Goal: Task Accomplishment & Management: Use online tool/utility

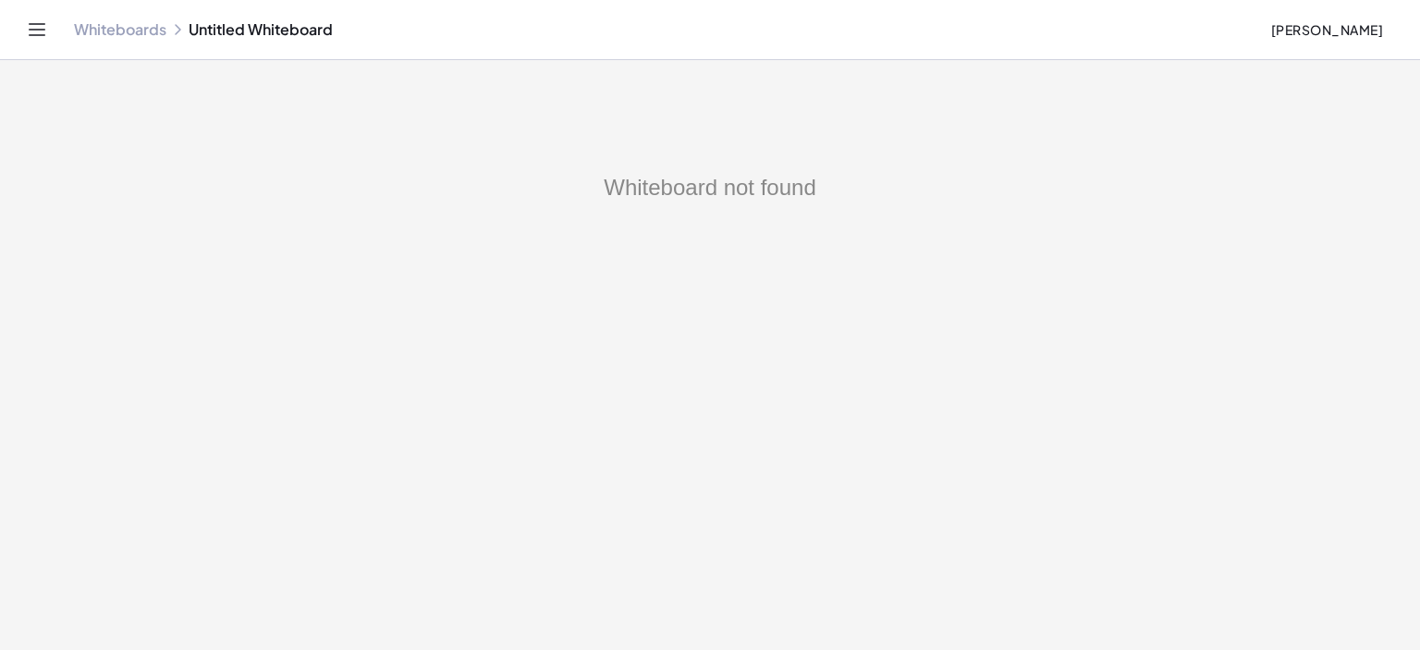
click at [121, 29] on link "Whiteboards" at bounding box center [120, 29] width 92 height 18
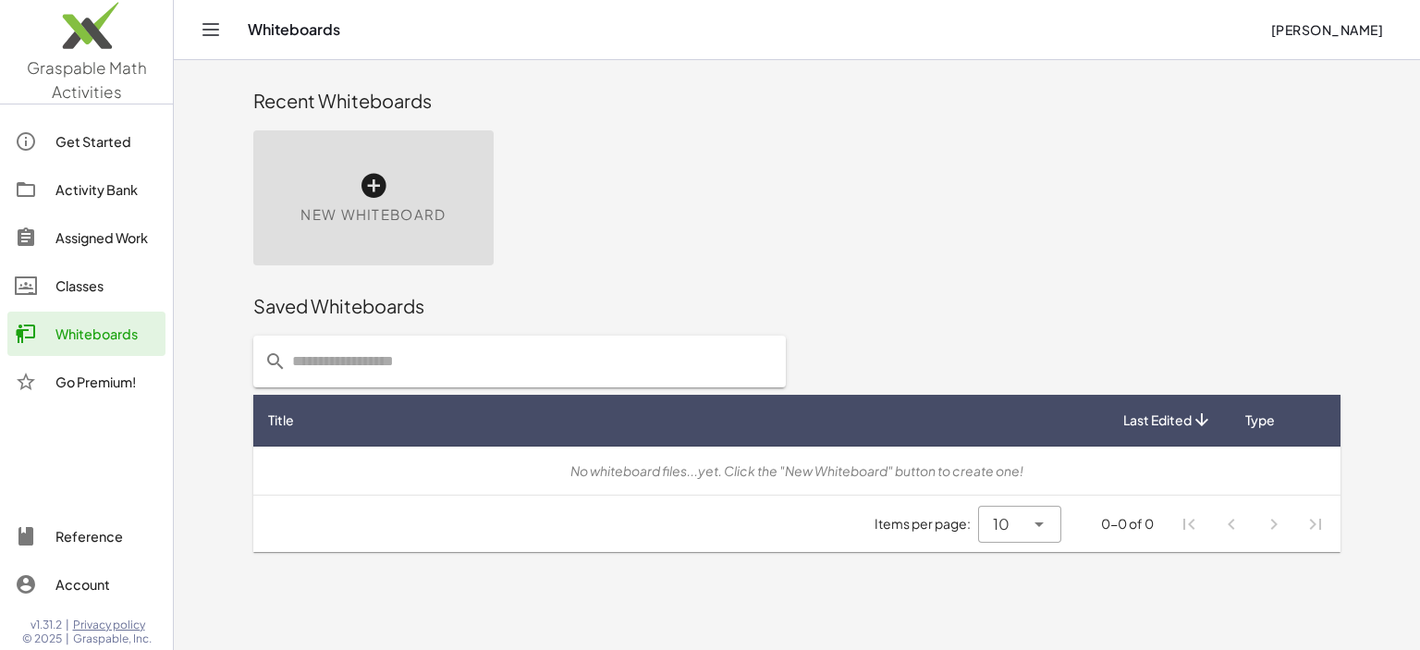
click at [375, 178] on icon at bounding box center [374, 186] width 30 height 30
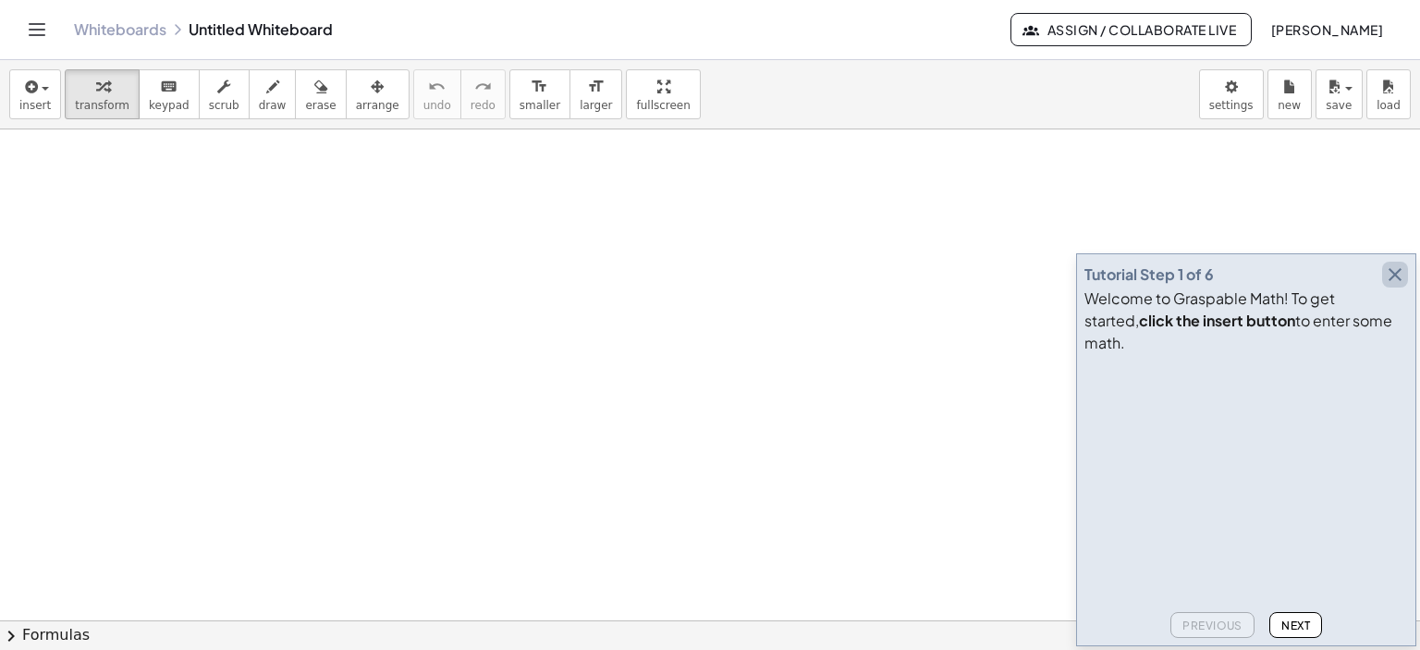
click at [1398, 286] on icon "button" at bounding box center [1395, 275] width 22 height 22
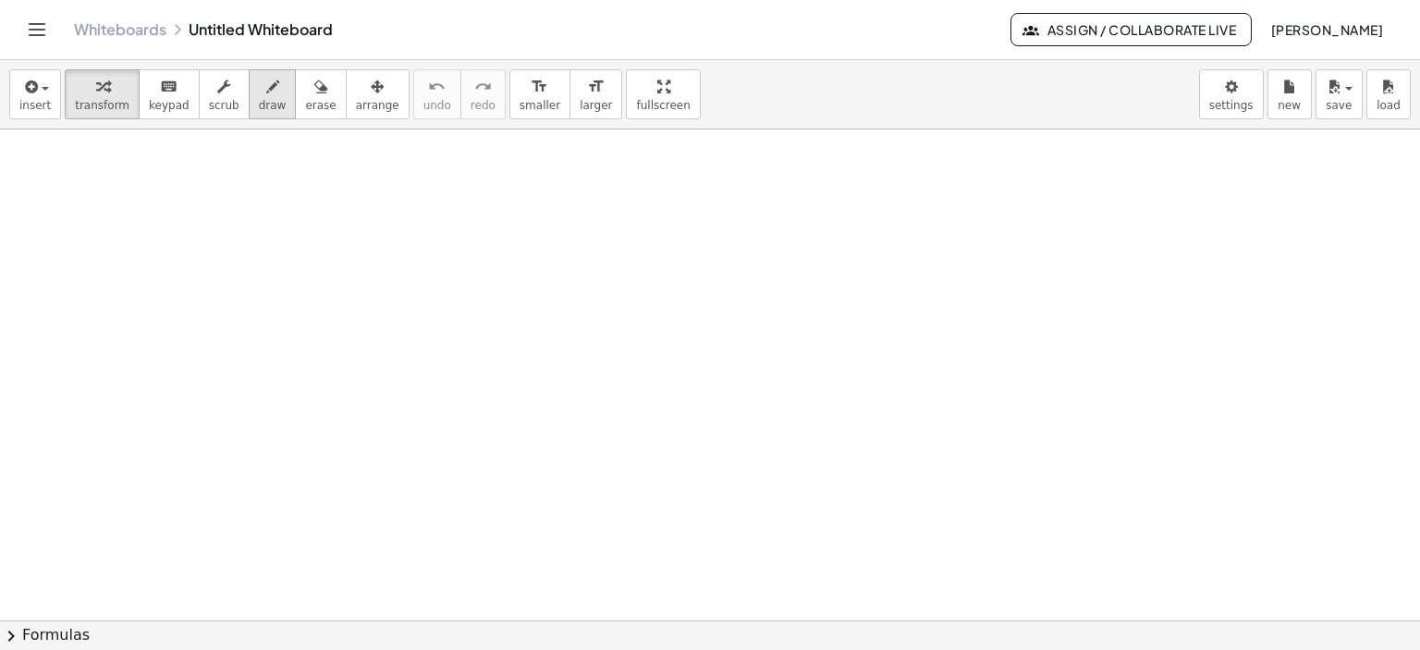
click at [266, 88] on icon "button" at bounding box center [272, 87] width 13 height 22
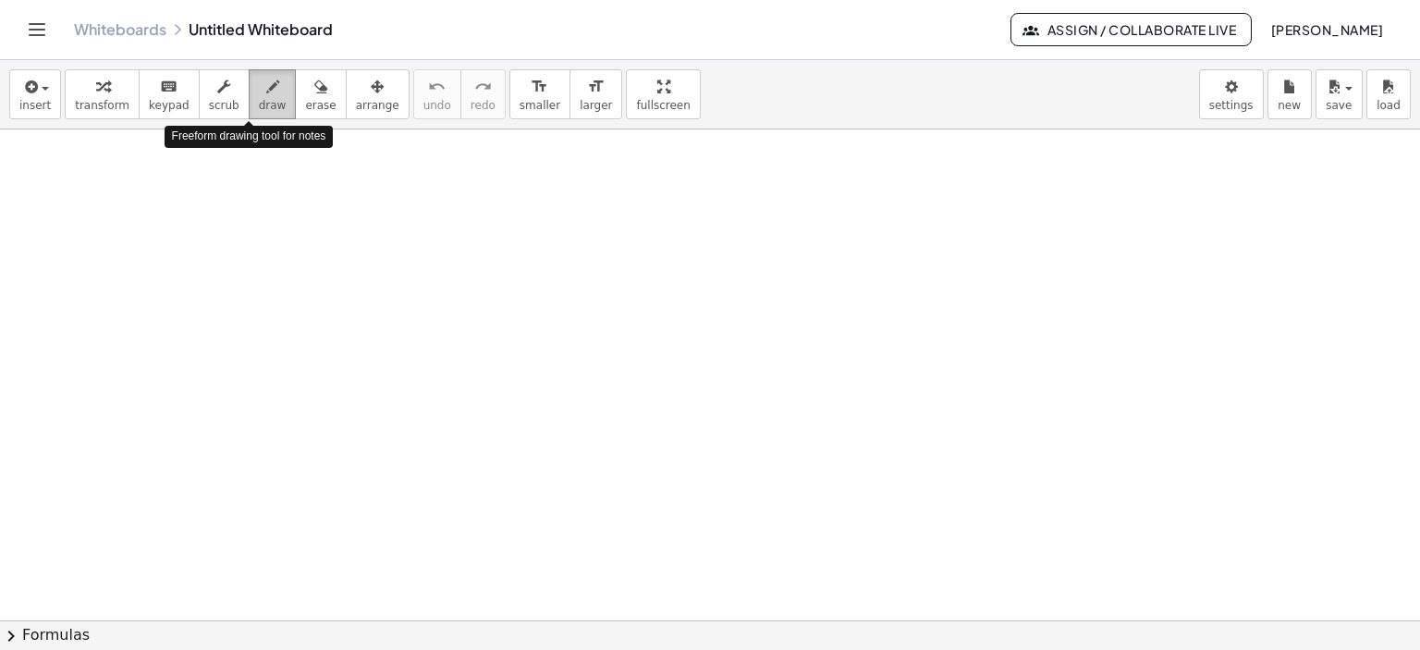
click at [266, 87] on icon "button" at bounding box center [272, 87] width 13 height 22
click at [233, 240] on div at bounding box center [710, 621] width 1420 height 984
click at [314, 91] on icon "button" at bounding box center [320, 87] width 13 height 22
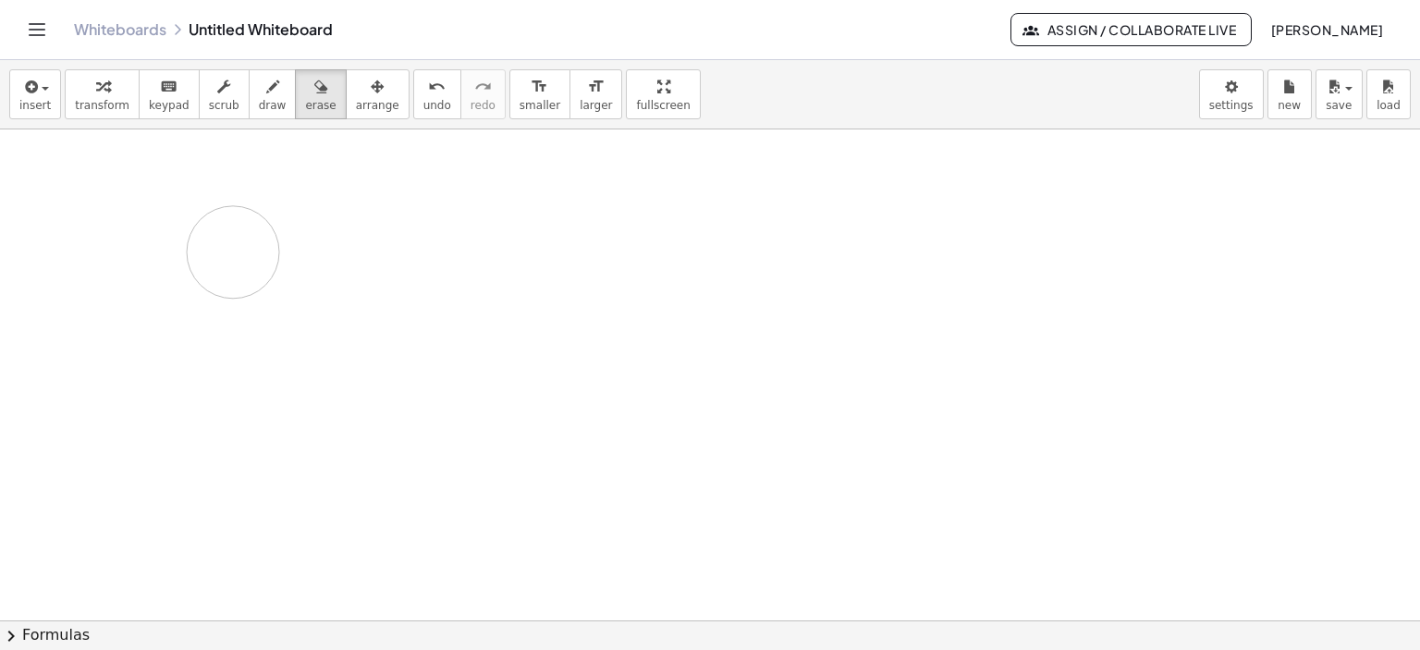
drag, startPoint x: 263, startPoint y: 324, endPoint x: 233, endPoint y: 252, distance: 78.0
click at [233, 252] on div at bounding box center [710, 621] width 1420 height 984
click at [266, 86] on icon "button" at bounding box center [272, 87] width 13 height 22
drag, startPoint x: 154, startPoint y: 251, endPoint x: 144, endPoint y: 203, distance: 48.2
click at [166, 330] on div at bounding box center [710, 621] width 1420 height 984
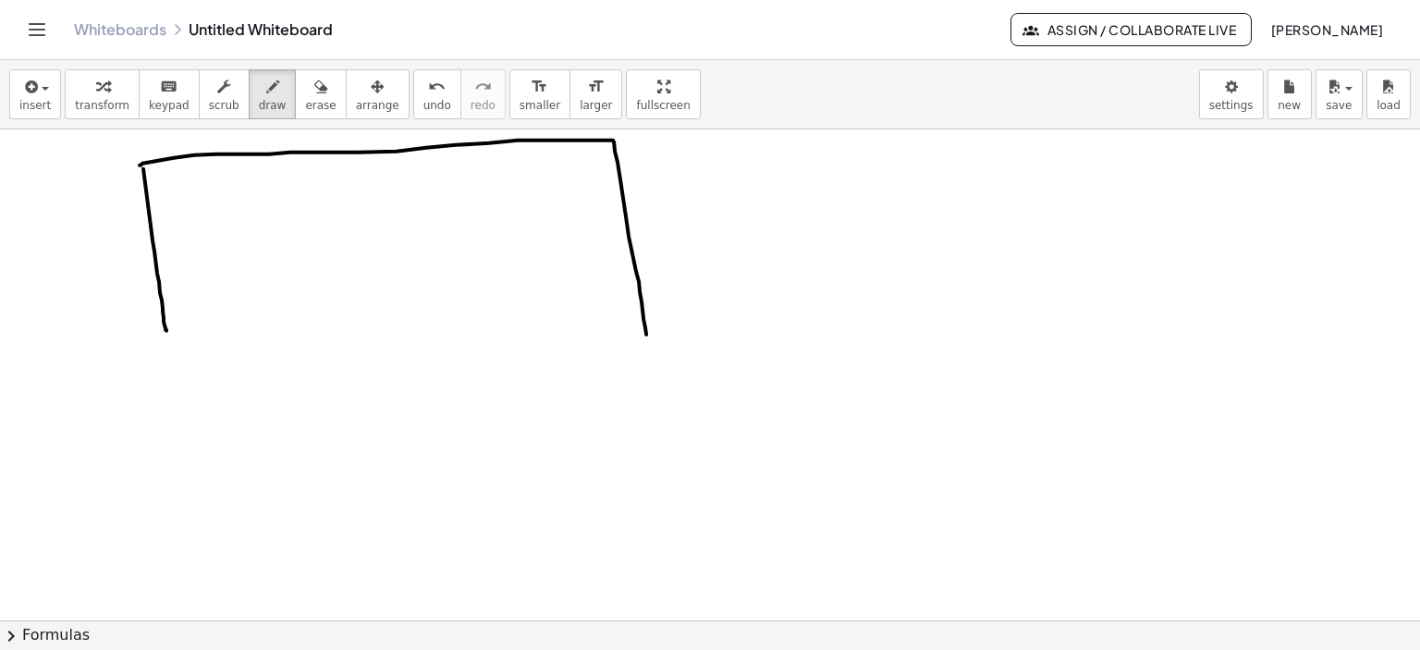
drag, startPoint x: 140, startPoint y: 165, endPoint x: 498, endPoint y: 329, distance: 394.8
click at [647, 351] on div at bounding box center [710, 621] width 1420 height 984
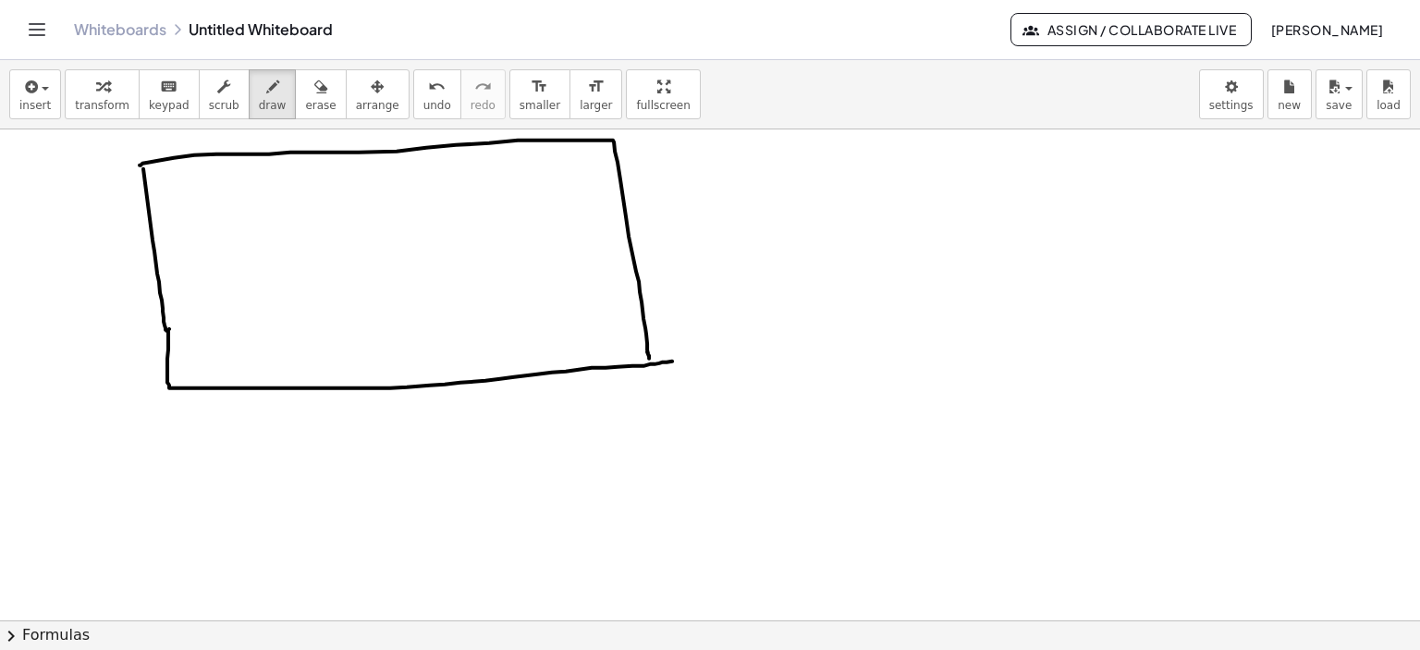
drag, startPoint x: 169, startPoint y: 328, endPoint x: 672, endPoint y: 361, distance: 504.1
click at [672, 361] on div at bounding box center [710, 621] width 1420 height 984
drag, startPoint x: 658, startPoint y: 176, endPoint x: 704, endPoint y: 217, distance: 62.2
click at [704, 217] on div at bounding box center [710, 621] width 1420 height 984
drag, startPoint x: 692, startPoint y: 172, endPoint x: 667, endPoint y: 228, distance: 61.7
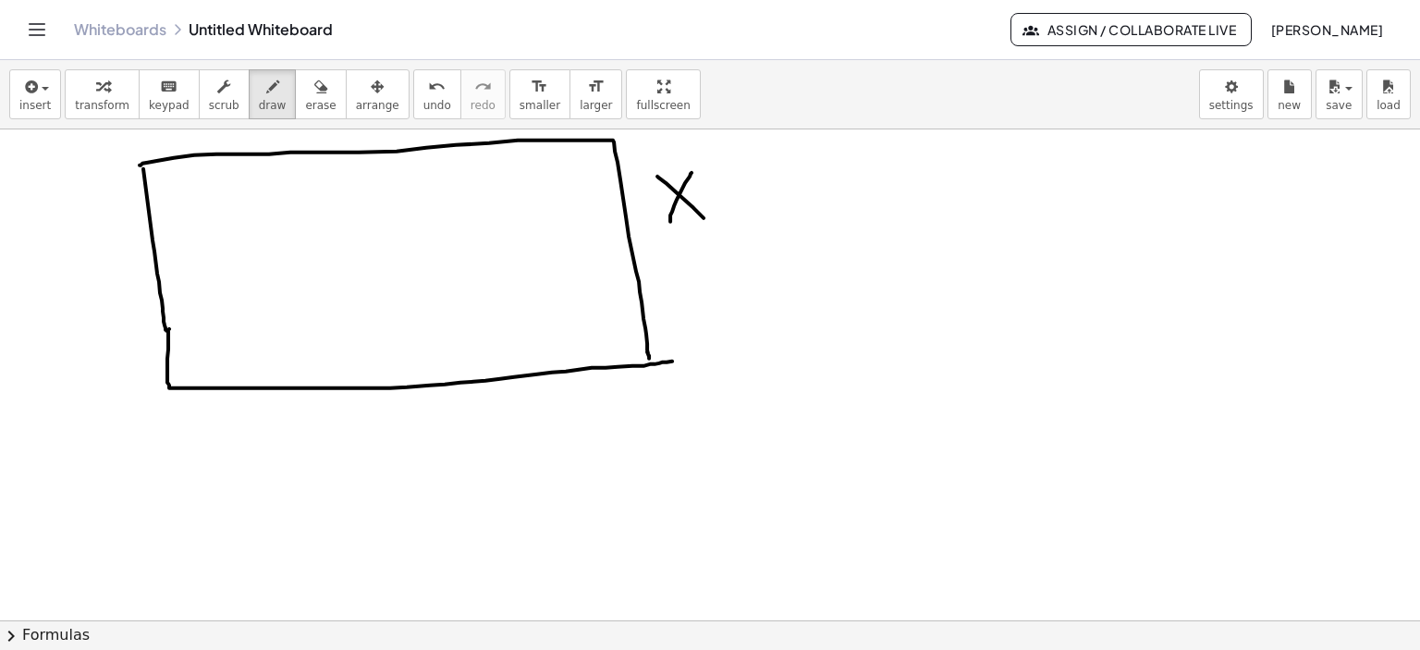
click at [666, 228] on div at bounding box center [710, 621] width 1420 height 984
drag, startPoint x: 286, startPoint y: 155, endPoint x: 277, endPoint y: 355, distance: 199.9
click at [300, 377] on div at bounding box center [710, 621] width 1420 height 984
drag, startPoint x: 180, startPoint y: 286, endPoint x: 215, endPoint y: 277, distance: 36.1
click at [199, 305] on div at bounding box center [710, 621] width 1420 height 984
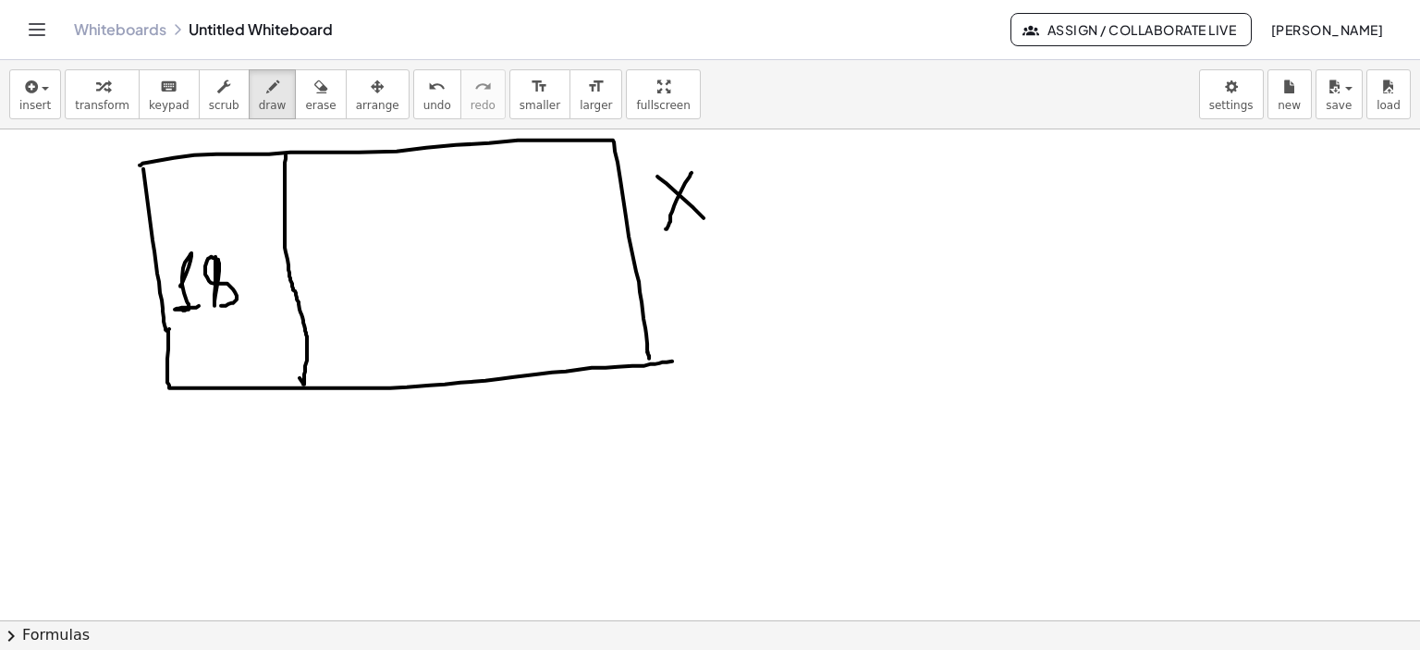
drag, startPoint x: 215, startPoint y: 256, endPoint x: 218, endPoint y: 305, distance: 49.1
click at [218, 305] on div at bounding box center [710, 621] width 1420 height 984
drag, startPoint x: 748, startPoint y: 289, endPoint x: 784, endPoint y: 305, distance: 39.7
click at [779, 310] on div at bounding box center [710, 621] width 1420 height 984
drag, startPoint x: 813, startPoint y: 250, endPoint x: 813, endPoint y: 310, distance: 60.1
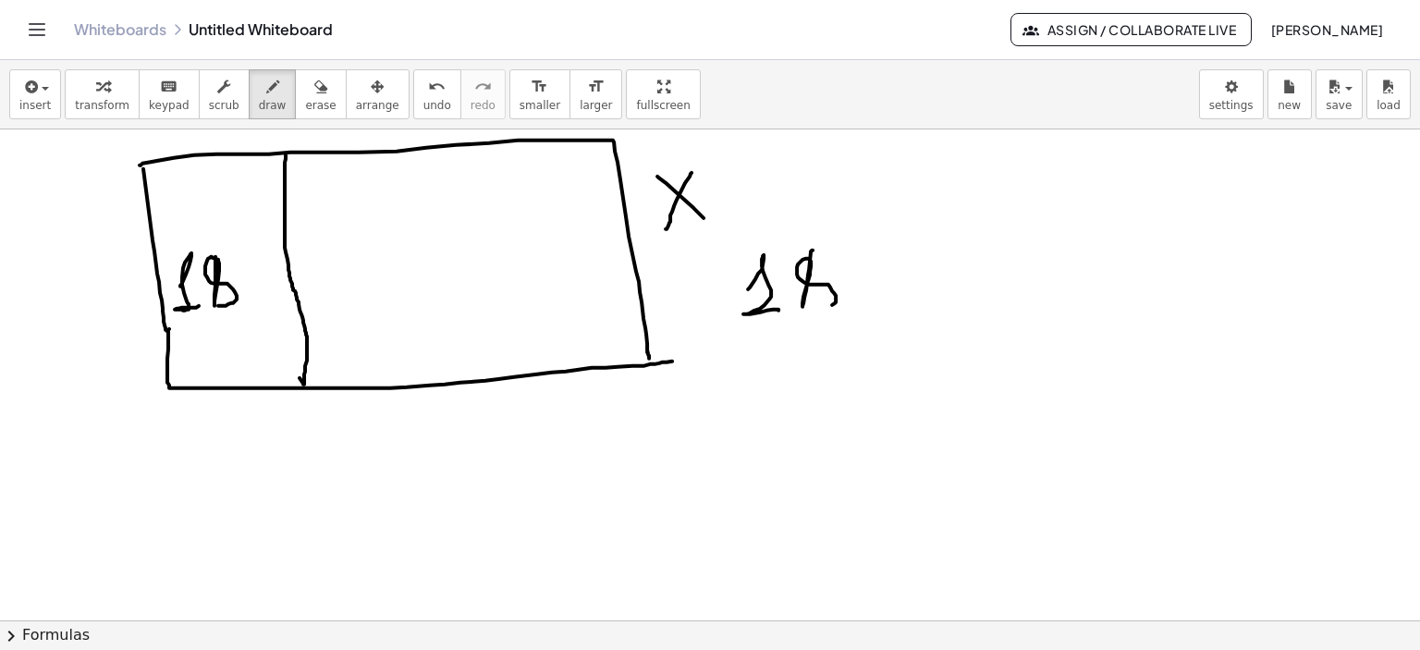
click at [805, 310] on div at bounding box center [710, 621] width 1420 height 984
drag, startPoint x: 855, startPoint y: 301, endPoint x: 898, endPoint y: 263, distance: 58.3
click at [880, 306] on div at bounding box center [710, 621] width 1420 height 984
drag, startPoint x: 903, startPoint y: 237, endPoint x: 940, endPoint y: 280, distance: 57.1
click at [922, 266] on div at bounding box center [710, 621] width 1420 height 984
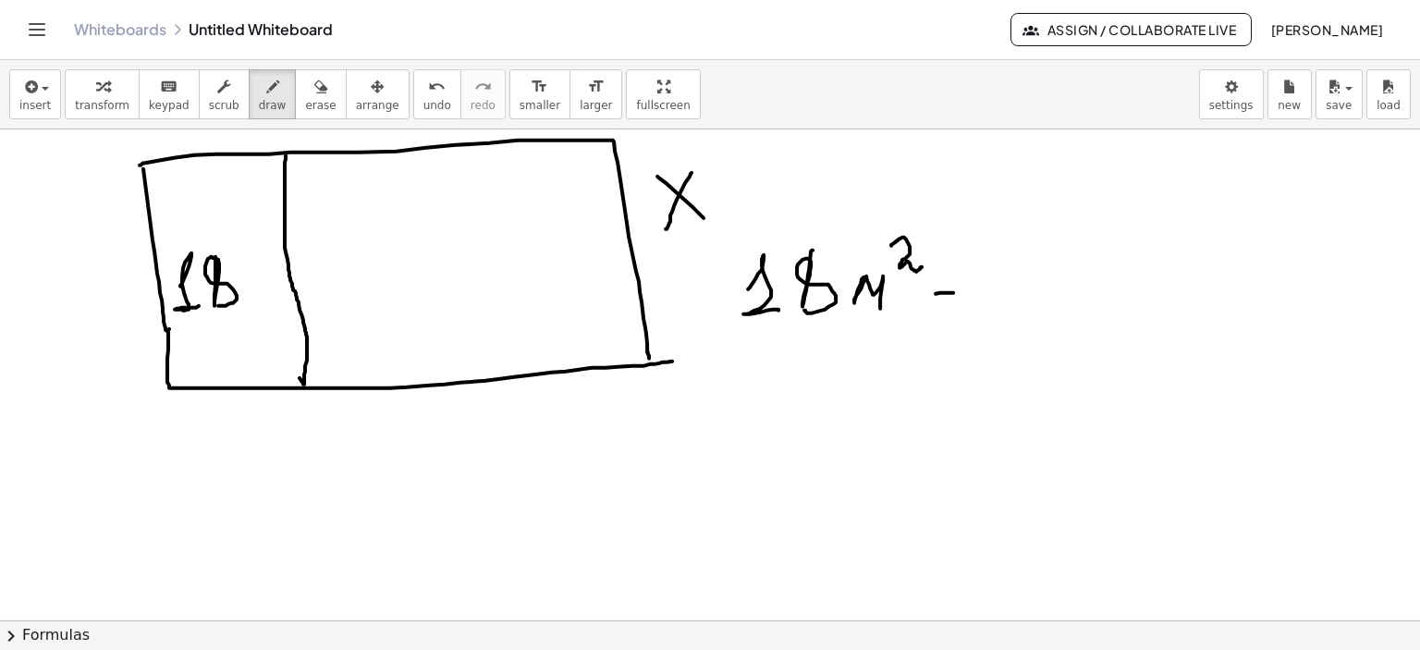
drag, startPoint x: 936, startPoint y: 293, endPoint x: 990, endPoint y: 291, distance: 53.7
click at [990, 291] on div at bounding box center [710, 621] width 1420 height 984
drag, startPoint x: 1051, startPoint y: 245, endPoint x: 1058, endPoint y: 285, distance: 40.3
click at [1056, 287] on div at bounding box center [710, 621] width 1420 height 984
drag, startPoint x: 1057, startPoint y: 273, endPoint x: 1089, endPoint y: 280, distance: 33.2
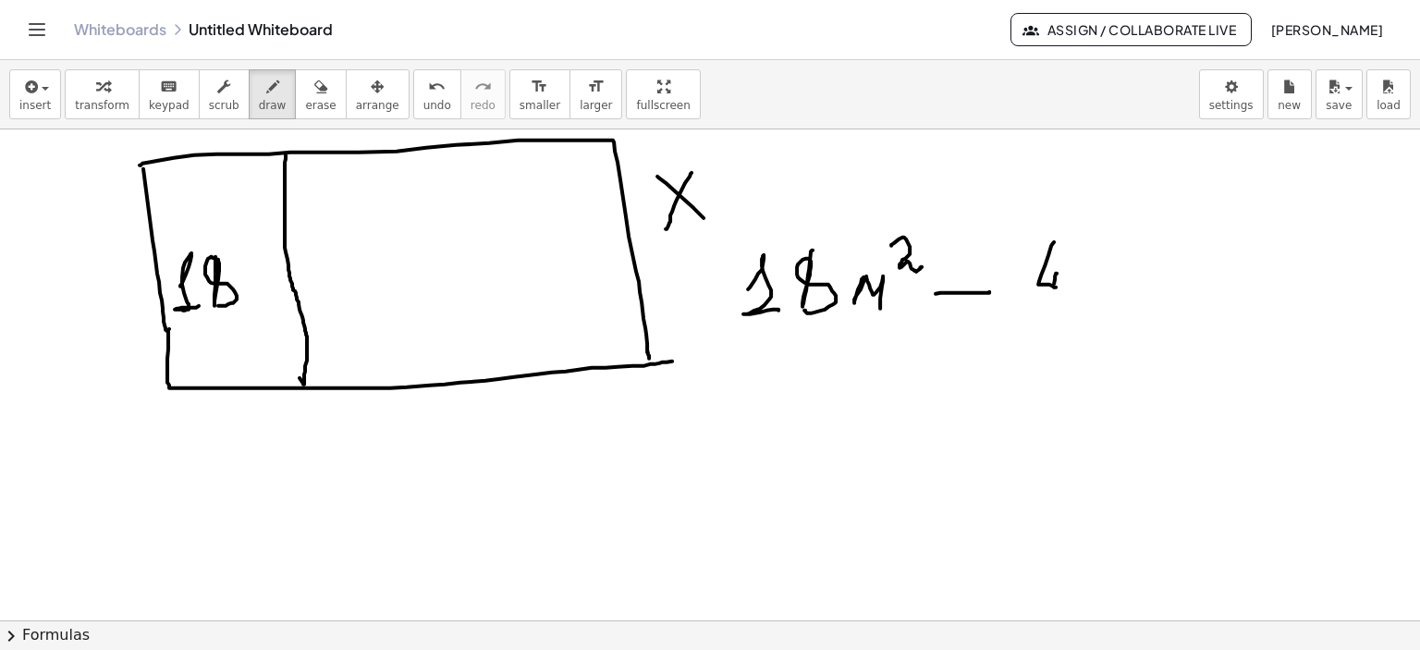
click at [1054, 300] on div at bounding box center [710, 621] width 1420 height 984
drag, startPoint x: 1082, startPoint y: 252, endPoint x: 1126, endPoint y: 240, distance: 46.0
click at [1087, 256] on div at bounding box center [710, 621] width 1420 height 984
drag, startPoint x: 1125, startPoint y: 236, endPoint x: 1121, endPoint y: 247, distance: 12.0
click at [1121, 247] on div at bounding box center [710, 621] width 1420 height 984
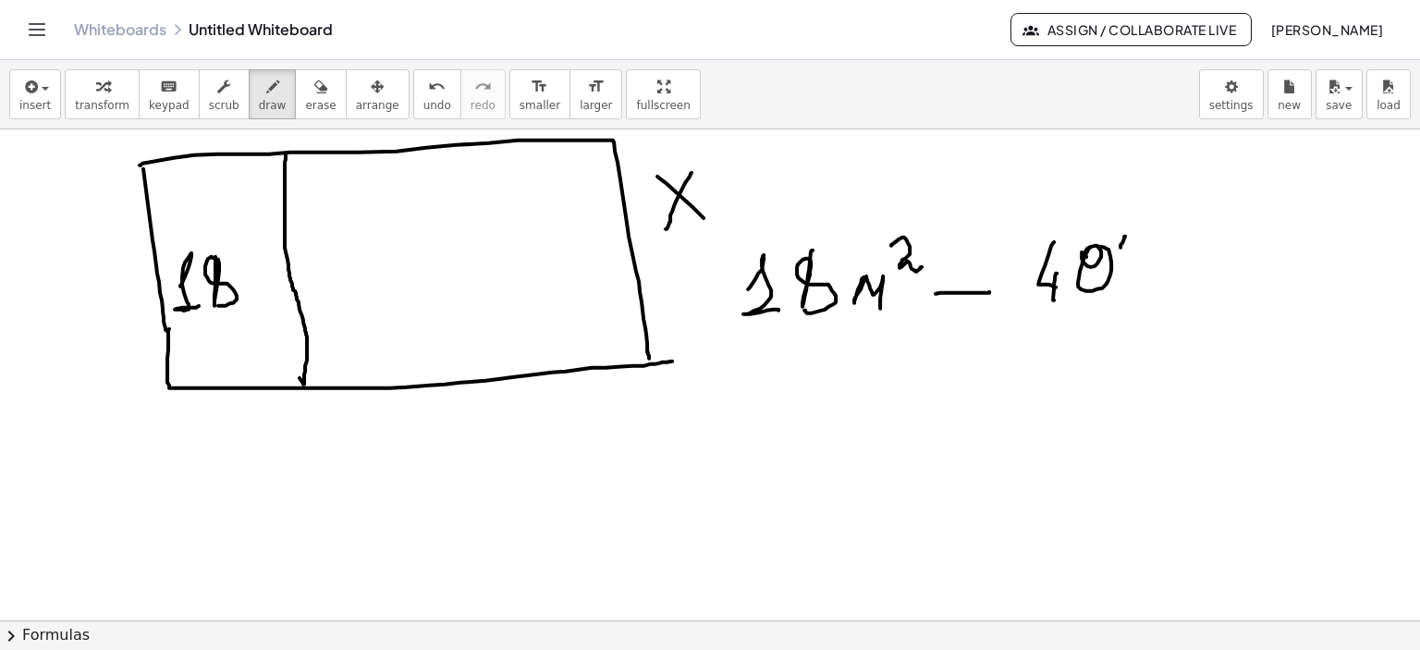
drag, startPoint x: 1079, startPoint y: 277, endPoint x: 1088, endPoint y: 252, distance: 26.3
click at [1088, 251] on div at bounding box center [710, 621] width 1420 height 984
drag, startPoint x: 1128, startPoint y: 235, endPoint x: 1139, endPoint y: 236, distance: 11.1
click at [1124, 240] on div at bounding box center [710, 621] width 1420 height 984
drag, startPoint x: 1155, startPoint y: 225, endPoint x: 1129, endPoint y: 308, distance: 87.2
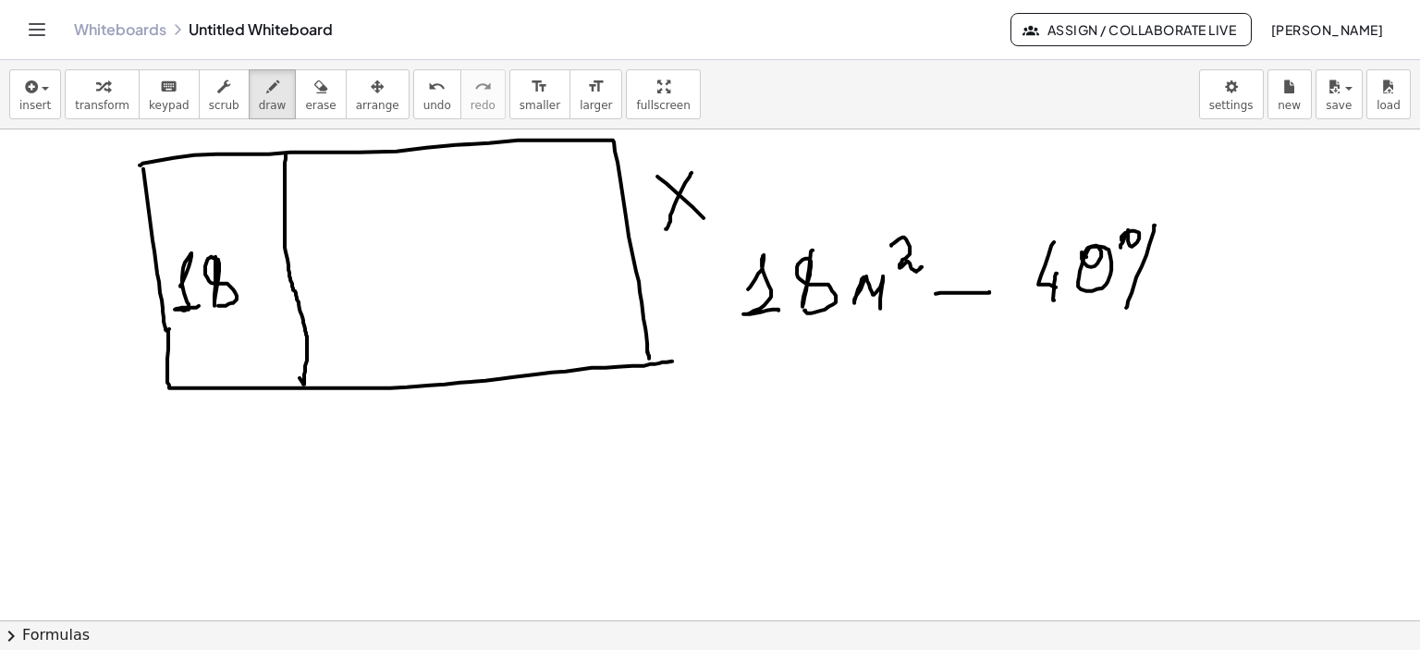
click at [1126, 308] on div at bounding box center [710, 621] width 1420 height 984
drag, startPoint x: 1158, startPoint y: 306, endPoint x: 1169, endPoint y: 318, distance: 16.4
click at [1157, 291] on div at bounding box center [710, 621] width 1420 height 984
drag, startPoint x: 842, startPoint y: 367, endPoint x: 881, endPoint y: 391, distance: 45.7
click at [884, 417] on div at bounding box center [710, 621] width 1420 height 984
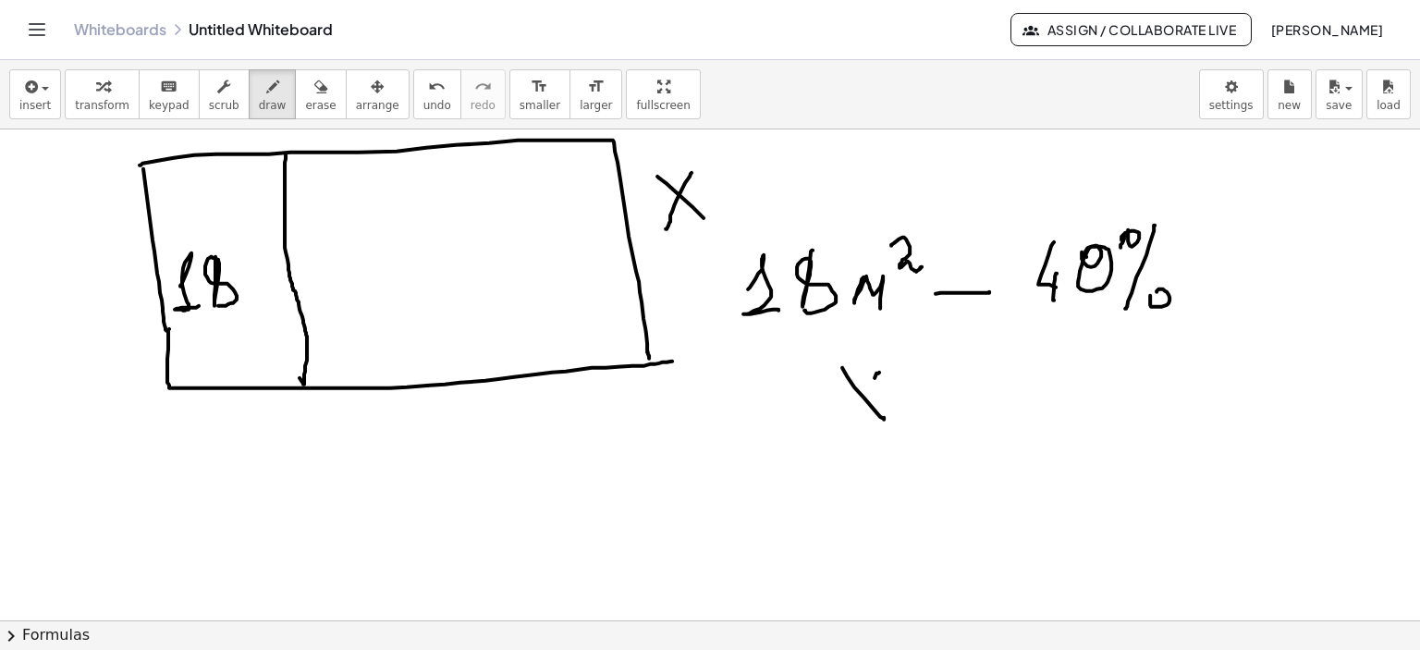
drag, startPoint x: 877, startPoint y: 373, endPoint x: 830, endPoint y: 436, distance: 78.1
click at [825, 437] on div at bounding box center [710, 621] width 1420 height 984
drag, startPoint x: 925, startPoint y: 402, endPoint x: 1033, endPoint y: 391, distance: 108.8
click at [969, 400] on div at bounding box center [710, 621] width 1420 height 984
drag, startPoint x: 1021, startPoint y: 364, endPoint x: 1041, endPoint y: 387, distance: 30.8
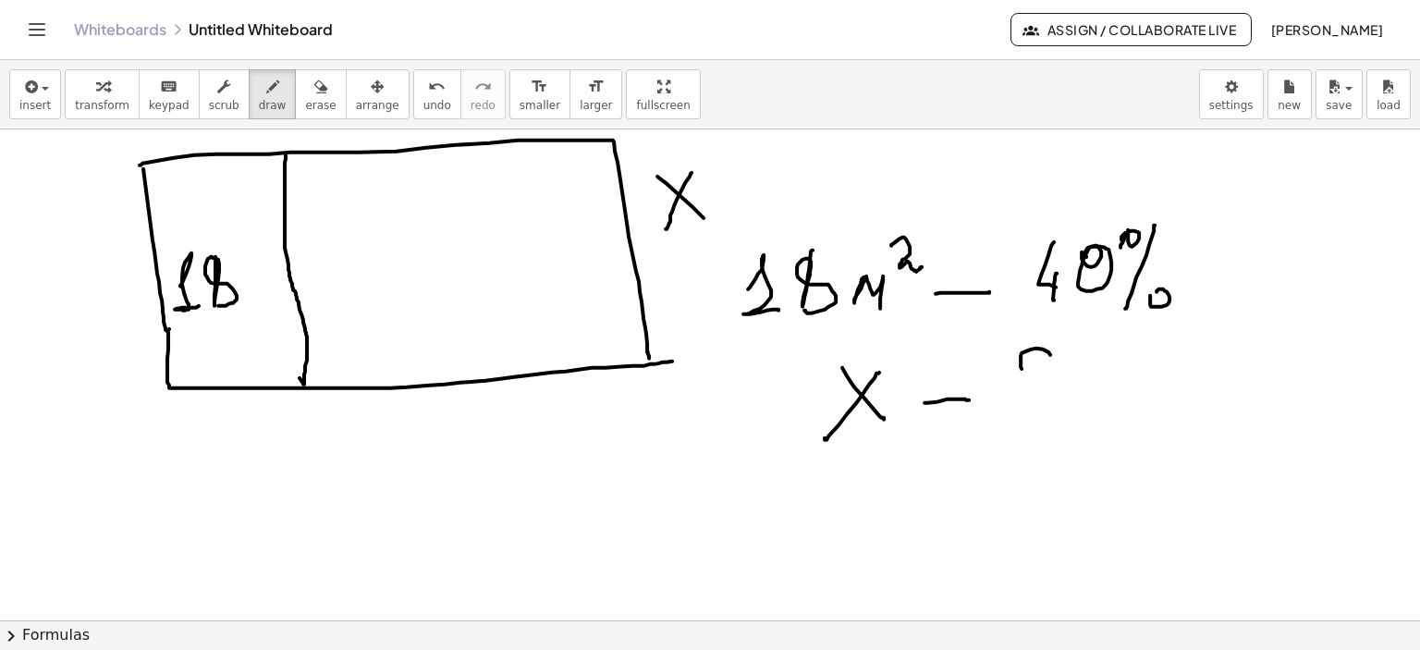
click at [1039, 380] on div at bounding box center [710, 621] width 1420 height 984
click at [1044, 405] on div at bounding box center [710, 621] width 1420 height 984
click at [314, 90] on icon "button" at bounding box center [320, 87] width 13 height 22
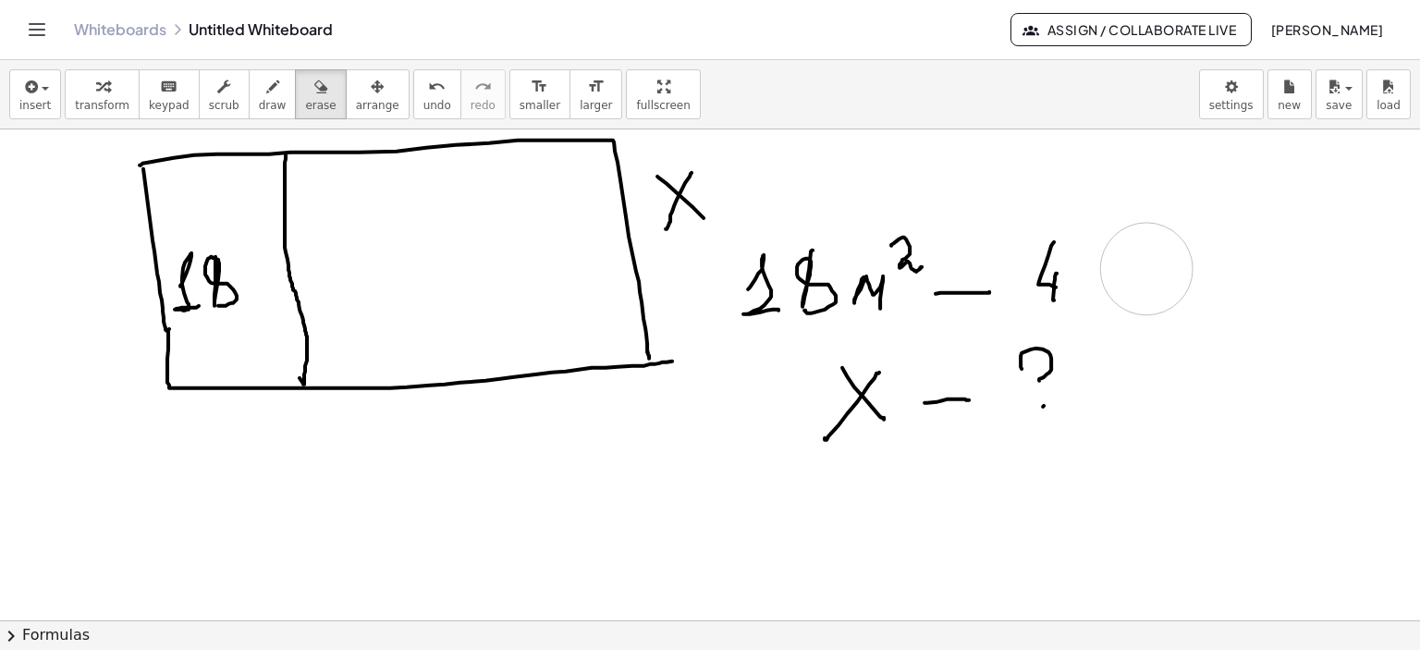
drag, startPoint x: 1244, startPoint y: 371, endPoint x: 219, endPoint y: 144, distance: 1049.4
click at [1160, 241] on div at bounding box center [710, 621] width 1420 height 984
click at [260, 92] on div "button" at bounding box center [273, 86] width 28 height 22
drag, startPoint x: 1097, startPoint y: 241, endPoint x: 1085, endPoint y: 247, distance: 13.2
click at [1085, 247] on div at bounding box center [710, 621] width 1420 height 984
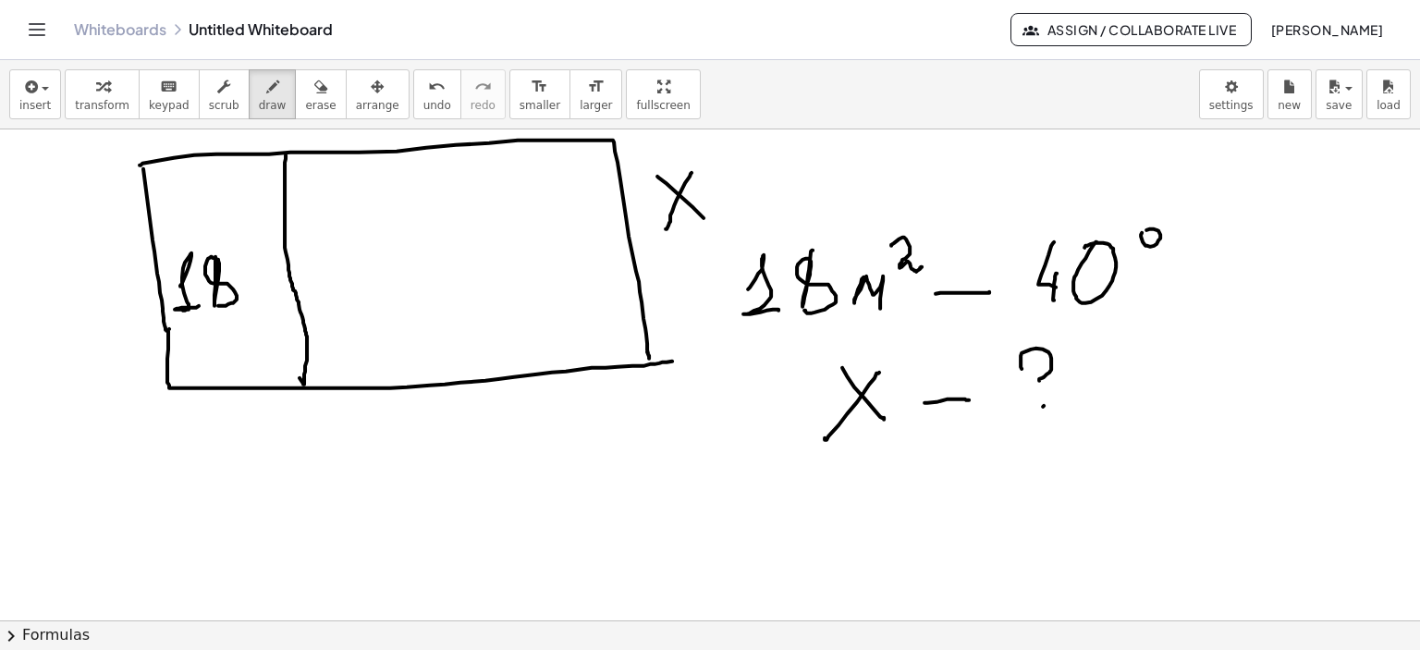
drag, startPoint x: 1142, startPoint y: 232, endPoint x: 1150, endPoint y: 238, distance: 10.0
click at [1143, 236] on div at bounding box center [710, 621] width 1420 height 984
drag, startPoint x: 1177, startPoint y: 236, endPoint x: 1141, endPoint y: 308, distance: 80.6
click at [1141, 307] on div at bounding box center [710, 621] width 1420 height 984
drag, startPoint x: 1166, startPoint y: 301, endPoint x: 1162, endPoint y: 317, distance: 17.3
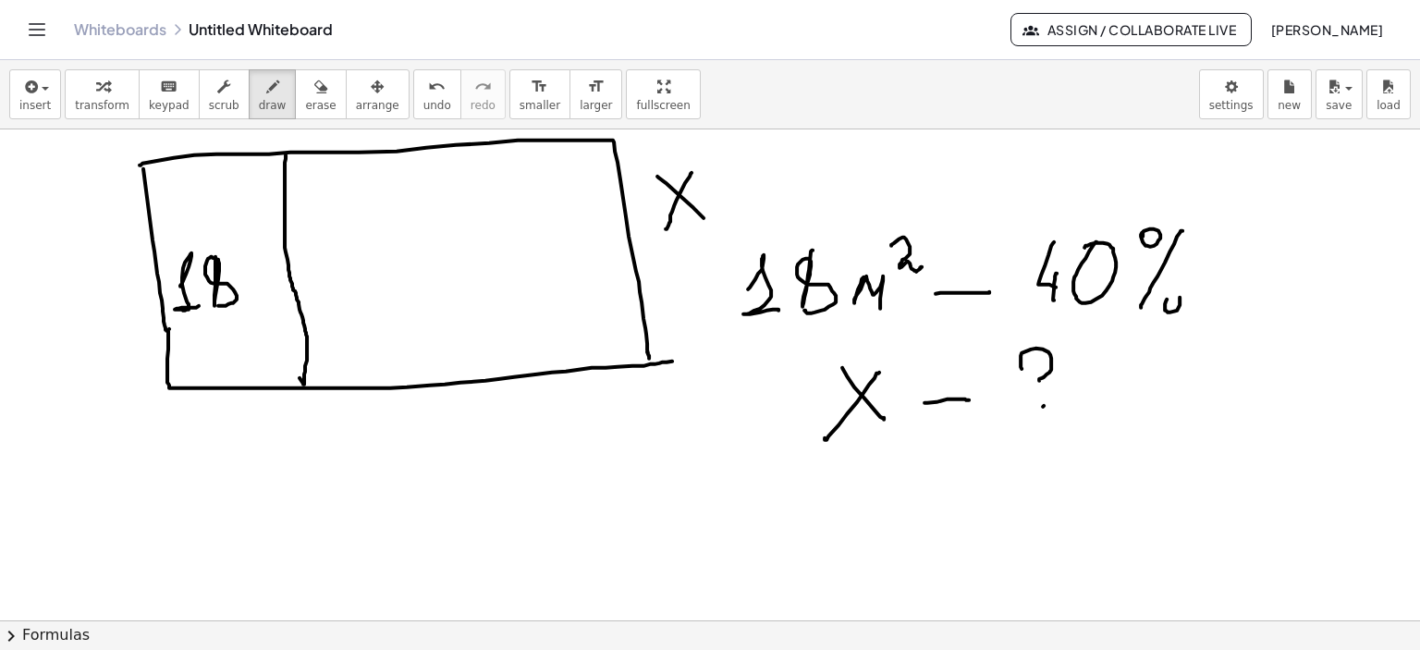
click at [1169, 301] on div at bounding box center [710, 621] width 1420 height 984
click at [1041, 411] on div at bounding box center [710, 621] width 1420 height 984
drag, startPoint x: 1043, startPoint y: 378, endPoint x: 1039, endPoint y: 387, distance: 10.0
click at [1039, 387] on div at bounding box center [710, 621] width 1420 height 984
drag, startPoint x: 184, startPoint y: 447, endPoint x: 200, endPoint y: 476, distance: 33.5
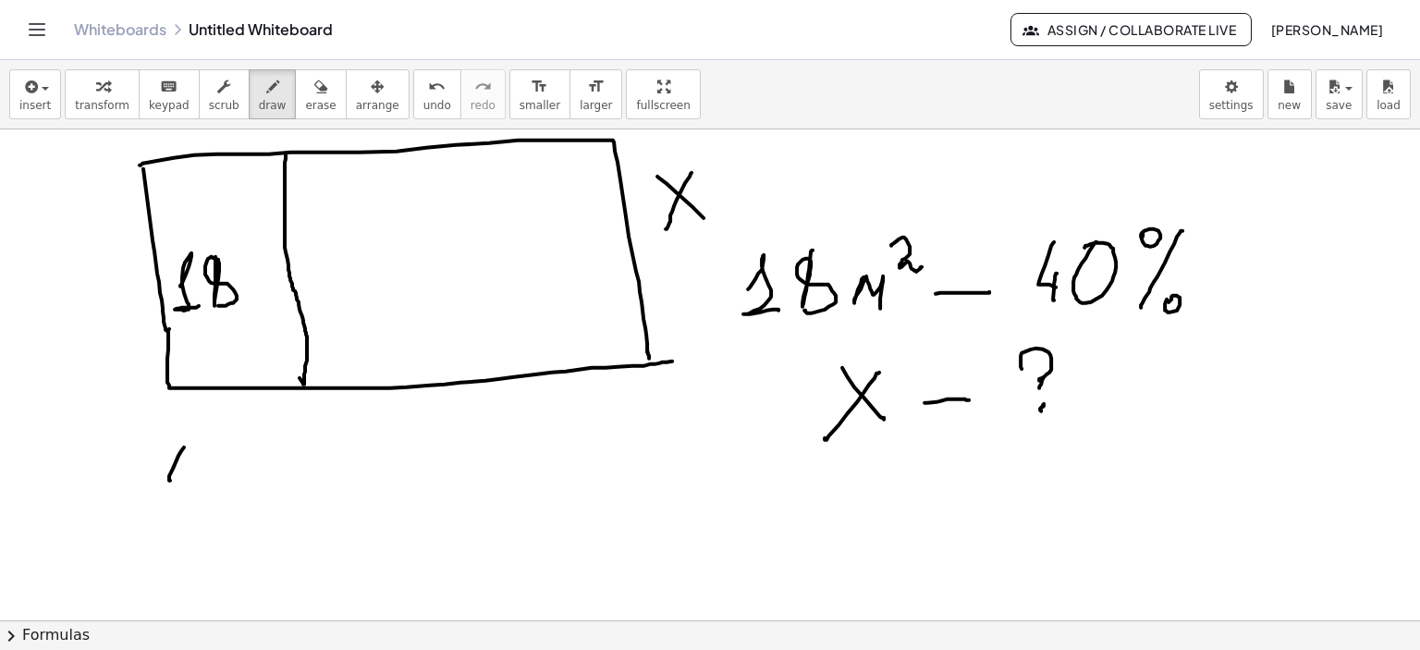
click at [201, 480] on div at bounding box center [710, 621] width 1420 height 984
drag, startPoint x: 201, startPoint y: 464, endPoint x: 201, endPoint y: 492, distance: 27.7
click at [191, 503] on div at bounding box center [710, 621] width 1420 height 984
drag, startPoint x: 222, startPoint y: 464, endPoint x: 242, endPoint y: 464, distance: 20.3
click at [223, 468] on div at bounding box center [710, 621] width 1420 height 984
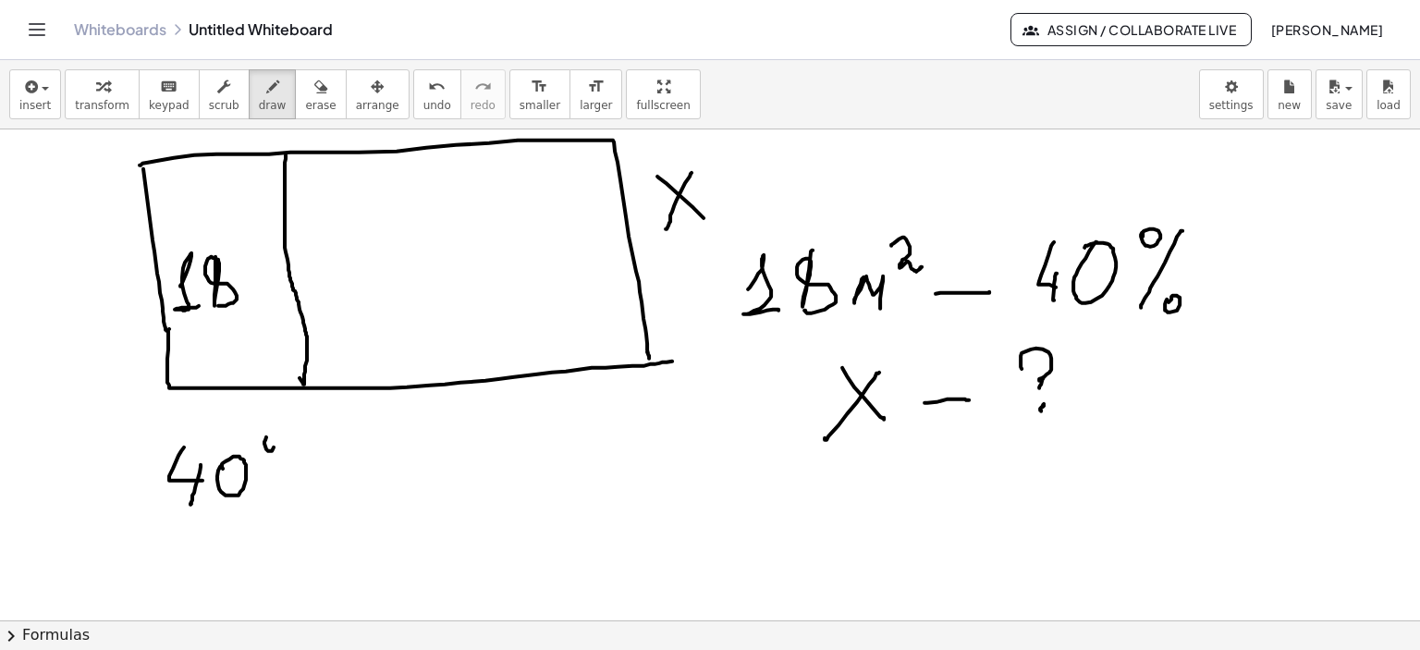
click at [264, 440] on div at bounding box center [710, 621] width 1420 height 984
drag, startPoint x: 307, startPoint y: 432, endPoint x: 270, endPoint y: 498, distance: 76.2
click at [269, 498] on div at bounding box center [710, 621] width 1420 height 984
drag, startPoint x: 289, startPoint y: 503, endPoint x: 333, endPoint y: 491, distance: 46.0
click at [297, 487] on div at bounding box center [710, 621] width 1420 height 984
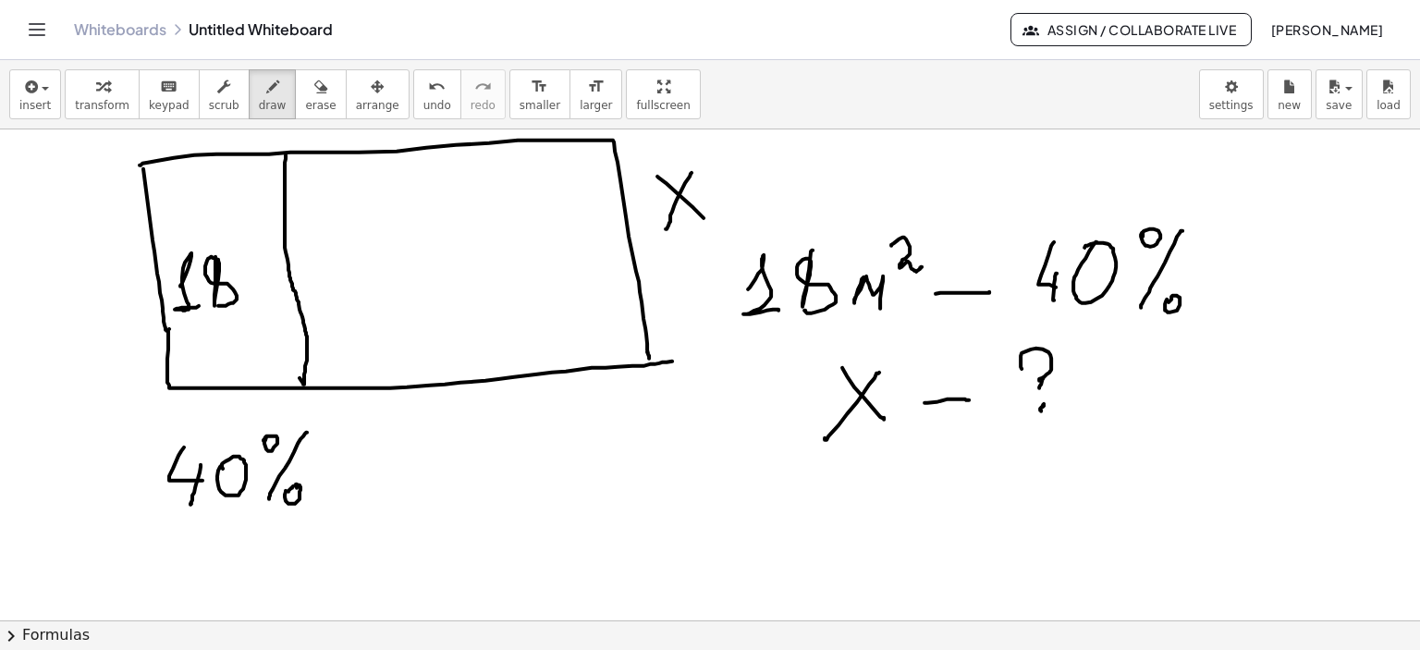
drag, startPoint x: 297, startPoint y: 484, endPoint x: 289, endPoint y: 491, distance: 11.1
click at [289, 491] on div at bounding box center [710, 621] width 1420 height 984
drag, startPoint x: 457, startPoint y: 417, endPoint x: 461, endPoint y: 443, distance: 26.3
click at [461, 443] on div at bounding box center [710, 621] width 1420 height 984
drag, startPoint x: 463, startPoint y: 436, endPoint x: 461, endPoint y: 454, distance: 18.7
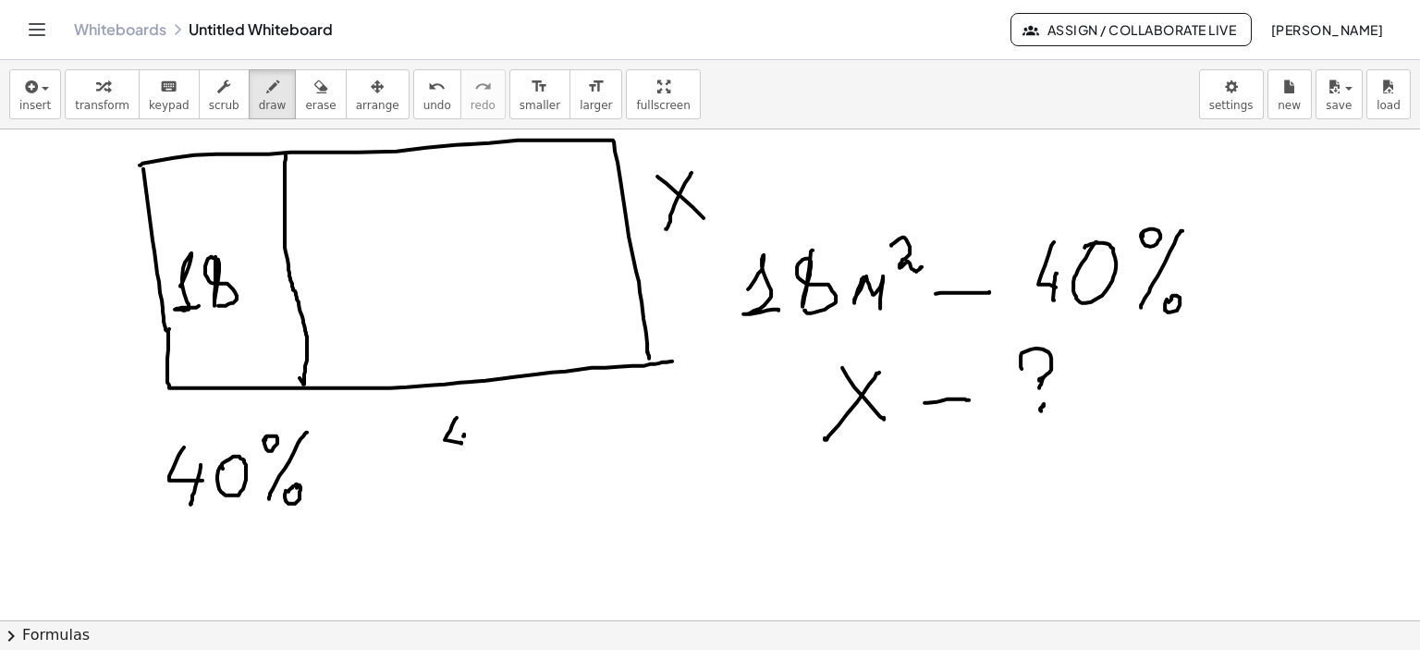
click at [457, 458] on div at bounding box center [710, 621] width 1420 height 984
drag, startPoint x: 480, startPoint y: 431, endPoint x: 479, endPoint y: 465, distance: 34.2
click at [480, 437] on div at bounding box center [710, 621] width 1420 height 984
drag, startPoint x: 450, startPoint y: 475, endPoint x: 525, endPoint y: 466, distance: 75.5
click at [525, 466] on div at bounding box center [710, 621] width 1420 height 984
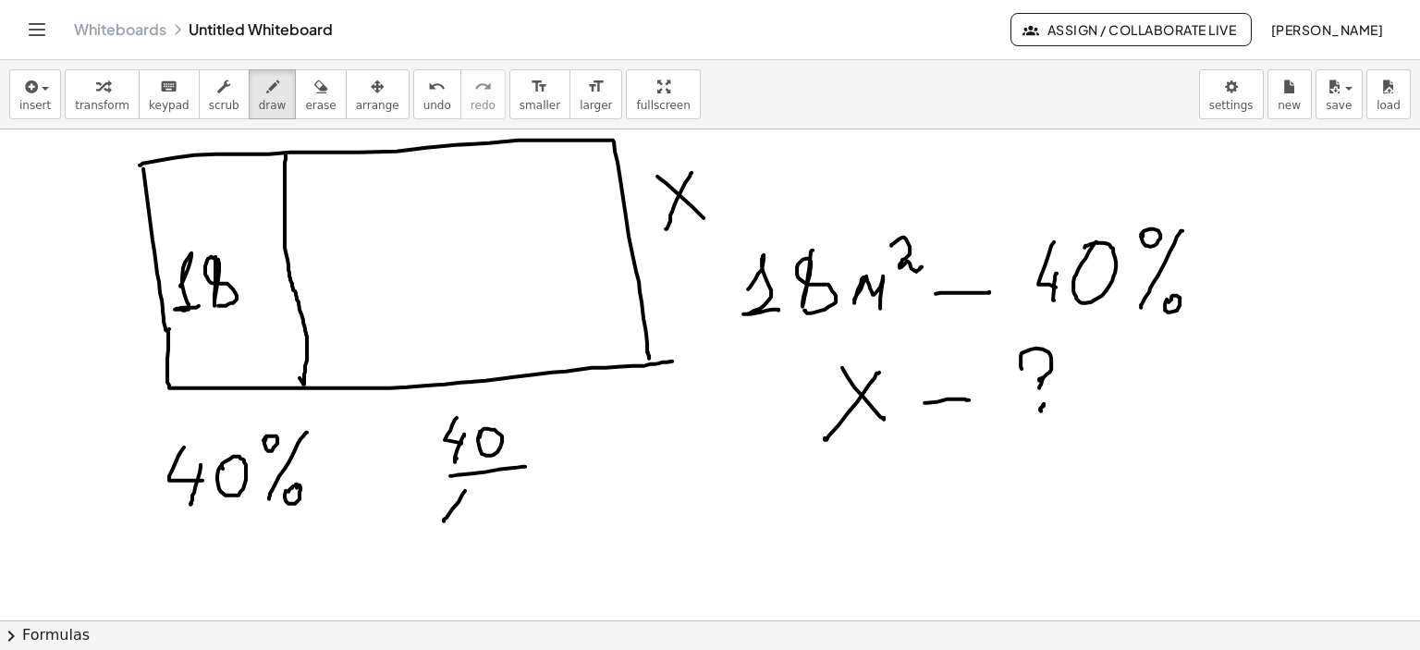
drag, startPoint x: 465, startPoint y: 490, endPoint x: 444, endPoint y: 521, distance: 37.2
click at [444, 521] on div at bounding box center [710, 621] width 1420 height 984
drag, startPoint x: 482, startPoint y: 495, endPoint x: 489, endPoint y: 507, distance: 14.1
click at [477, 505] on div at bounding box center [710, 621] width 1420 height 984
drag, startPoint x: 512, startPoint y: 513, endPoint x: 516, endPoint y: 489, distance: 24.3
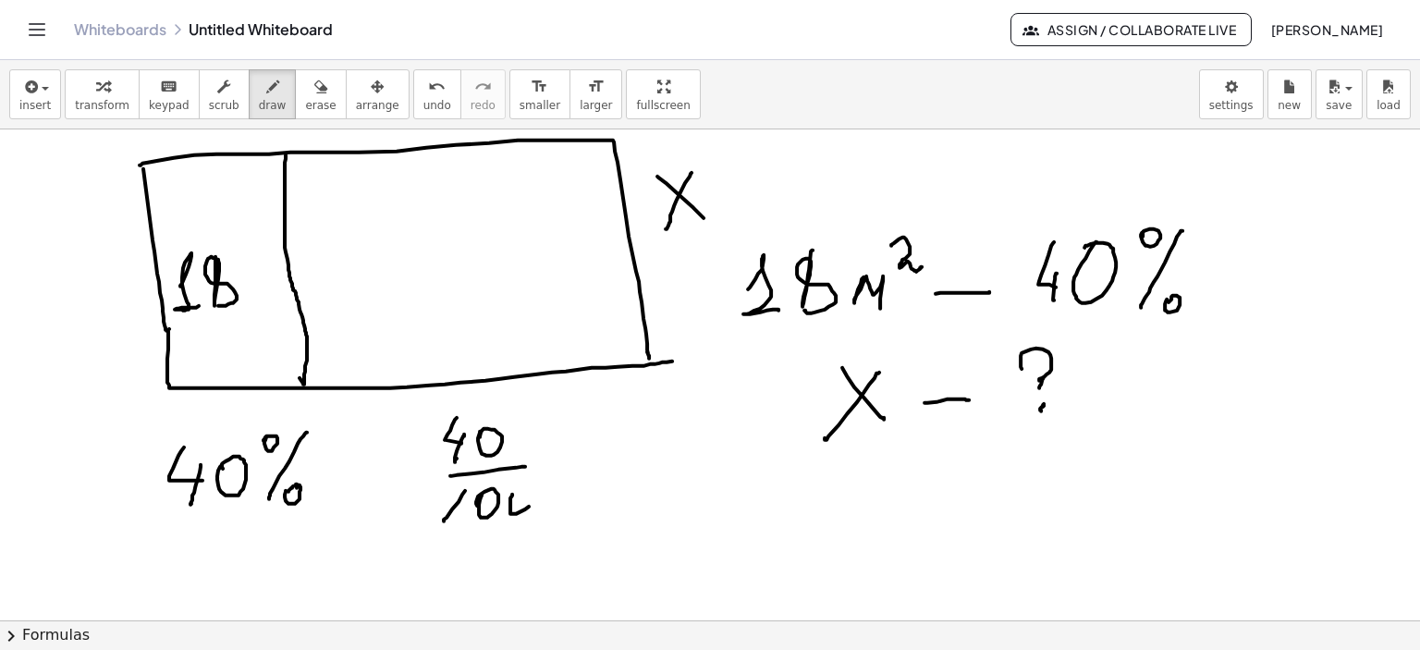
click at [516, 489] on div at bounding box center [710, 621] width 1420 height 984
drag, startPoint x: 481, startPoint y: 418, endPoint x: 504, endPoint y: 454, distance: 42.8
click at [503, 454] on div at bounding box center [710, 621] width 1420 height 984
drag, startPoint x: 514, startPoint y: 479, endPoint x: 539, endPoint y: 518, distance: 46.2
click at [539, 518] on div at bounding box center [710, 621] width 1420 height 984
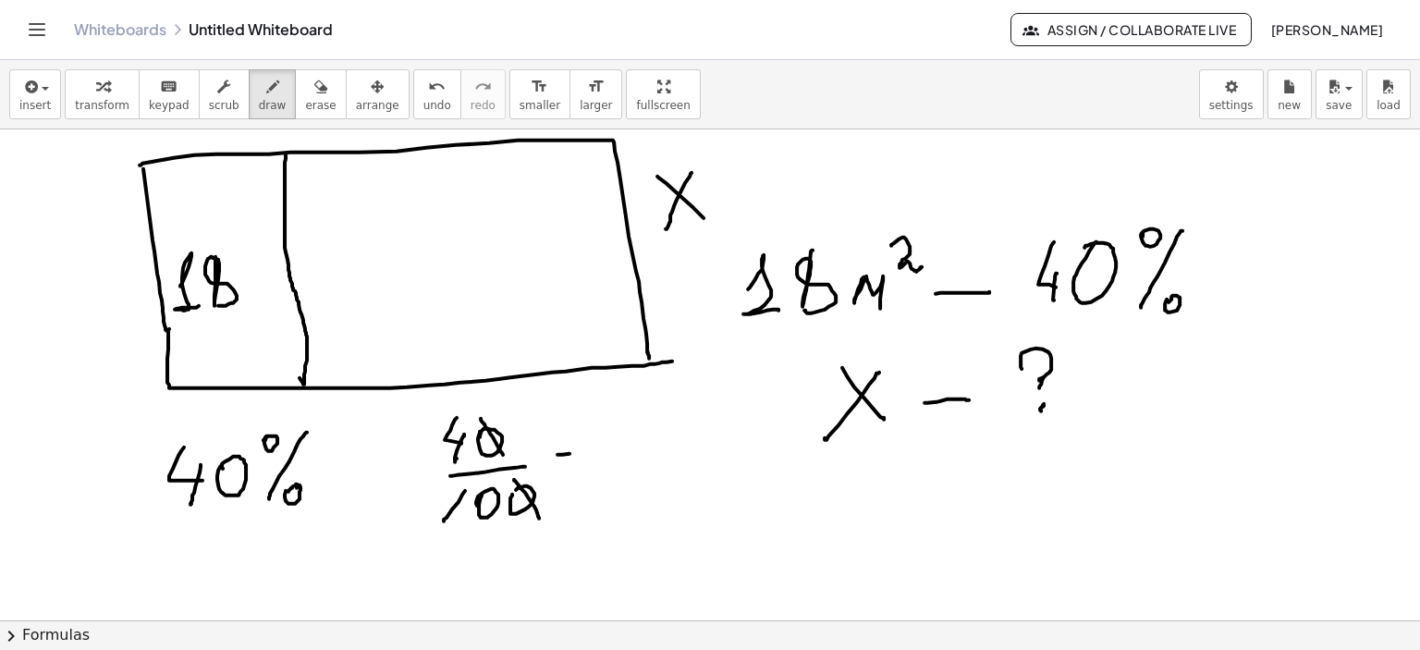
drag, startPoint x: 558, startPoint y: 454, endPoint x: 596, endPoint y: 457, distance: 38.0
click at [604, 453] on div at bounding box center [710, 621] width 1420 height 984
drag, startPoint x: 563, startPoint y: 475, endPoint x: 596, endPoint y: 470, distance: 33.8
click at [596, 470] on div at bounding box center [710, 621] width 1420 height 984
drag, startPoint x: 439, startPoint y: 502, endPoint x: 462, endPoint y: 485, distance: 29.0
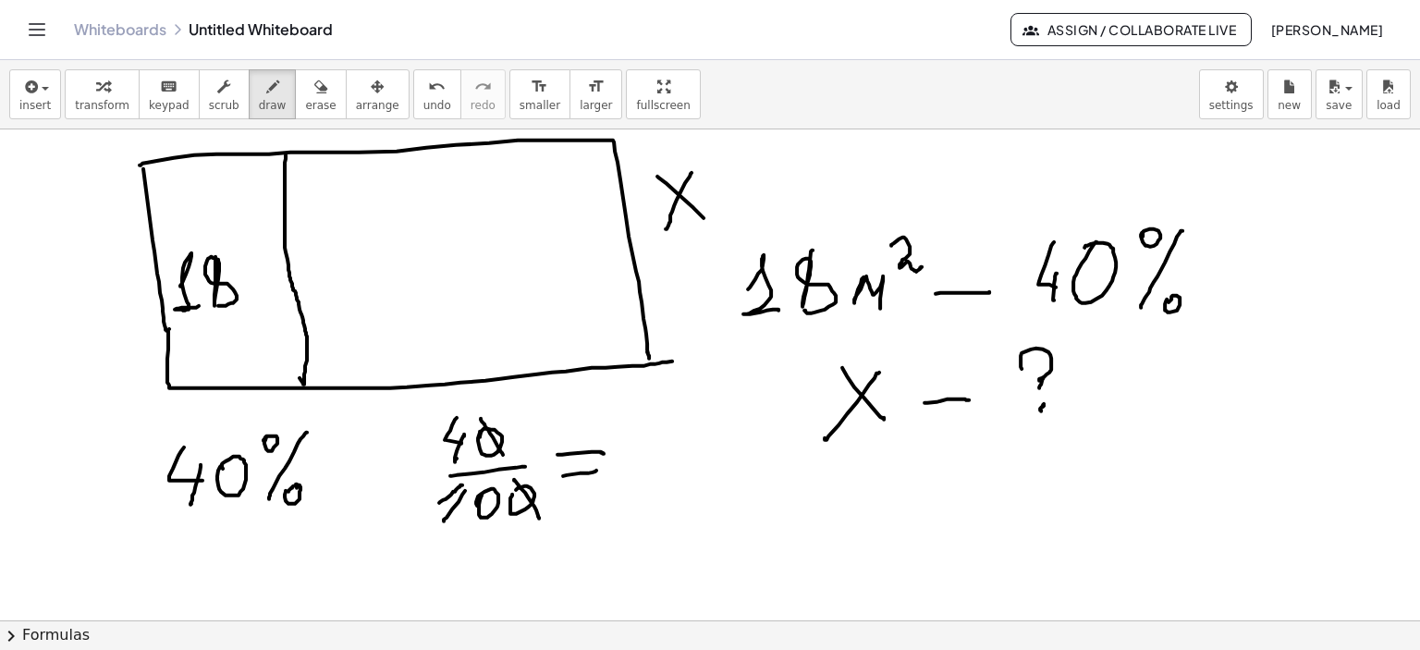
click at [462, 485] on div at bounding box center [710, 621] width 1420 height 984
click at [448, 475] on div at bounding box center [710, 621] width 1420 height 984
click at [638, 453] on div at bounding box center [710, 621] width 1420 height 984
drag, startPoint x: 682, startPoint y: 474, endPoint x: 678, endPoint y: 488, distance: 14.4
click at [676, 495] on div at bounding box center [710, 621] width 1420 height 984
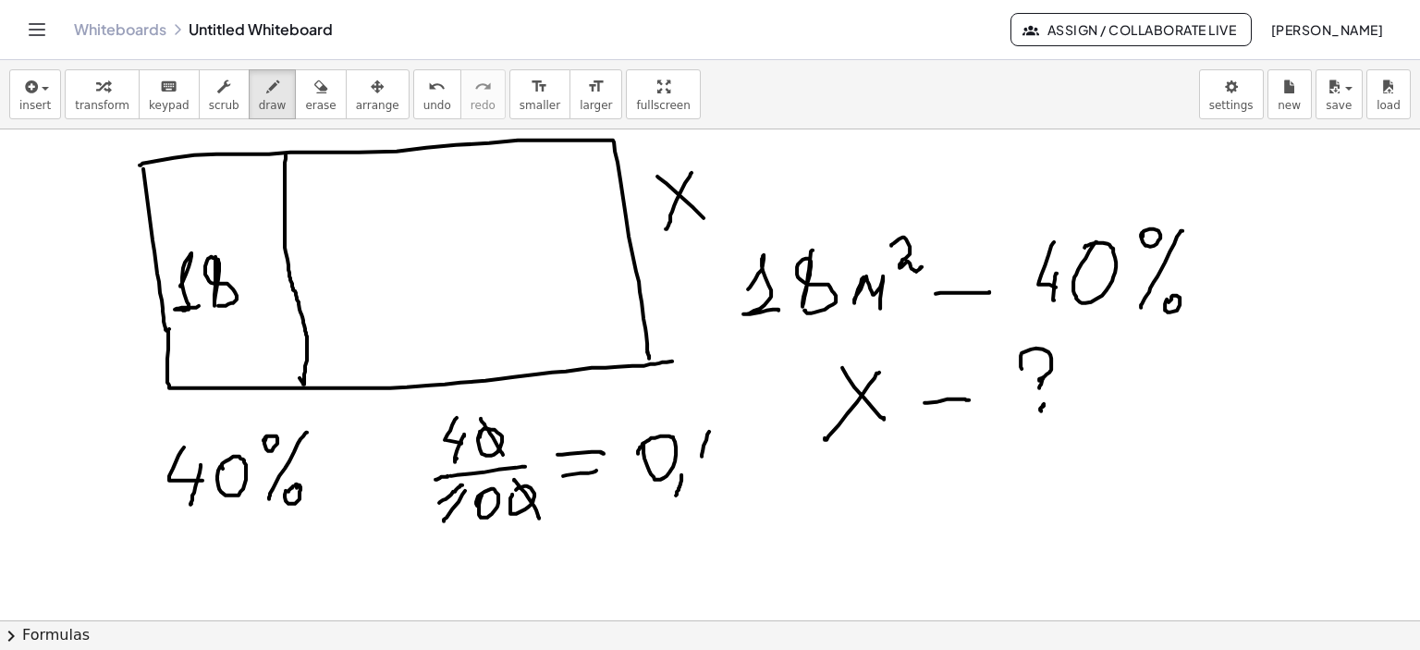
drag, startPoint x: 709, startPoint y: 431, endPoint x: 725, endPoint y: 464, distance: 36.8
click at [725, 464] on div at bounding box center [710, 621] width 1420 height 984
drag, startPoint x: 731, startPoint y: 454, endPoint x: 725, endPoint y: 486, distance: 32.8
click at [725, 486] on div at bounding box center [710, 621] width 1420 height 984
drag, startPoint x: 730, startPoint y: 208, endPoint x: 783, endPoint y: 211, distance: 53.7
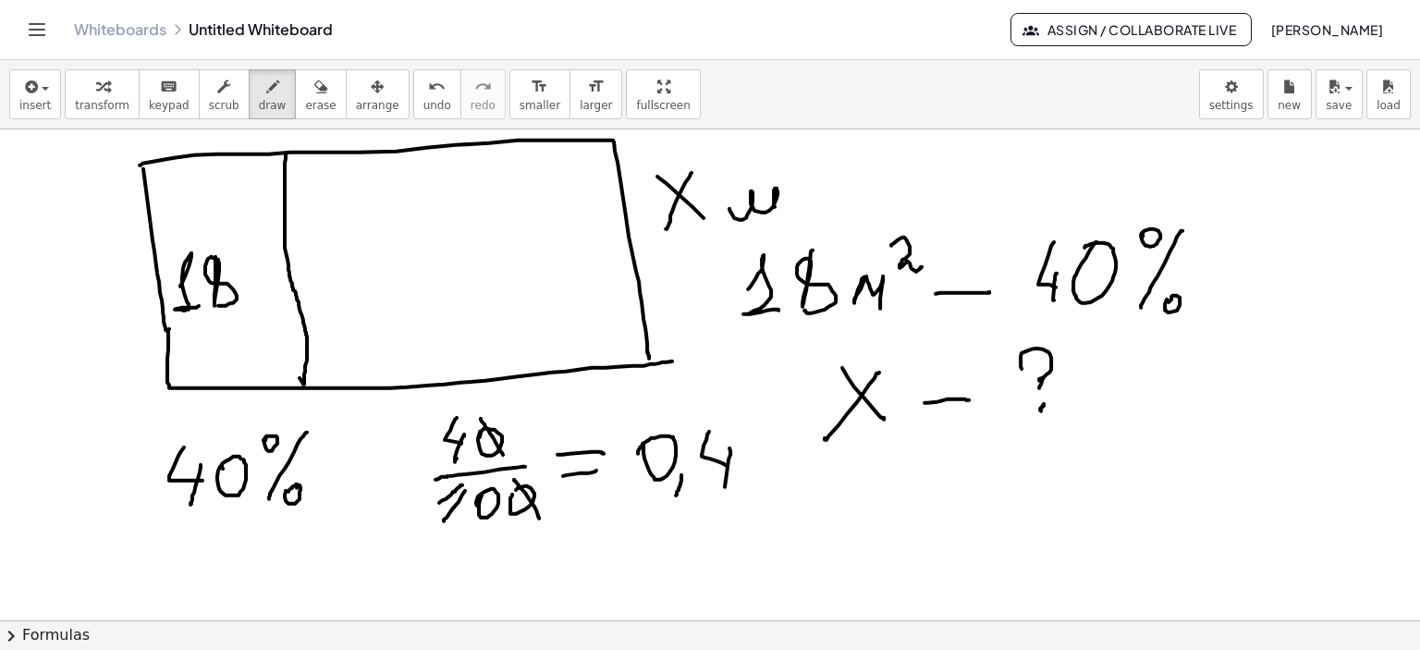
click at [781, 213] on div at bounding box center [710, 621] width 1420 height 984
drag, startPoint x: 788, startPoint y: 162, endPoint x: 818, endPoint y: 169, distance: 30.5
click at [818, 169] on div at bounding box center [710, 621] width 1420 height 984
drag, startPoint x: 804, startPoint y: 529, endPoint x: 818, endPoint y: 549, distance: 24.6
click at [816, 550] on div at bounding box center [710, 621] width 1420 height 984
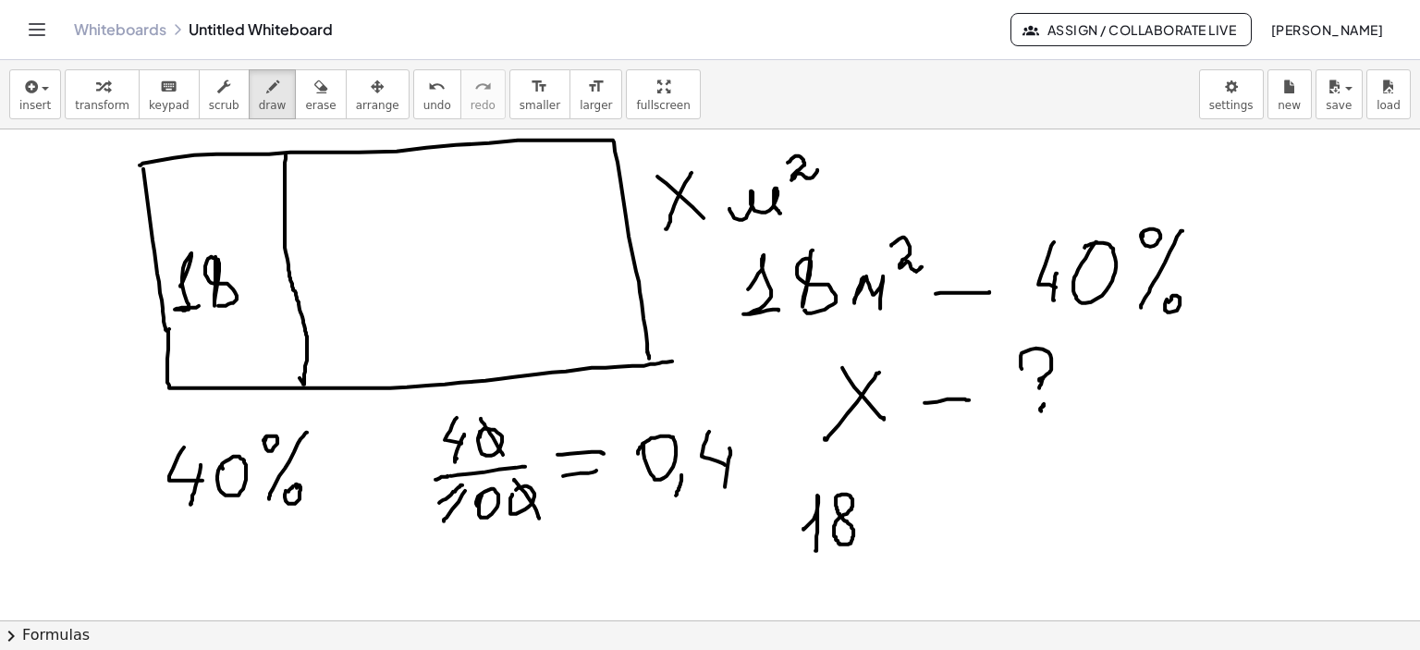
click at [836, 501] on div at bounding box center [710, 621] width 1420 height 984
drag, startPoint x: 758, startPoint y: 472, endPoint x: 762, endPoint y: 562, distance: 90.7
click at [763, 609] on div at bounding box center [710, 621] width 1420 height 984
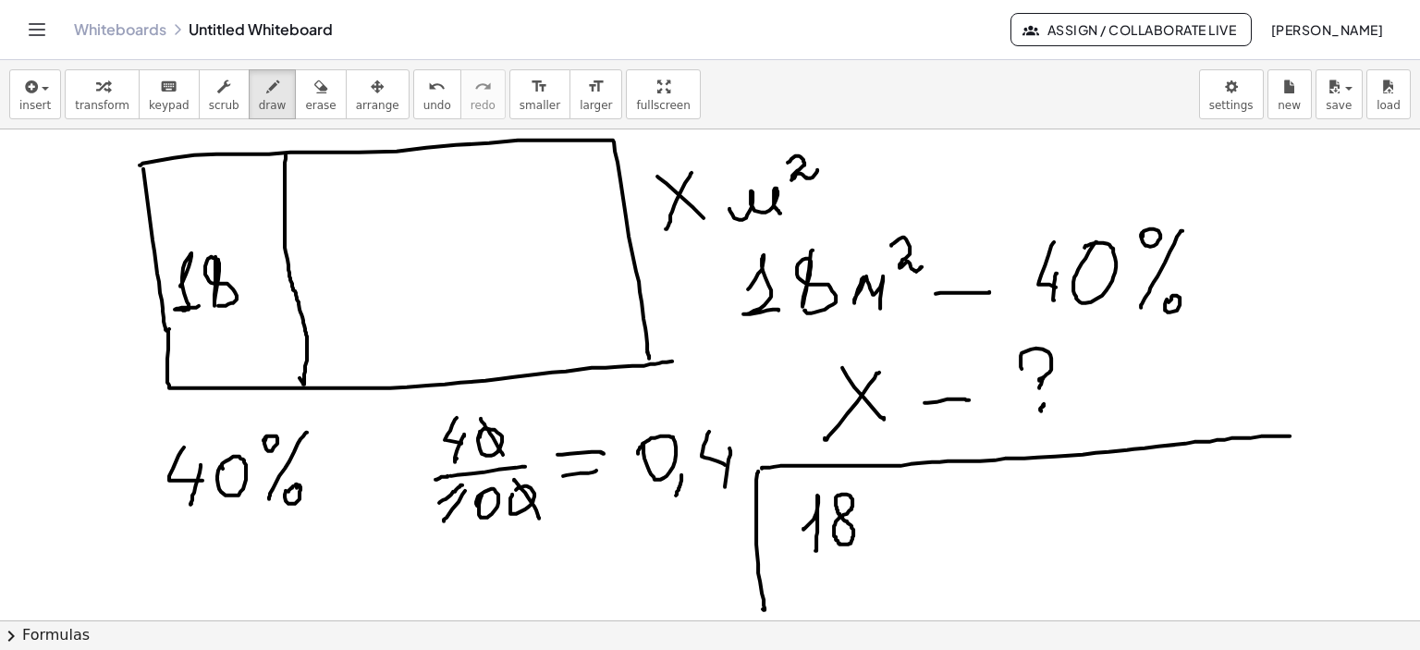
drag, startPoint x: 769, startPoint y: 467, endPoint x: 1389, endPoint y: 544, distance: 624.3
click at [1290, 436] on div at bounding box center [710, 621] width 1420 height 984
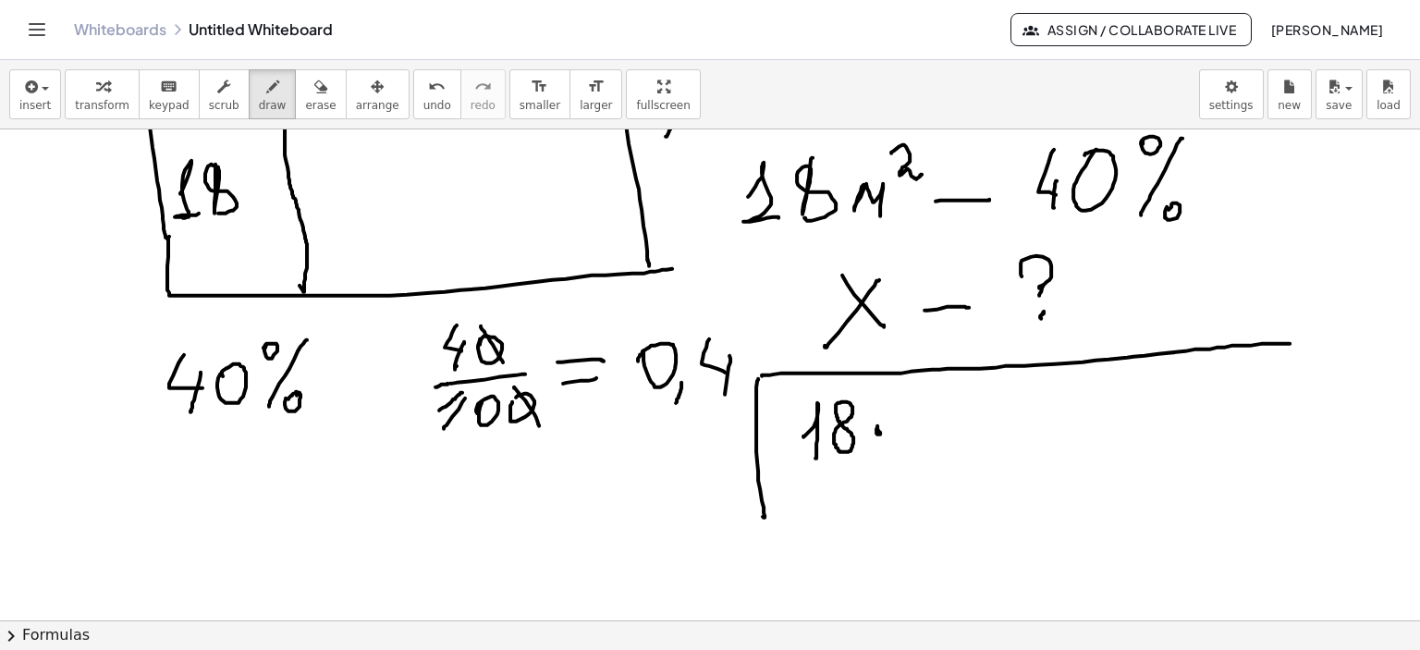
click at [878, 425] on div at bounding box center [710, 529] width 1420 height 984
click at [314, 84] on icon "button" at bounding box center [320, 87] width 13 height 22
drag, startPoint x: 938, startPoint y: 465, endPoint x: 502, endPoint y: 39, distance: 609.5
click at [925, 434] on div at bounding box center [710, 529] width 1420 height 984
click at [266, 80] on icon "button" at bounding box center [272, 87] width 13 height 22
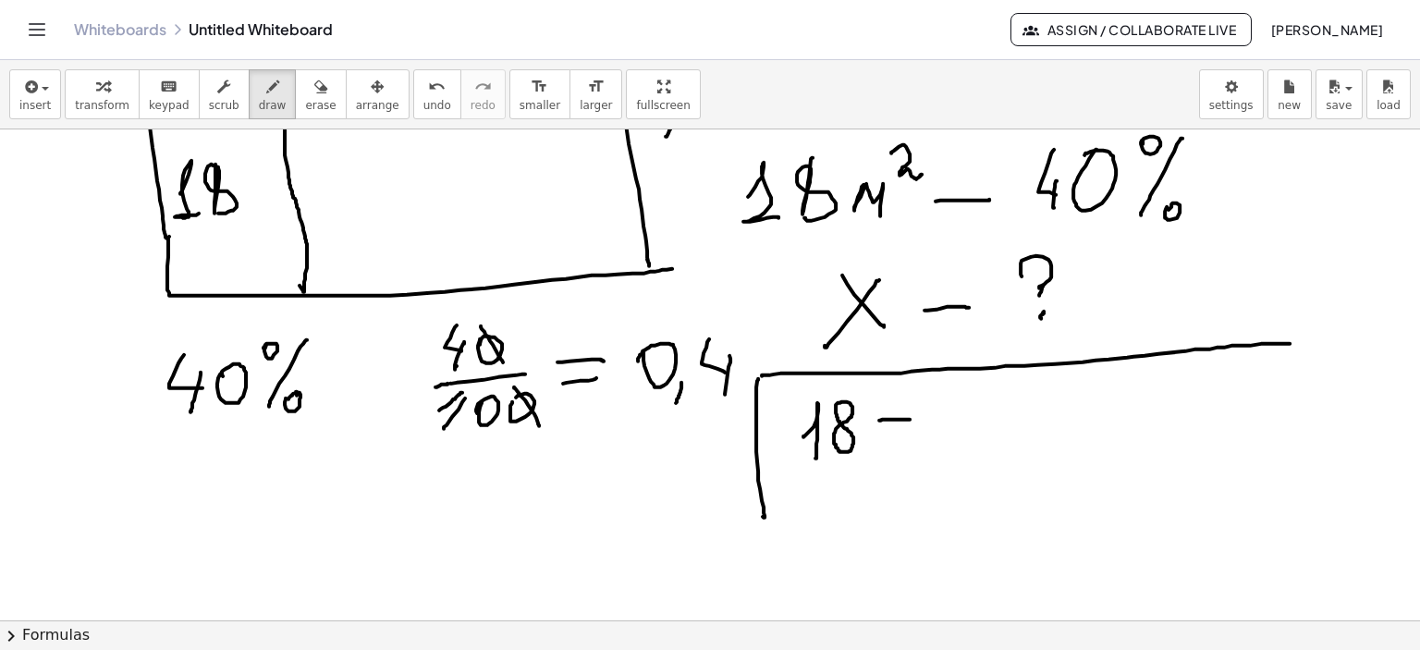
drag, startPoint x: 879, startPoint y: 420, endPoint x: 963, endPoint y: 420, distance: 83.2
click at [963, 420] on div at bounding box center [710, 529] width 1420 height 984
drag, startPoint x: 880, startPoint y: 443, endPoint x: 951, endPoint y: 442, distance: 70.3
click at [951, 442] on div at bounding box center [710, 529] width 1420 height 984
drag, startPoint x: 991, startPoint y: 412, endPoint x: 1002, endPoint y: 418, distance: 11.6
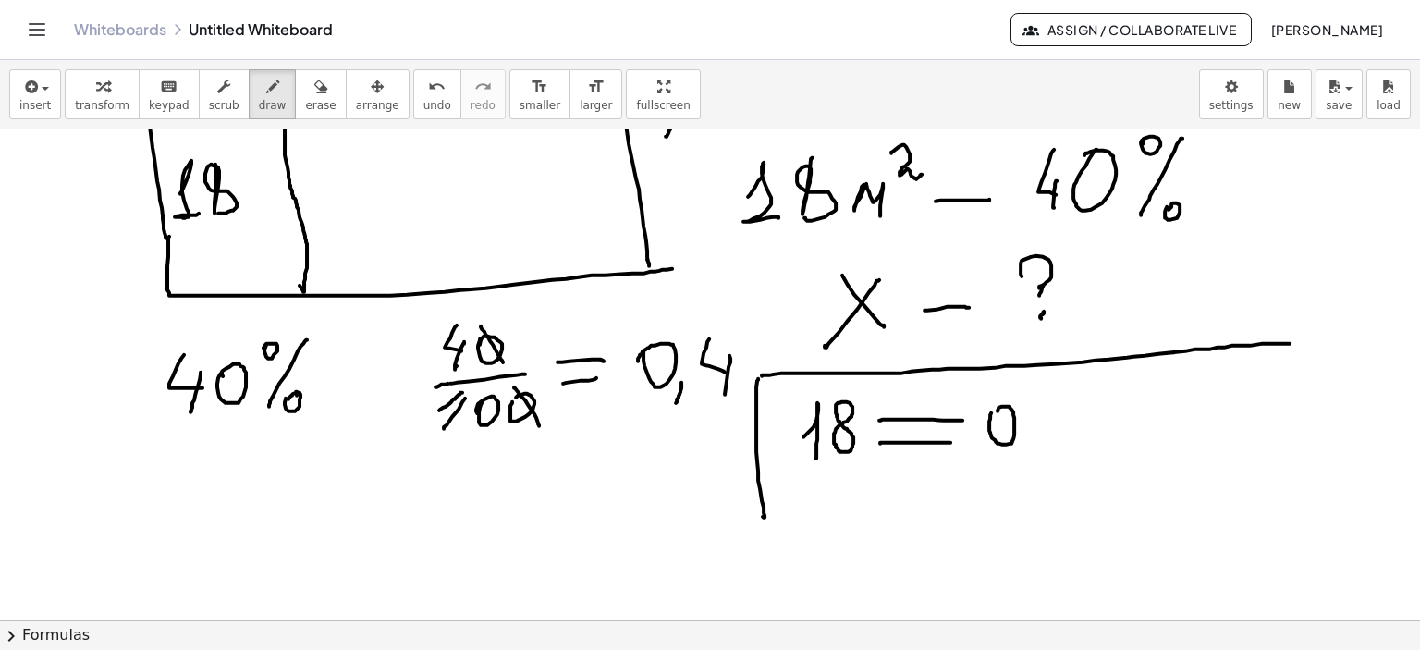
click at [998, 413] on div at bounding box center [710, 529] width 1420 height 984
drag, startPoint x: 1021, startPoint y: 443, endPoint x: 1016, endPoint y: 461, distance: 18.2
click at [1016, 461] on div at bounding box center [710, 529] width 1420 height 984
drag, startPoint x: 1037, startPoint y: 408, endPoint x: 1047, endPoint y: 433, distance: 27.0
click at [1045, 433] on div at bounding box center [710, 529] width 1420 height 984
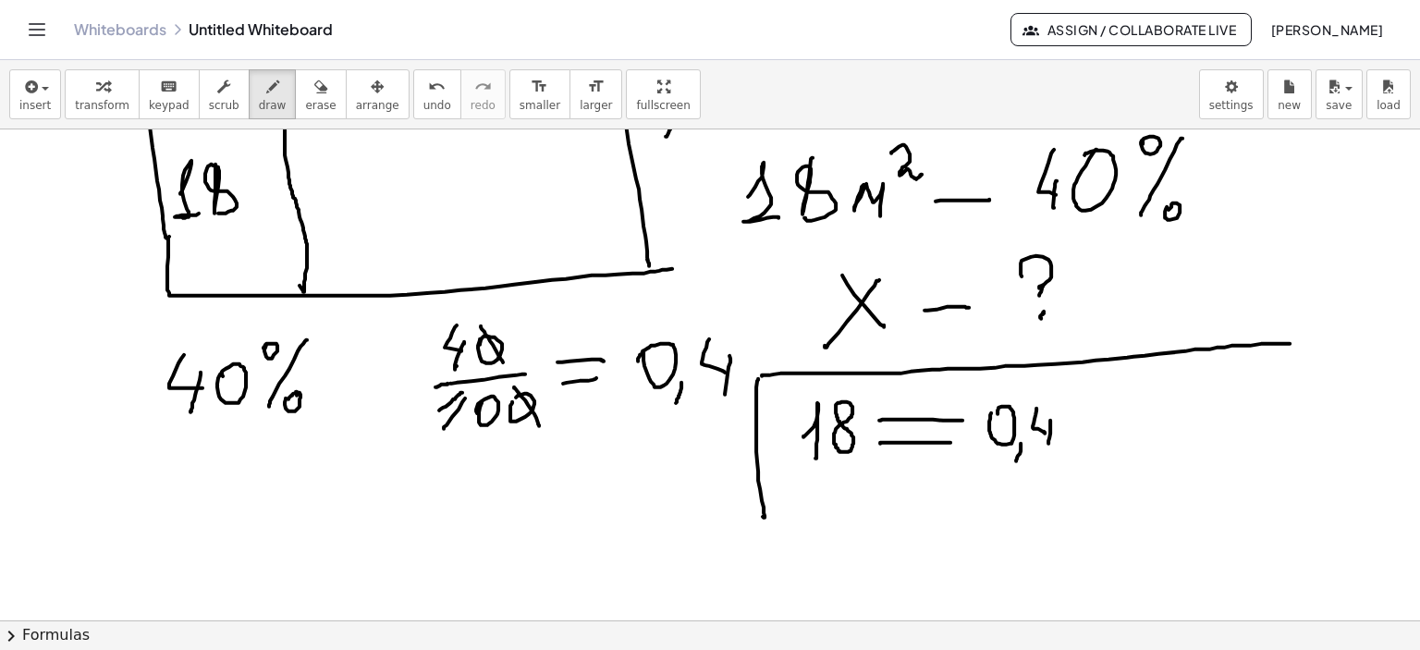
drag, startPoint x: 1051, startPoint y: 420, endPoint x: 1049, endPoint y: 444, distance: 24.1
click at [1049, 444] on div at bounding box center [710, 529] width 1420 height 984
drag, startPoint x: 1073, startPoint y: 421, endPoint x: 1104, endPoint y: 415, distance: 31.9
click at [1073, 421] on div at bounding box center [710, 529] width 1420 height 984
drag, startPoint x: 1103, startPoint y: 400, endPoint x: 1128, endPoint y: 426, distance: 36.0
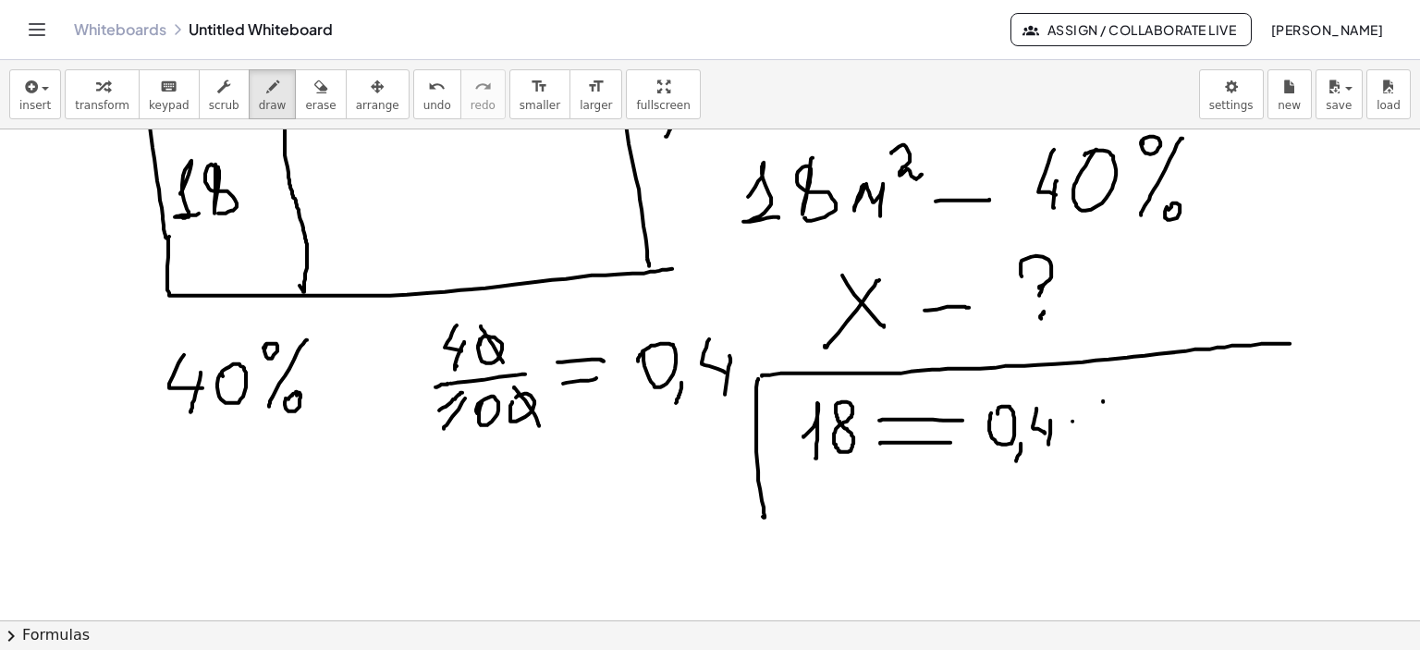
click at [1132, 435] on div at bounding box center [710, 529] width 1420 height 984
drag, startPoint x: 1131, startPoint y: 398, endPoint x: 1098, endPoint y: 450, distance: 62.3
click at [1098, 450] on div at bounding box center [710, 529] width 1420 height 984
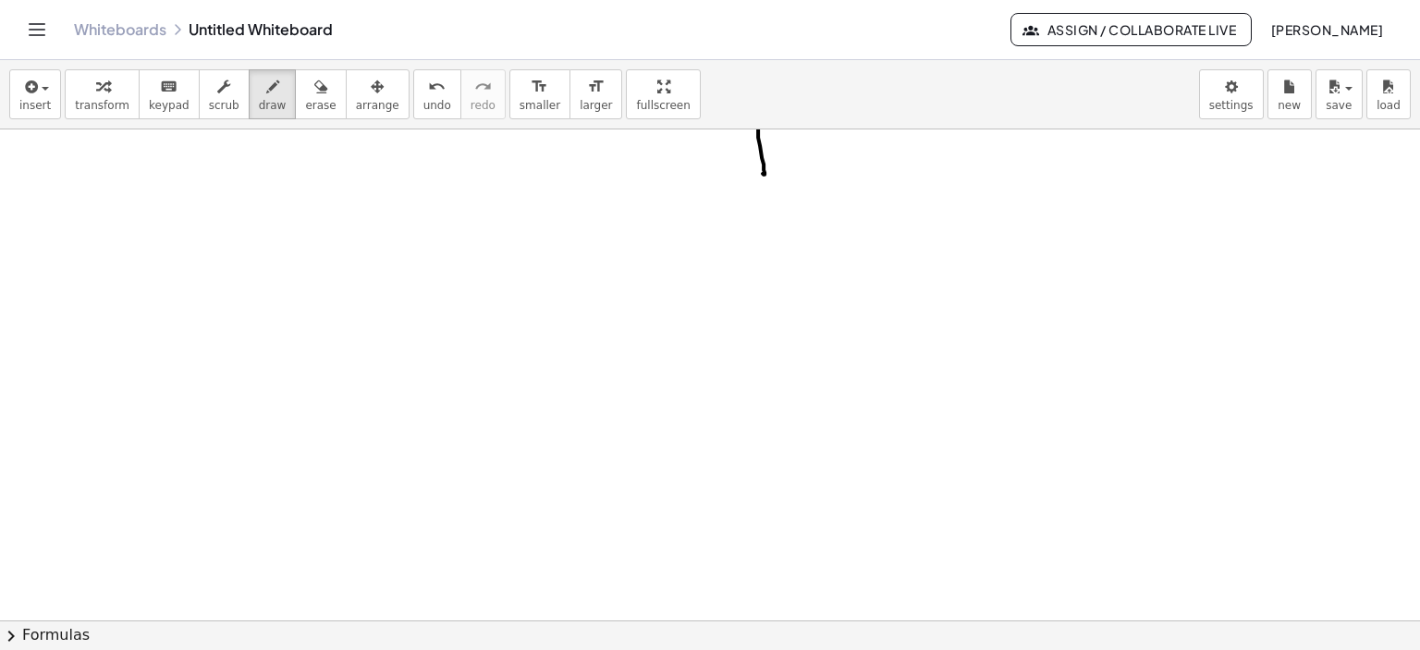
scroll to position [492, 0]
drag, startPoint x: 348, startPoint y: 209, endPoint x: 362, endPoint y: 284, distance: 76.2
click at [354, 311] on div at bounding box center [710, 375] width 1420 height 1476
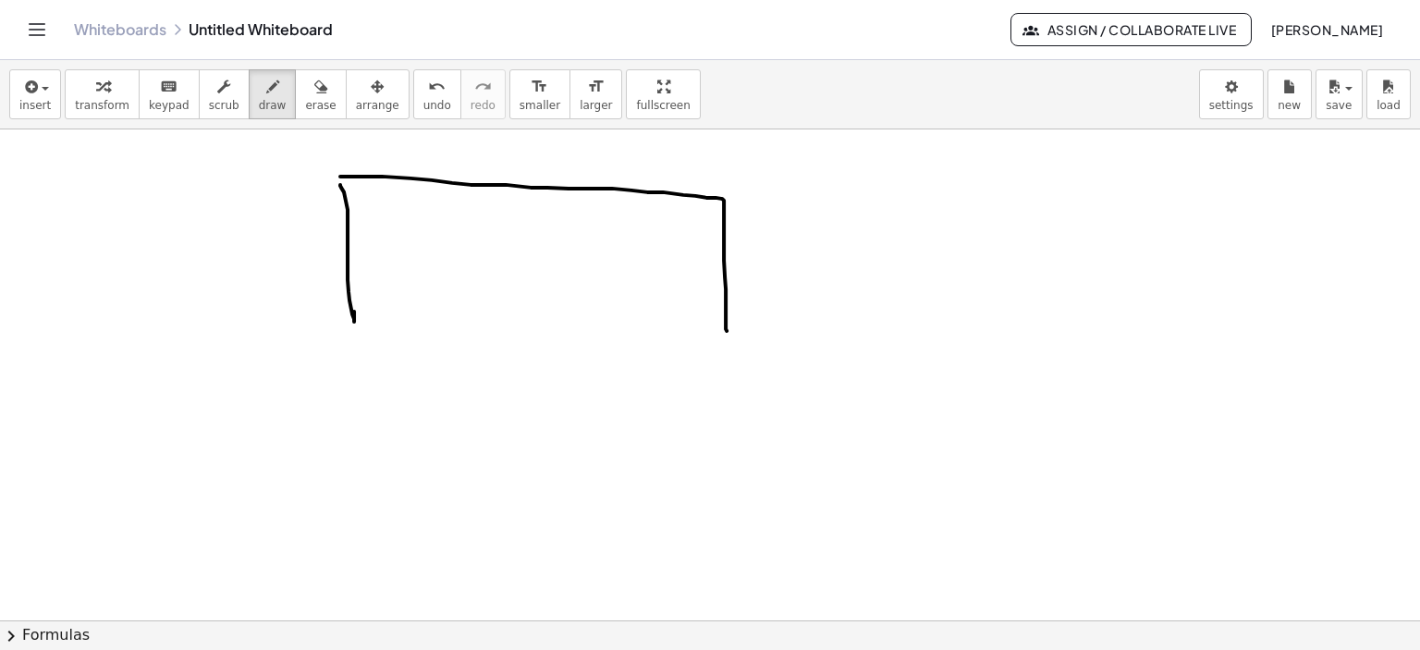
drag, startPoint x: 340, startPoint y: 176, endPoint x: 627, endPoint y: 314, distance: 318.1
click at [731, 347] on div at bounding box center [710, 375] width 1420 height 1476
drag, startPoint x: 352, startPoint y: 321, endPoint x: 736, endPoint y: 350, distance: 384.9
click at [734, 350] on div at bounding box center [710, 375] width 1420 height 1476
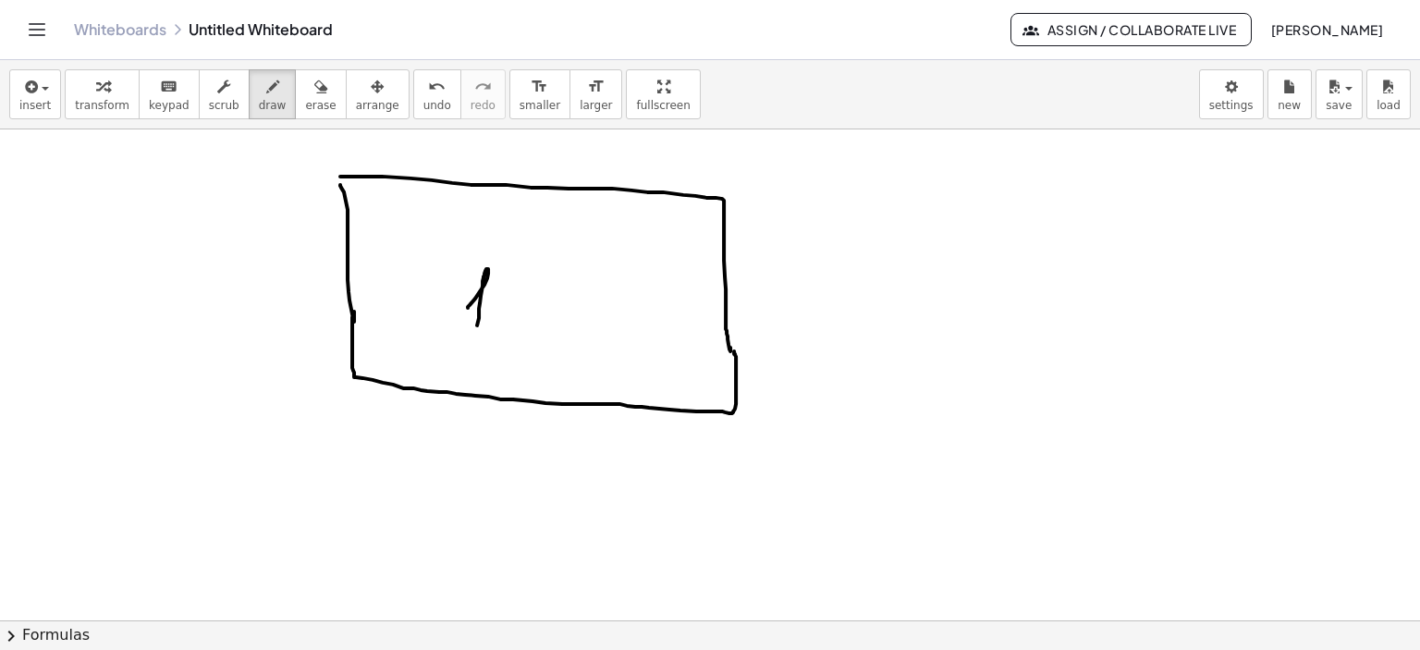
drag, startPoint x: 468, startPoint y: 307, endPoint x: 475, endPoint y: 332, distance: 26.0
click at [475, 332] on div at bounding box center [710, 375] width 1420 height 1476
drag, startPoint x: 514, startPoint y: 291, endPoint x: 562, endPoint y: 303, distance: 49.6
click at [515, 292] on div at bounding box center [710, 375] width 1420 height 1476
click at [556, 286] on div at bounding box center [710, 375] width 1420 height 1476
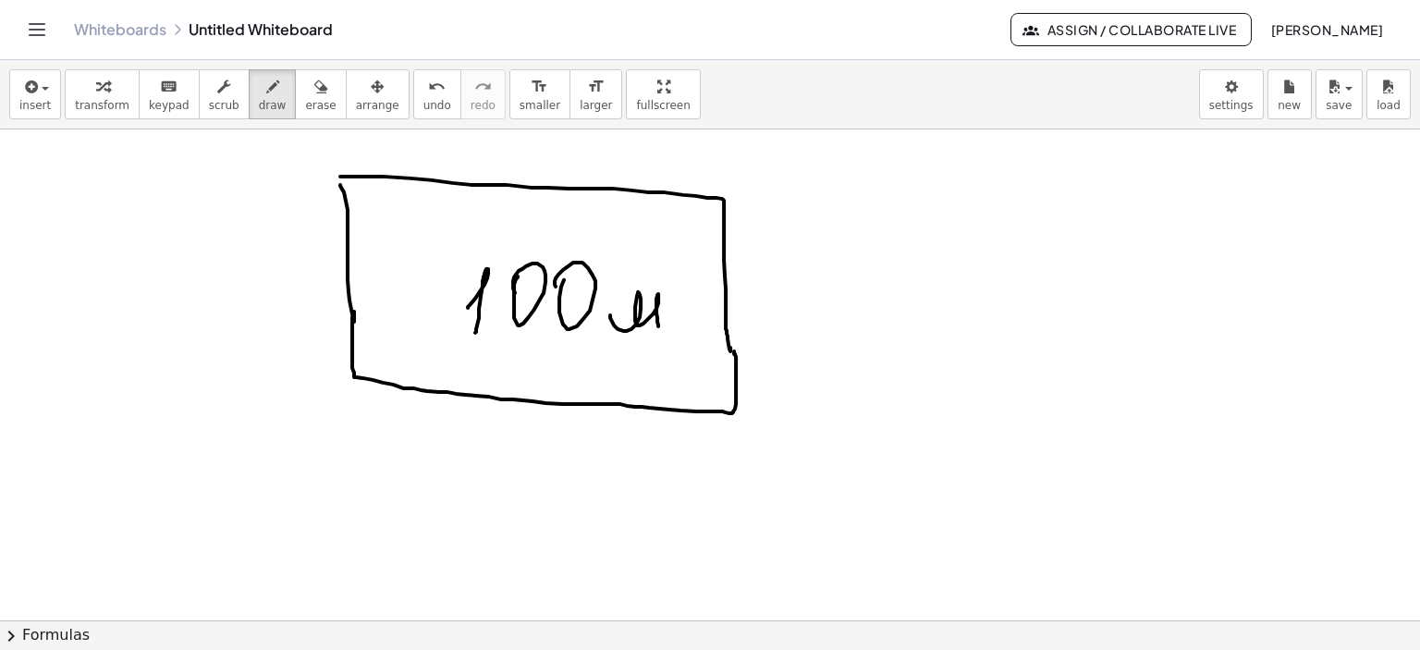
drag, startPoint x: 610, startPoint y: 314, endPoint x: 685, endPoint y: 251, distance: 98.4
click at [660, 321] on div at bounding box center [710, 375] width 1420 height 1476
drag, startPoint x: 670, startPoint y: 250, endPoint x: 670, endPoint y: 276, distance: 25.9
click at [670, 276] on div at bounding box center [710, 375] width 1420 height 1476
drag, startPoint x: 1030, startPoint y: 154, endPoint x: 1041, endPoint y: 182, distance: 29.9
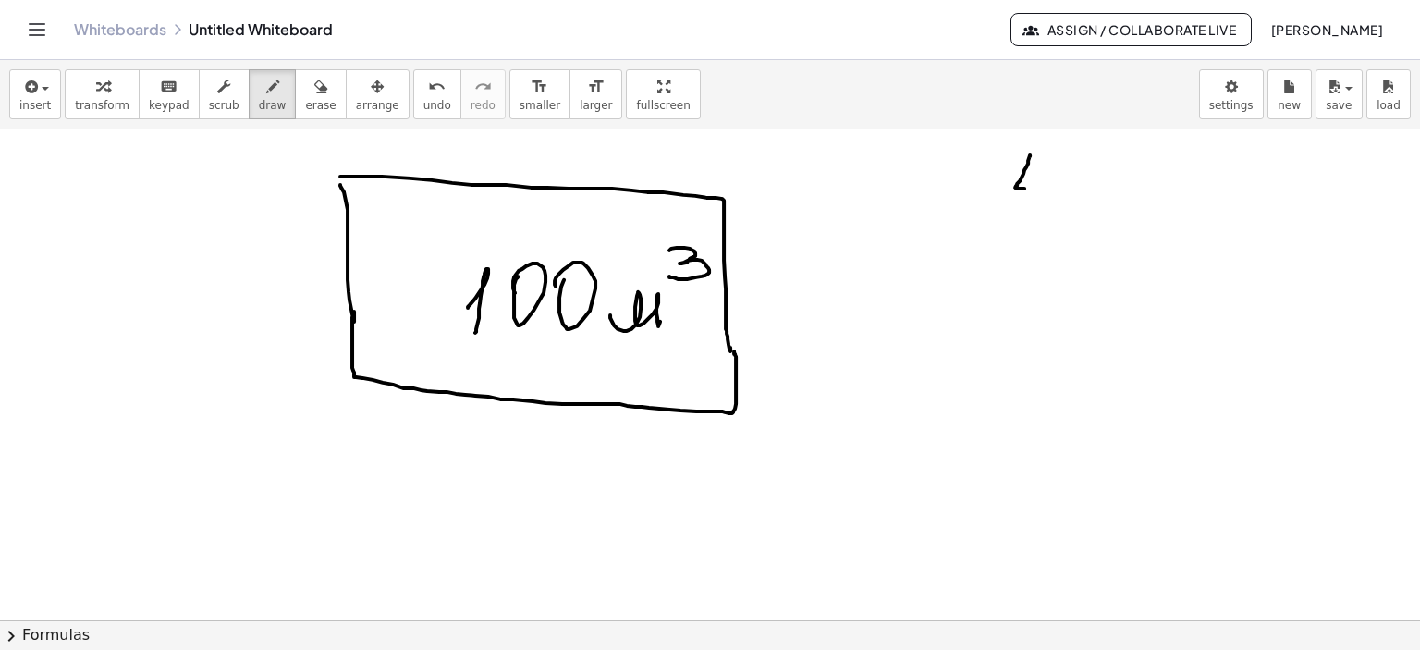
click at [1036, 191] on div at bounding box center [710, 375] width 1420 height 1476
drag, startPoint x: 1043, startPoint y: 177, endPoint x: 1041, endPoint y: 204, distance: 27.8
click at [1035, 210] on div at bounding box center [710, 375] width 1420 height 1476
drag, startPoint x: 1067, startPoint y: 169, endPoint x: 1081, endPoint y: 203, distance: 36.1
click at [1069, 177] on div at bounding box center [710, 375] width 1420 height 1476
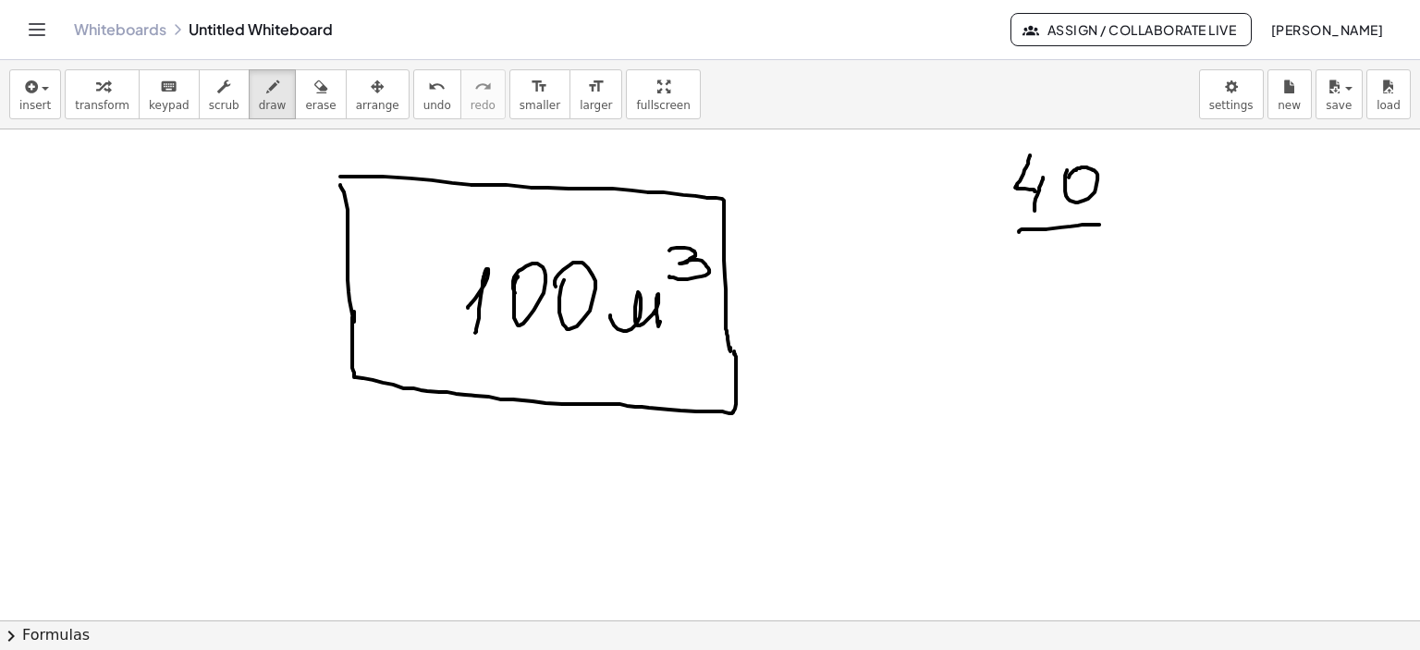
drag, startPoint x: 1019, startPoint y: 230, endPoint x: 1100, endPoint y: 224, distance: 80.7
click at [1100, 224] on div at bounding box center [710, 375] width 1420 height 1476
drag, startPoint x: 1030, startPoint y: 248, endPoint x: 1033, endPoint y: 276, distance: 27.9
click at [1022, 277] on div at bounding box center [710, 375] width 1420 height 1476
drag, startPoint x: 1051, startPoint y: 264, endPoint x: 1071, endPoint y: 272, distance: 22.0
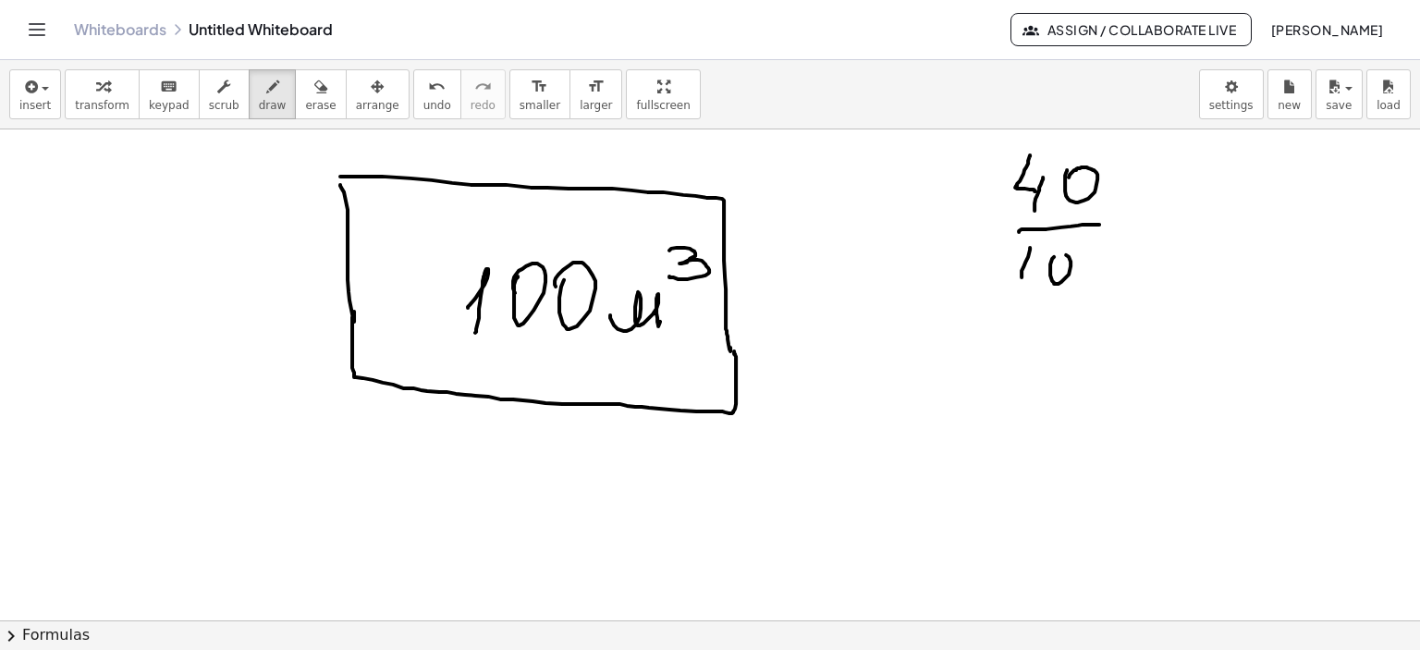
click at [1049, 262] on div at bounding box center [710, 375] width 1420 height 1476
click at [1080, 258] on div at bounding box center [710, 375] width 1420 height 1476
drag, startPoint x: 1148, startPoint y: 202, endPoint x: 1163, endPoint y: 203, distance: 15.7
click at [1162, 203] on div at bounding box center [710, 375] width 1420 height 1476
drag, startPoint x: 1133, startPoint y: 225, endPoint x: 1161, endPoint y: 225, distance: 27.7
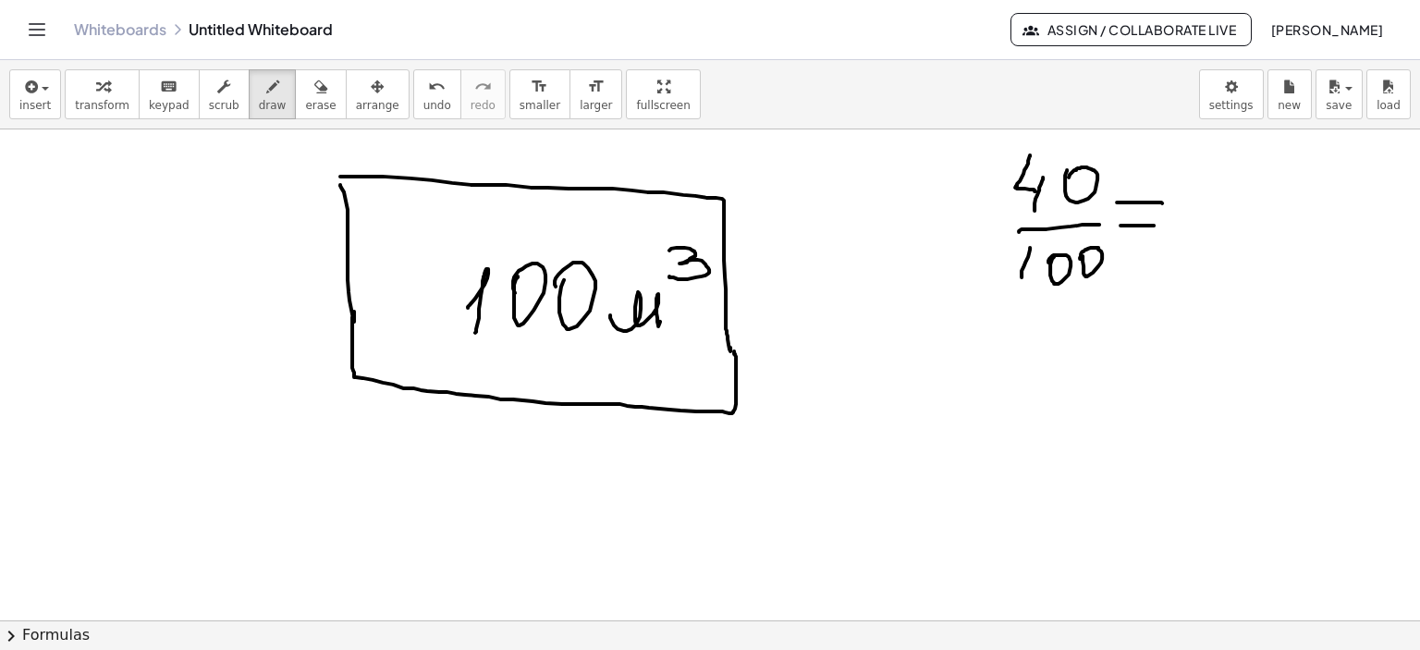
click at [1161, 225] on div at bounding box center [710, 375] width 1420 height 1476
drag, startPoint x: 1210, startPoint y: 191, endPoint x: 1269, endPoint y: 240, distance: 76.3
click at [1209, 203] on div at bounding box center [710, 375] width 1420 height 1476
drag, startPoint x: 1255, startPoint y: 242, endPoint x: 1248, endPoint y: 258, distance: 17.0
click at [1248, 258] on div at bounding box center [710, 375] width 1420 height 1476
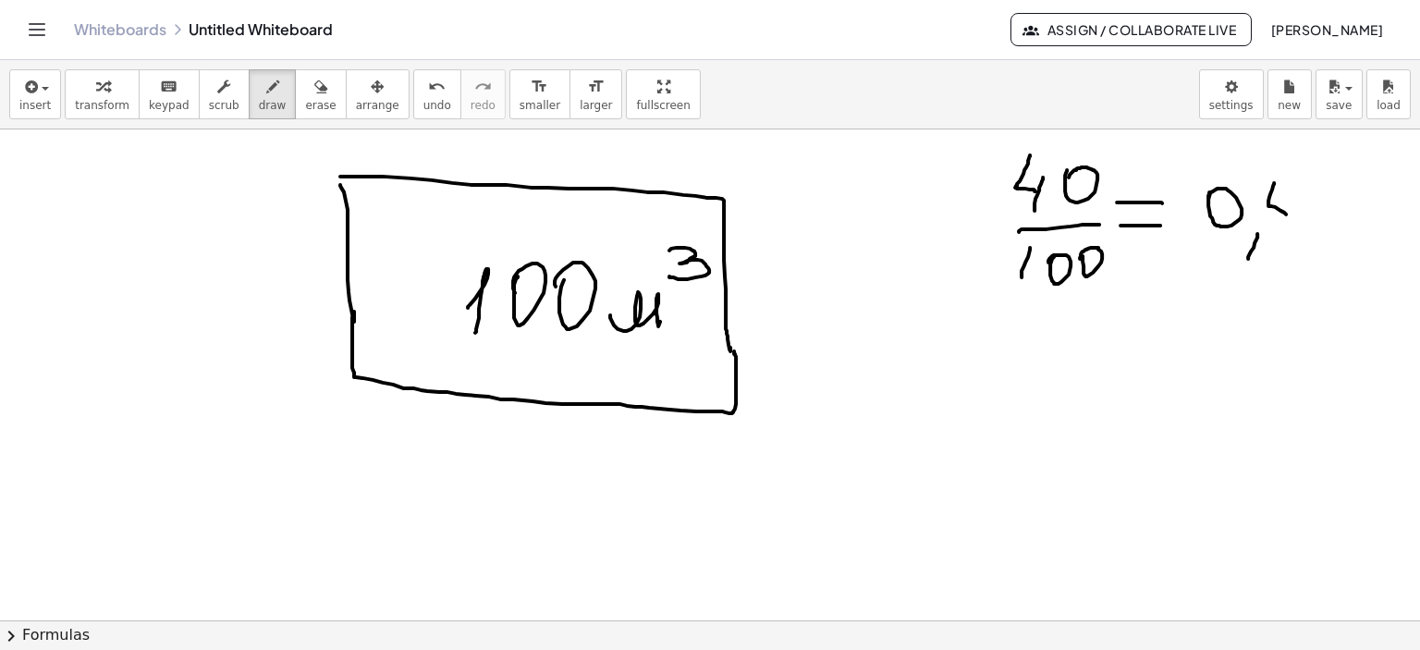
drag, startPoint x: 1271, startPoint y: 193, endPoint x: 1288, endPoint y: 214, distance: 26.9
click at [1286, 214] on div at bounding box center [710, 375] width 1420 height 1476
drag, startPoint x: 1292, startPoint y: 199, endPoint x: 1285, endPoint y: 235, distance: 36.8
click at [1285, 235] on div at bounding box center [710, 375] width 1420 height 1476
drag, startPoint x: 866, startPoint y: 317, endPoint x: 868, endPoint y: 361, distance: 43.6
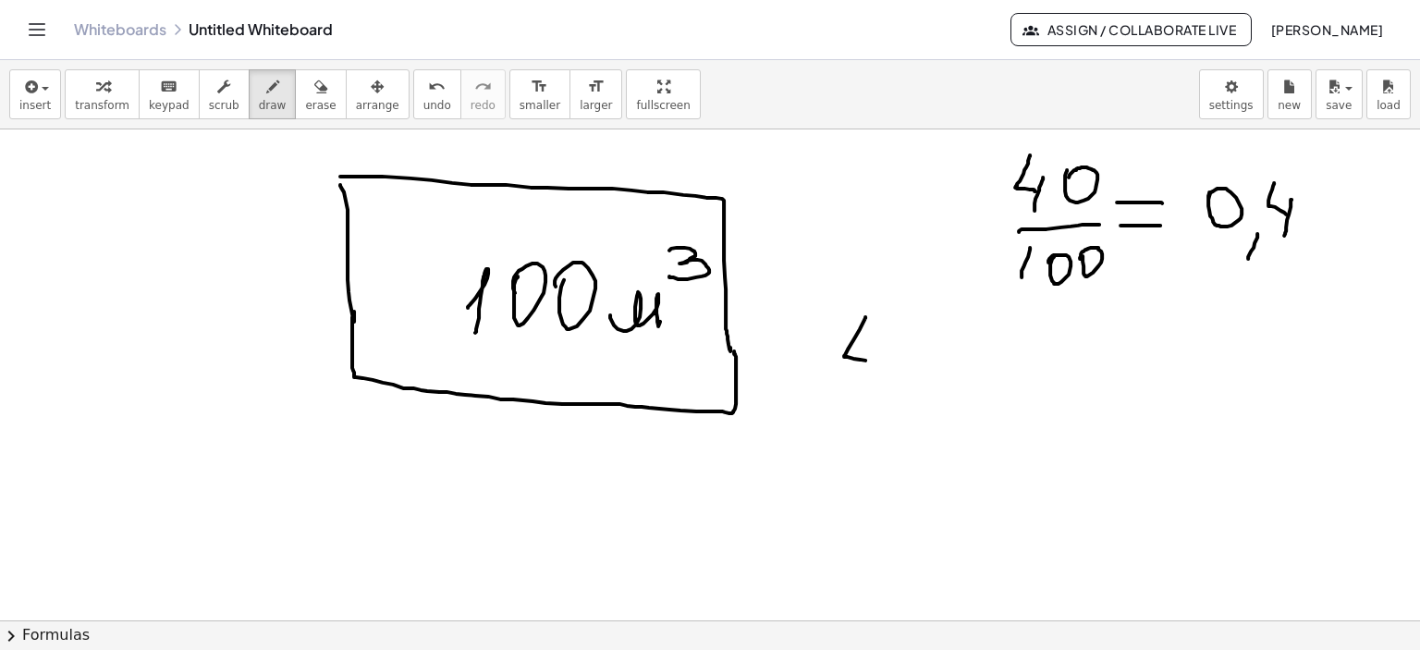
click at [868, 360] on div at bounding box center [710, 375] width 1420 height 1476
drag, startPoint x: 878, startPoint y: 343, endPoint x: 910, endPoint y: 336, distance: 33.2
click at [873, 380] on div at bounding box center [710, 375] width 1420 height 1476
drag, startPoint x: 909, startPoint y: 338, endPoint x: 940, endPoint y: 326, distance: 32.8
click at [912, 336] on div at bounding box center [710, 375] width 1420 height 1476
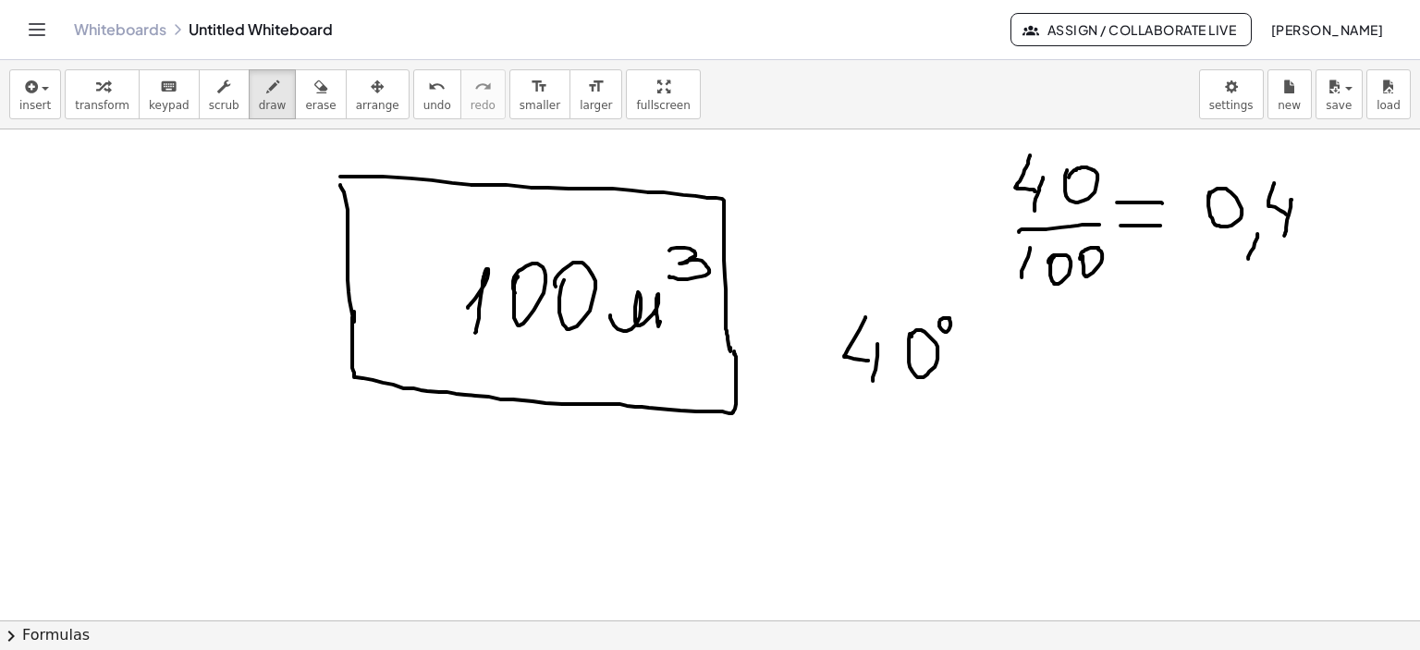
drag, startPoint x: 940, startPoint y: 321, endPoint x: 970, endPoint y: 323, distance: 30.6
click at [940, 321] on div at bounding box center [710, 375] width 1420 height 1476
drag, startPoint x: 958, startPoint y: 356, endPoint x: 949, endPoint y: 377, distance: 23.2
click at [949, 375] on div at bounding box center [710, 375] width 1420 height 1476
drag, startPoint x: 976, startPoint y: 365, endPoint x: 947, endPoint y: 369, distance: 28.9
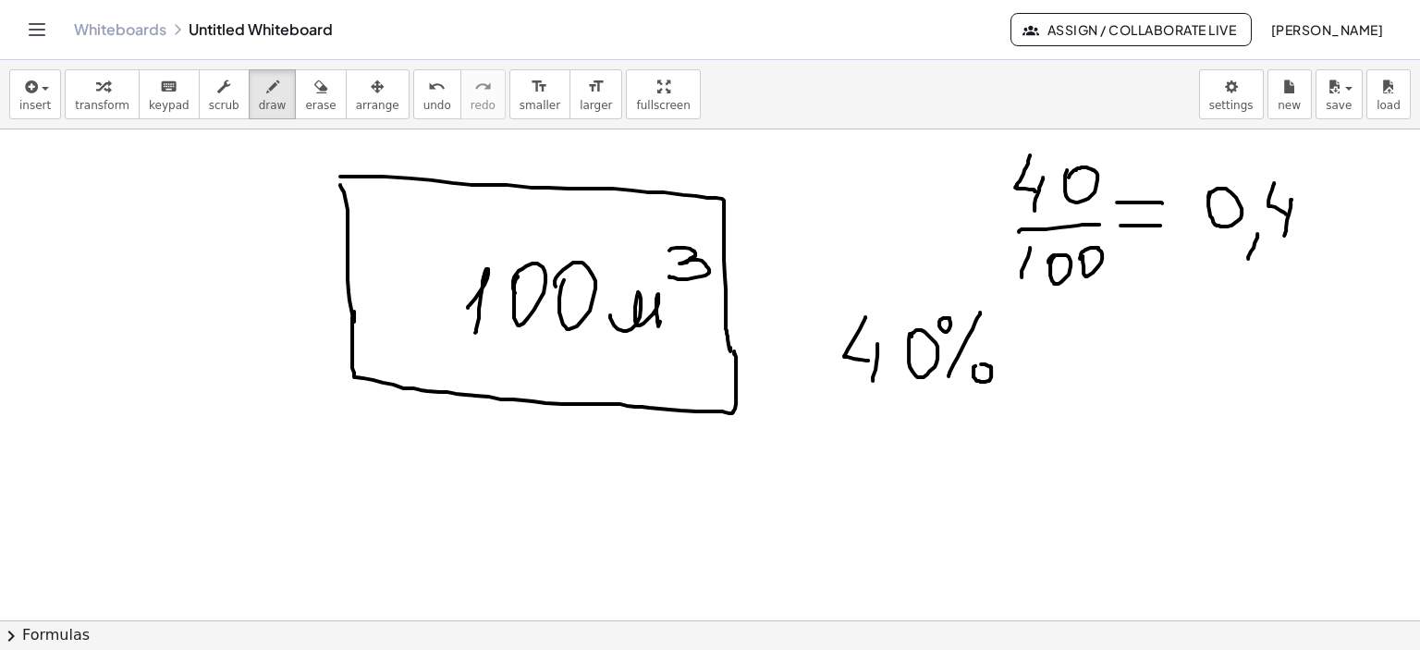
click at [975, 367] on div at bounding box center [710, 375] width 1420 height 1476
drag, startPoint x: 818, startPoint y: 458, endPoint x: 841, endPoint y: 434, distance: 32.7
click at [821, 480] on div at bounding box center [710, 375] width 1420 height 1476
click at [843, 439] on div at bounding box center [710, 375] width 1420 height 1476
drag, startPoint x: 882, startPoint y: 443, endPoint x: 938, endPoint y: 444, distance: 55.5
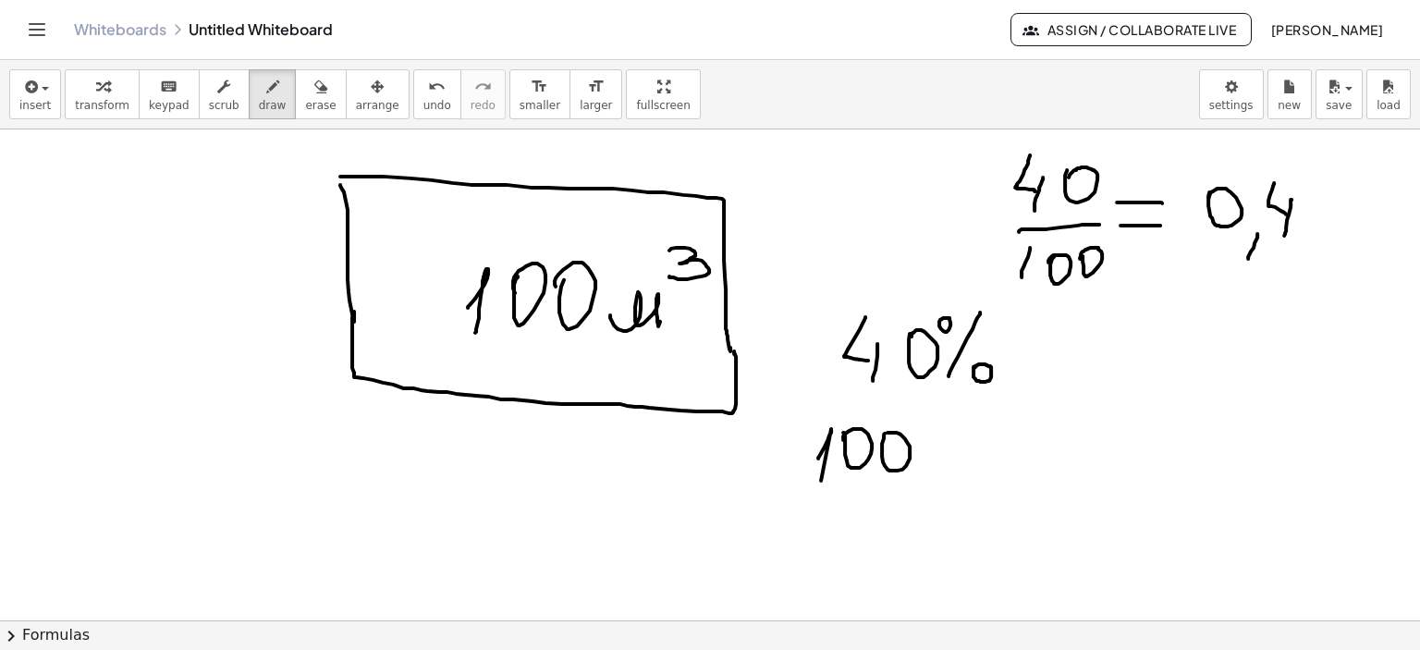
click at [881, 446] on div at bounding box center [710, 375] width 1420 height 1476
click at [937, 444] on div at bounding box center [710, 375] width 1420 height 1476
drag, startPoint x: 991, startPoint y: 400, endPoint x: 1006, endPoint y: 436, distance: 38.1
click at [1006, 436] on div at bounding box center [710, 375] width 1420 height 1476
drag, startPoint x: 1009, startPoint y: 421, endPoint x: 1016, endPoint y: 440, distance: 20.8
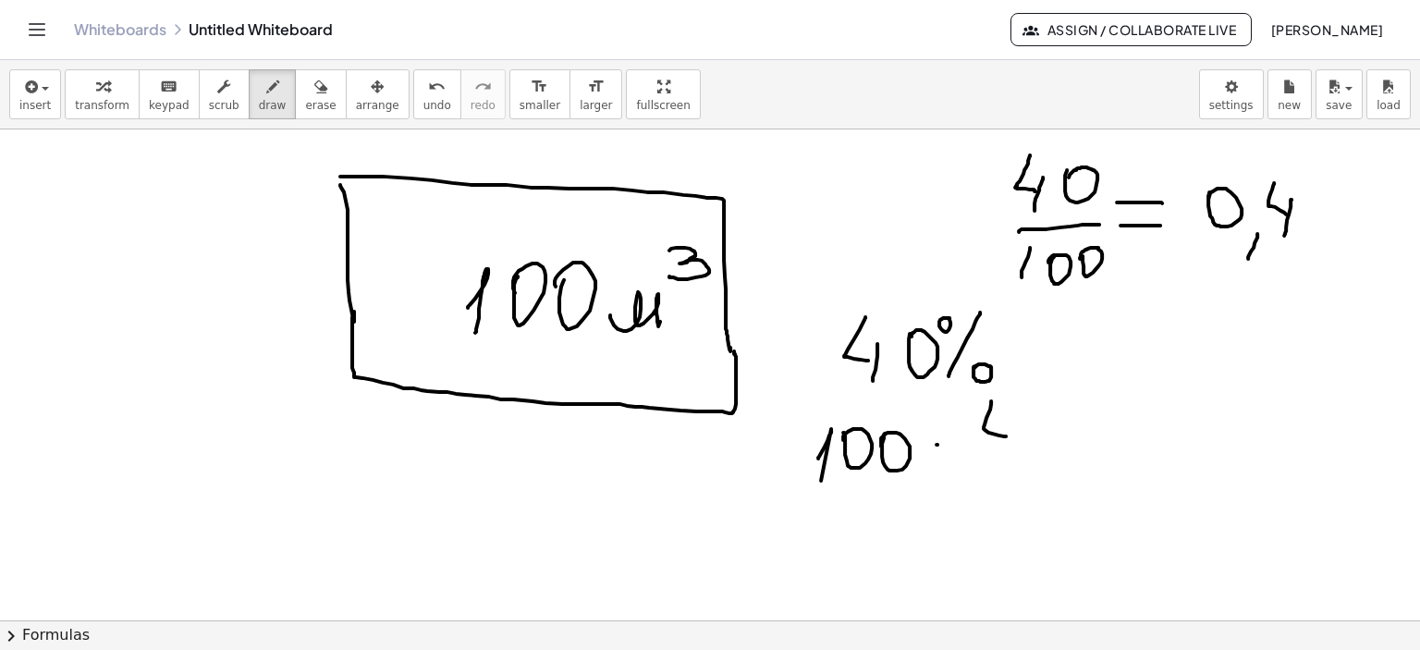
click at [1009, 449] on div at bounding box center [710, 375] width 1420 height 1476
drag, startPoint x: 1030, startPoint y: 419, endPoint x: 1032, endPoint y: 434, distance: 14.9
click at [1033, 424] on div at bounding box center [710, 375] width 1420 height 1476
drag, startPoint x: 984, startPoint y: 463, endPoint x: 1065, endPoint y: 464, distance: 81.4
click at [1071, 461] on div at bounding box center [710, 375] width 1420 height 1476
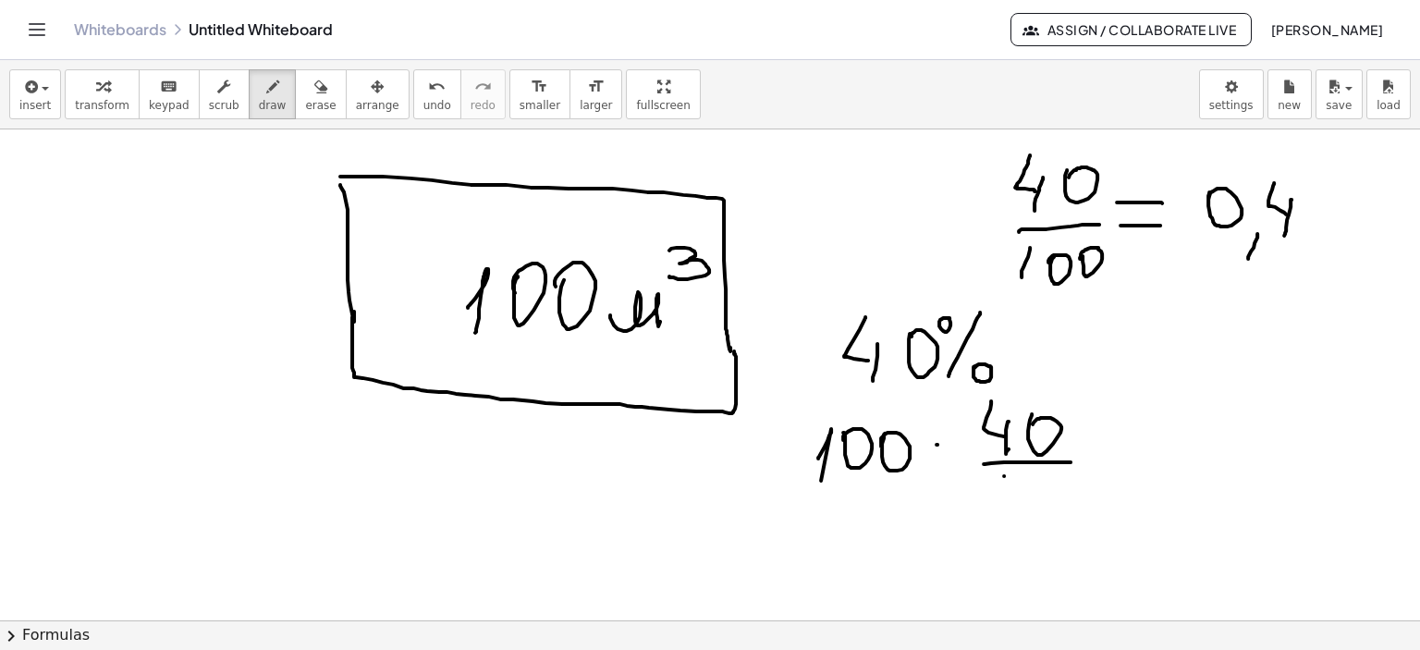
drag, startPoint x: 1004, startPoint y: 475, endPoint x: 1027, endPoint y: 491, distance: 27.2
click at [1000, 502] on div at bounding box center [710, 375] width 1420 height 1476
drag, startPoint x: 1021, startPoint y: 501, endPoint x: 1058, endPoint y: 491, distance: 38.4
click at [1025, 488] on div at bounding box center [710, 375] width 1420 height 1476
drag, startPoint x: 1059, startPoint y: 511, endPoint x: 1054, endPoint y: 484, distance: 28.1
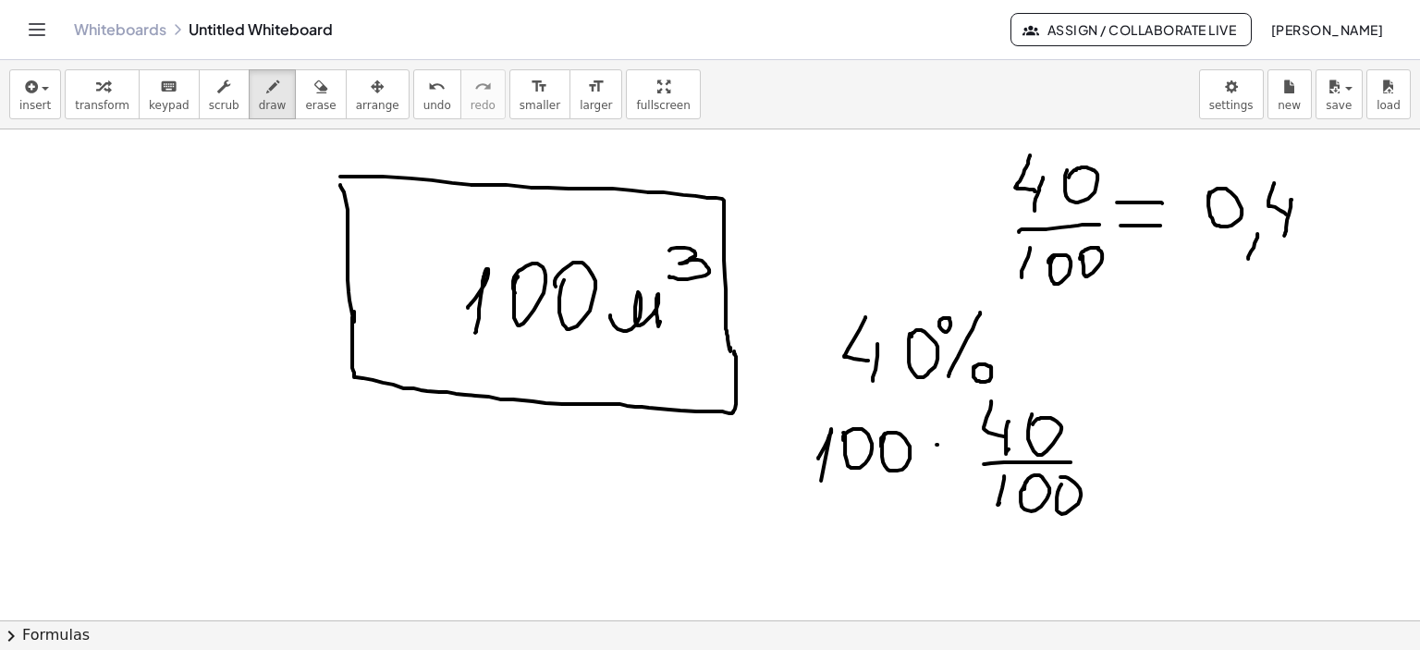
click at [1054, 483] on div at bounding box center [710, 375] width 1420 height 1476
drag, startPoint x: 1085, startPoint y: 456, endPoint x: 1127, endPoint y: 455, distance: 42.6
click at [1127, 455] on div at bounding box center [710, 375] width 1420 height 1476
drag, startPoint x: 1091, startPoint y: 469, endPoint x: 1170, endPoint y: 457, distance: 79.5
click at [1133, 469] on div at bounding box center [710, 375] width 1420 height 1476
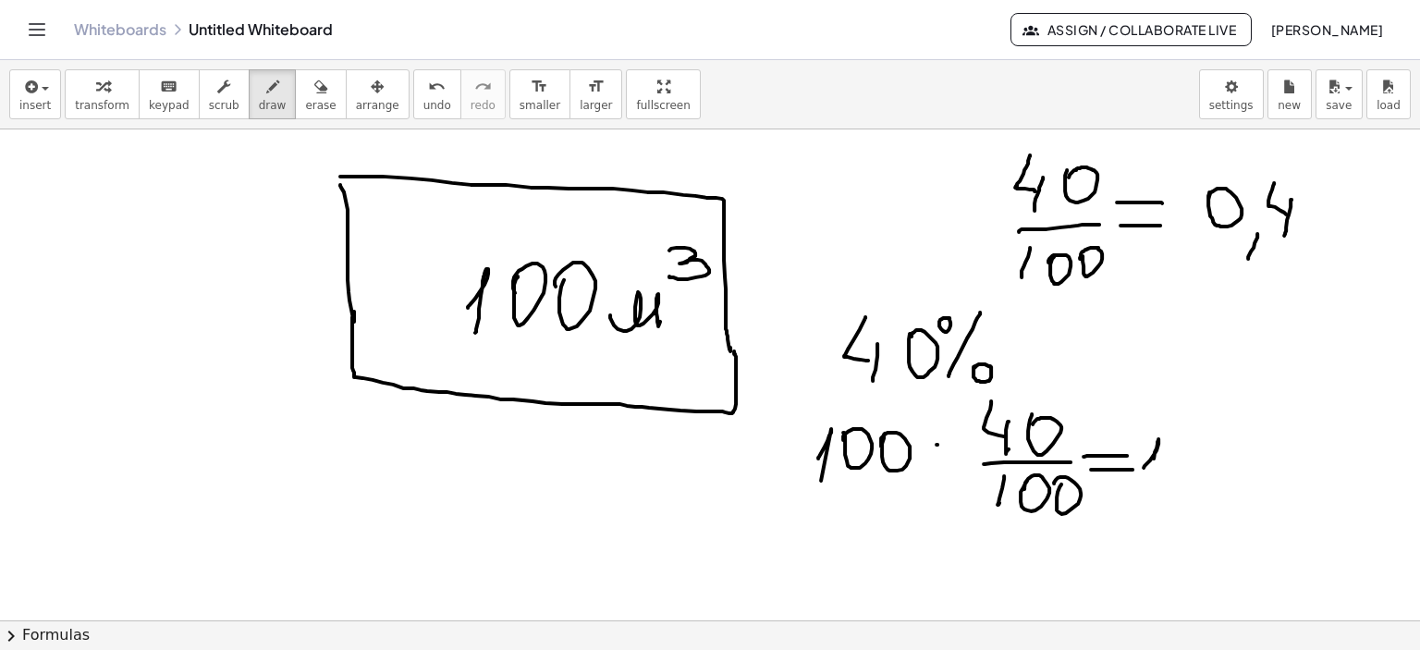
drag, startPoint x: 1144, startPoint y: 467, endPoint x: 1177, endPoint y: 455, distance: 35.4
click at [1150, 485] on div at bounding box center [710, 375] width 1420 height 1476
drag, startPoint x: 1179, startPoint y: 469, endPoint x: 1218, endPoint y: 454, distance: 41.6
click at [1176, 455] on div at bounding box center [710, 375] width 1420 height 1476
click at [1207, 447] on div at bounding box center [710, 375] width 1420 height 1476
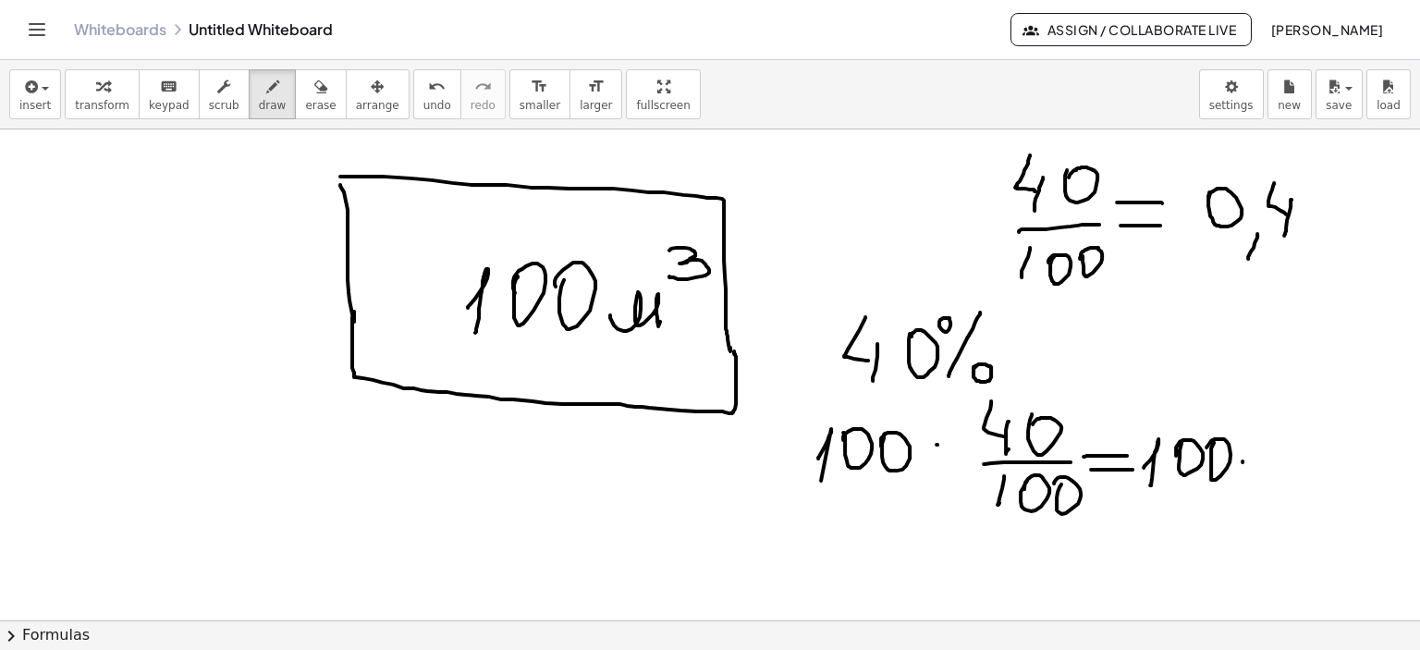
drag, startPoint x: 1243, startPoint y: 461, endPoint x: 1269, endPoint y: 454, distance: 26.9
click at [1243, 461] on div at bounding box center [710, 375] width 1420 height 1476
drag, startPoint x: 1271, startPoint y: 444, endPoint x: 1266, endPoint y: 461, distance: 18.2
click at [1261, 452] on div at bounding box center [710, 375] width 1420 height 1476
drag, startPoint x: 1304, startPoint y: 484, endPoint x: 1296, endPoint y: 505, distance: 22.8
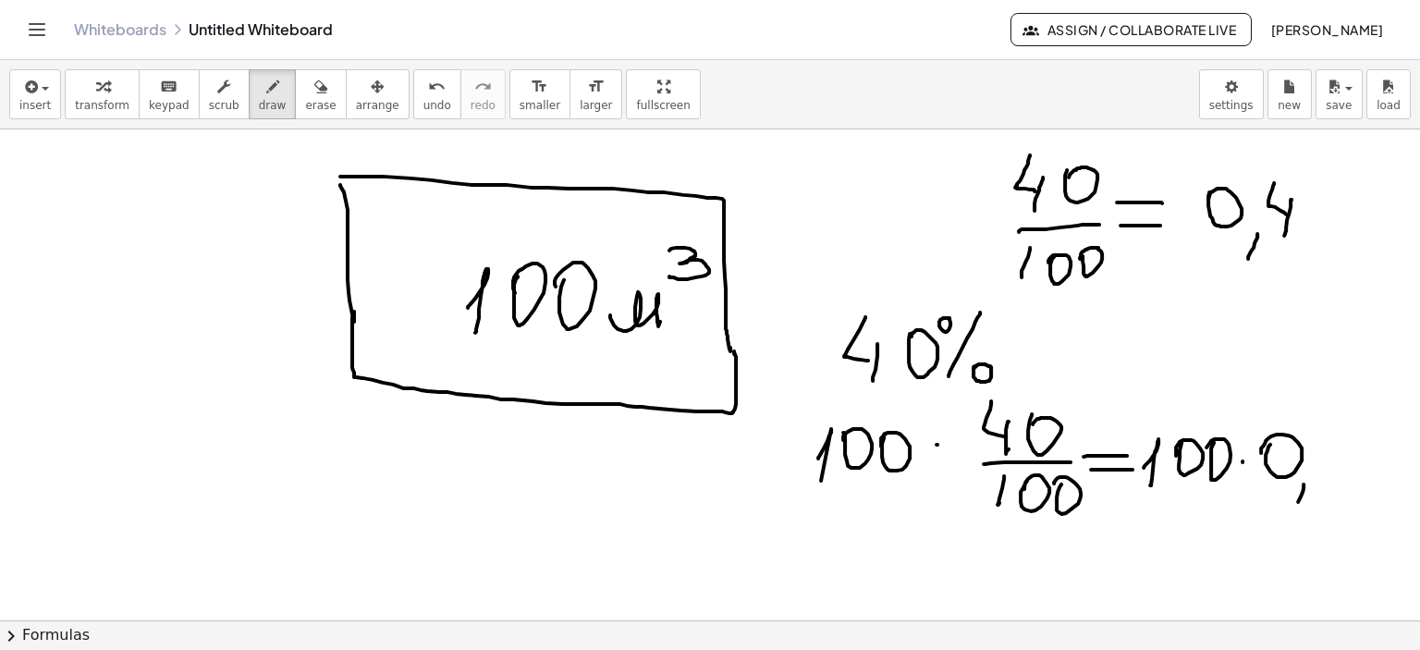
click at [1296, 505] on div at bounding box center [710, 375] width 1420 height 1476
drag, startPoint x: 1329, startPoint y: 434, endPoint x: 1347, endPoint y: 461, distance: 32.1
click at [1337, 458] on div at bounding box center [710, 375] width 1420 height 1476
drag, startPoint x: 1347, startPoint y: 450, endPoint x: 1344, endPoint y: 476, distance: 26.2
click at [1344, 476] on div at bounding box center [710, 375] width 1420 height 1476
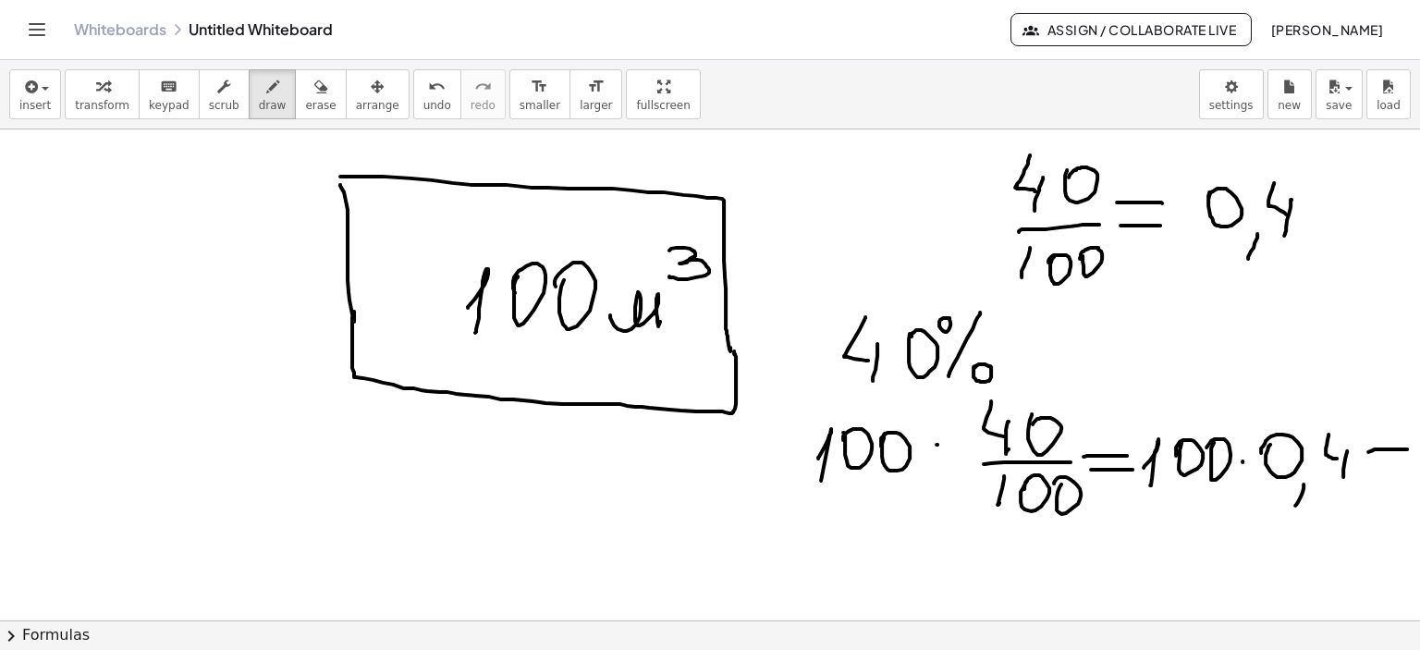
drag, startPoint x: 1369, startPoint y: 451, endPoint x: 1408, endPoint y: 449, distance: 38.9
click at [1408, 449] on div "×" at bounding box center [710, 374] width 1420 height 491
drag, startPoint x: 1376, startPoint y: 466, endPoint x: 1406, endPoint y: 465, distance: 29.6
click at [1406, 465] on div "×" at bounding box center [710, 374] width 1420 height 491
drag, startPoint x: 762, startPoint y: 547, endPoint x: 812, endPoint y: 547, distance: 49.9
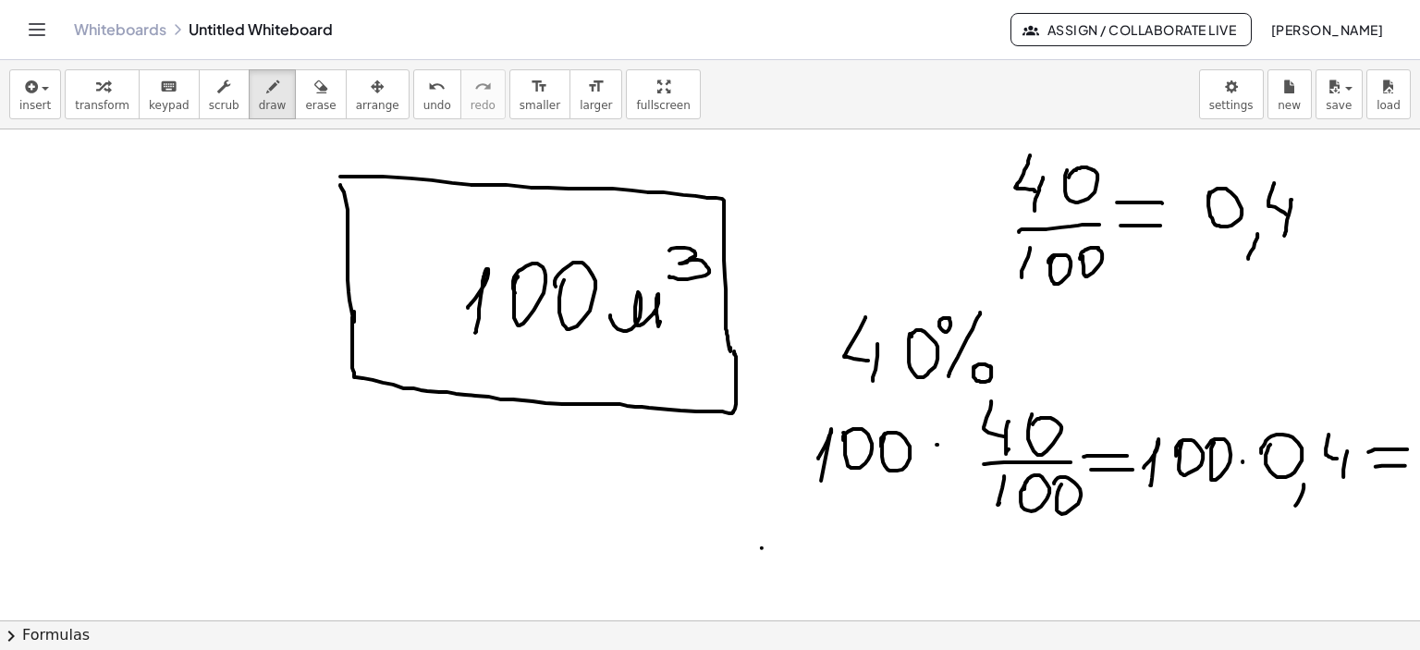
click at [811, 547] on div at bounding box center [710, 375] width 1420 height 1476
drag, startPoint x: 762, startPoint y: 566, endPoint x: 810, endPoint y: 558, distance: 48.8
click at [808, 560] on div at bounding box center [710, 375] width 1420 height 1476
drag, startPoint x: 1302, startPoint y: 483, endPoint x: 1310, endPoint y: 500, distance: 19.1
click at [1300, 485] on div at bounding box center [710, 375] width 1420 height 1476
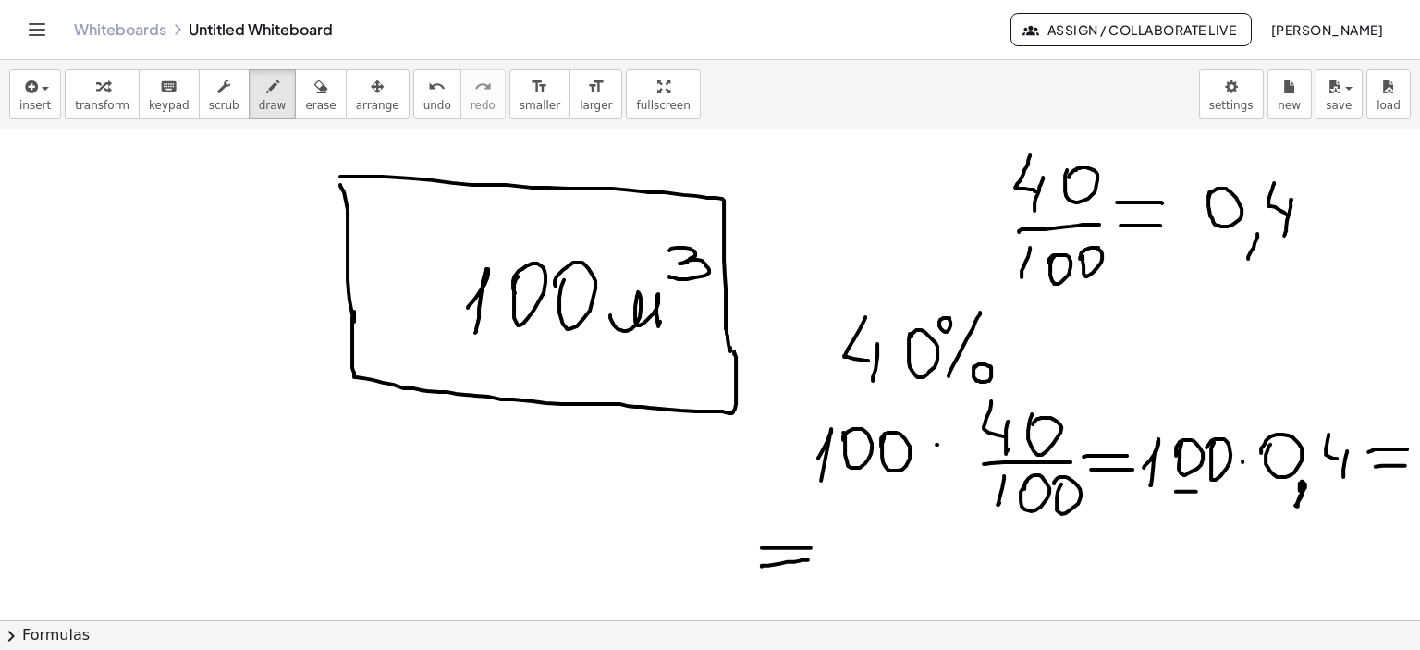
drag, startPoint x: 1176, startPoint y: 491, endPoint x: 1199, endPoint y: 491, distance: 22.2
click at [1199, 491] on div at bounding box center [710, 375] width 1420 height 1476
drag, startPoint x: 1210, startPoint y: 492, endPoint x: 1229, endPoint y: 489, distance: 19.6
click at [1229, 489] on div at bounding box center [710, 375] width 1420 height 1476
drag, startPoint x: 146, startPoint y: 473, endPoint x: 154, endPoint y: 487, distance: 17.0
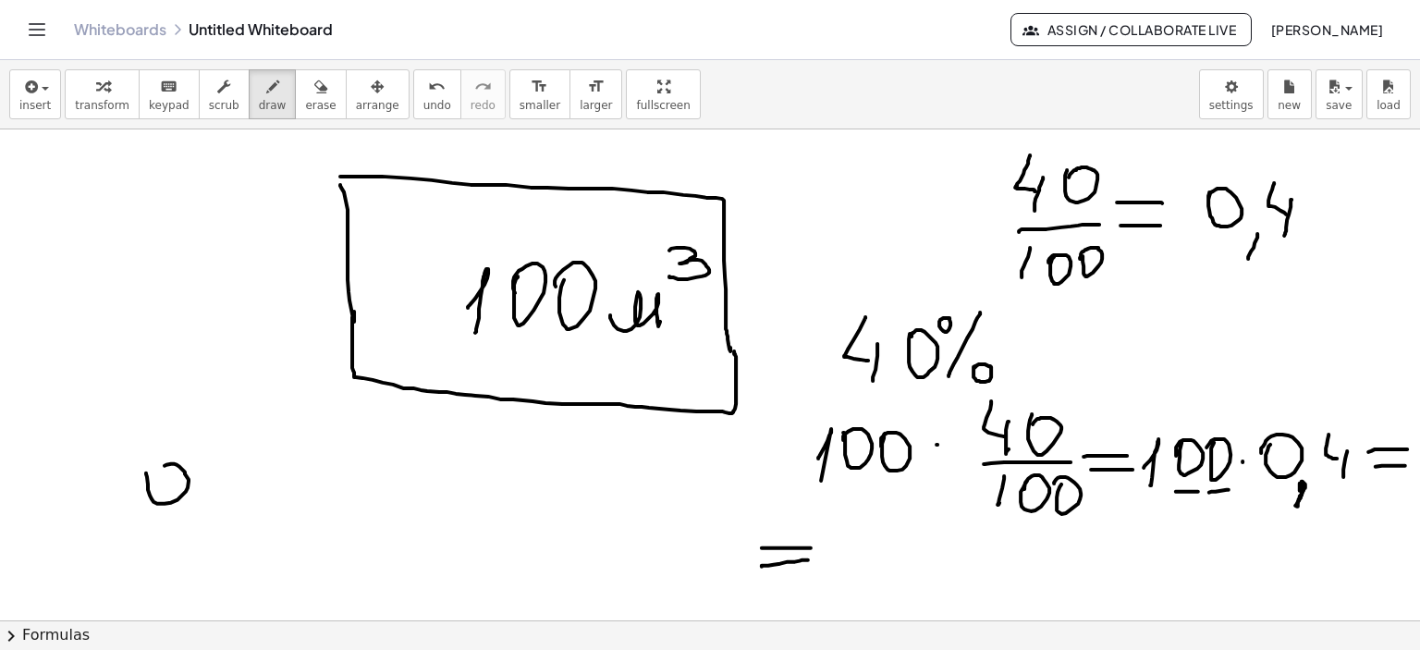
click at [152, 475] on div at bounding box center [710, 375] width 1420 height 1476
drag, startPoint x: 199, startPoint y: 502, endPoint x: 190, endPoint y: 523, distance: 22.3
click at [190, 523] on div at bounding box center [710, 375] width 1420 height 1476
drag, startPoint x: 227, startPoint y: 458, endPoint x: 248, endPoint y: 485, distance: 33.7
click at [248, 485] on div at bounding box center [710, 375] width 1420 height 1476
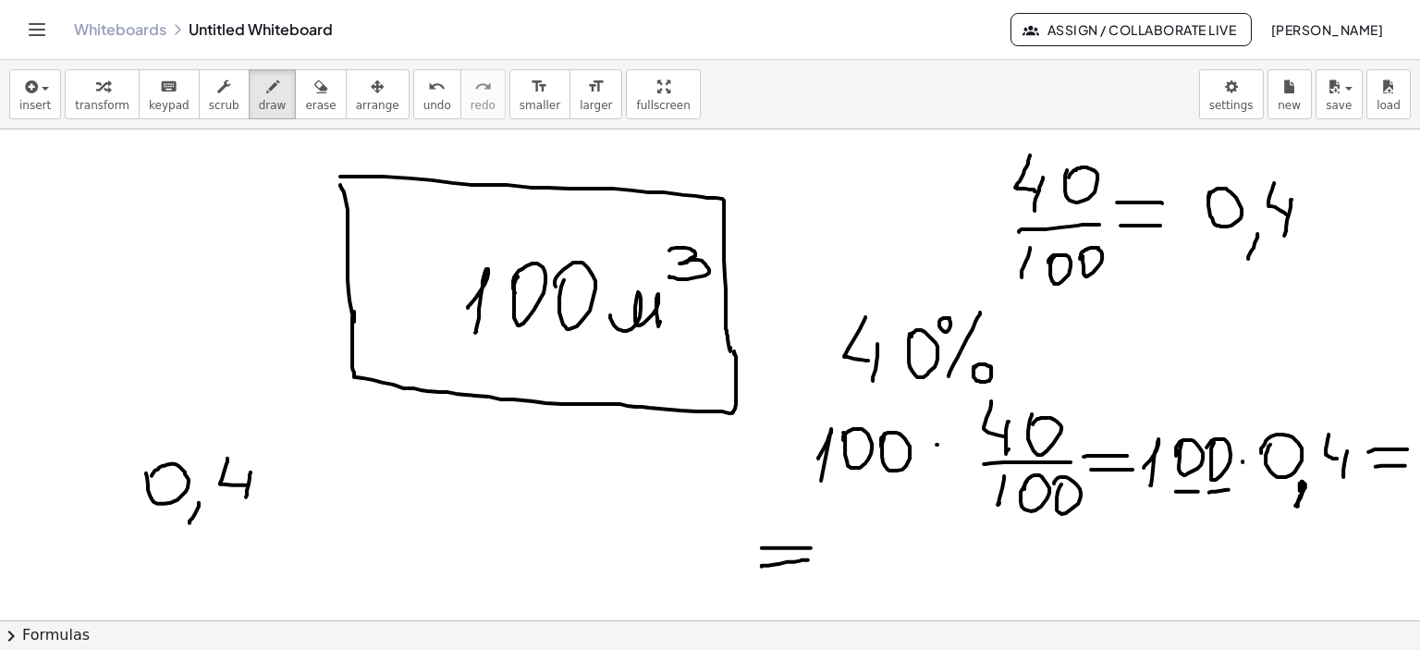
drag, startPoint x: 251, startPoint y: 472, endPoint x: 220, endPoint y: 522, distance: 58.5
click at [245, 498] on div at bounding box center [710, 375] width 1420 height 1476
drag, startPoint x: 201, startPoint y: 503, endPoint x: 323, endPoint y: 486, distance: 123.2
click at [323, 486] on div at bounding box center [710, 375] width 1420 height 1476
drag, startPoint x: 289, startPoint y: 457, endPoint x: 360, endPoint y: 351, distance: 127.2
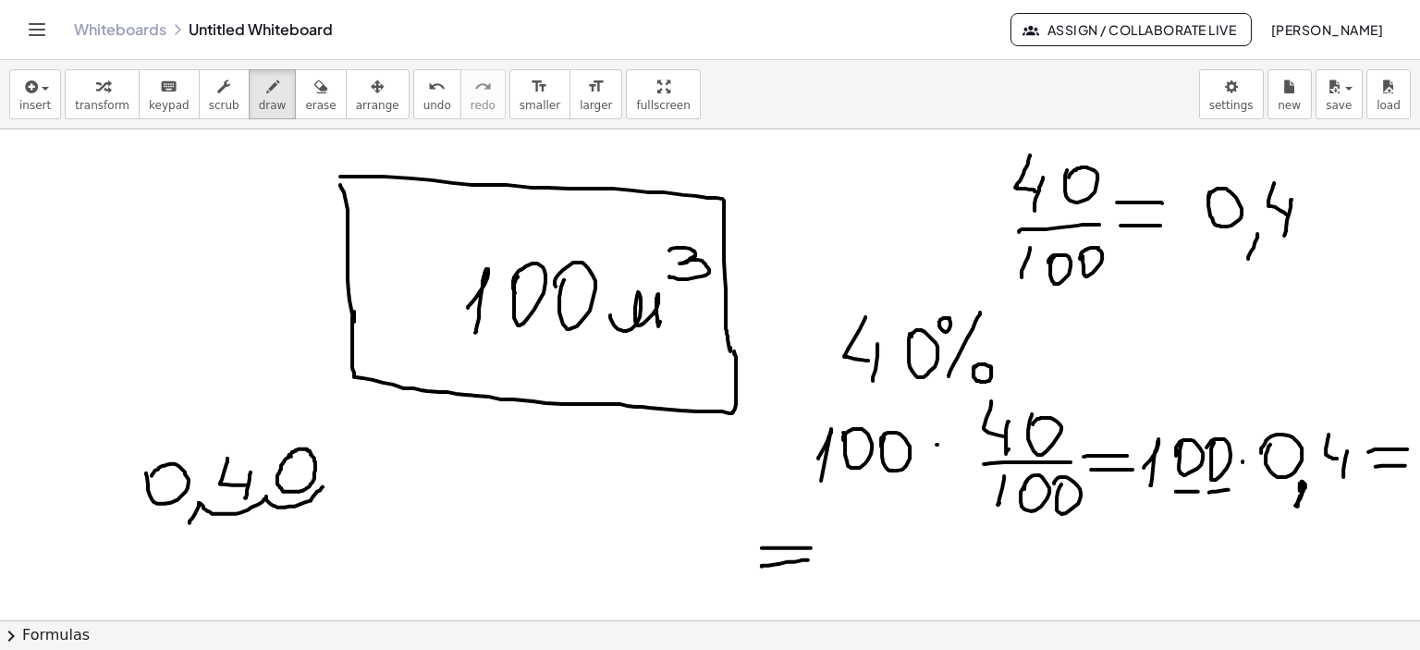
click at [287, 458] on div at bounding box center [710, 375] width 1420 height 1476
click at [314, 89] on icon "button" at bounding box center [320, 87] width 13 height 22
drag, startPoint x: 166, startPoint y: 547, endPoint x: 205, endPoint y: 554, distance: 40.3
click at [205, 554] on div at bounding box center [710, 375] width 1420 height 1476
drag, startPoint x: 852, startPoint y: 521, endPoint x: 842, endPoint y: 543, distance: 24.0
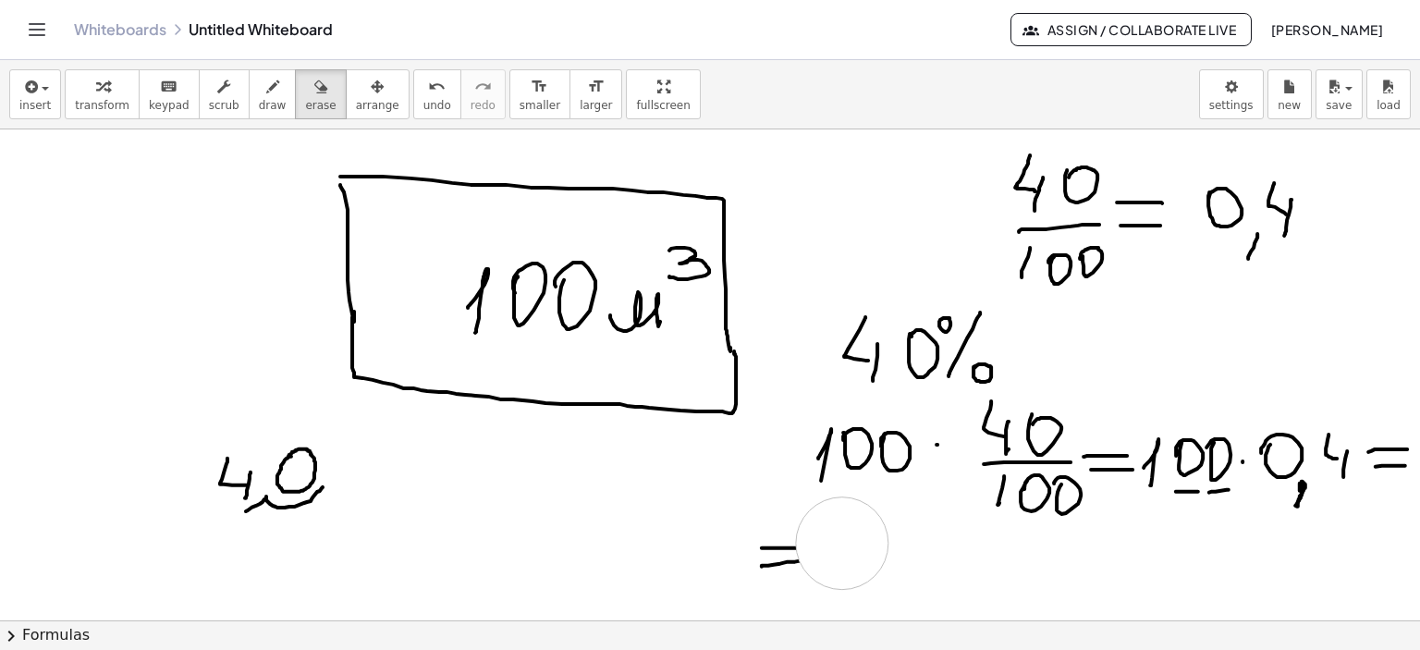
click at [842, 543] on div at bounding box center [710, 375] width 1420 height 1476
click at [266, 90] on icon "button" at bounding box center [272, 87] width 13 height 22
drag, startPoint x: 859, startPoint y: 532, endPoint x: 879, endPoint y: 547, distance: 25.2
click at [873, 558] on div at bounding box center [710, 375] width 1420 height 1476
drag, startPoint x: 879, startPoint y: 547, endPoint x: 872, endPoint y: 569, distance: 23.1
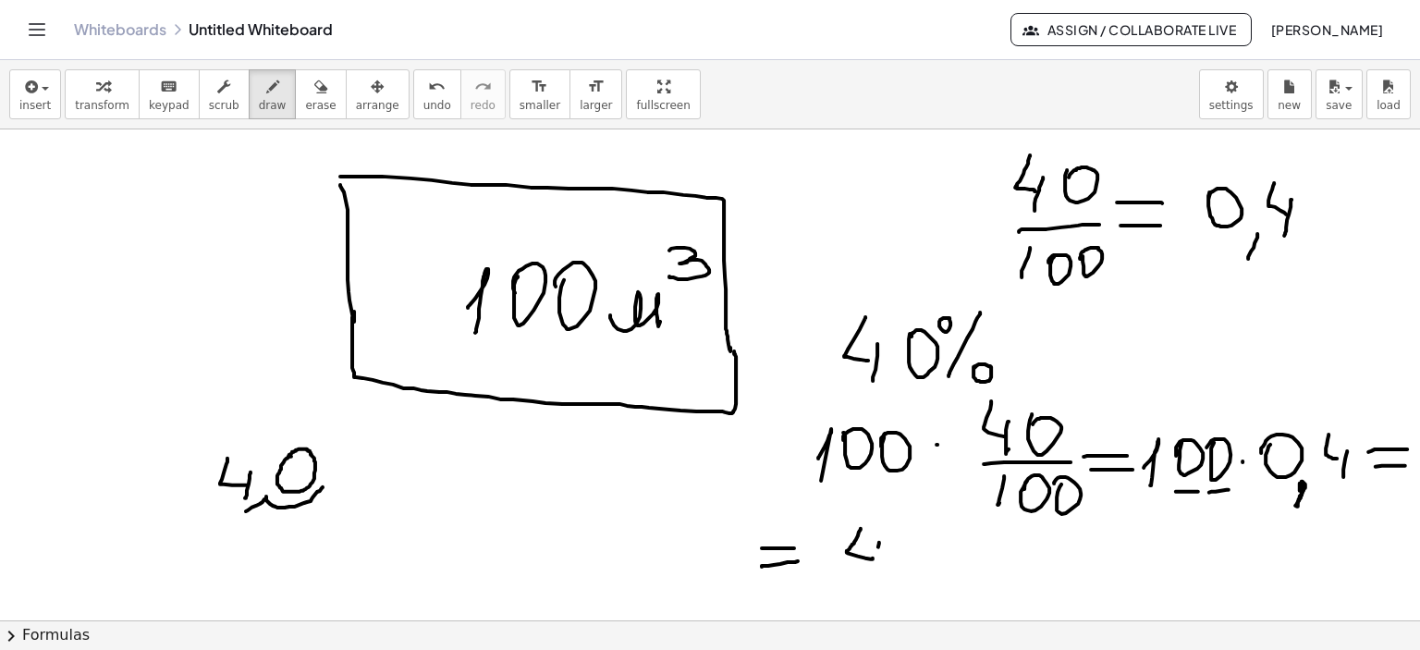
click at [872, 569] on div at bounding box center [710, 375] width 1420 height 1476
drag, startPoint x: 898, startPoint y: 539, endPoint x: 906, endPoint y: 547, distance: 11.1
click at [903, 544] on div at bounding box center [710, 375] width 1420 height 1476
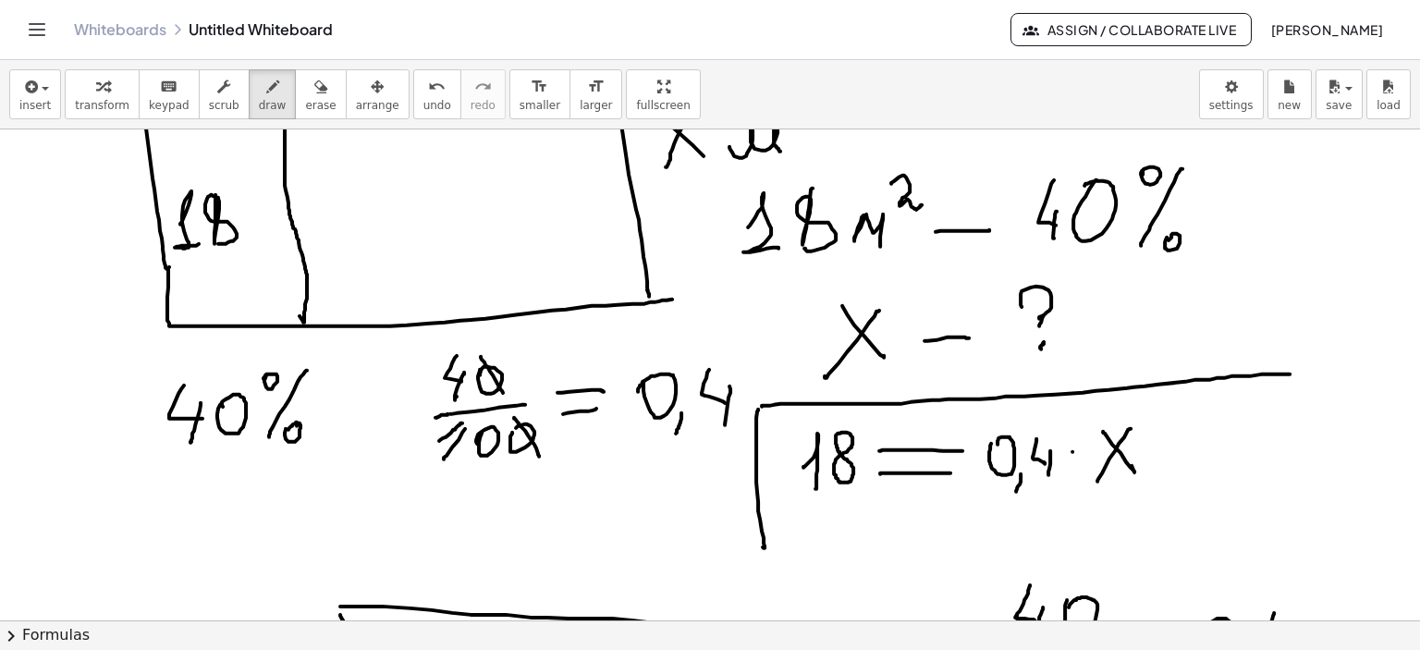
scroll to position [30, 0]
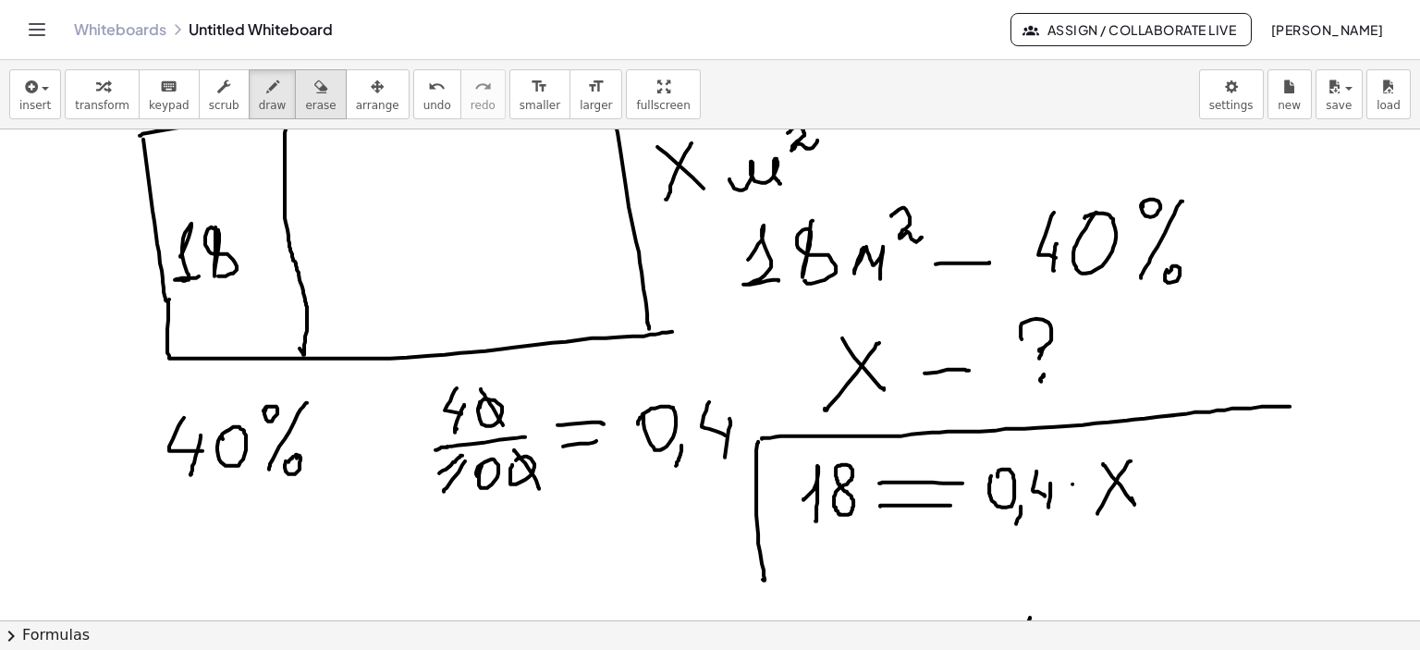
click at [314, 88] on icon "button" at bounding box center [320, 87] width 13 height 22
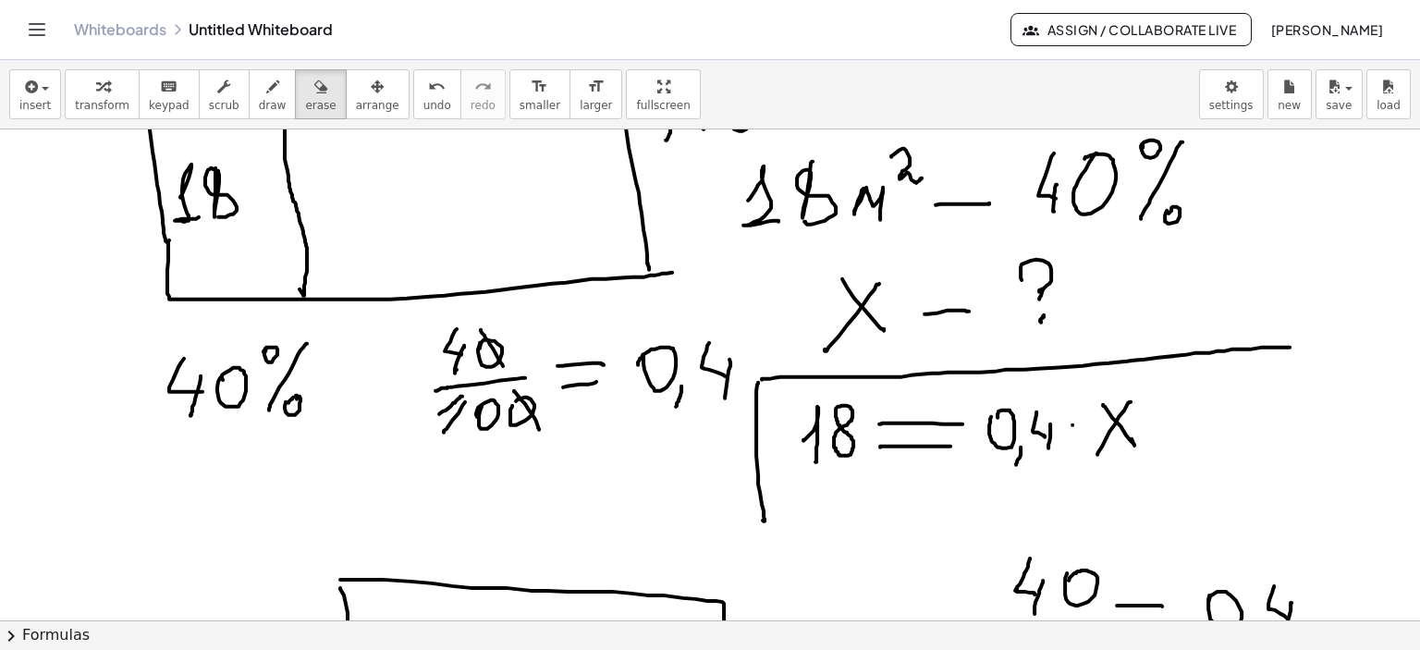
scroll to position [122, 0]
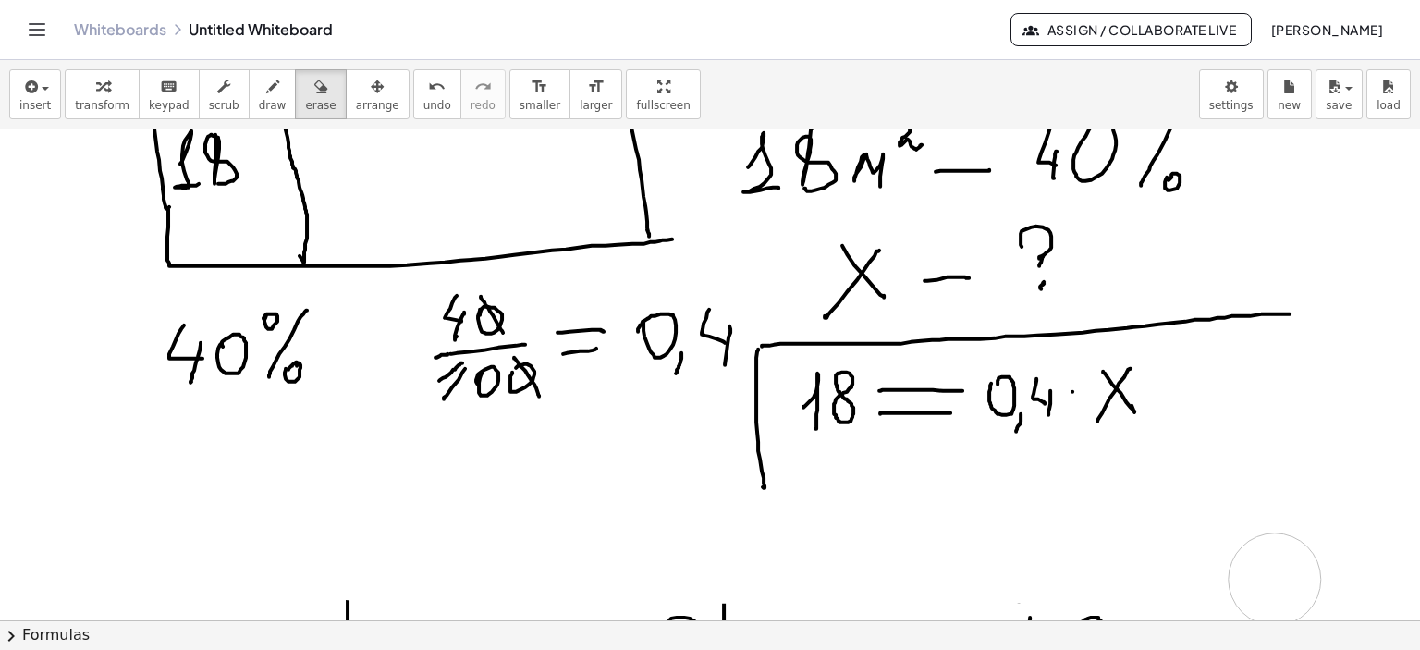
drag, startPoint x: 739, startPoint y: 555, endPoint x: 1006, endPoint y: 469, distance: 280.8
click at [305, 91] on div "button" at bounding box center [320, 86] width 31 height 22
drag, startPoint x: 751, startPoint y: 518, endPoint x: 932, endPoint y: 461, distance: 190.1
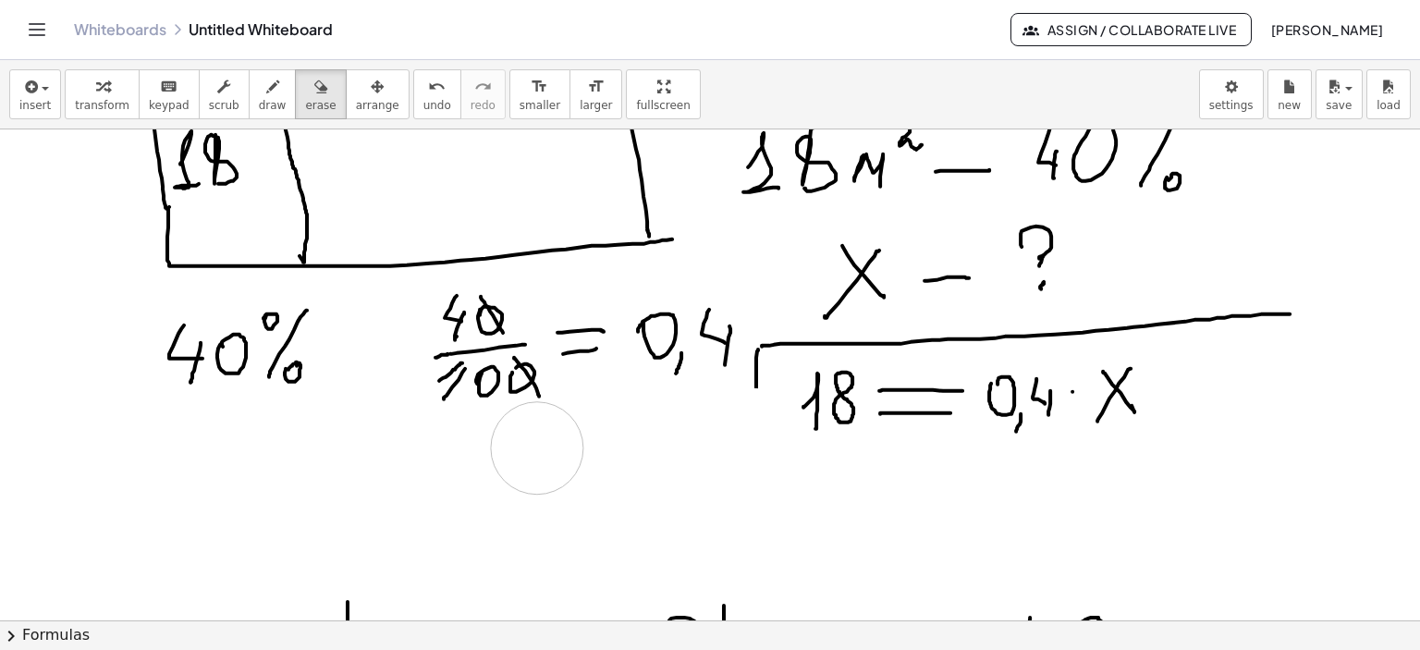
drag, startPoint x: 755, startPoint y: 436, endPoint x: 537, endPoint y: 448, distance: 217.7
click at [266, 88] on icon "button" at bounding box center [272, 87] width 13 height 22
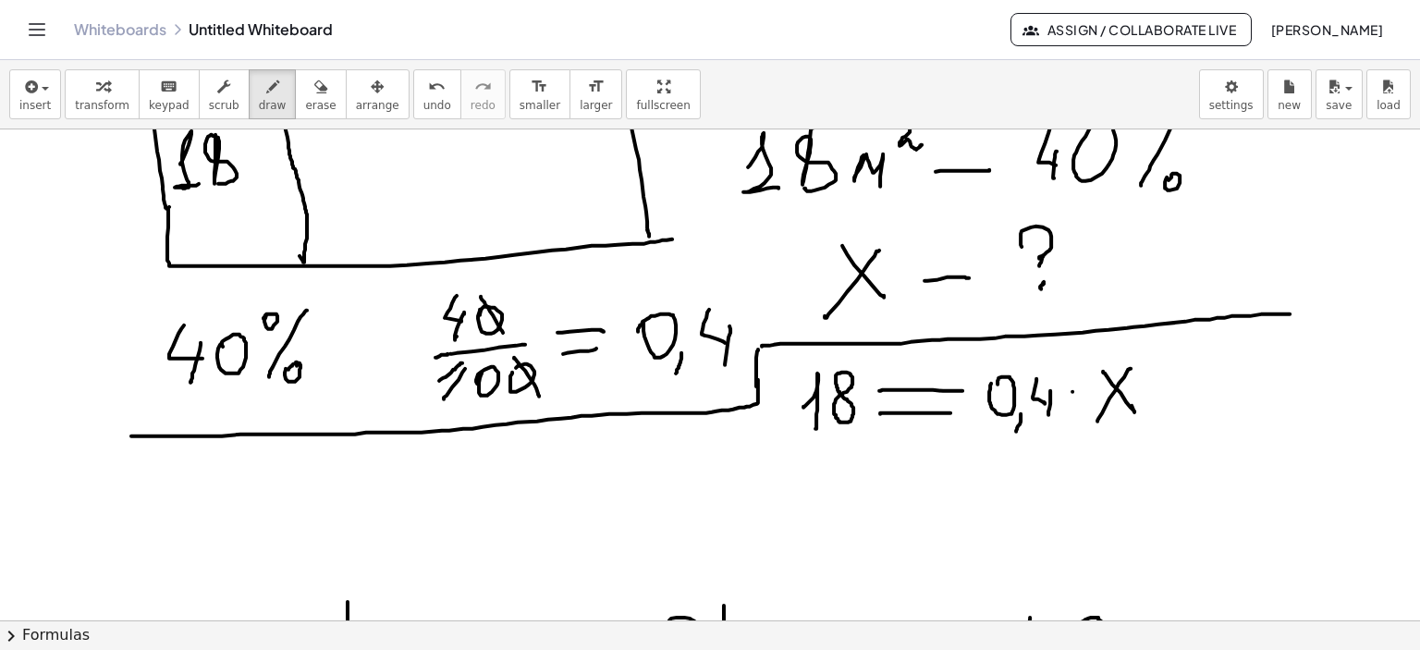
drag, startPoint x: 758, startPoint y: 379, endPoint x: 131, endPoint y: 436, distance: 629.5
drag, startPoint x: 821, startPoint y: 467, endPoint x: 847, endPoint y: 470, distance: 26.0
drag, startPoint x: 847, startPoint y: 465, endPoint x: 864, endPoint y: 495, distance: 34.0
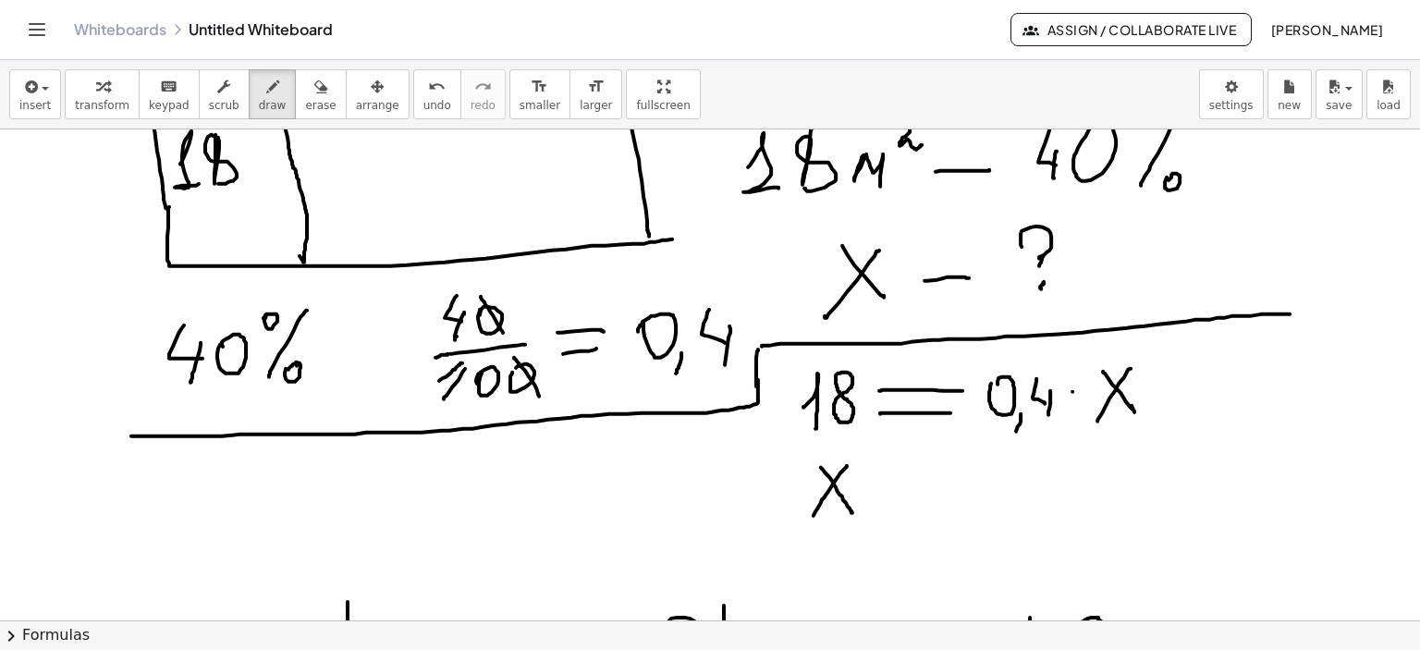
drag, startPoint x: 883, startPoint y: 477, endPoint x: 904, endPoint y: 487, distance: 22.7
drag, startPoint x: 889, startPoint y: 495, endPoint x: 921, endPoint y: 495, distance: 32.4
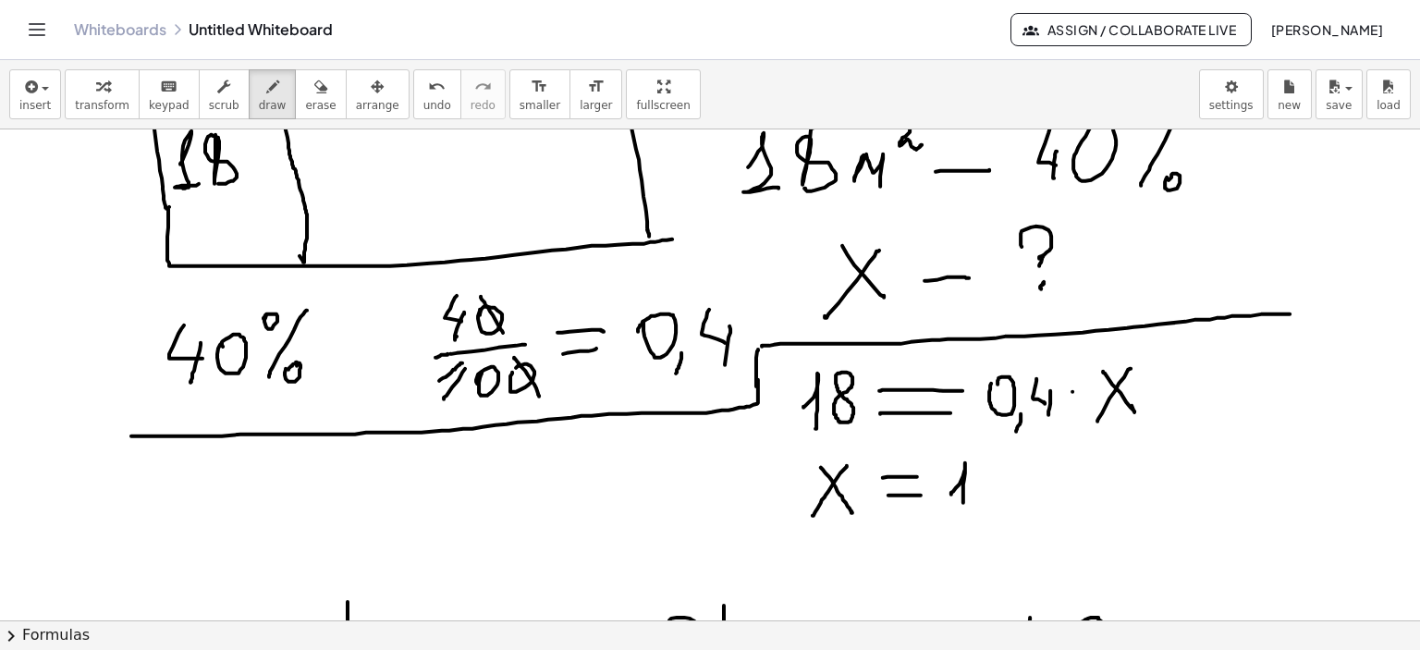
drag, startPoint x: 952, startPoint y: 494, endPoint x: 967, endPoint y: 504, distance: 18.7
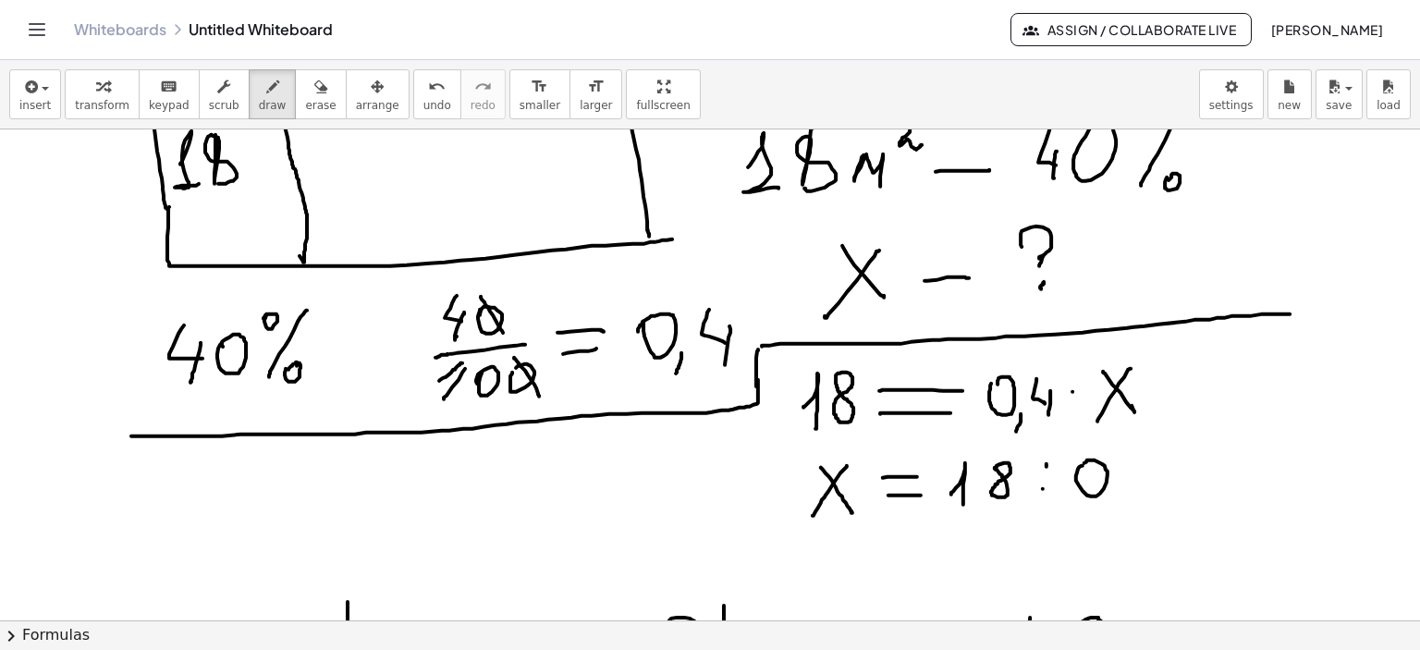
drag, startPoint x: 1080, startPoint y: 466, endPoint x: 1117, endPoint y: 495, distance: 46.8
drag, startPoint x: 1118, startPoint y: 502, endPoint x: 1132, endPoint y: 491, distance: 17.8
drag, startPoint x: 1143, startPoint y: 453, endPoint x: 1162, endPoint y: 486, distance: 37.3
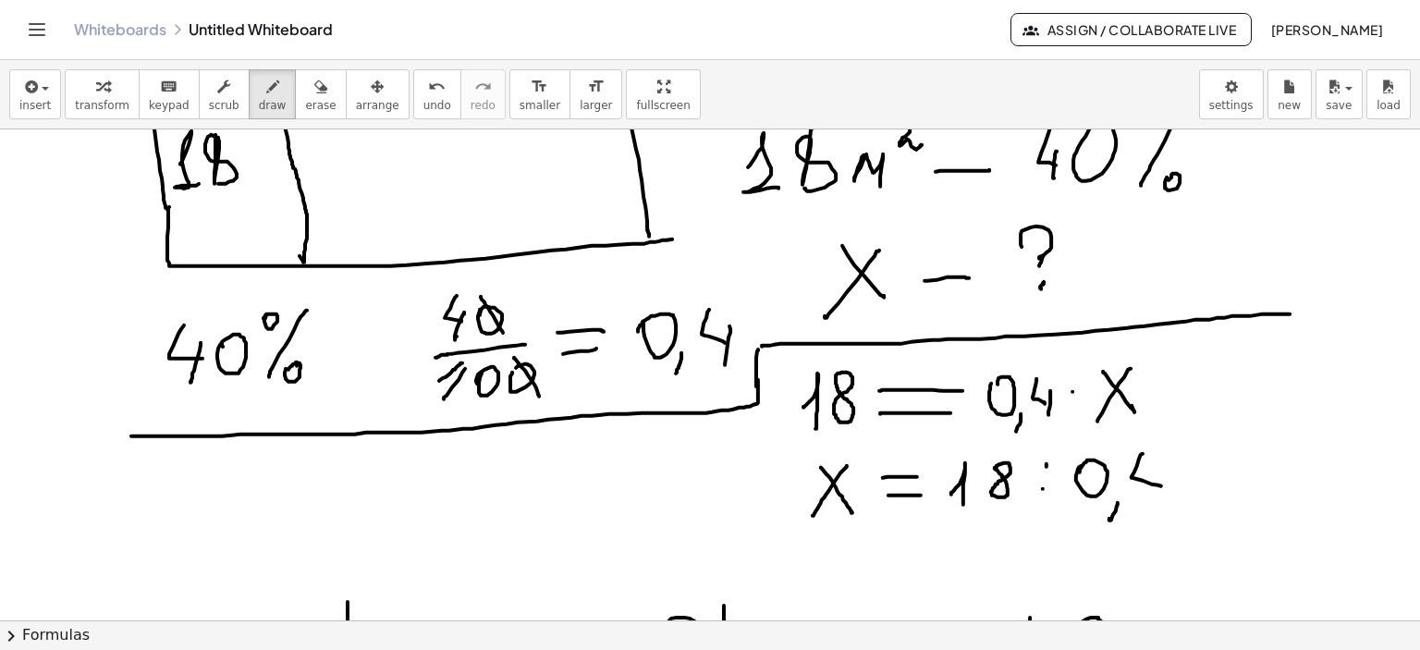
drag, startPoint x: 1162, startPoint y: 465, endPoint x: 1163, endPoint y: 502, distance: 37.0
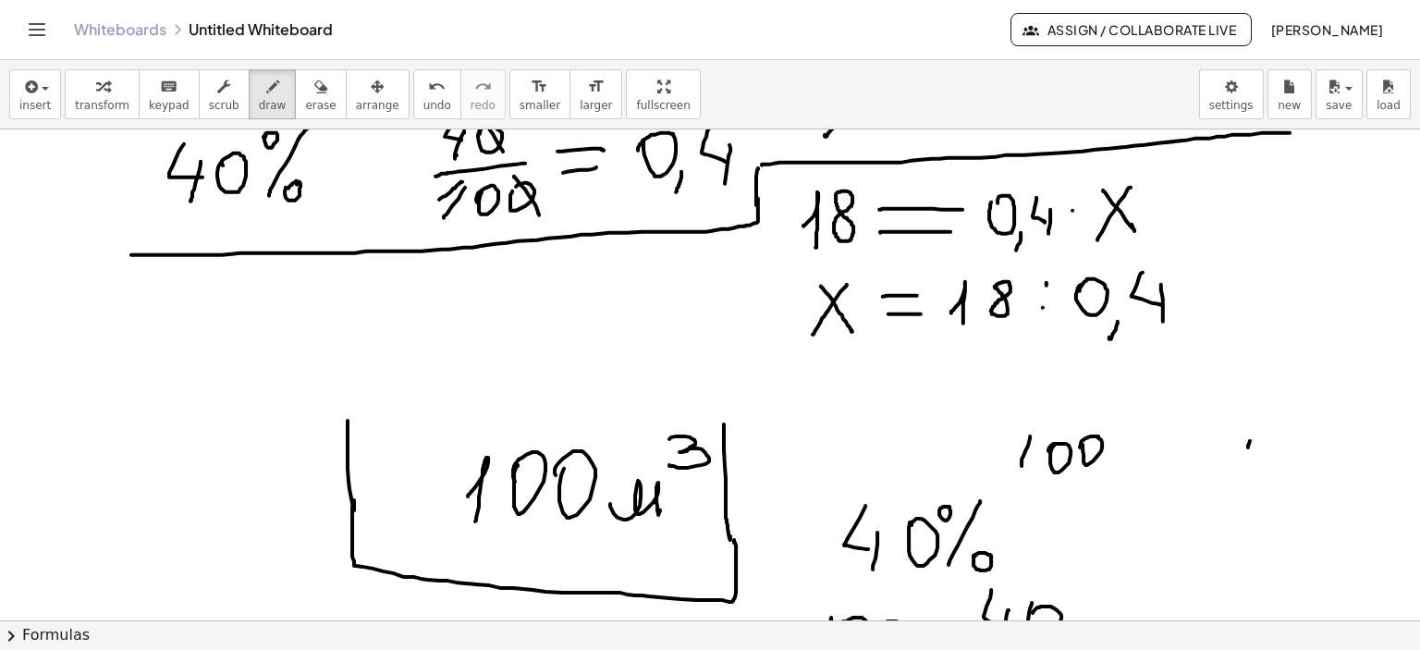
scroll to position [307, 0]
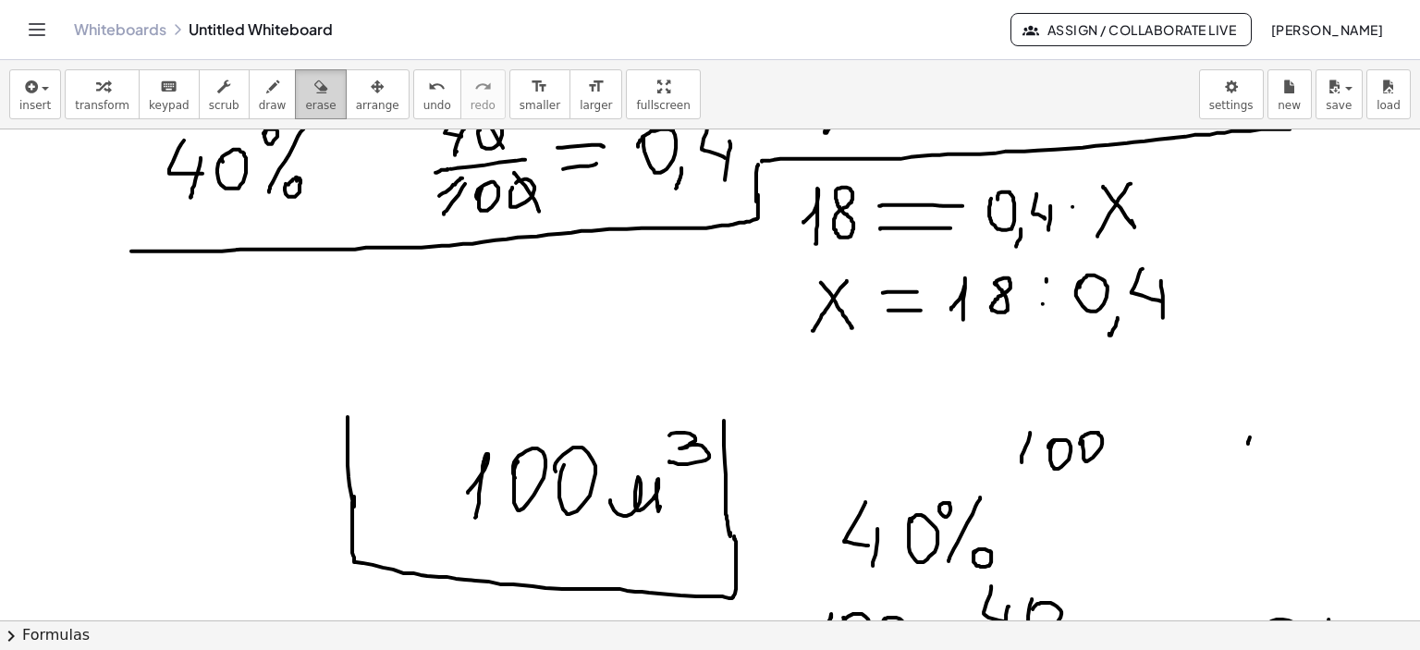
click at [314, 86] on icon "button" at bounding box center [320, 87] width 13 height 22
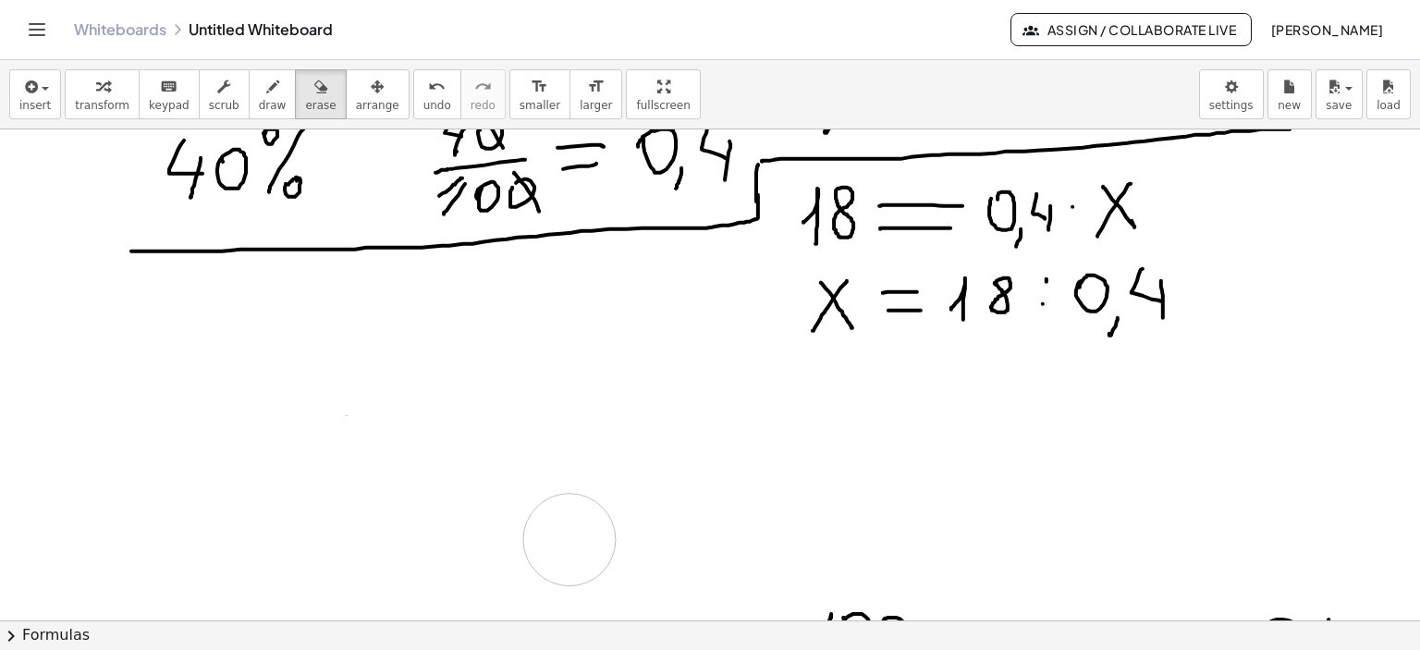
drag, startPoint x: 453, startPoint y: 405, endPoint x: 695, endPoint y: 379, distance: 242.8
click at [570, 539] on div at bounding box center [710, 560] width 1420 height 1476
drag, startPoint x: 1111, startPoint y: 317, endPoint x: 1108, endPoint y: 327, distance: 10.5
click at [1108, 327] on div at bounding box center [710, 560] width 1420 height 1476
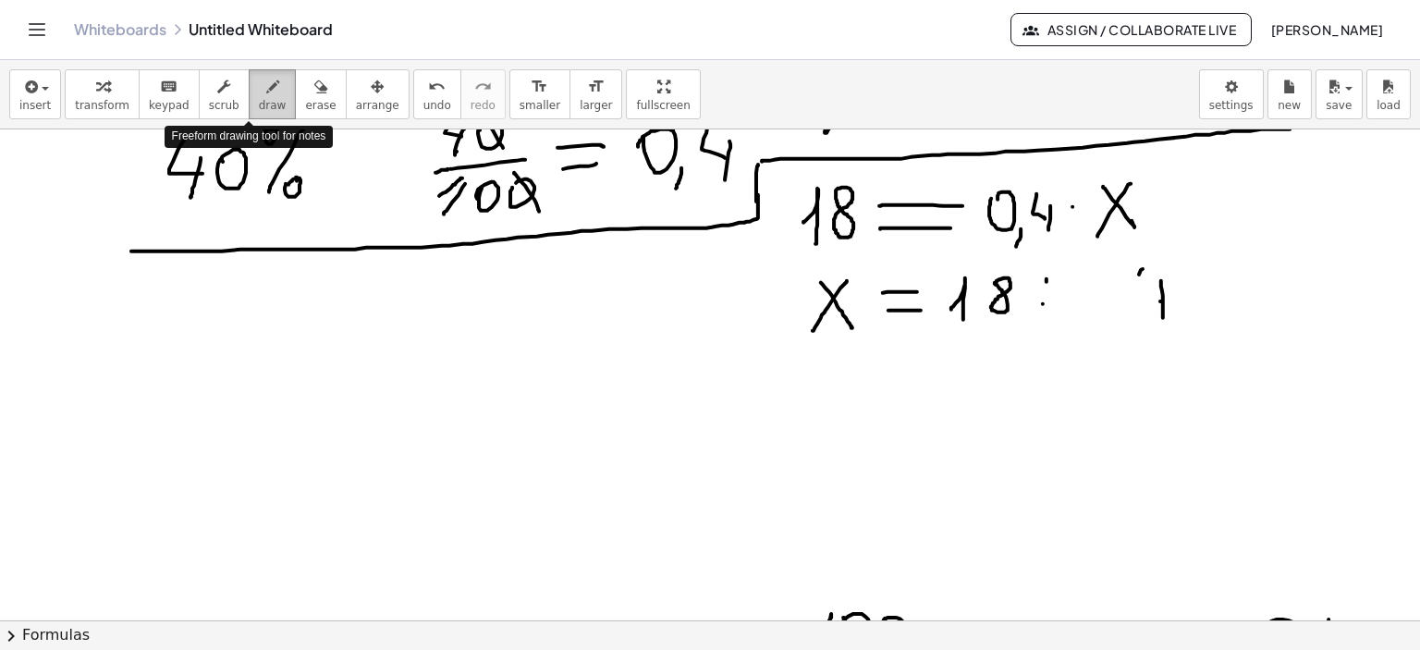
click at [266, 82] on icon "button" at bounding box center [272, 87] width 13 height 22
click at [1040, 308] on div at bounding box center [710, 560] width 1420 height 1476
click at [1075, 289] on div at bounding box center [710, 560] width 1420 height 1476
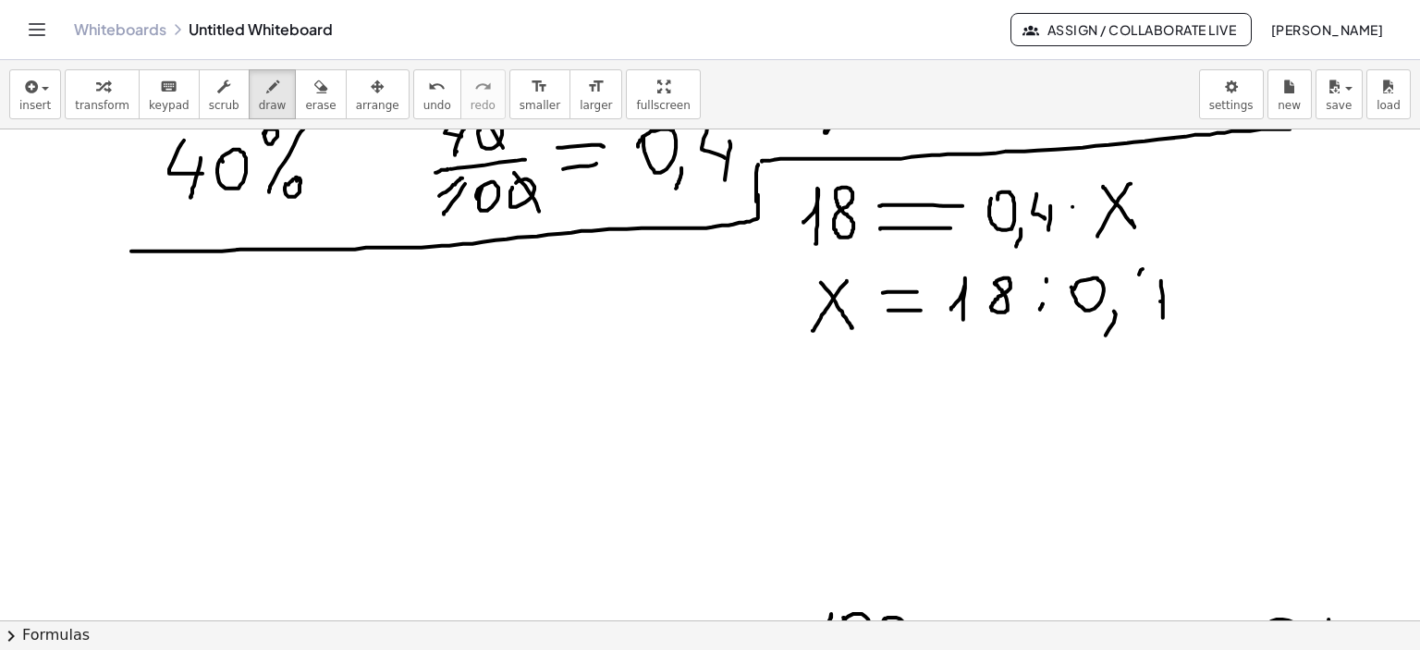
drag, startPoint x: 1114, startPoint y: 311, endPoint x: 1139, endPoint y: 305, distance: 25.6
click at [1103, 336] on div at bounding box center [710, 560] width 1420 height 1476
drag, startPoint x: 1143, startPoint y: 268, endPoint x: 1162, endPoint y: 301, distance: 38.1
click at [1162, 301] on div at bounding box center [710, 560] width 1420 height 1476
drag, startPoint x: 827, startPoint y: 371, endPoint x: 862, endPoint y: 421, distance: 61.1
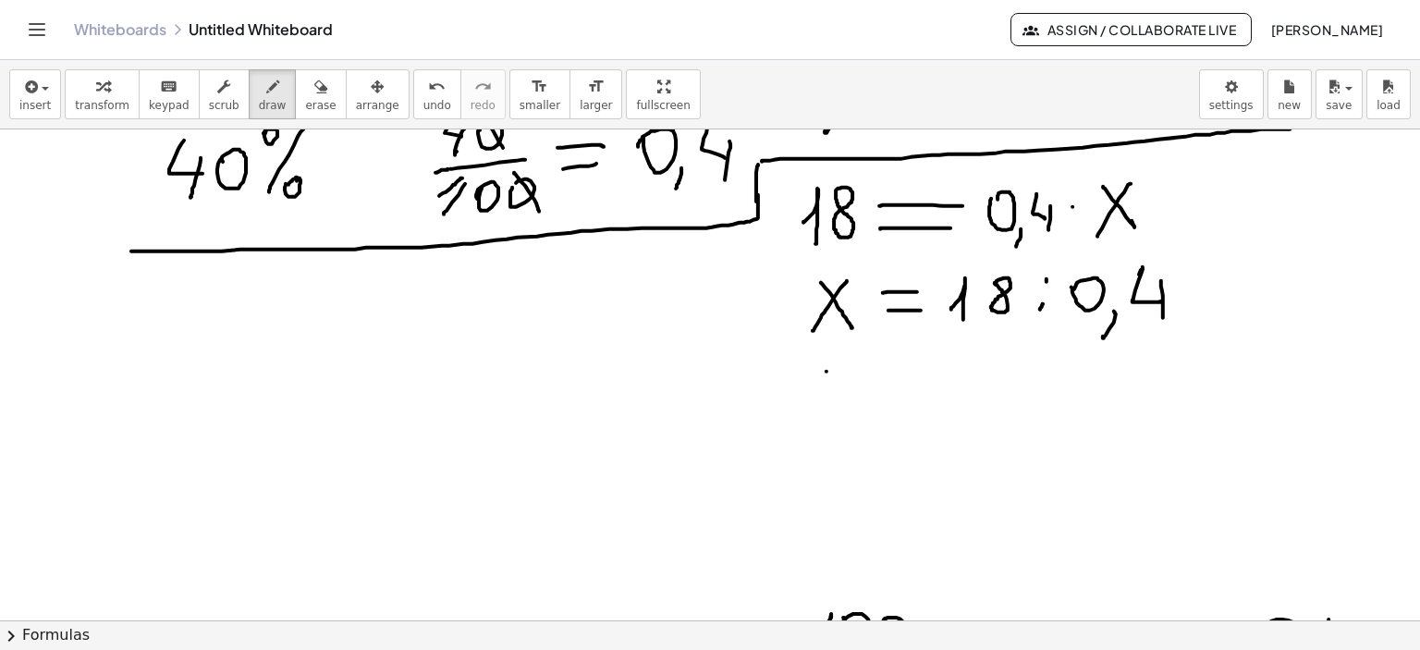
click at [862, 421] on div at bounding box center [710, 560] width 1420 height 1476
drag, startPoint x: 862, startPoint y: 376, endPoint x: 821, endPoint y: 422, distance: 60.9
click at [817, 424] on div at bounding box center [710, 560] width 1420 height 1476
drag, startPoint x: 894, startPoint y: 389, endPoint x: 936, endPoint y: 385, distance: 41.9
click at [937, 384] on div at bounding box center [710, 560] width 1420 height 1476
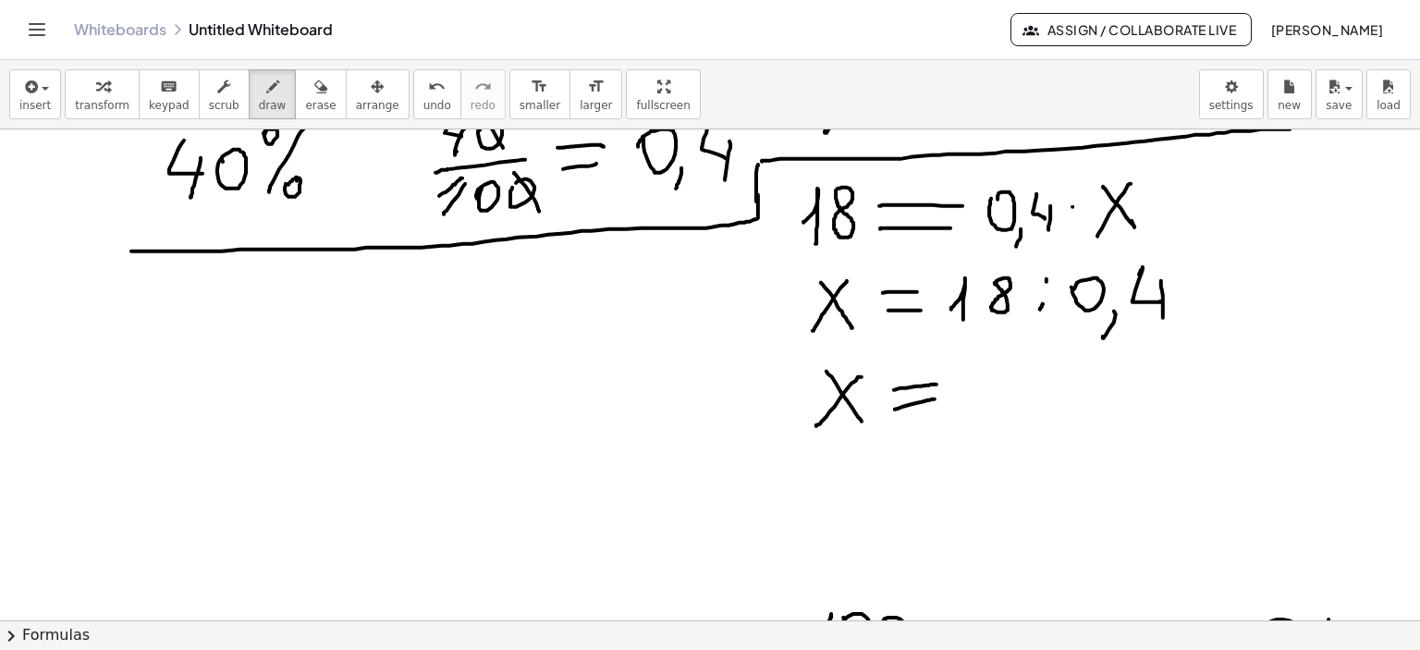
drag, startPoint x: 895, startPoint y: 409, endPoint x: 936, endPoint y: 398, distance: 42.2
click at [936, 398] on div at bounding box center [710, 560] width 1420 height 1476
drag, startPoint x: 996, startPoint y: 355, endPoint x: 995, endPoint y: 391, distance: 36.1
click at [994, 391] on div at bounding box center [710, 560] width 1420 height 1476
drag, startPoint x: 1002, startPoint y: 377, endPoint x: 991, endPoint y: 406, distance: 30.4
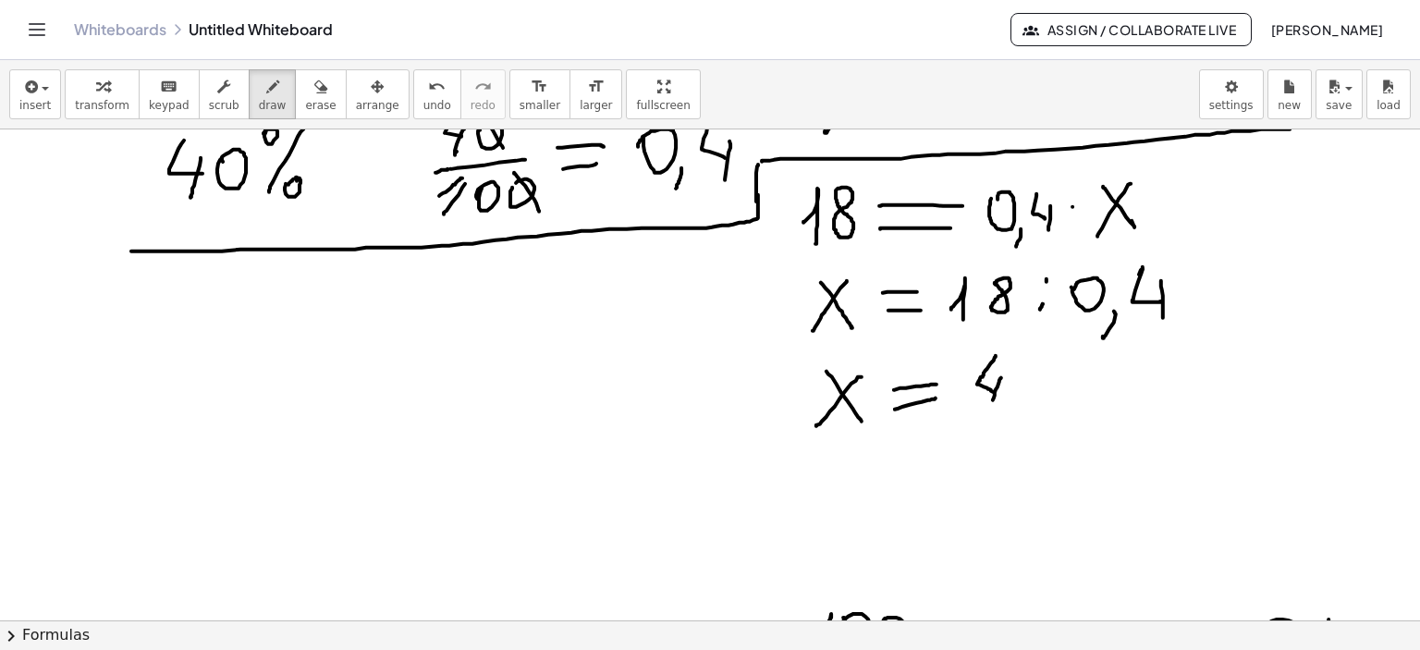
click at [991, 406] on div at bounding box center [710, 560] width 1420 height 1476
drag, startPoint x: 1036, startPoint y: 361, endPoint x: 1021, endPoint y: 391, distance: 33.9
click at [1013, 399] on div at bounding box center [710, 560] width 1420 height 1476
drag, startPoint x: 1039, startPoint y: 358, endPoint x: 1059, endPoint y: 358, distance: 20.3
click at [1059, 358] on div at bounding box center [710, 560] width 1420 height 1476
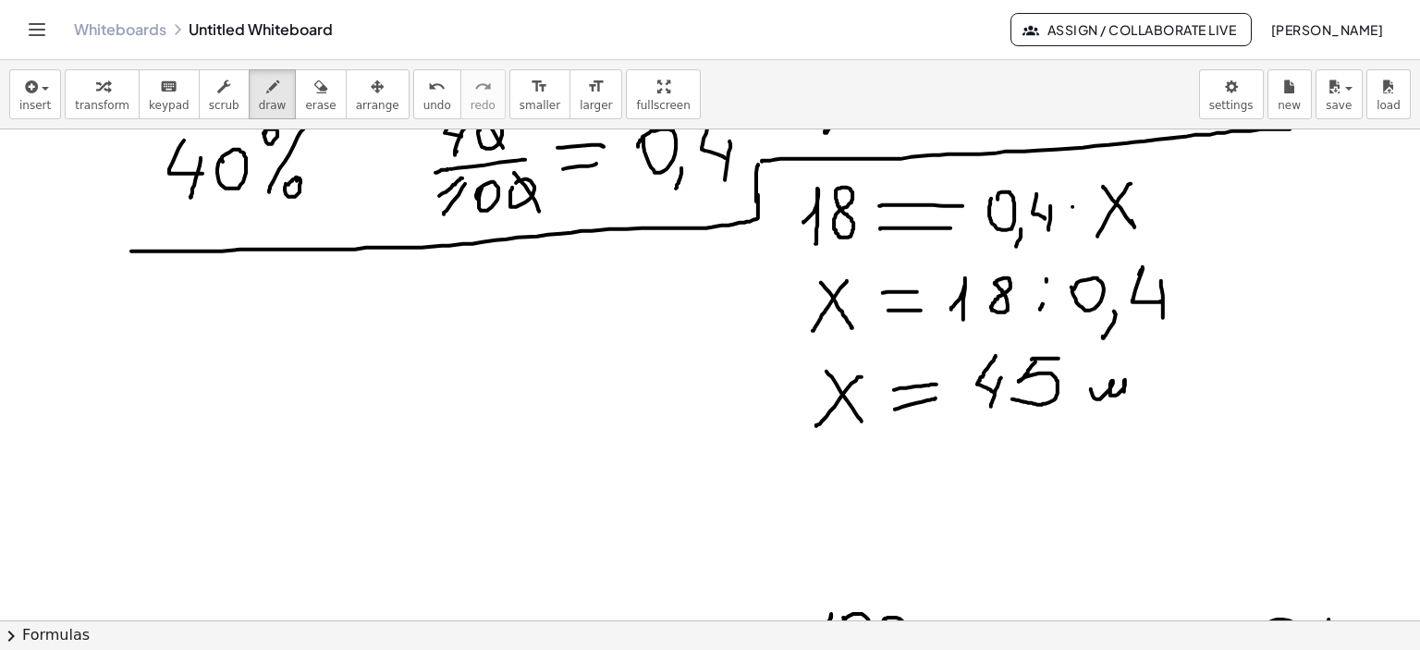
drag, startPoint x: 1091, startPoint y: 388, endPoint x: 1136, endPoint y: 393, distance: 44.6
click at [1127, 396] on div at bounding box center [710, 560] width 1420 height 1476
drag, startPoint x: 1142, startPoint y: 348, endPoint x: 1159, endPoint y: 360, distance: 20.5
click at [1159, 360] on div at bounding box center [710, 560] width 1420 height 1476
drag, startPoint x: 87, startPoint y: 354, endPoint x: 100, endPoint y: 369, distance: 19.7
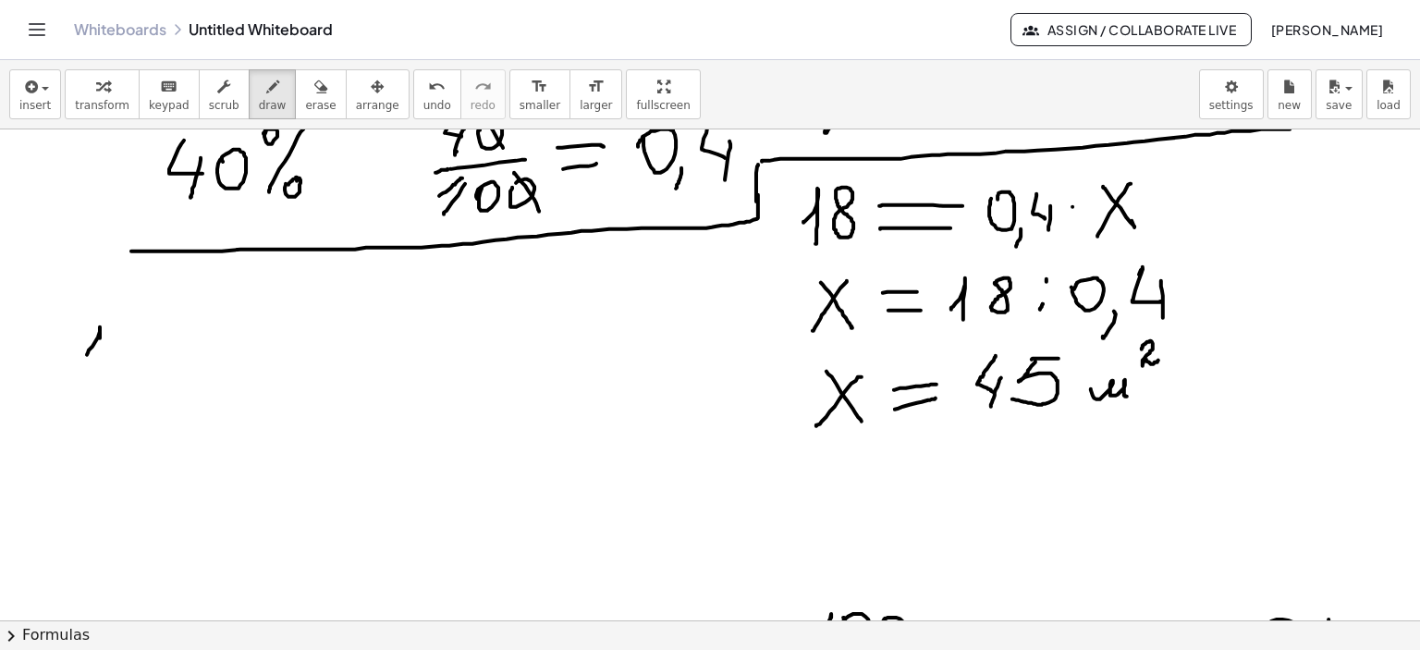
click at [100, 370] on div at bounding box center [710, 560] width 1420 height 1476
drag, startPoint x: 125, startPoint y: 325, endPoint x: 131, endPoint y: 338, distance: 14.5
click at [128, 331] on div at bounding box center [710, 560] width 1420 height 1476
drag, startPoint x: 81, startPoint y: 395, endPoint x: 179, endPoint y: 400, distance: 98.1
click at [179, 400] on div at bounding box center [710, 560] width 1420 height 1476
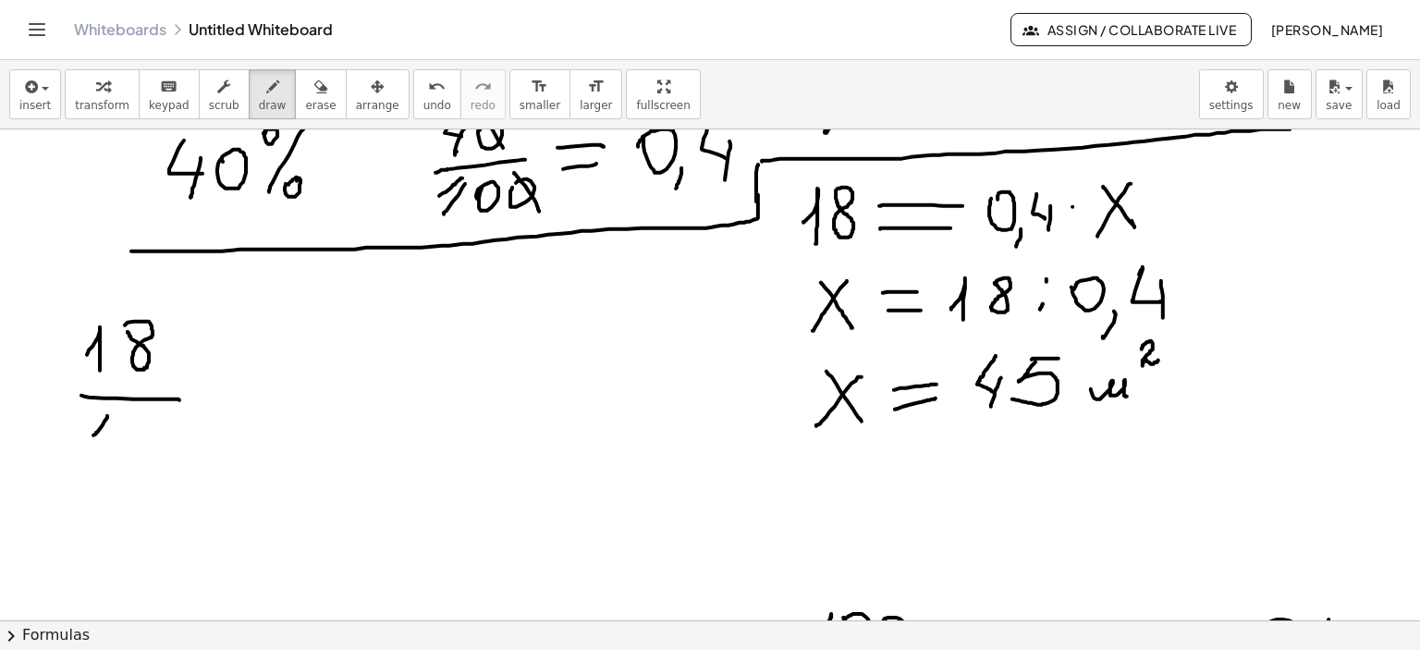
drag, startPoint x: 105, startPoint y: 421, endPoint x: 120, endPoint y: 443, distance: 27.2
click at [118, 444] on div at bounding box center [710, 560] width 1420 height 1476
drag, startPoint x: 122, startPoint y: 432, endPoint x: 131, endPoint y: 454, distance: 24.0
click at [116, 454] on div at bounding box center [710, 560] width 1420 height 1476
drag, startPoint x: 148, startPoint y: 420, endPoint x: 141, endPoint y: 447, distance: 27.8
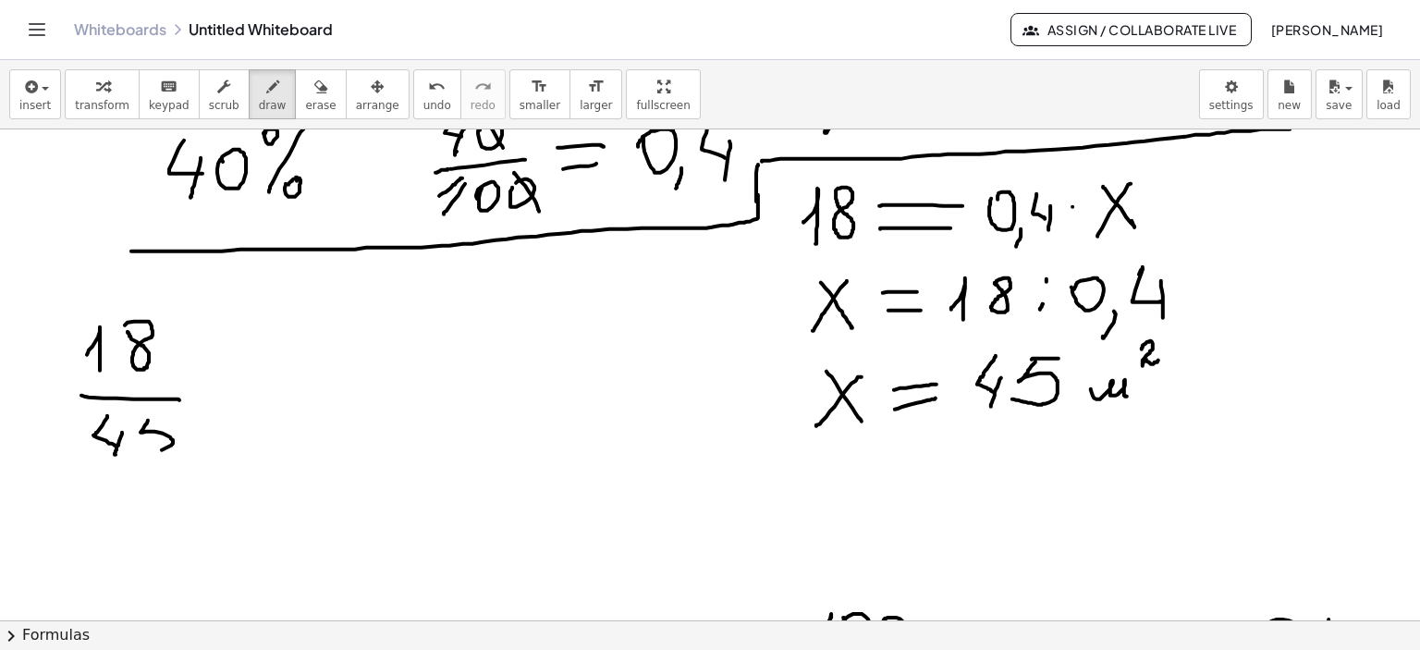
click at [141, 447] on div at bounding box center [710, 560] width 1420 height 1476
drag, startPoint x: 152, startPoint y: 417, endPoint x: 176, endPoint y: 416, distance: 24.1
click at [176, 416] on div at bounding box center [710, 560] width 1420 height 1476
click at [125, 330] on div at bounding box center [710, 560] width 1420 height 1476
drag, startPoint x: 197, startPoint y: 388, endPoint x: 249, endPoint y: 389, distance: 51.8
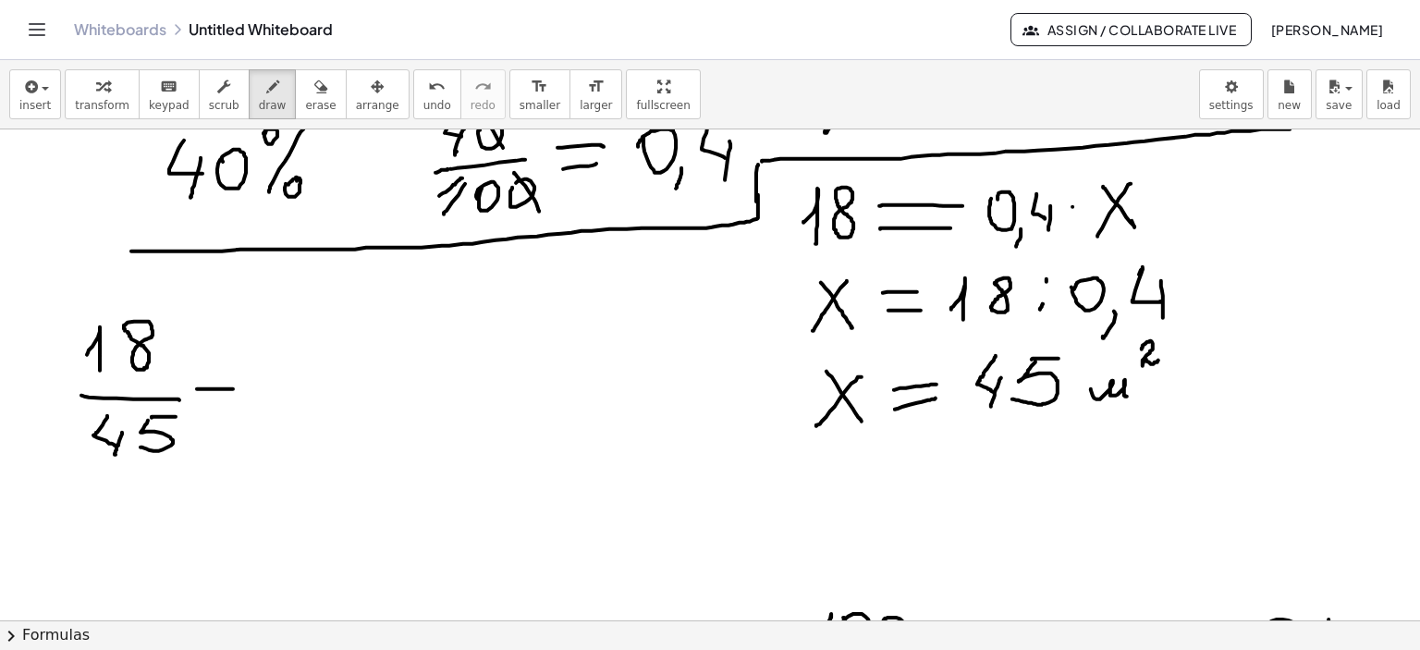
click at [249, 389] on div at bounding box center [710, 560] width 1420 height 1476
drag, startPoint x: 223, startPoint y: 407, endPoint x: 211, endPoint y: 397, distance: 15.7
click at [254, 408] on div at bounding box center [710, 560] width 1420 height 1476
drag, startPoint x: 376, startPoint y: 328, endPoint x: 350, endPoint y: 373, distance: 51.9
click at [350, 357] on div at bounding box center [710, 560] width 1420 height 1476
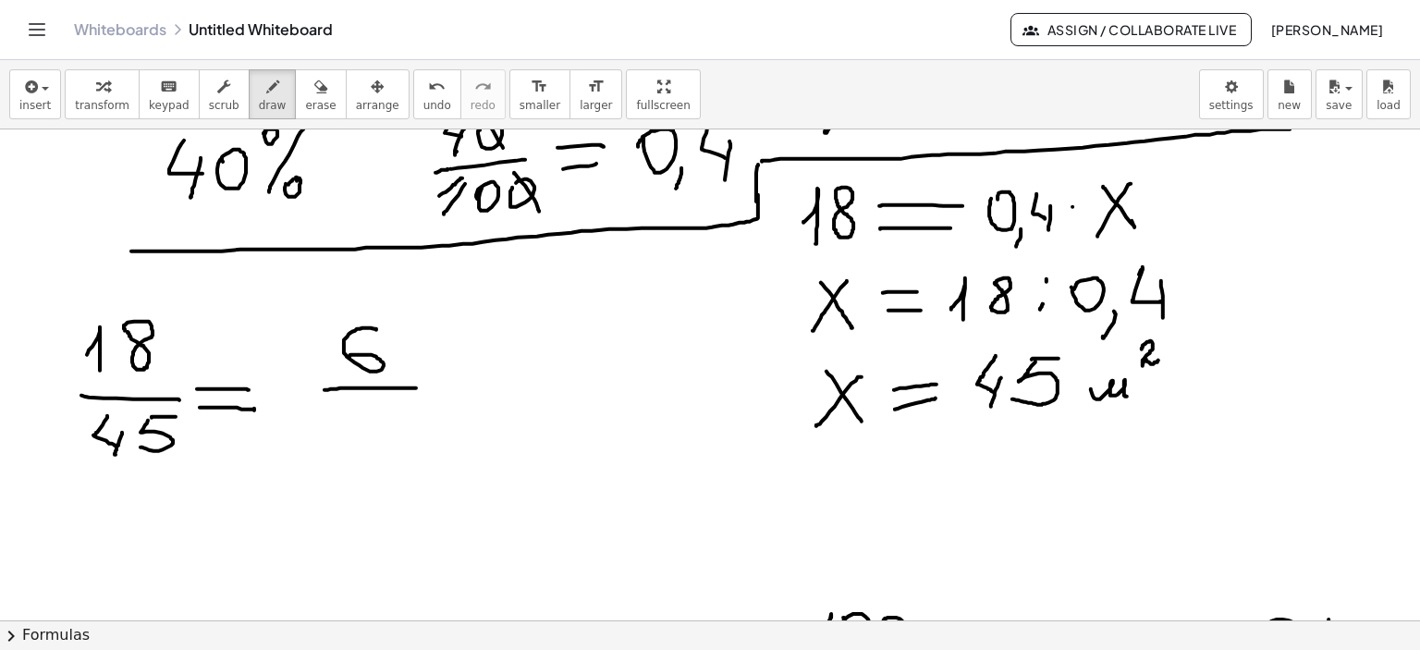
drag, startPoint x: 325, startPoint y: 389, endPoint x: 416, endPoint y: 387, distance: 91.6
click at [416, 387] on div at bounding box center [710, 560] width 1420 height 1476
drag, startPoint x: 339, startPoint y: 441, endPoint x: 403, endPoint y: 415, distance: 68.9
click at [351, 461] on div at bounding box center [710, 560] width 1420 height 1476
drag, startPoint x: 385, startPoint y: 426, endPoint x: 377, endPoint y: 445, distance: 19.9
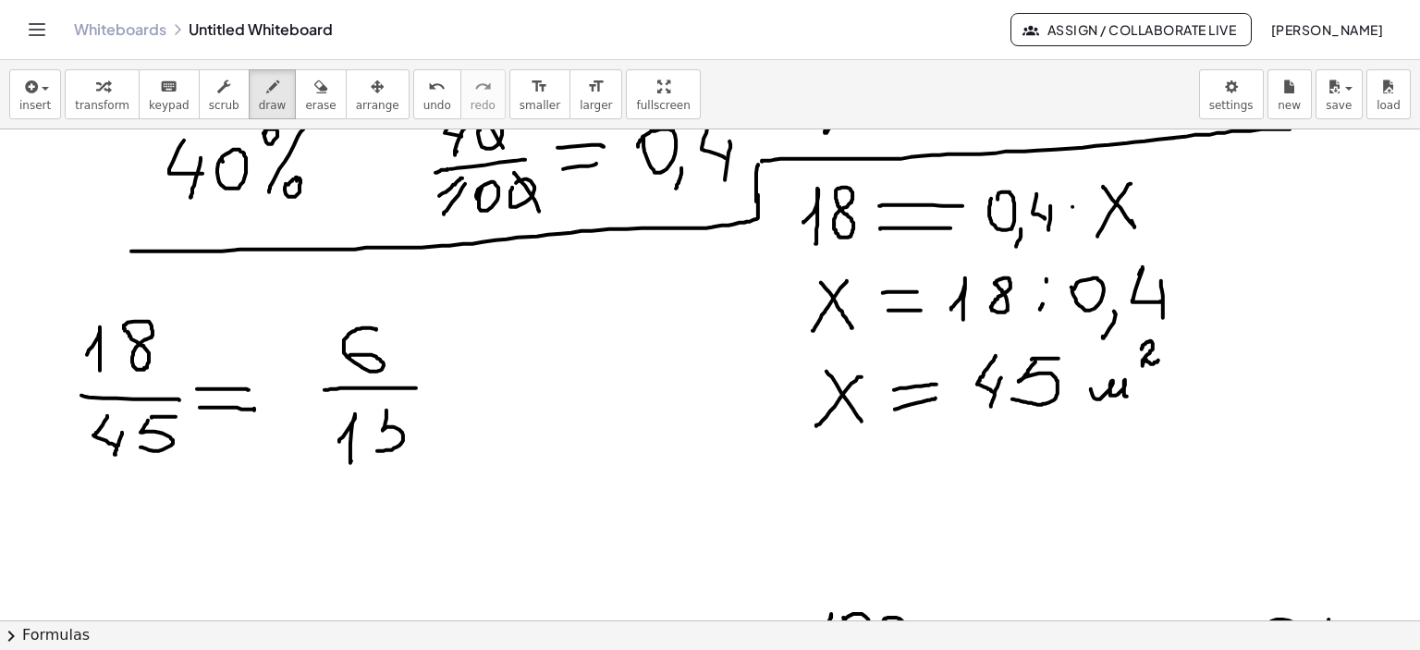
click at [374, 449] on div at bounding box center [710, 560] width 1420 height 1476
drag, startPoint x: 391, startPoint y: 413, endPoint x: 460, endPoint y: 412, distance: 68.4
click at [414, 413] on div at bounding box center [710, 560] width 1420 height 1476
drag, startPoint x: 449, startPoint y: 382, endPoint x: 492, endPoint y: 384, distance: 43.5
click at [495, 382] on div at bounding box center [710, 560] width 1420 height 1476
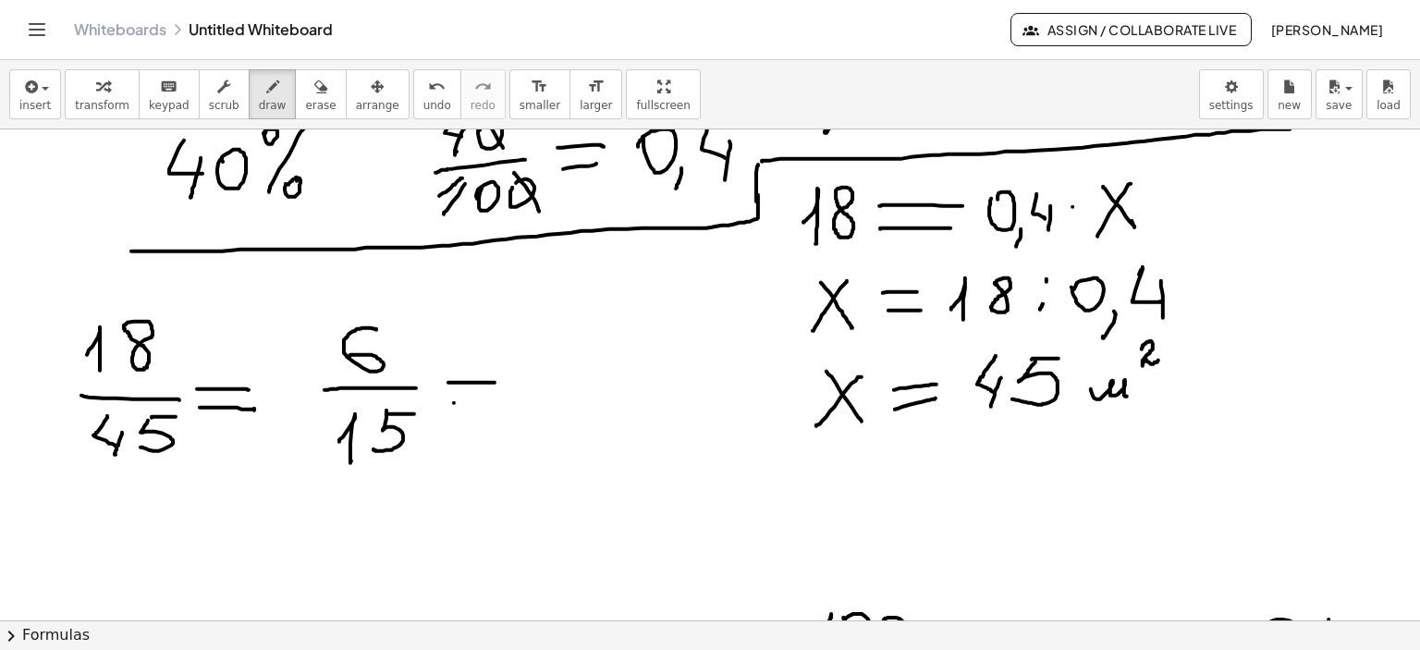
drag, startPoint x: 454, startPoint y: 402, endPoint x: 491, endPoint y: 402, distance: 37.0
click at [491, 402] on div at bounding box center [710, 560] width 1420 height 1476
drag, startPoint x: 528, startPoint y: 393, endPoint x: 600, endPoint y: 393, distance: 72.1
click at [600, 393] on div at bounding box center [710, 560] width 1420 height 1476
drag, startPoint x: 540, startPoint y: 358, endPoint x: 584, endPoint y: 371, distance: 45.4
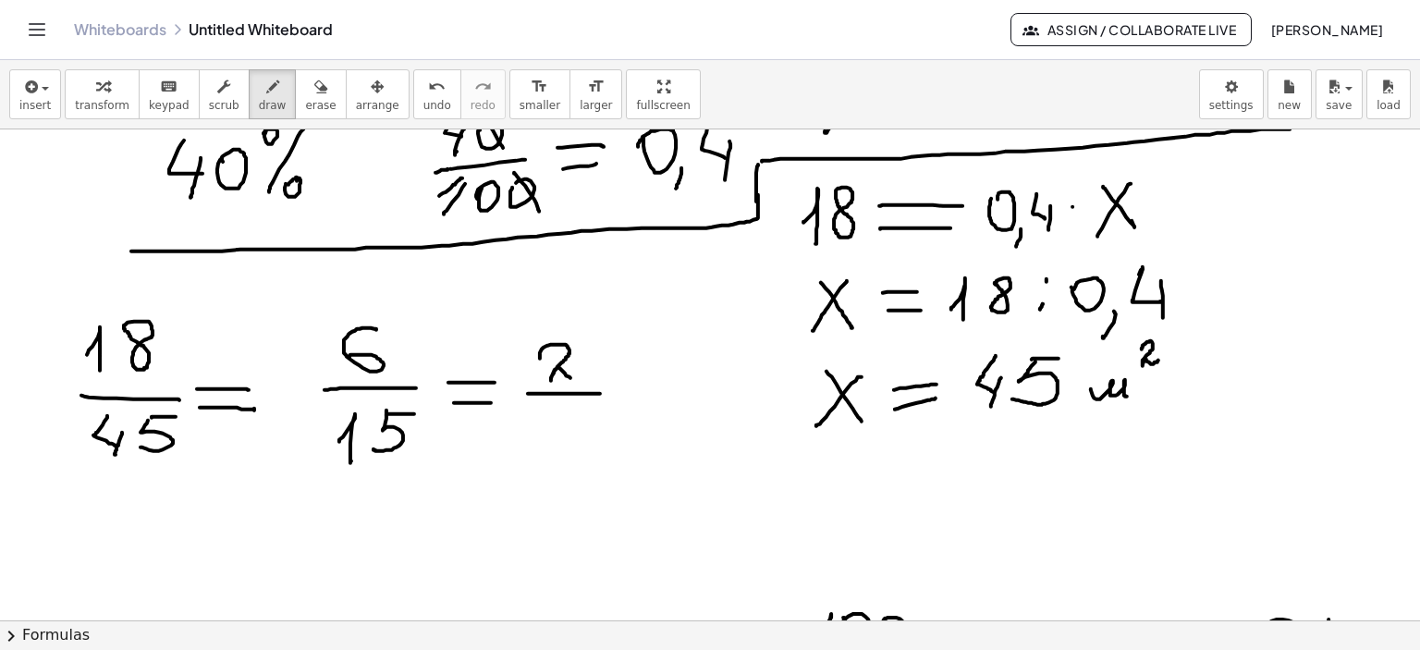
click at [584, 371] on div at bounding box center [710, 560] width 1420 height 1476
drag, startPoint x: 558, startPoint y: 411, endPoint x: 539, endPoint y: 433, distance: 28.9
click at [539, 433] on div at bounding box center [710, 560] width 1420 height 1476
drag, startPoint x: 554, startPoint y: 410, endPoint x: 588, endPoint y: 406, distance: 34.4
click at [588, 406] on div at bounding box center [710, 560] width 1420 height 1476
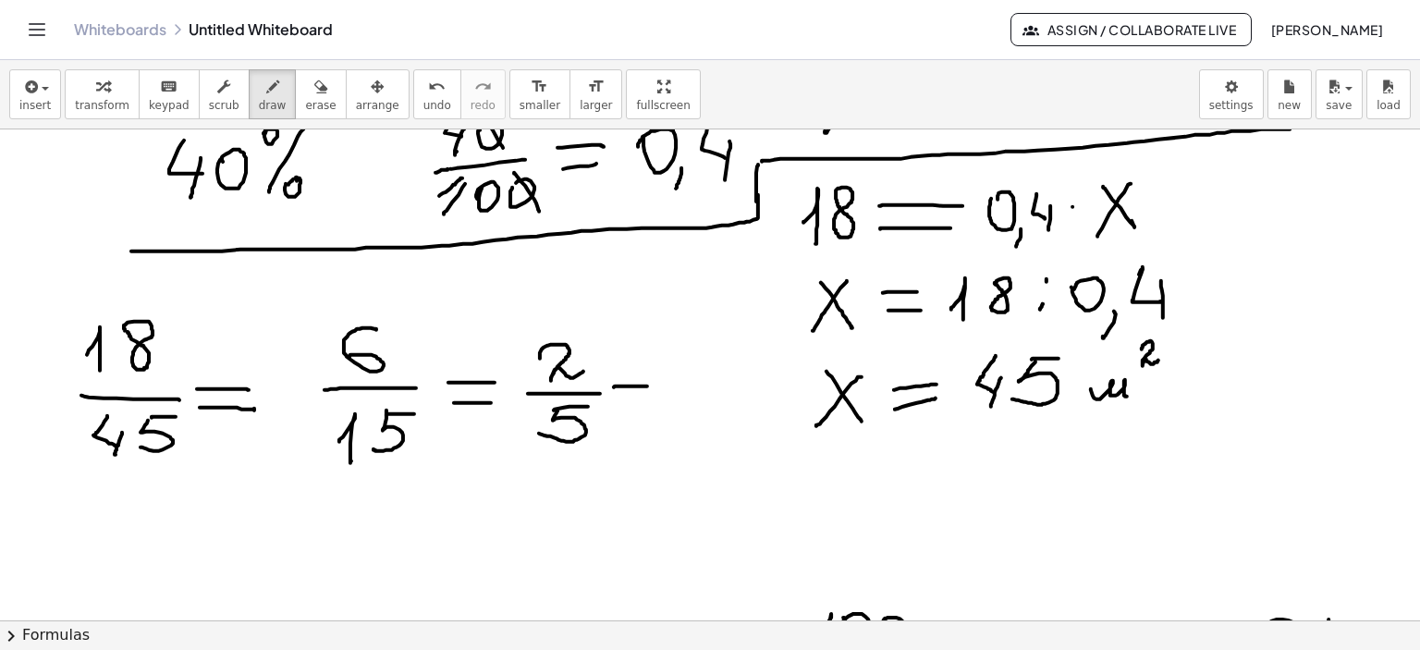
drag, startPoint x: 614, startPoint y: 387, endPoint x: 647, endPoint y: 386, distance: 33.3
click at [647, 386] on div at bounding box center [710, 560] width 1420 height 1476
drag, startPoint x: 610, startPoint y: 402, endPoint x: 647, endPoint y: 402, distance: 37.0
click at [647, 402] on div at bounding box center [710, 560] width 1420 height 1476
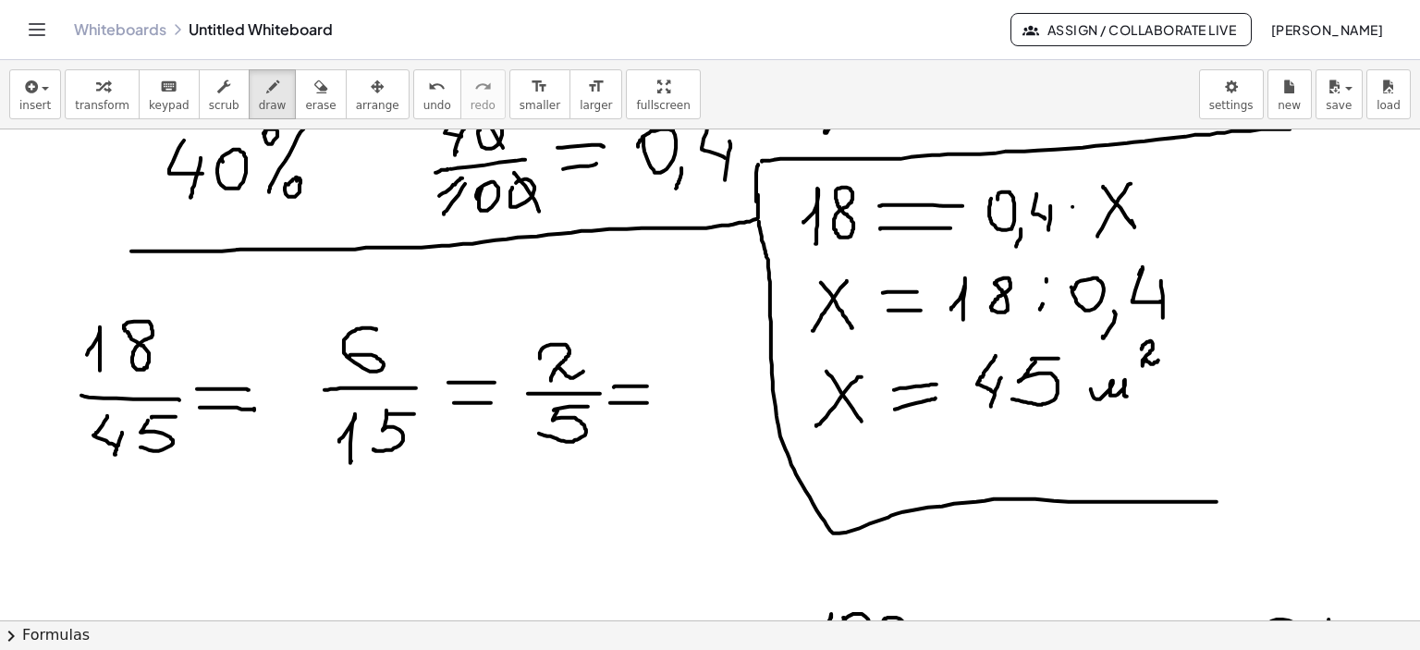
drag, startPoint x: 759, startPoint y: 221, endPoint x: 1243, endPoint y: 501, distance: 559.0
click at [1244, 501] on div at bounding box center [710, 560] width 1420 height 1476
drag, startPoint x: 672, startPoint y: 381, endPoint x: 673, endPoint y: 390, distance: 9.3
click at [673, 382] on div at bounding box center [710, 560] width 1420 height 1476
drag, startPoint x: 699, startPoint y: 413, endPoint x: 695, endPoint y: 428, distance: 15.5
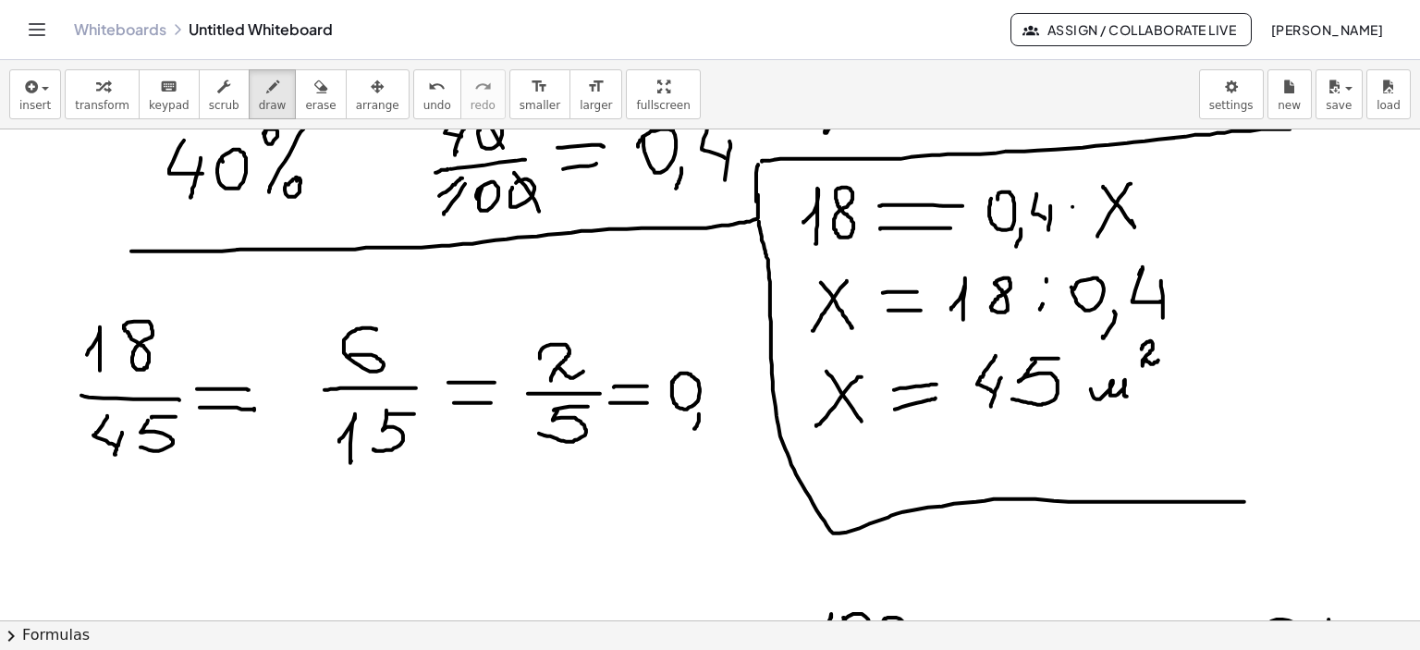
click at [695, 428] on div at bounding box center [710, 560] width 1420 height 1476
drag, startPoint x: 731, startPoint y: 369, endPoint x: 744, endPoint y: 395, distance: 29.0
click at [744, 395] on div at bounding box center [710, 560] width 1420 height 1476
drag, startPoint x: 744, startPoint y: 383, endPoint x: 737, endPoint y: 410, distance: 27.8
click at [737, 410] on div at bounding box center [710, 560] width 1420 height 1476
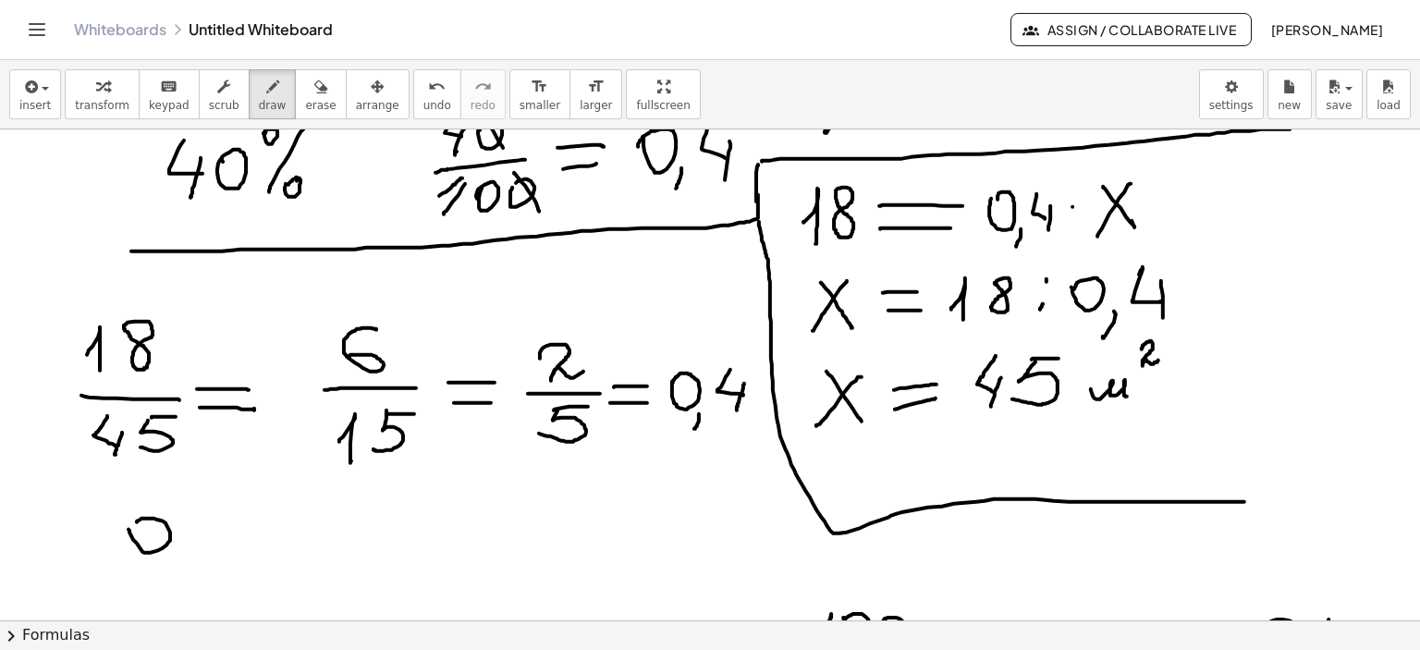
drag, startPoint x: 129, startPoint y: 530, endPoint x: 137, endPoint y: 523, distance: 10.5
click at [137, 523] on div at bounding box center [710, 560] width 1420 height 1476
click at [173, 570] on div at bounding box center [710, 560] width 1420 height 1476
drag, startPoint x: 205, startPoint y: 511, endPoint x: 215, endPoint y: 537, distance: 27.5
click at [213, 537] on div at bounding box center [710, 560] width 1420 height 1476
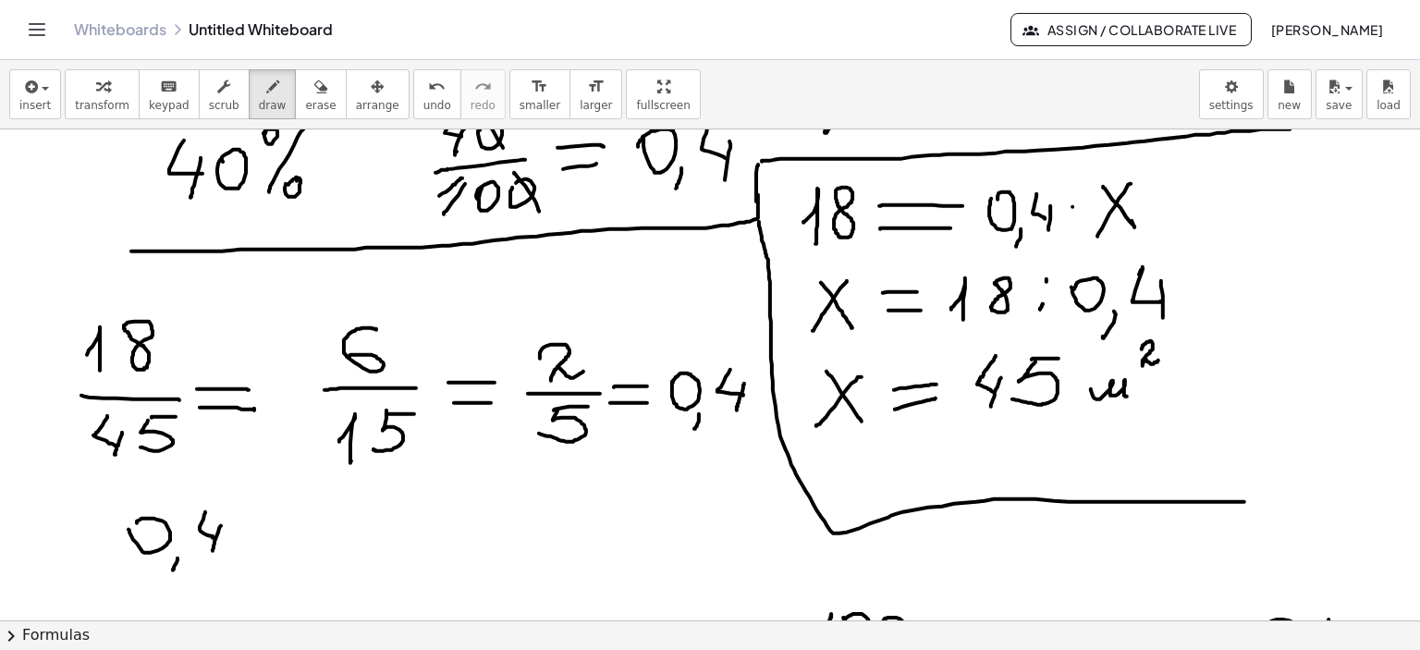
drag, startPoint x: 221, startPoint y: 525, endPoint x: 213, endPoint y: 550, distance: 26.3
click at [213, 550] on div at bounding box center [710, 560] width 1420 height 1476
drag, startPoint x: 174, startPoint y: 553, endPoint x: 168, endPoint y: 574, distance: 22.0
click at [168, 574] on div at bounding box center [710, 560] width 1420 height 1476
click at [243, 535] on div at bounding box center [710, 560] width 1420 height 1476
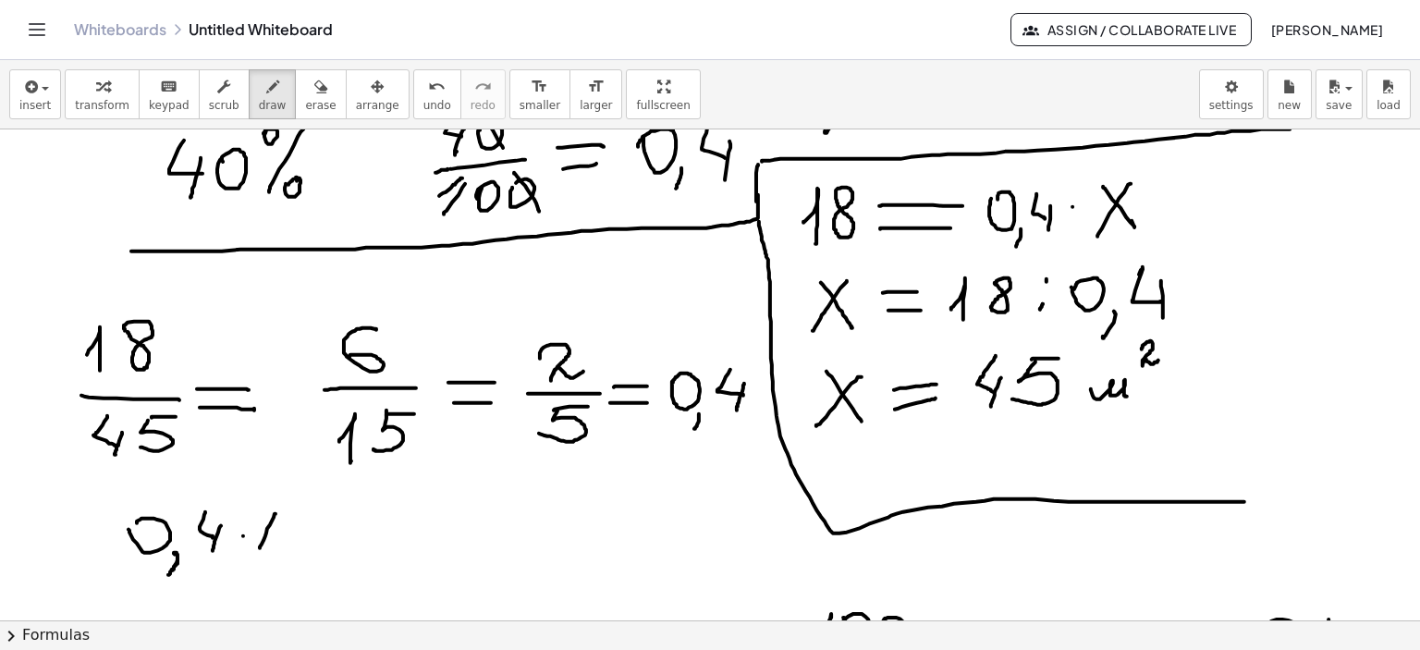
drag, startPoint x: 276, startPoint y: 513, endPoint x: 260, endPoint y: 547, distance: 36.8
click at [260, 547] on div at bounding box center [710, 560] width 1420 height 1476
click at [289, 523] on div at bounding box center [710, 560] width 1420 height 1476
drag, startPoint x: 337, startPoint y: 539, endPoint x: 341, endPoint y: 525, distance: 14.6
click at [341, 524] on div at bounding box center [710, 560] width 1420 height 1476
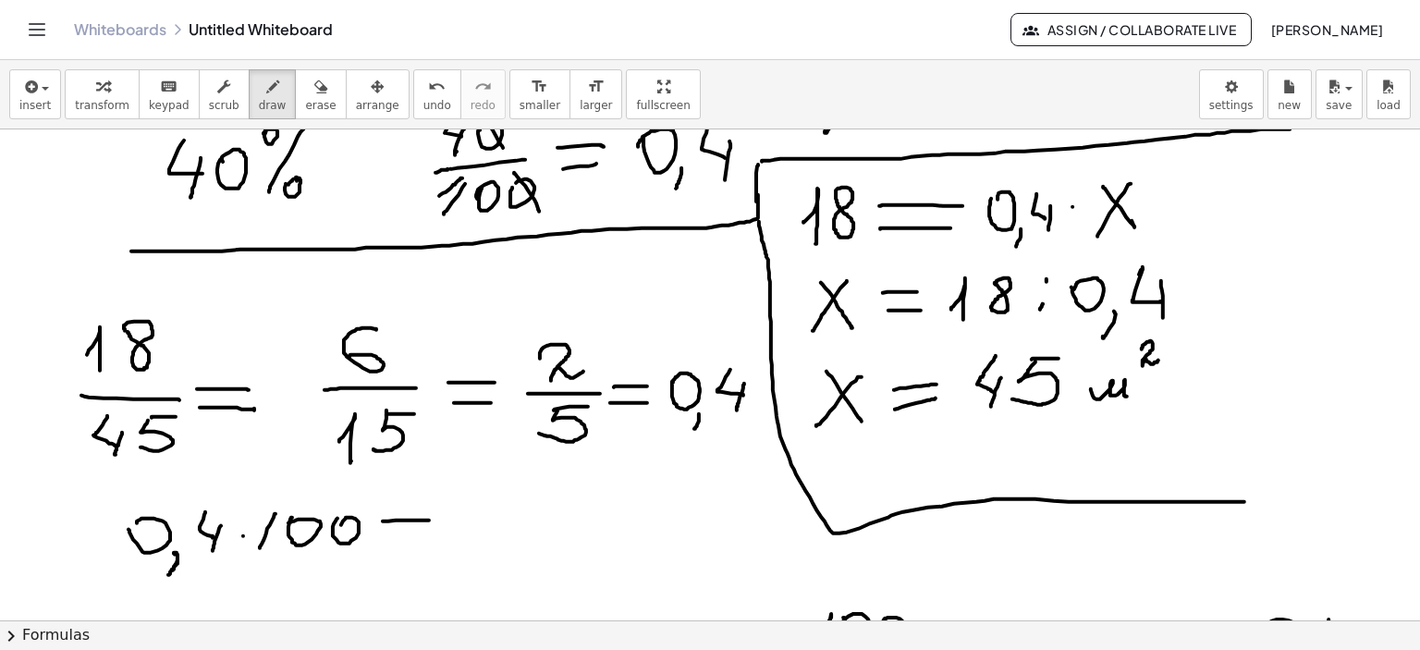
drag, startPoint x: 383, startPoint y: 521, endPoint x: 429, endPoint y: 520, distance: 46.2
click at [429, 520] on div at bounding box center [710, 560] width 1420 height 1476
drag, startPoint x: 385, startPoint y: 535, endPoint x: 432, endPoint y: 532, distance: 47.3
click at [432, 532] on div at bounding box center [710, 560] width 1420 height 1476
drag, startPoint x: 258, startPoint y: 523, endPoint x: 273, endPoint y: 510, distance: 20.3
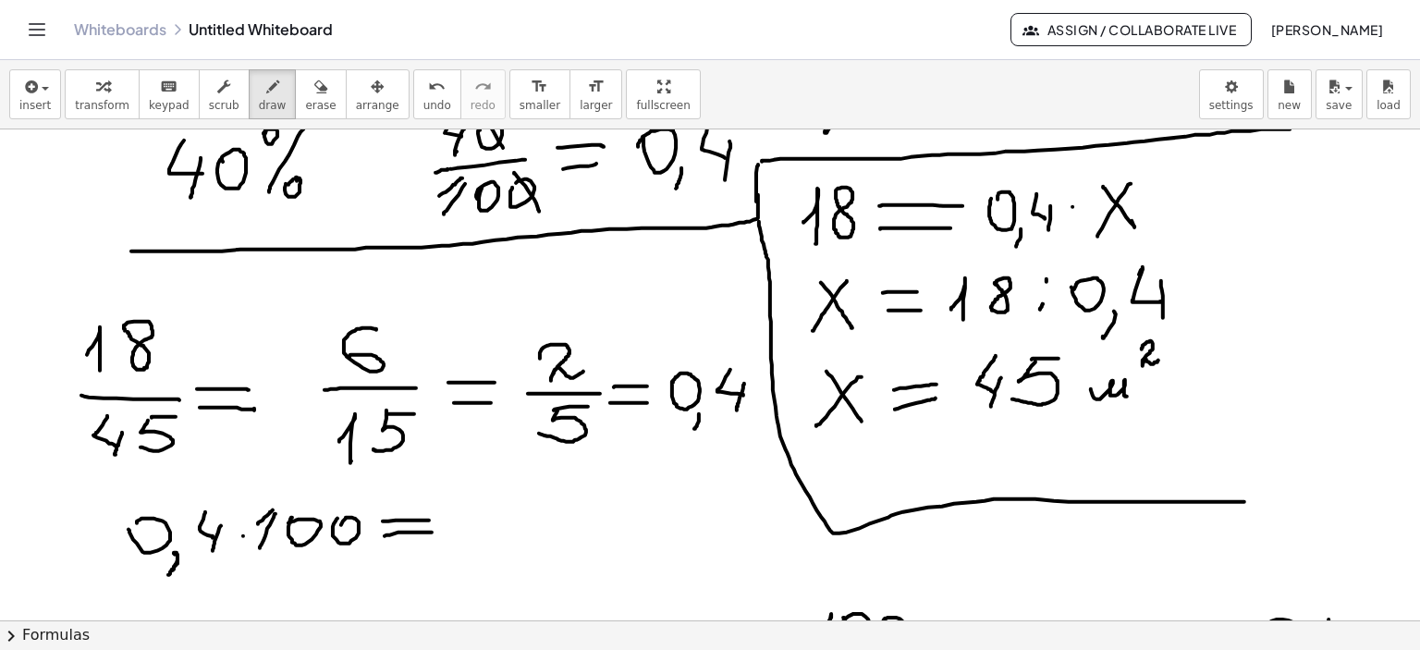
click at [273, 510] on div at bounding box center [710, 560] width 1420 height 1476
drag, startPoint x: 135, startPoint y: 524, endPoint x: 129, endPoint y: 535, distance: 11.6
click at [129, 535] on div at bounding box center [710, 560] width 1420 height 1476
drag, startPoint x: 480, startPoint y: 497, endPoint x: 492, endPoint y: 524, distance: 30.2
click at [492, 525] on div at bounding box center [710, 560] width 1420 height 1476
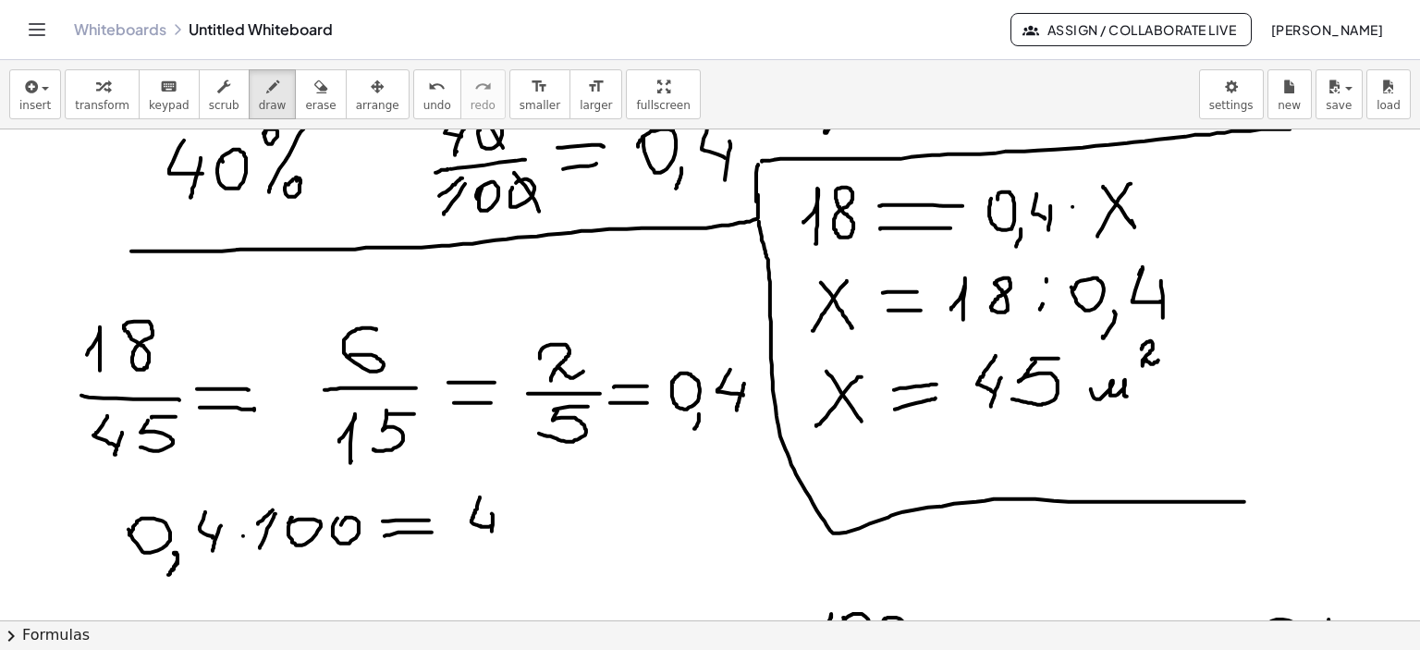
drag, startPoint x: 492, startPoint y: 513, endPoint x: 496, endPoint y: 535, distance: 22.5
click at [491, 539] on div at bounding box center [710, 560] width 1420 height 1476
drag, startPoint x: 510, startPoint y: 510, endPoint x: 539, endPoint y: 518, distance: 30.5
click at [510, 512] on div at bounding box center [710, 560] width 1420 height 1476
click at [551, 498] on div at bounding box center [710, 560] width 1420 height 1476
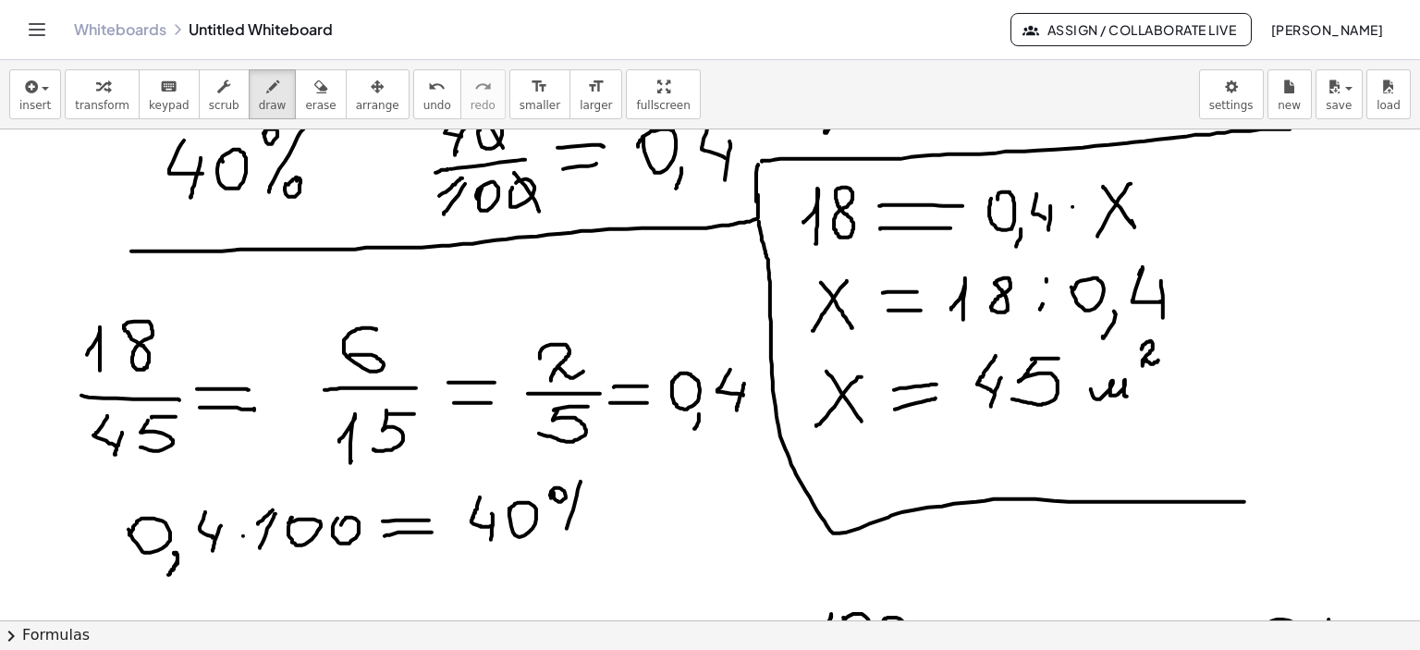
drag, startPoint x: 581, startPoint y: 481, endPoint x: 562, endPoint y: 541, distance: 62.9
click at [562, 540] on div at bounding box center [710, 560] width 1420 height 1476
drag, startPoint x: 582, startPoint y: 530, endPoint x: 605, endPoint y: 537, distance: 24.3
click at [584, 528] on div at bounding box center [710, 560] width 1420 height 1476
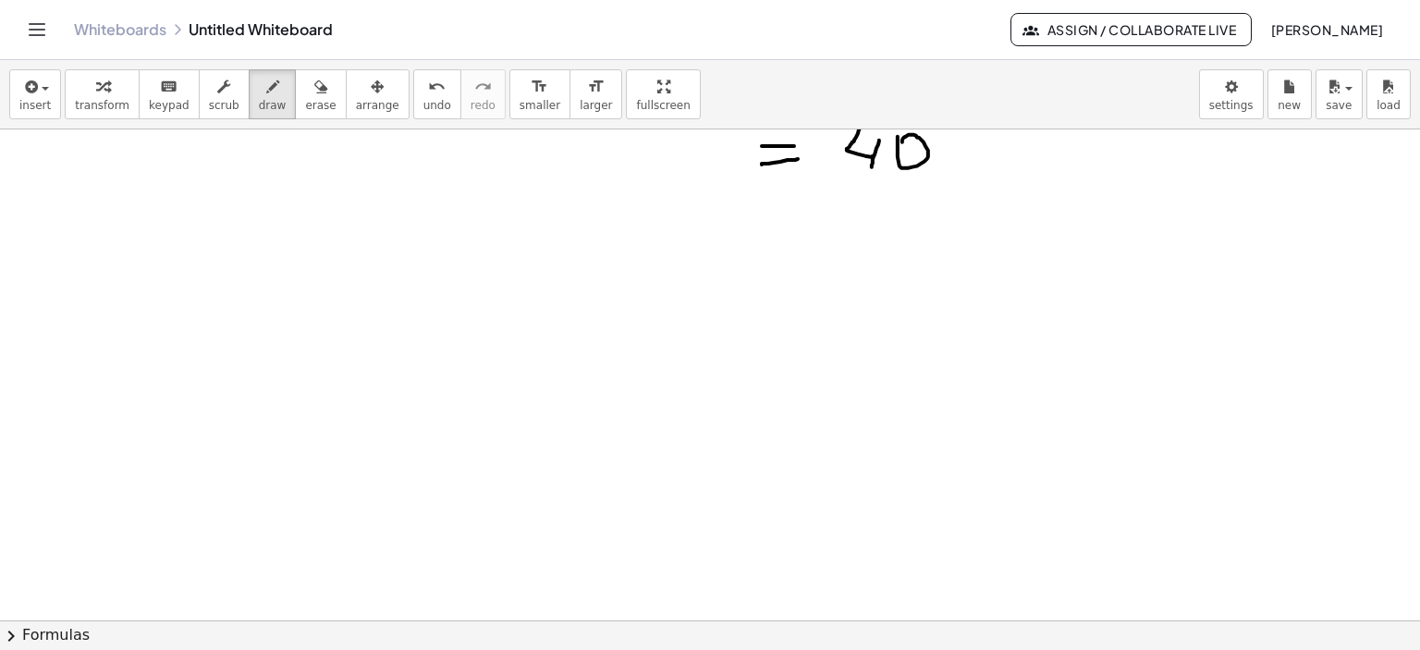
scroll to position [998, 0]
drag, startPoint x: 120, startPoint y: 220, endPoint x: 143, endPoint y: 216, distance: 23.4
click at [137, 224] on div at bounding box center [710, 116] width 1420 height 1968
drag, startPoint x: 156, startPoint y: 180, endPoint x: 174, endPoint y: 203, distance: 28.3
click at [159, 191] on div at bounding box center [710, 116] width 1420 height 1968
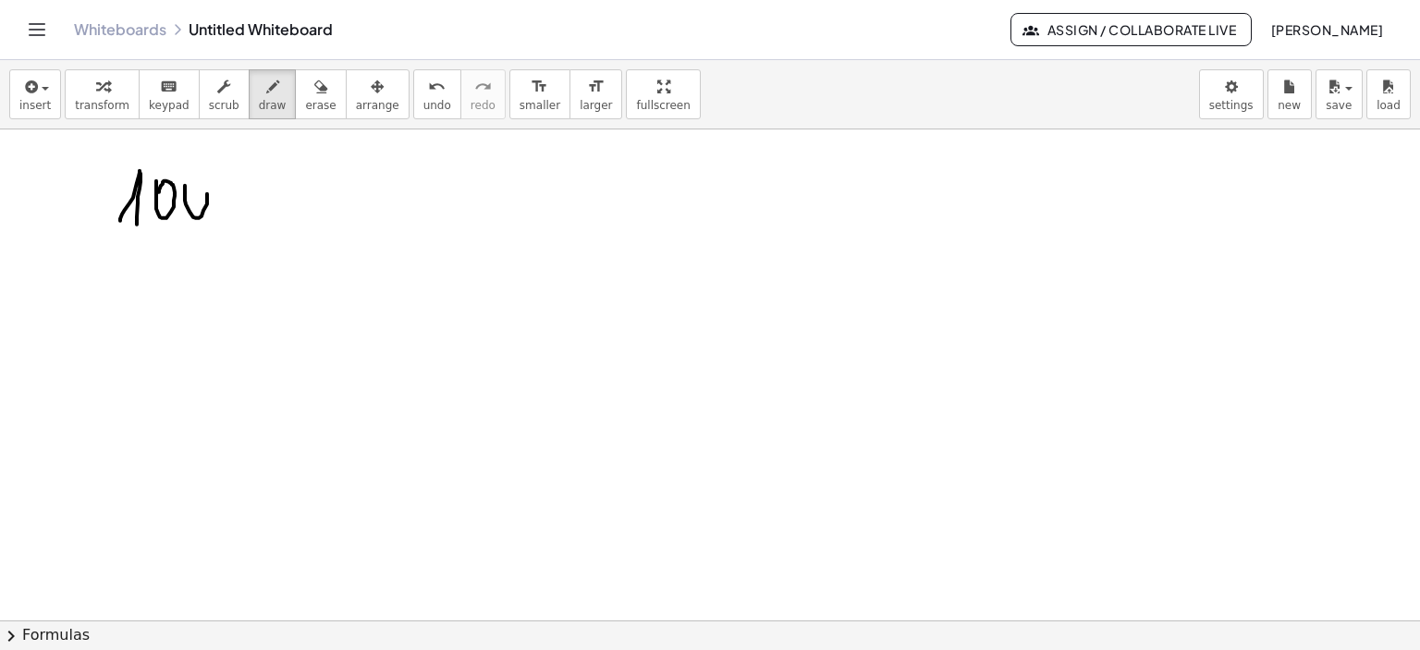
drag, startPoint x: 185, startPoint y: 185, endPoint x: 203, endPoint y: 203, distance: 25.5
click at [188, 191] on div at bounding box center [710, 116] width 1420 height 1968
drag, startPoint x: 237, startPoint y: 195, endPoint x: 259, endPoint y: 194, distance: 22.2
click at [259, 194] on div at bounding box center [710, 116] width 1420 height 1968
drag, startPoint x: 639, startPoint y: 195, endPoint x: 647, endPoint y: 217, distance: 23.7
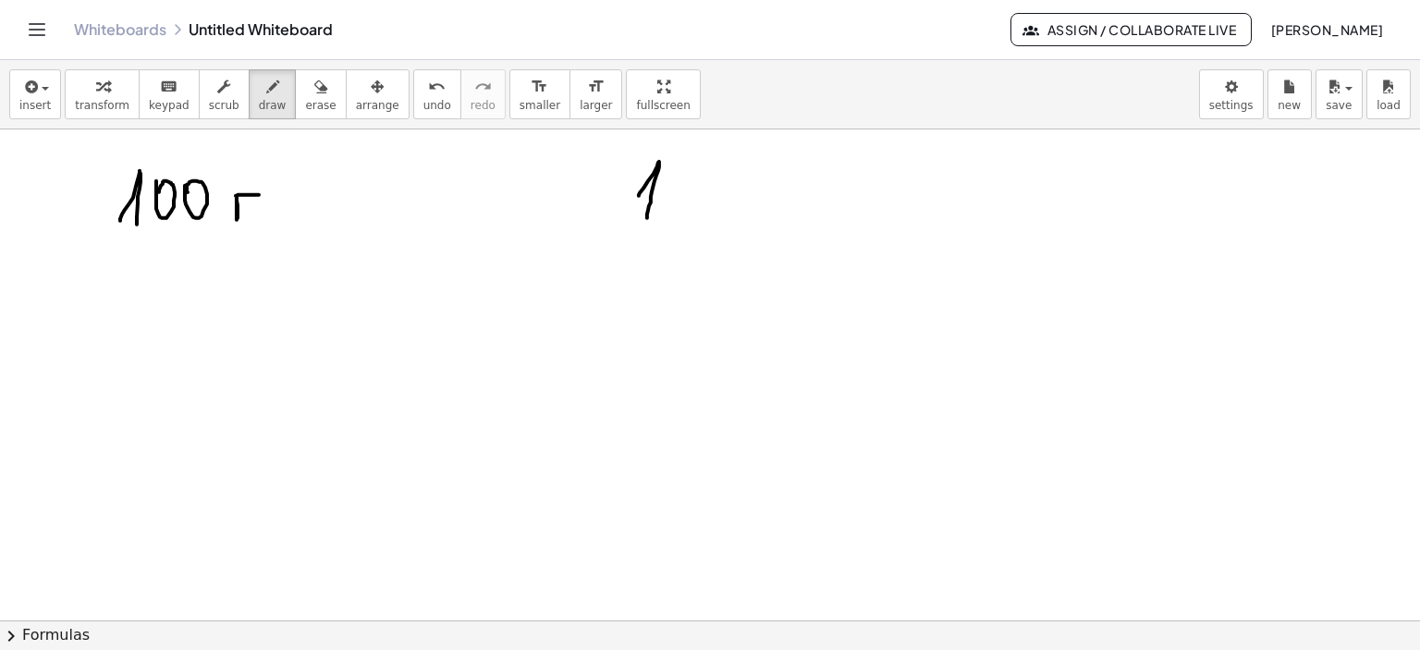
click at [647, 217] on div at bounding box center [710, 116] width 1420 height 1968
drag, startPoint x: 697, startPoint y: 158, endPoint x: 700, endPoint y: 173, distance: 15.1
click at [696, 166] on div at bounding box center [710, 116] width 1420 height 1968
drag, startPoint x: 729, startPoint y: 162, endPoint x: 704, endPoint y: 224, distance: 66.8
click at [701, 224] on div at bounding box center [710, 116] width 1420 height 1968
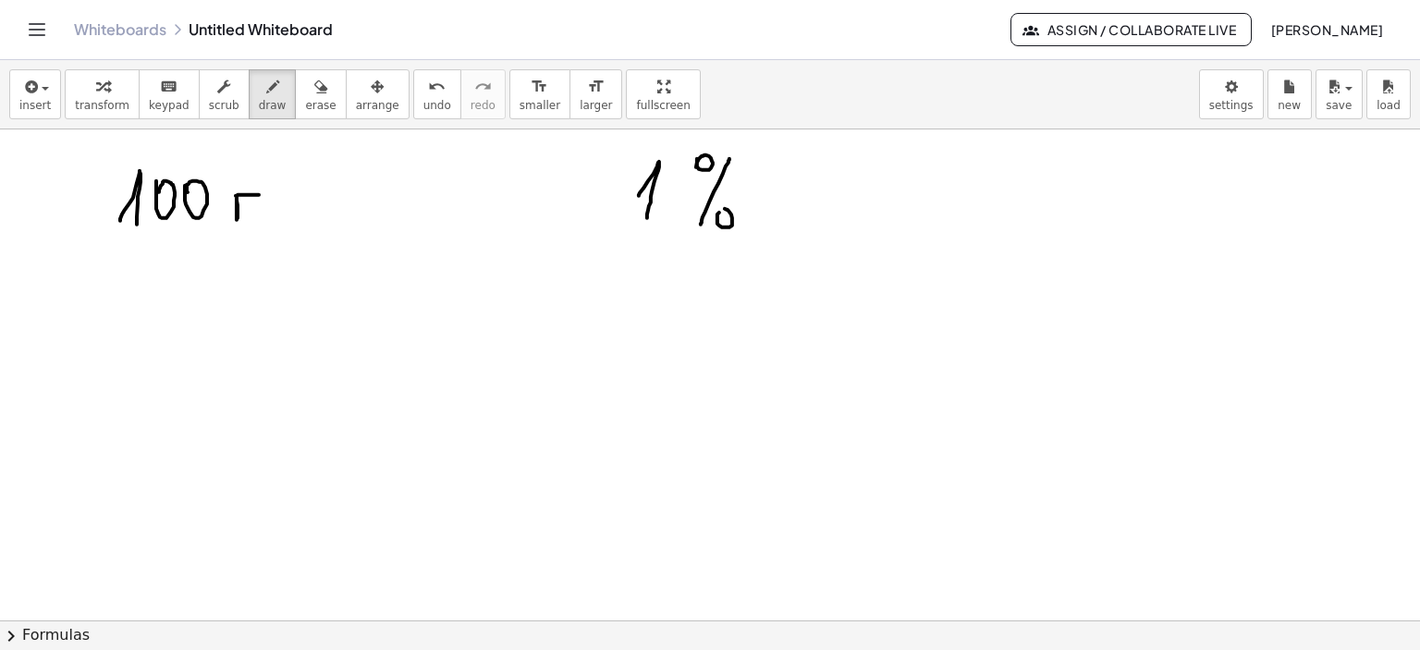
drag, startPoint x: 718, startPoint y: 221, endPoint x: 794, endPoint y: 203, distance: 78.7
click at [719, 212] on div at bounding box center [710, 116] width 1420 height 1968
drag, startPoint x: 786, startPoint y: 197, endPoint x: 851, endPoint y: 198, distance: 64.7
click at [851, 198] on div at bounding box center [710, 116] width 1420 height 1968
drag, startPoint x: 966, startPoint y: 181, endPoint x: 954, endPoint y: 208, distance: 29.4
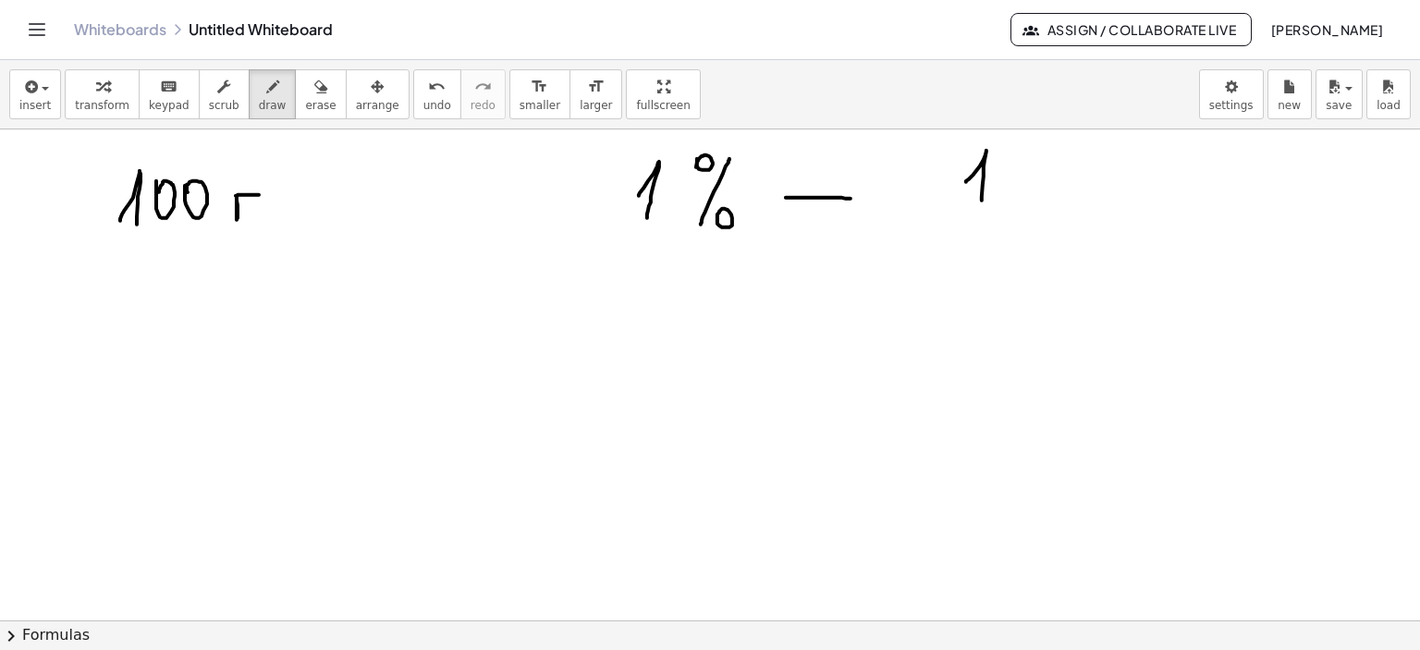
click at [982, 199] on div at bounding box center [710, 116] width 1420 height 1968
drag, startPoint x: 974, startPoint y: 205, endPoint x: 1045, endPoint y: 204, distance: 71.2
click at [1045, 204] on div at bounding box center [710, 116] width 1420 height 1968
drag, startPoint x: 953, startPoint y: 245, endPoint x: 978, endPoint y: 242, distance: 25.1
click at [958, 262] on div at bounding box center [710, 116] width 1420 height 1968
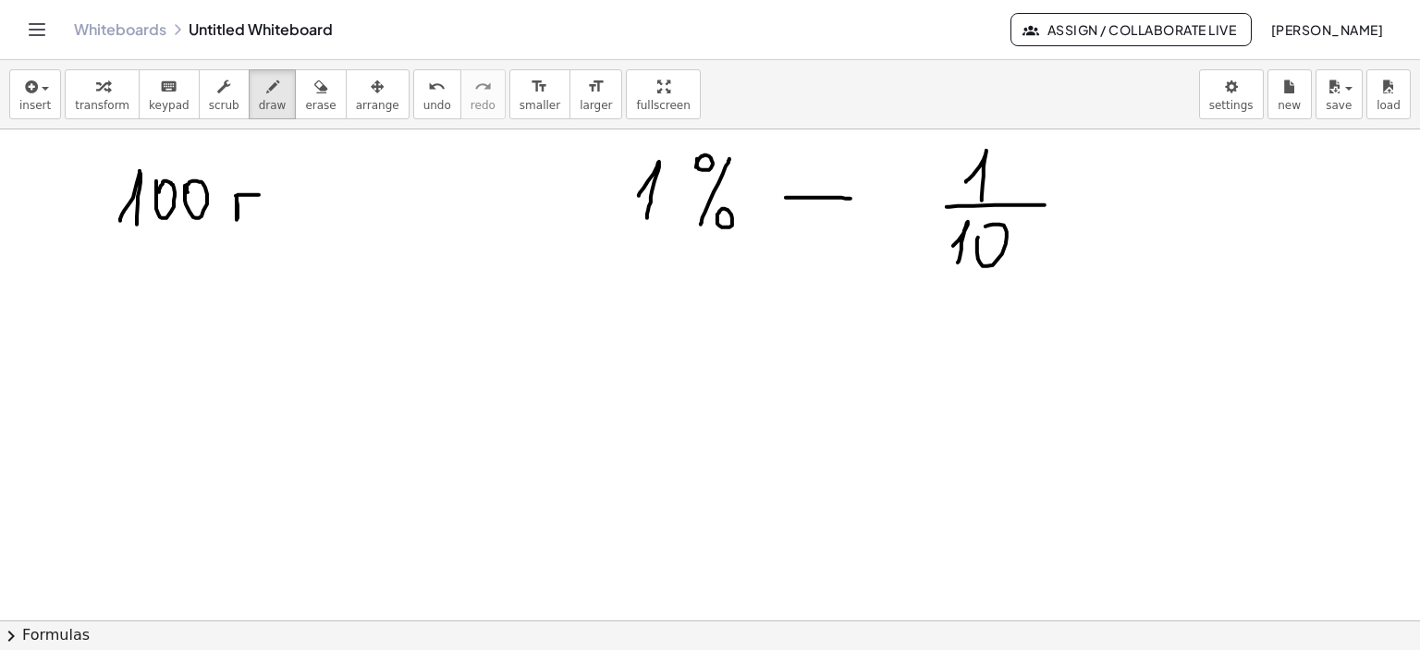
drag, startPoint x: 978, startPoint y: 239, endPoint x: 1005, endPoint y: 243, distance: 28.1
click at [981, 244] on div at bounding box center [710, 116] width 1420 height 1968
click at [1022, 232] on div at bounding box center [710, 116] width 1420 height 1968
drag, startPoint x: 666, startPoint y: 318, endPoint x: 676, endPoint y: 338, distance: 22.7
click at [676, 339] on div at bounding box center [710, 116] width 1420 height 1968
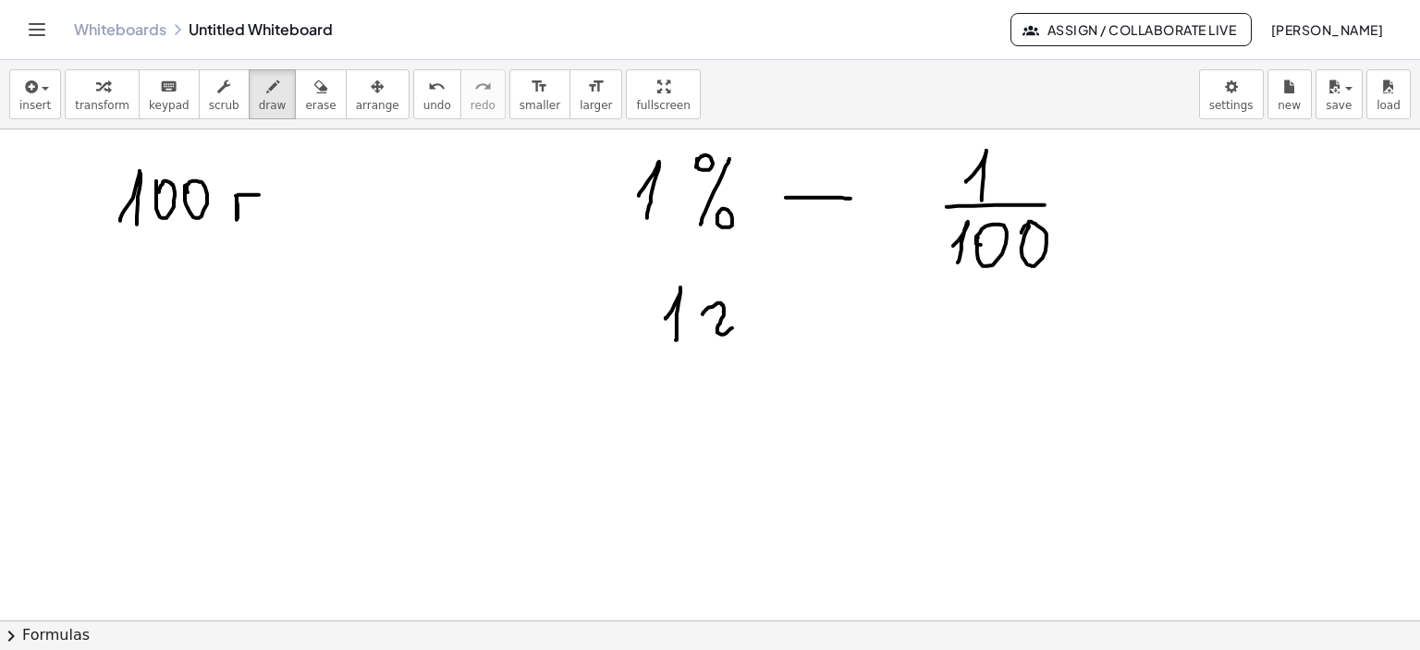
drag, startPoint x: 703, startPoint y: 314, endPoint x: 732, endPoint y: 327, distance: 32.7
click at [732, 327] on div at bounding box center [710, 116] width 1420 height 1968
drag, startPoint x: 527, startPoint y: 321, endPoint x: 553, endPoint y: 314, distance: 26.9
click at [539, 336] on div at bounding box center [710, 116] width 1420 height 1968
drag, startPoint x: 560, startPoint y: 298, endPoint x: 596, endPoint y: 274, distance: 42.6
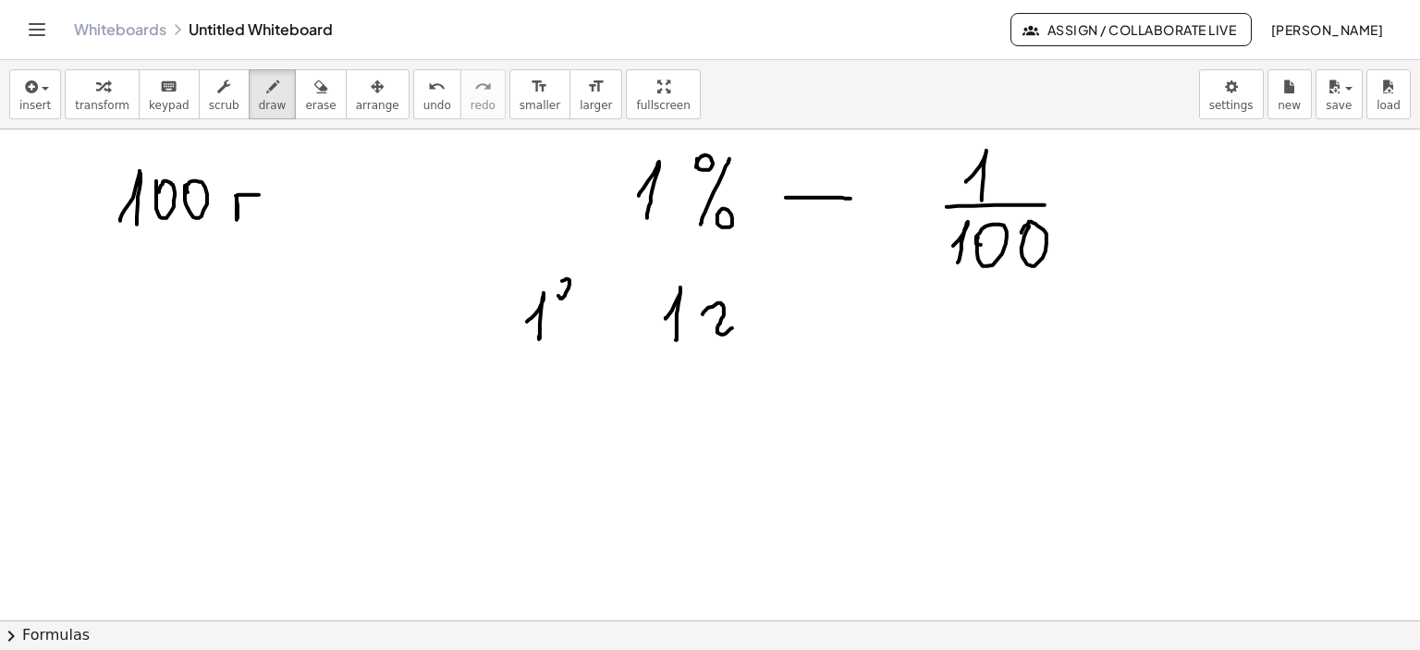
click at [561, 289] on div at bounding box center [710, 116] width 1420 height 1968
drag, startPoint x: 589, startPoint y: 280, endPoint x: 567, endPoint y: 345, distance: 68.4
click at [567, 345] on div at bounding box center [710, 116] width 1420 height 1968
drag, startPoint x: 580, startPoint y: 338, endPoint x: 608, endPoint y: 328, distance: 29.2
click at [584, 332] on div at bounding box center [710, 116] width 1420 height 1968
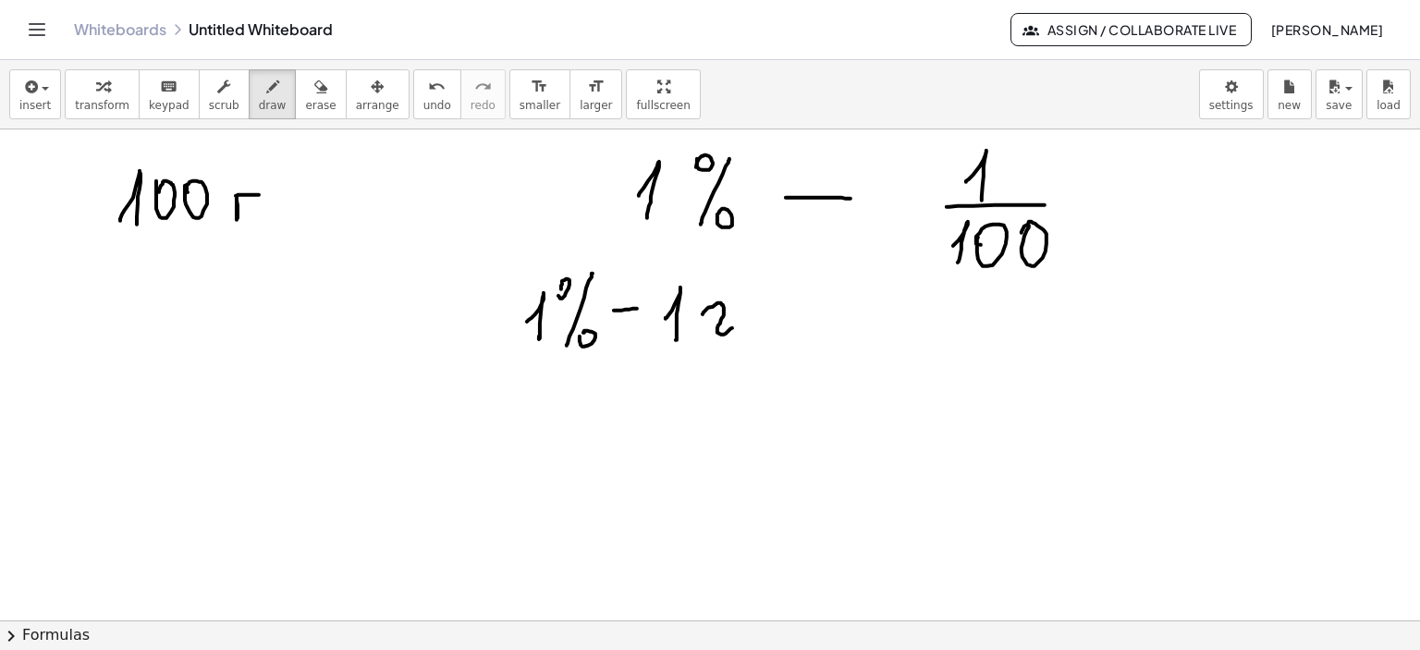
drag, startPoint x: 614, startPoint y: 310, endPoint x: 637, endPoint y: 308, distance: 23.2
click at [637, 308] on div at bounding box center [710, 116] width 1420 height 1968
drag, startPoint x: 550, startPoint y: 414, endPoint x: 558, endPoint y: 432, distance: 19.1
click at [556, 437] on div at bounding box center [710, 116] width 1420 height 1968
drag, startPoint x: 580, startPoint y: 389, endPoint x: 592, endPoint y: 412, distance: 25.2
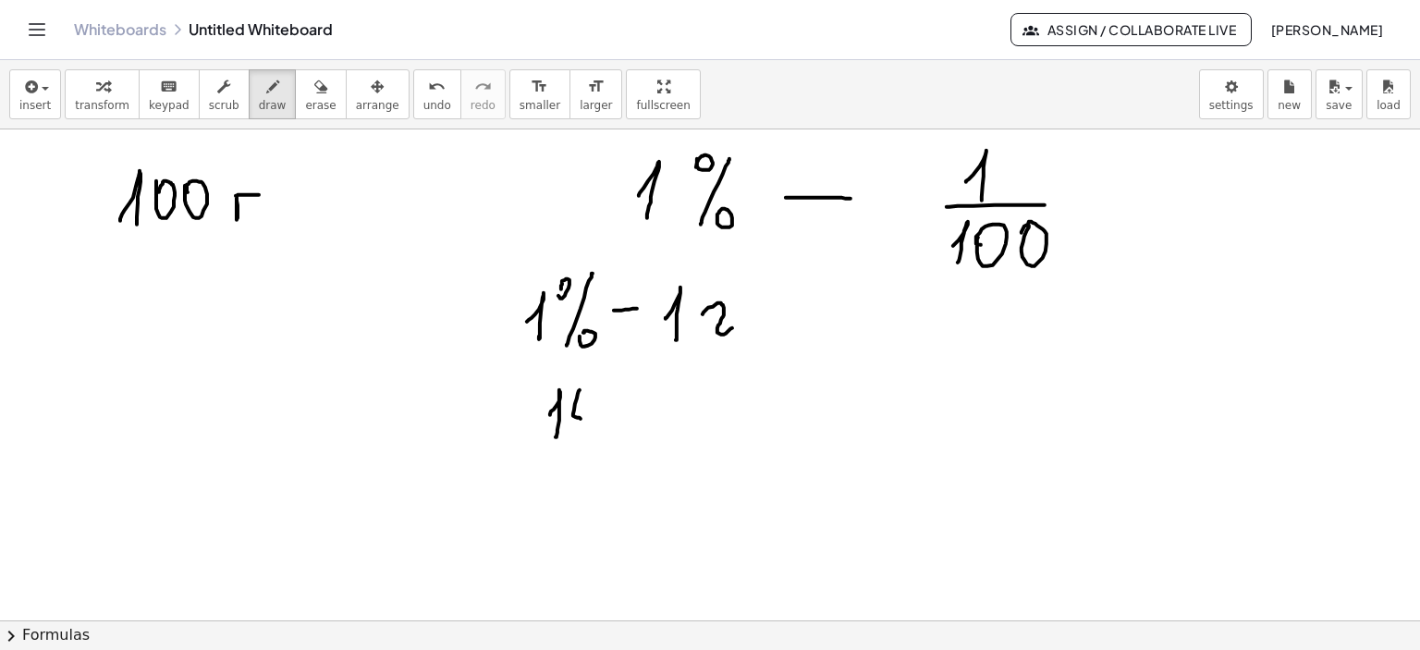
click at [588, 419] on div at bounding box center [710, 116] width 1420 height 1968
drag, startPoint x: 592, startPoint y: 407, endPoint x: 621, endPoint y: 402, distance: 29.0
click at [592, 433] on div at bounding box center [710, 116] width 1420 height 1968
drag, startPoint x: 618, startPoint y: 387, endPoint x: 675, endPoint y: 399, distance: 58.6
click at [618, 393] on div at bounding box center [710, 116] width 1420 height 1968
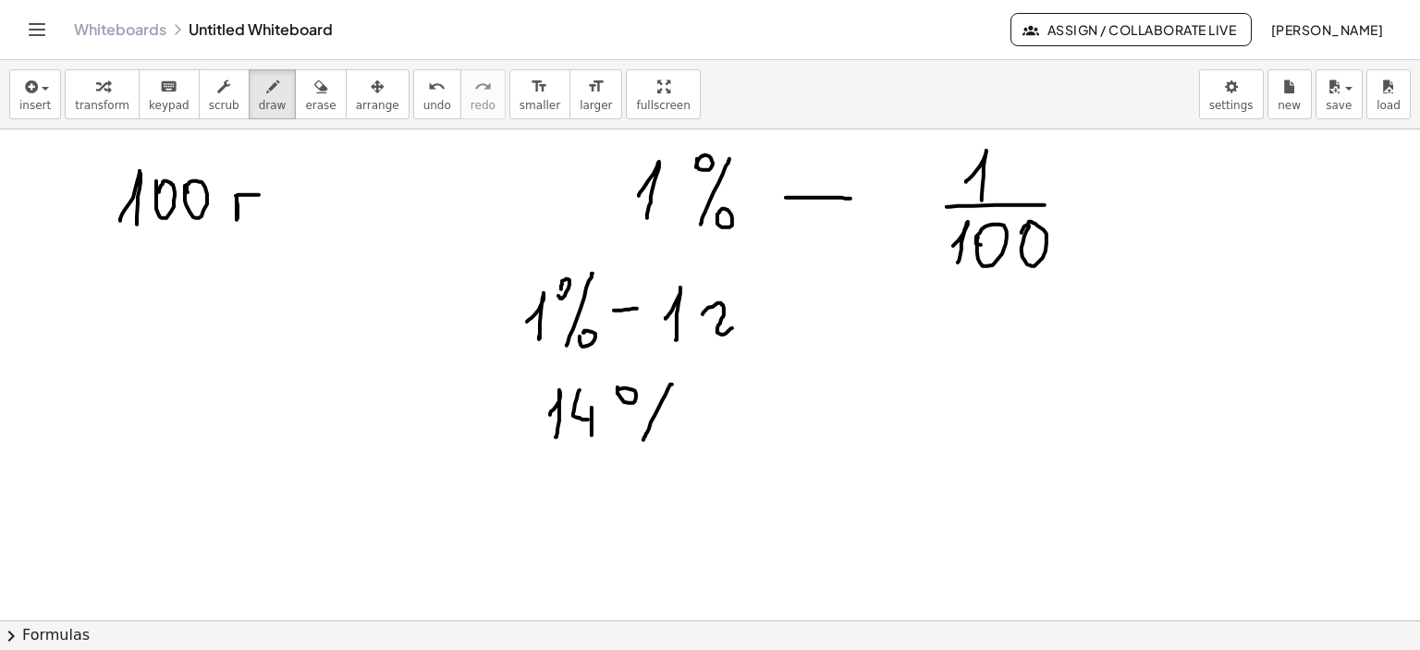
drag, startPoint x: 672, startPoint y: 384, endPoint x: 644, endPoint y: 439, distance: 62.5
click at [644, 439] on div at bounding box center [710, 116] width 1420 height 1968
drag, startPoint x: 662, startPoint y: 428, endPoint x: 684, endPoint y: 431, distance: 22.4
click at [664, 429] on div at bounding box center [710, 116] width 1420 height 1968
drag, startPoint x: 732, startPoint y: 410, endPoint x: 798, endPoint y: 410, distance: 66.6
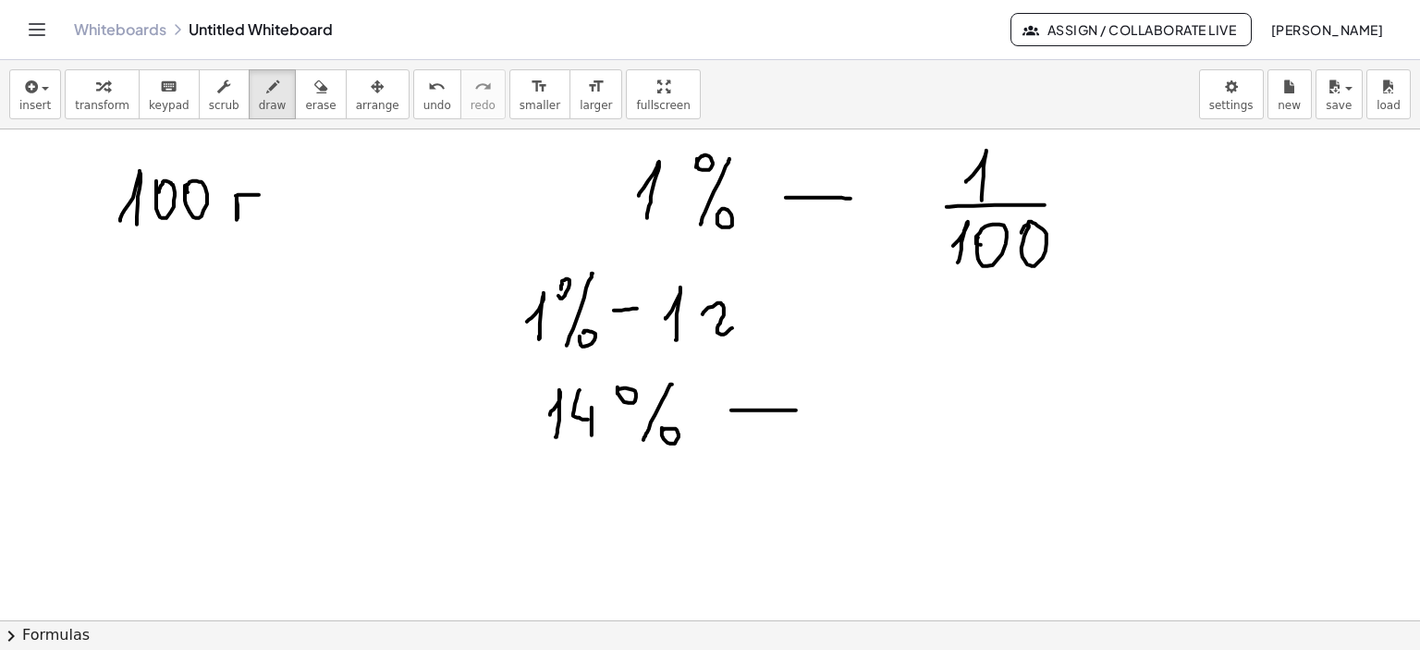
click at [797, 410] on div at bounding box center [710, 116] width 1420 height 1968
drag, startPoint x: 844, startPoint y: 417, endPoint x: 851, endPoint y: 433, distance: 17.0
click at [849, 439] on div at bounding box center [710, 116] width 1420 height 1968
drag, startPoint x: 888, startPoint y: 376, endPoint x: 904, endPoint y: 406, distance: 34.0
click at [901, 419] on div at bounding box center [710, 116] width 1420 height 1968
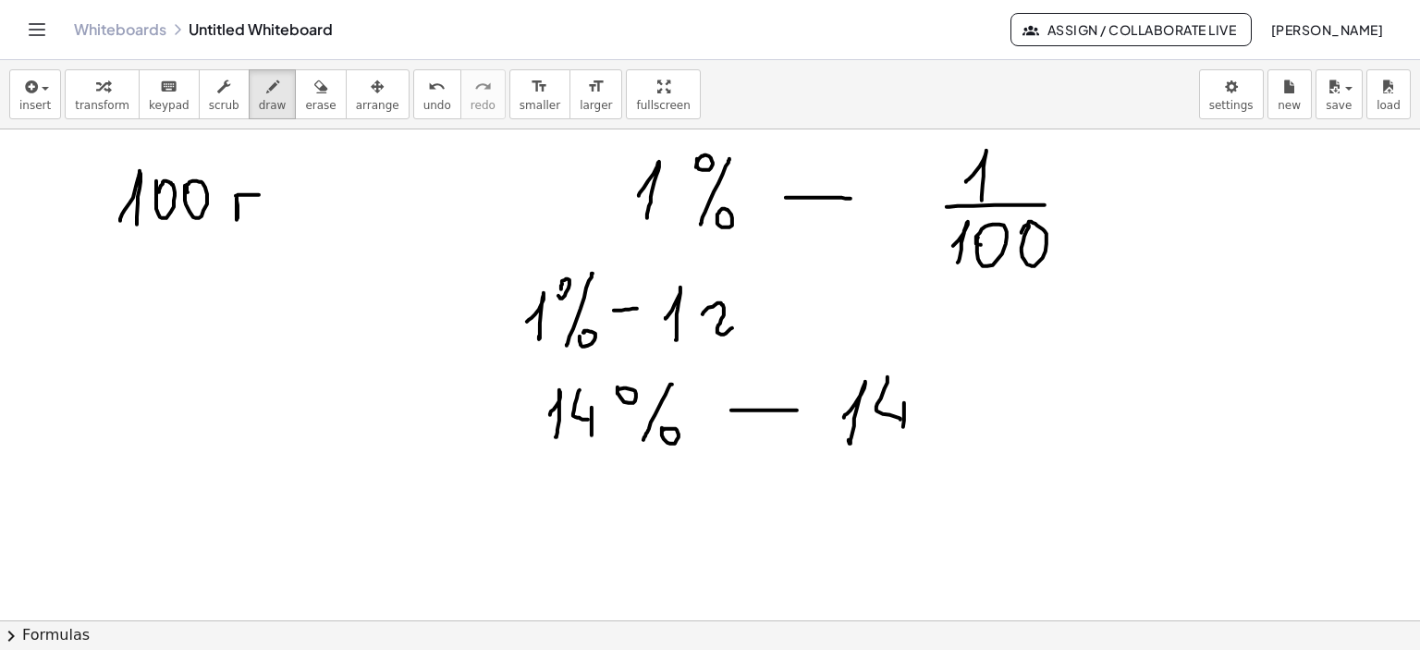
drag, startPoint x: 904, startPoint y: 405, endPoint x: 916, endPoint y: 428, distance: 25.6
click at [900, 439] on div at bounding box center [710, 116] width 1420 height 1968
drag, startPoint x: 940, startPoint y: 412, endPoint x: 977, endPoint y: 424, distance: 39.2
click at [977, 425] on div at bounding box center [710, 116] width 1420 height 1968
drag, startPoint x: 83, startPoint y: 469, endPoint x: 133, endPoint y: 499, distance: 58.5
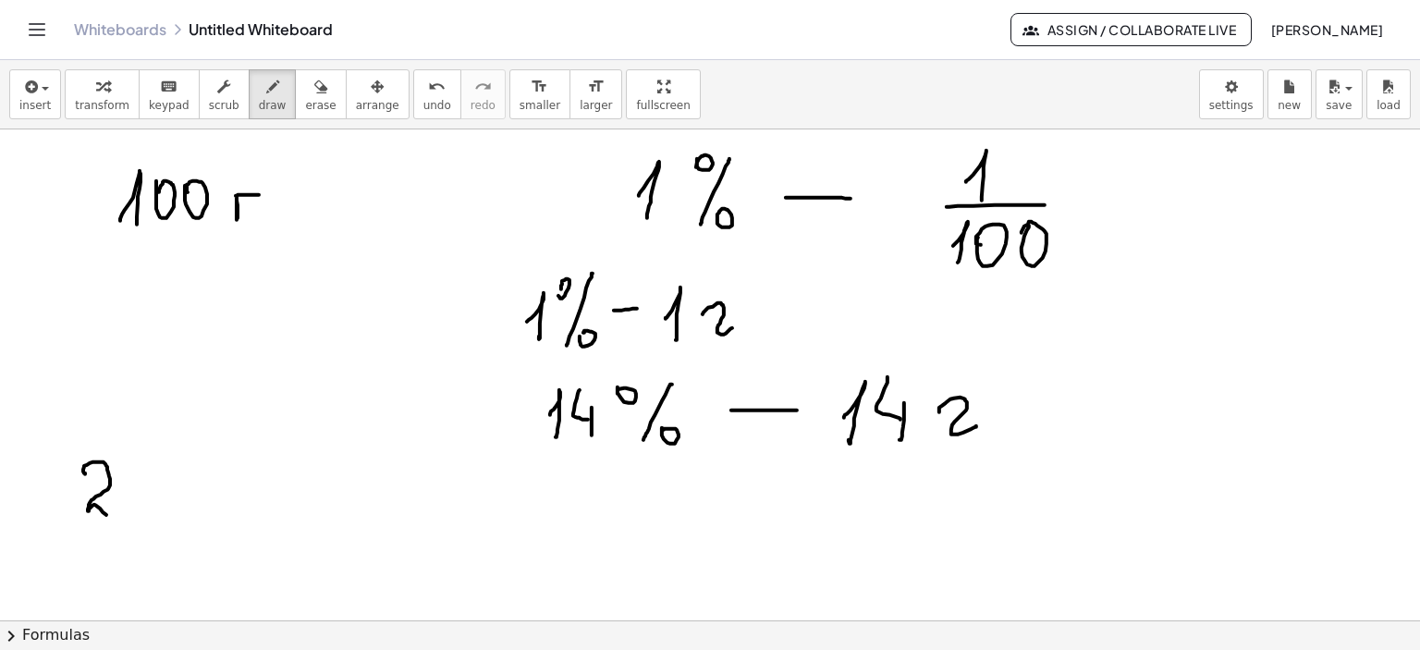
click at [124, 508] on div at bounding box center [710, 116] width 1420 height 1968
drag, startPoint x: 130, startPoint y: 493, endPoint x: 195, endPoint y: 468, distance: 69.4
click at [152, 509] on div at bounding box center [710, 116] width 1420 height 1968
drag, startPoint x: 190, startPoint y: 468, endPoint x: 195, endPoint y: 476, distance: 10.0
click at [189, 473] on div at bounding box center [710, 116] width 1420 height 1968
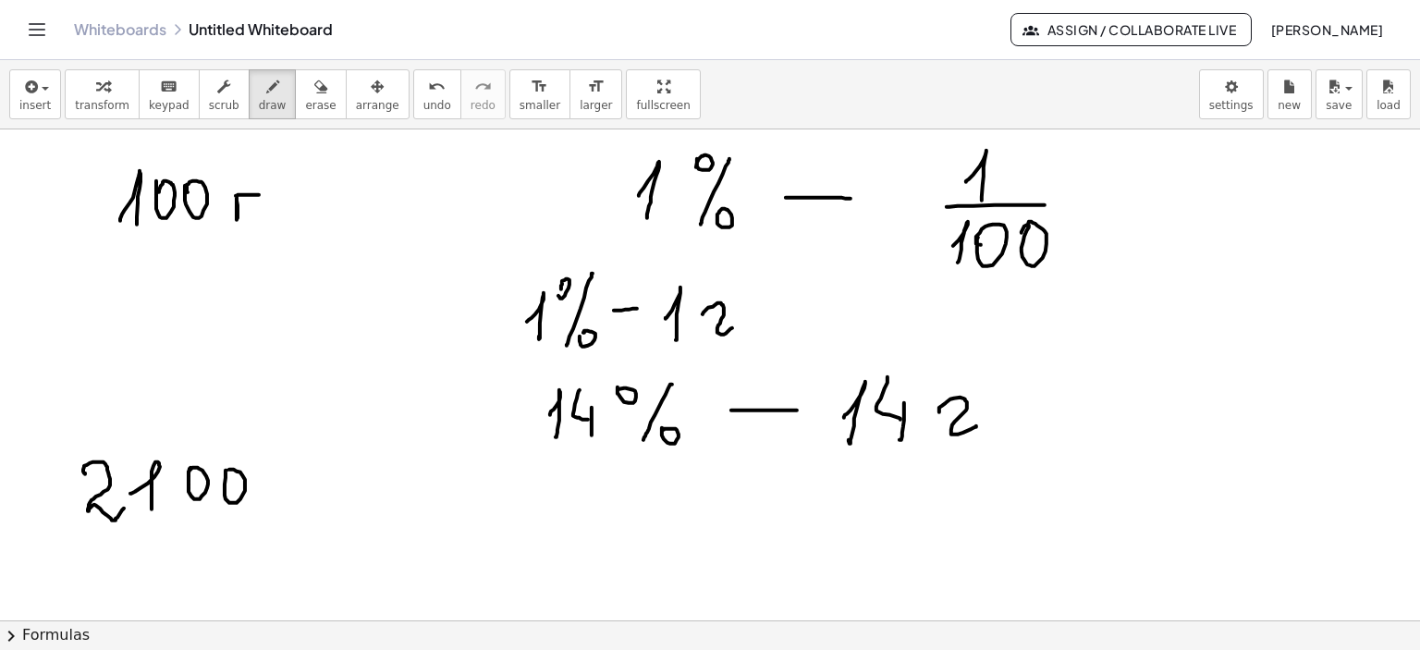
drag, startPoint x: 226, startPoint y: 477, endPoint x: 265, endPoint y: 485, distance: 40.4
click at [225, 476] on div at bounding box center [710, 116] width 1420 height 1968
click at [277, 473] on div at bounding box center [710, 116] width 1420 height 1968
drag, startPoint x: 96, startPoint y: 532, endPoint x: 294, endPoint y: 524, distance: 198.0
click at [294, 524] on div at bounding box center [710, 116] width 1420 height 1968
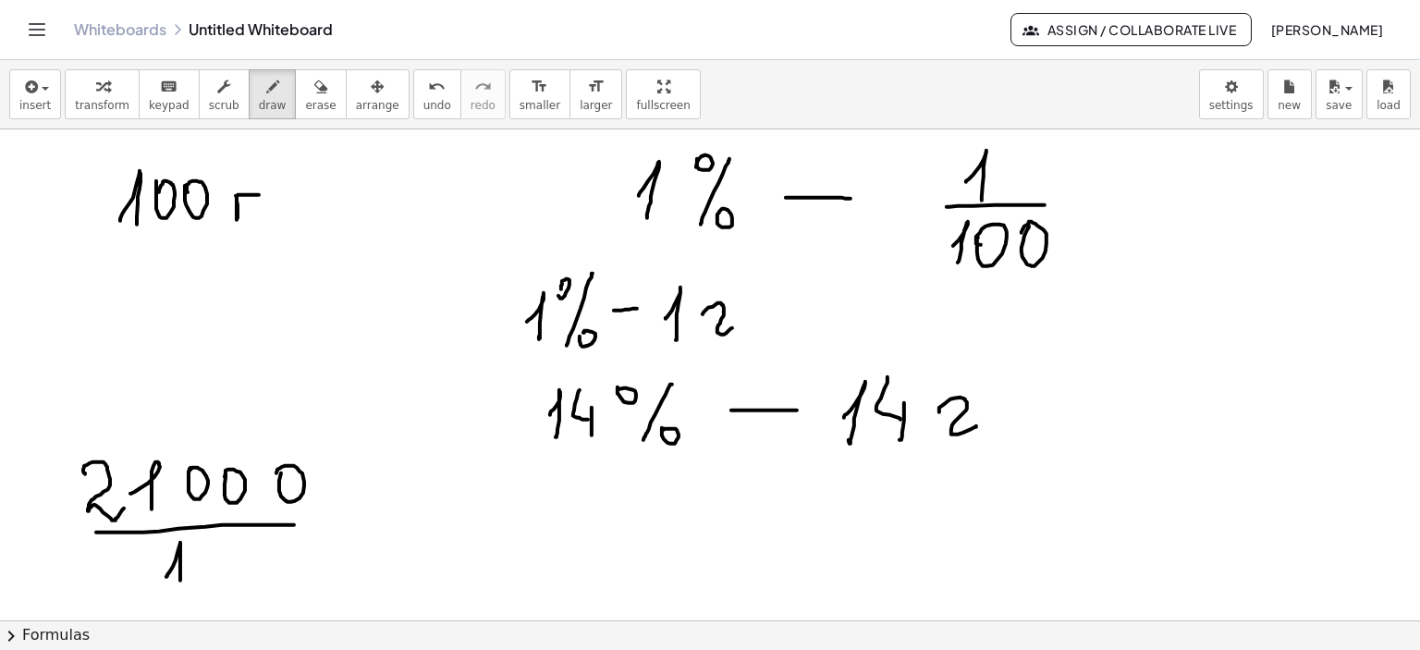
drag, startPoint x: 166, startPoint y: 576, endPoint x: 195, endPoint y: 567, distance: 30.1
click at [179, 583] on div at bounding box center [710, 116] width 1420 height 1968
drag, startPoint x: 203, startPoint y: 539, endPoint x: 227, endPoint y: 543, distance: 24.3
click at [222, 565] on div at bounding box center [710, 116] width 1420 height 1968
drag, startPoint x: 226, startPoint y: 560, endPoint x: 234, endPoint y: 583, distance: 24.6
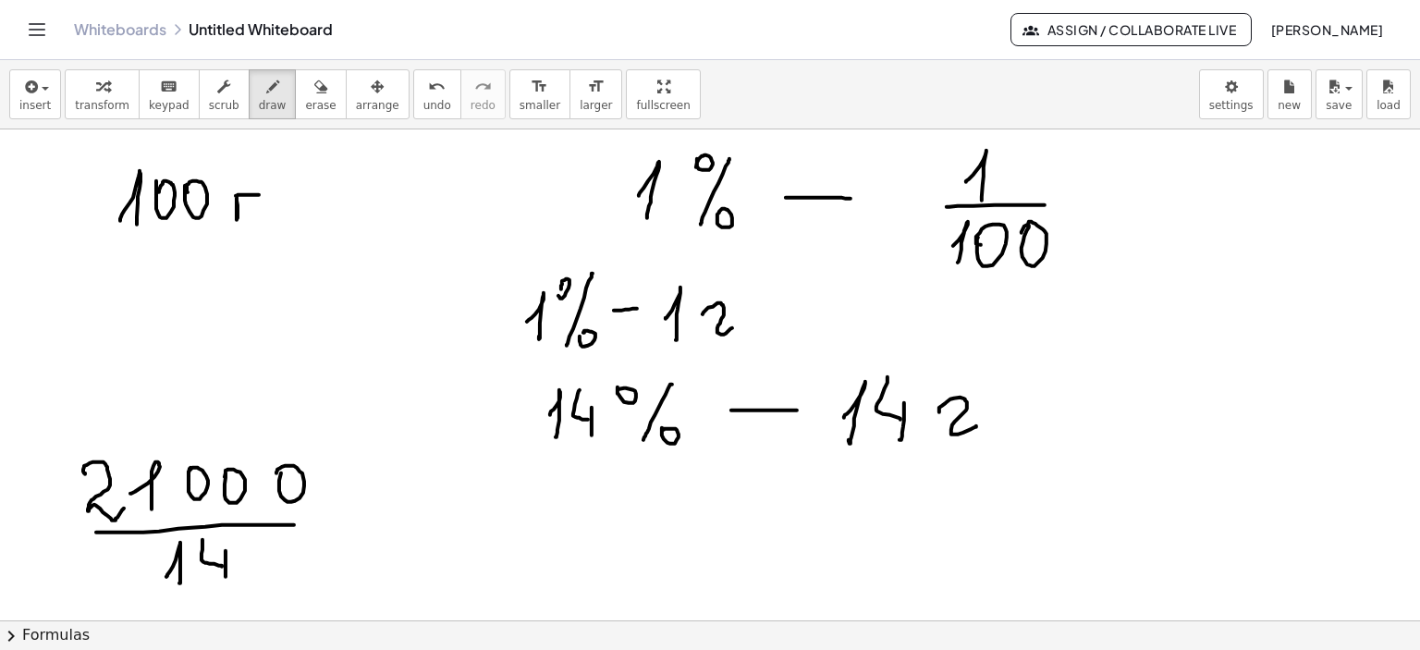
click at [226, 579] on div at bounding box center [710, 116] width 1420 height 1968
drag, startPoint x: 326, startPoint y: 521, endPoint x: 377, endPoint y: 519, distance: 51.8
click at [377, 519] on div at bounding box center [710, 116] width 1420 height 1968
drag, startPoint x: 338, startPoint y: 538, endPoint x: 387, endPoint y: 532, distance: 49.4
click at [387, 532] on div at bounding box center [710, 116] width 1420 height 1968
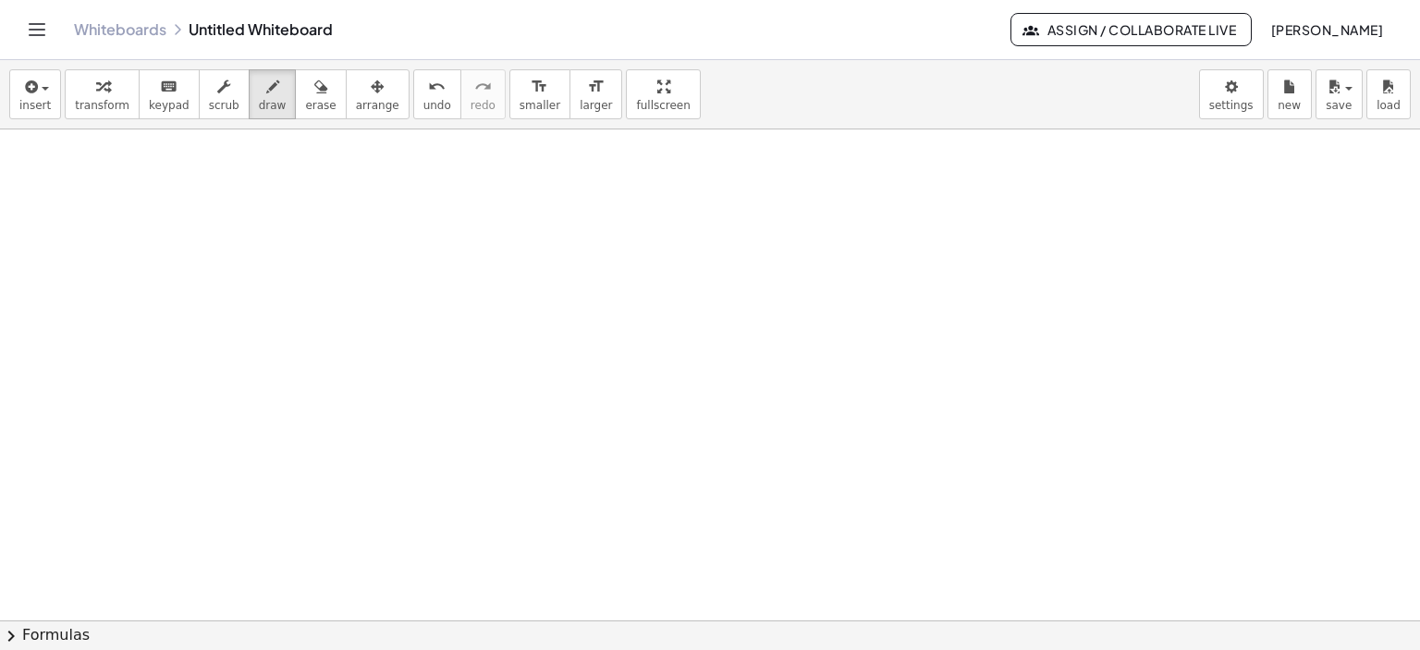
scroll to position [1490, 0]
drag, startPoint x: 253, startPoint y: 197, endPoint x: 314, endPoint y: 210, distance: 62.4
drag, startPoint x: 365, startPoint y: 195, endPoint x: 435, endPoint y: 217, distance: 72.8
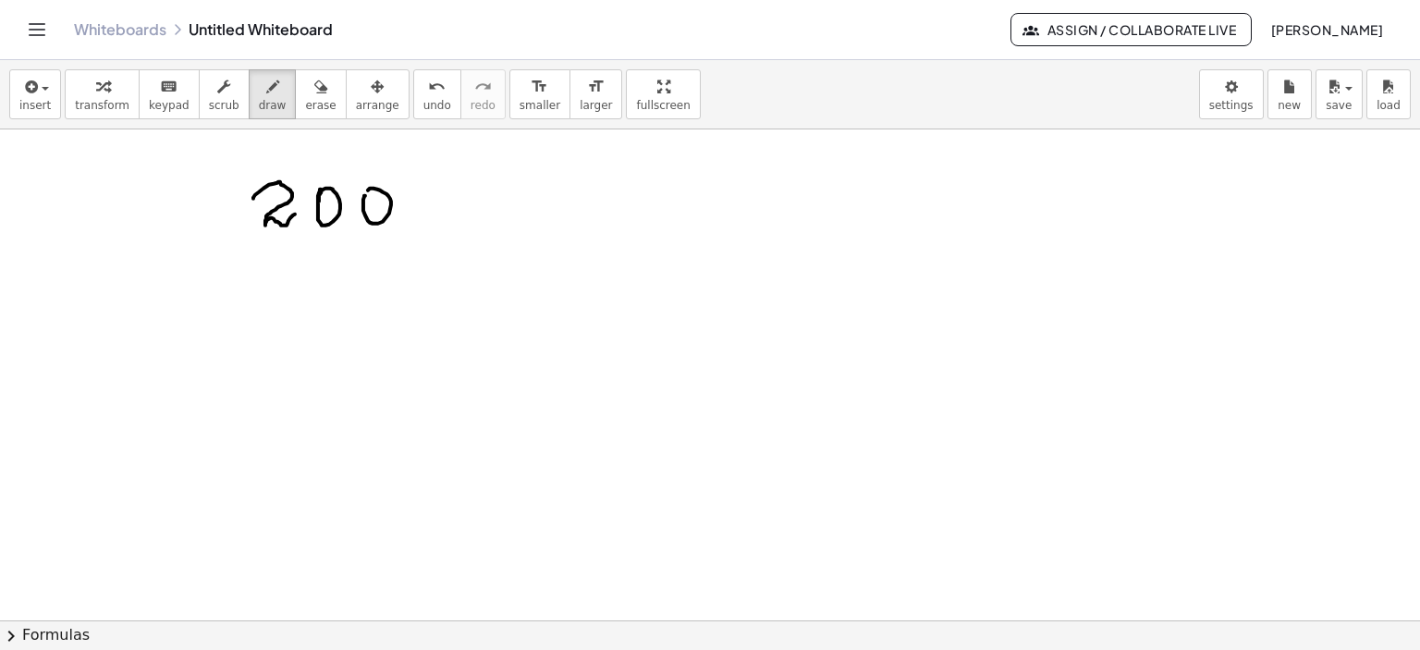
drag, startPoint x: 429, startPoint y: 203, endPoint x: 456, endPoint y: 203, distance: 26.8
drag, startPoint x: 914, startPoint y: 194, endPoint x: 924, endPoint y: 217, distance: 25.3
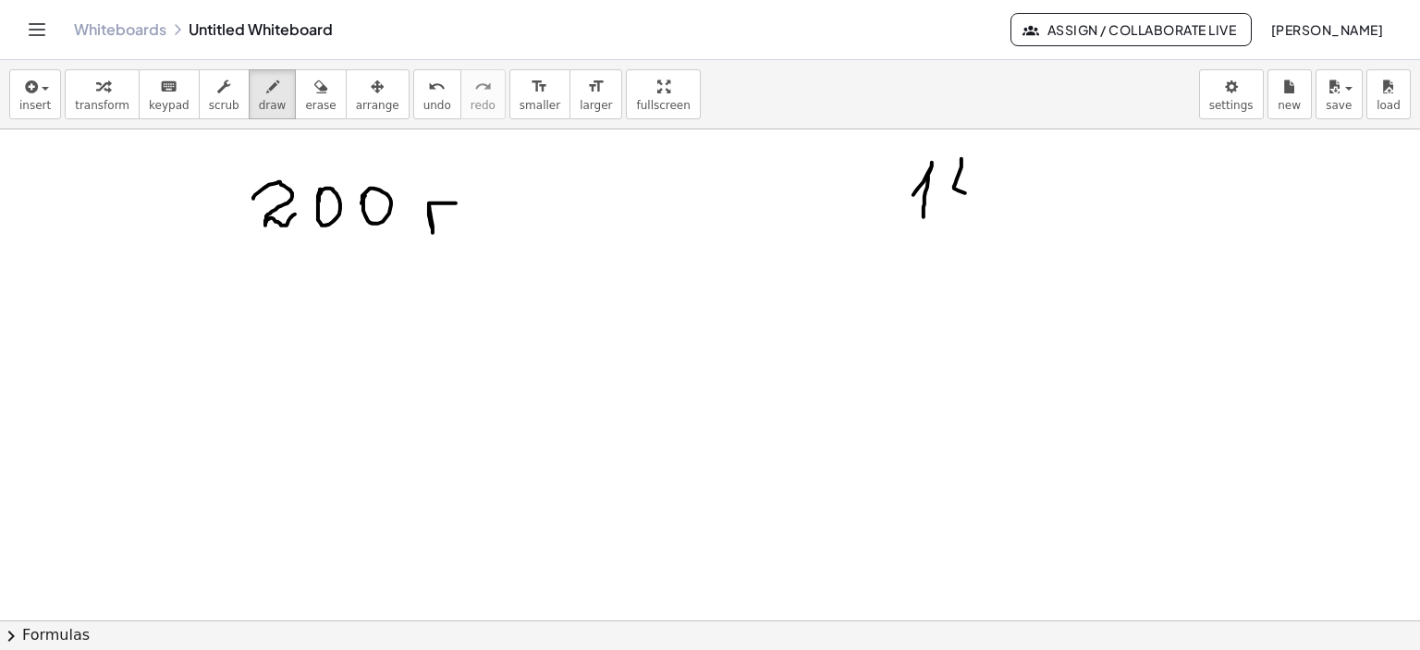
drag, startPoint x: 962, startPoint y: 158, endPoint x: 973, endPoint y: 196, distance: 39.5
drag, startPoint x: 976, startPoint y: 178, endPoint x: 977, endPoint y: 212, distance: 33.3
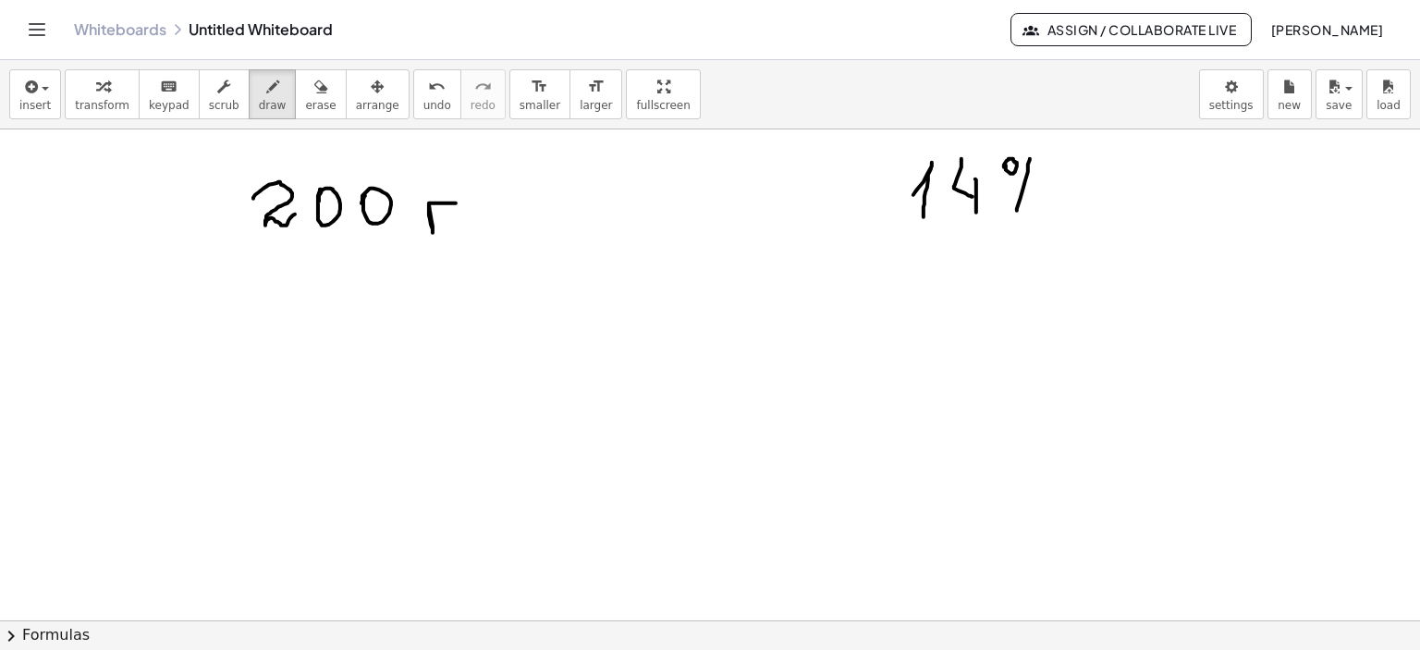
drag, startPoint x: 1030, startPoint y: 158, endPoint x: 1017, endPoint y: 210, distance: 53.4
drag, startPoint x: 1038, startPoint y: 217, endPoint x: 1033, endPoint y: 204, distance: 13.7
drag, startPoint x: 760, startPoint y: 289, endPoint x: 769, endPoint y: 318, distance: 30.1
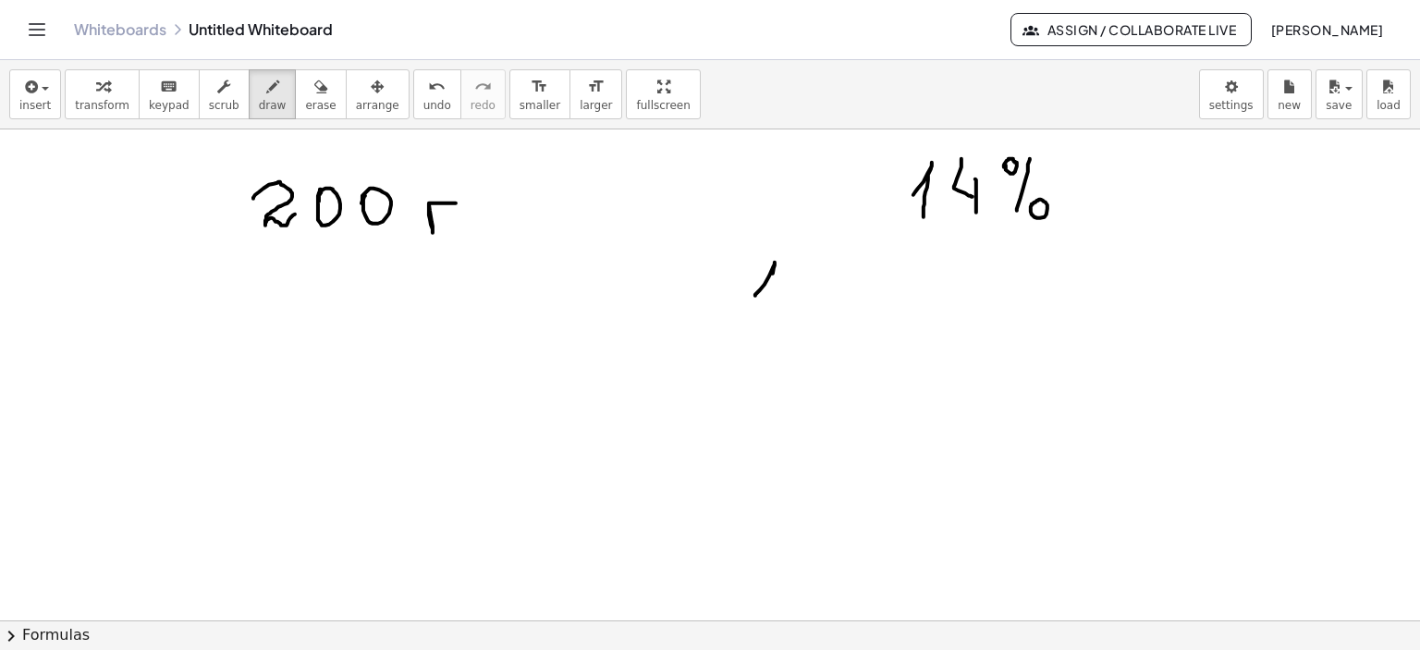
drag, startPoint x: 796, startPoint y: 258, endPoint x: 830, endPoint y: 272, distance: 36.1
drag, startPoint x: 842, startPoint y: 254, endPoint x: 812, endPoint y: 327, distance: 78.8
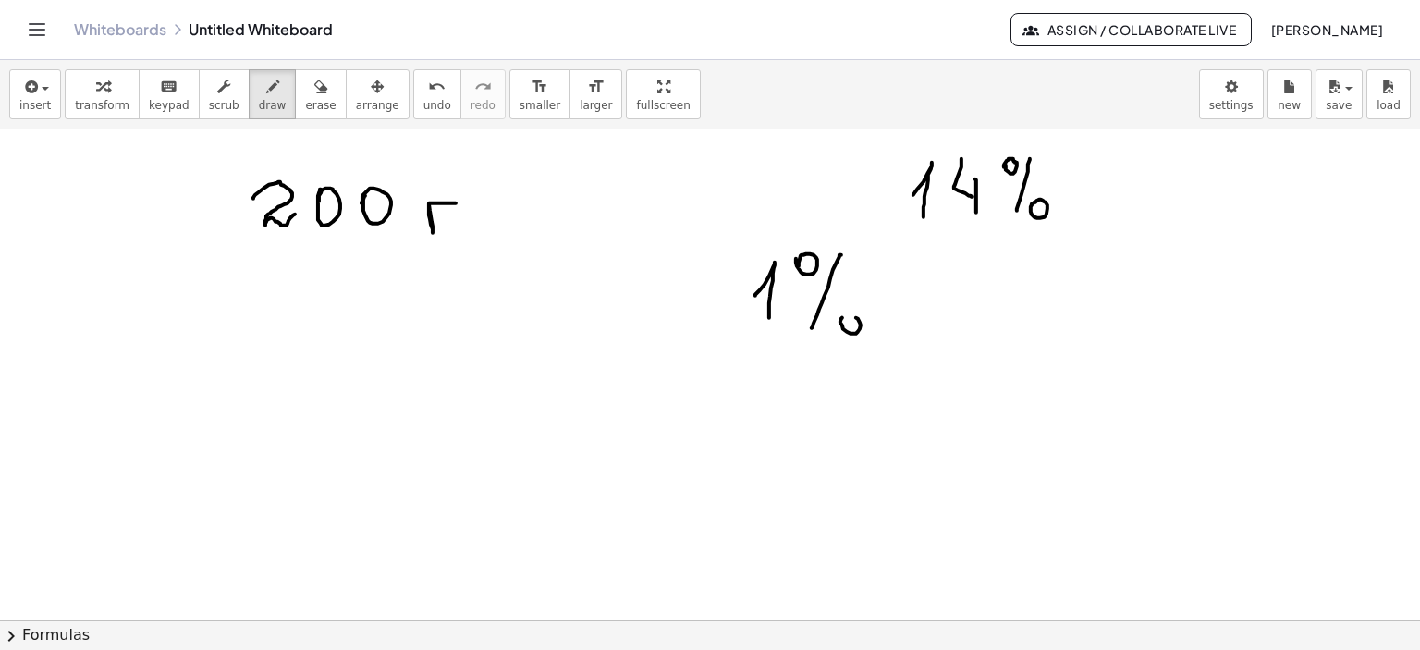
drag, startPoint x: 842, startPoint y: 317, endPoint x: 878, endPoint y: 314, distance: 35.3
drag, startPoint x: 890, startPoint y: 291, endPoint x: 821, endPoint y: 281, distance: 69.2
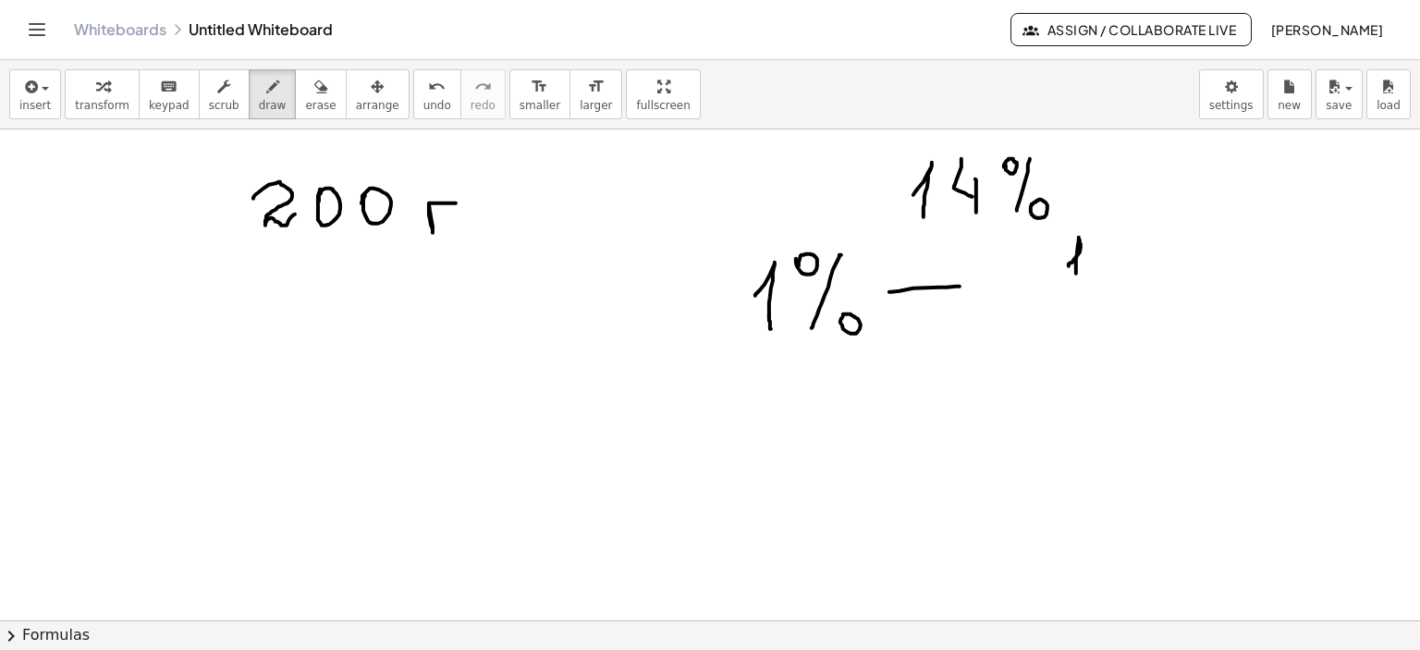
drag, startPoint x: 1069, startPoint y: 265, endPoint x: 1076, endPoint y: 273, distance: 10.5
drag, startPoint x: 1028, startPoint y: 284, endPoint x: 1154, endPoint y: 273, distance: 126.3
drag, startPoint x: 1039, startPoint y: 316, endPoint x: 1047, endPoint y: 336, distance: 21.1
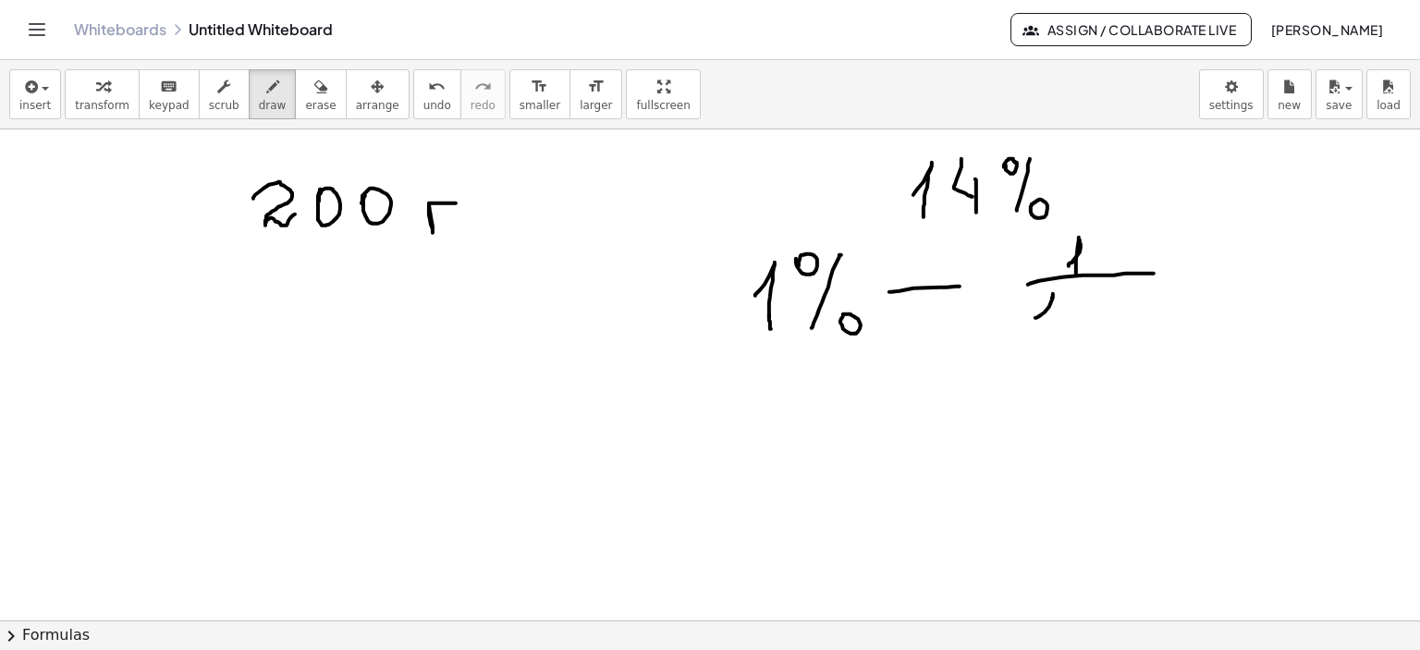
drag, startPoint x: 1128, startPoint y: 295, endPoint x: 1132, endPoint y: 306, distance: 11.7
drag, startPoint x: 762, startPoint y: 394, endPoint x: 772, endPoint y: 418, distance: 26.1
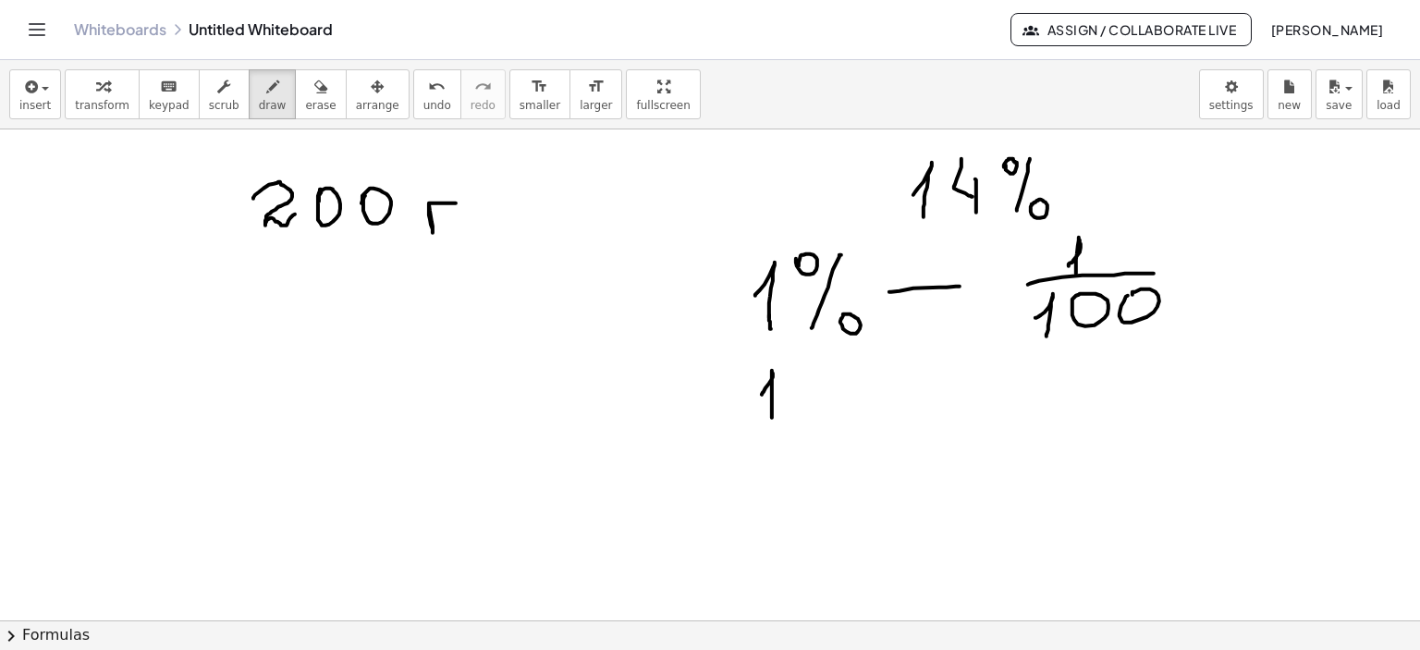
drag, startPoint x: 811, startPoint y: 370, endPoint x: 821, endPoint y: 381, distance: 15.1
drag, startPoint x: 853, startPoint y: 366, endPoint x: 466, endPoint y: 273, distance: 397.7
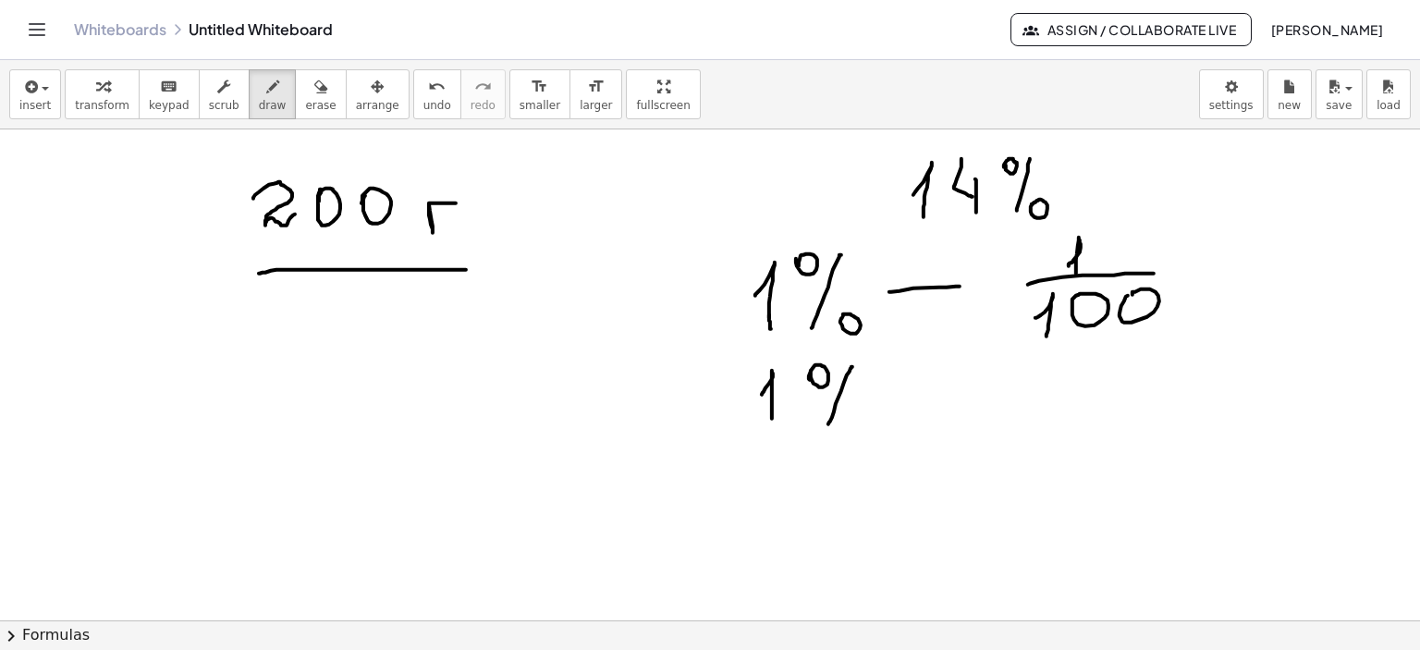
drag, startPoint x: 259, startPoint y: 273, endPoint x: 467, endPoint y: 269, distance: 208.1
drag, startPoint x: 936, startPoint y: 399, endPoint x: 996, endPoint y: 394, distance: 60.3
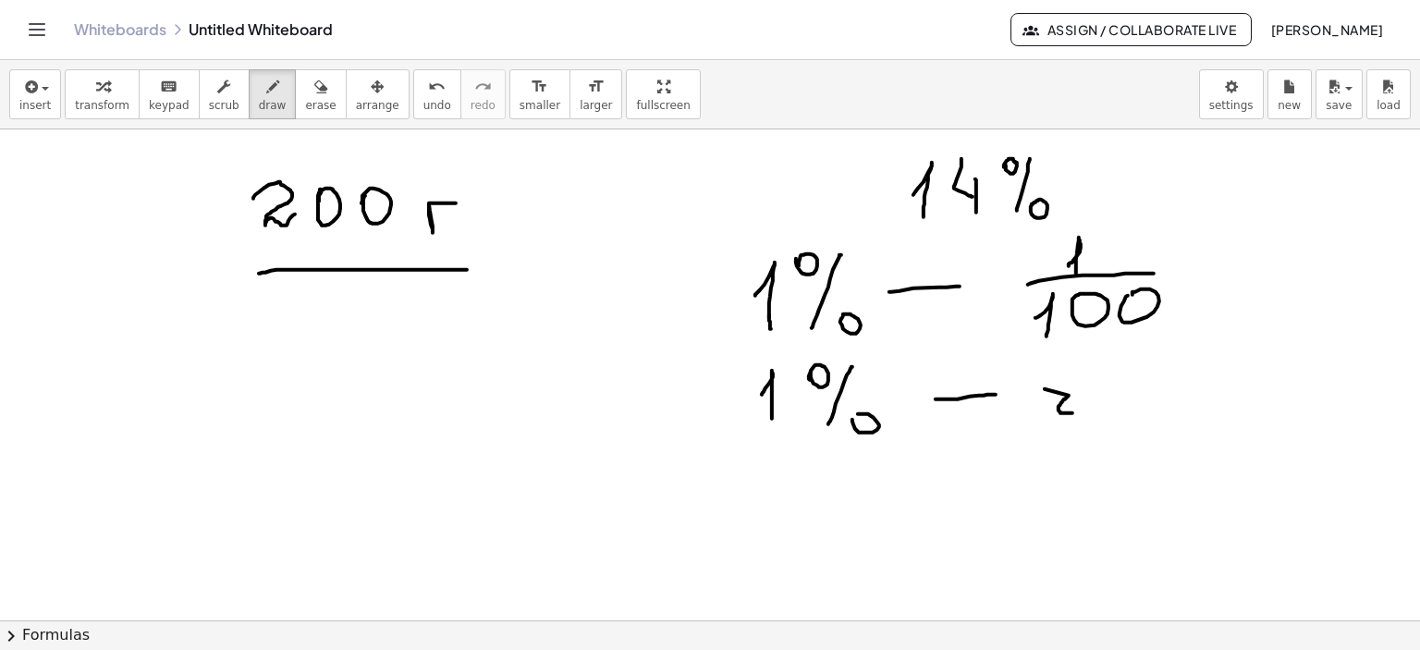
drag, startPoint x: 1069, startPoint y: 395, endPoint x: 1073, endPoint y: 412, distance: 18.0
drag, startPoint x: 1050, startPoint y: 369, endPoint x: 1088, endPoint y: 400, distance: 49.4
drag, startPoint x: 1137, startPoint y: 387, endPoint x: 1152, endPoint y: 400, distance: 20.4
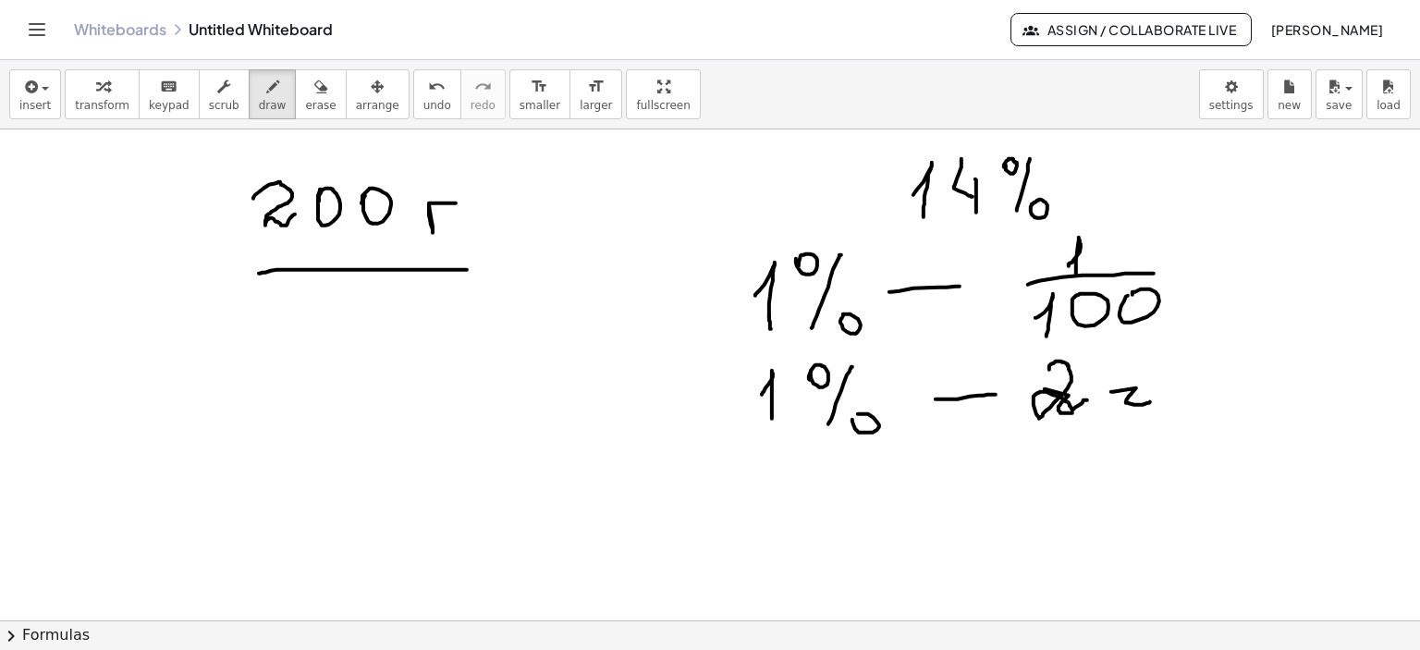
click at [314, 86] on icon "button" at bounding box center [320, 87] width 13 height 22
drag, startPoint x: 1150, startPoint y: 449, endPoint x: 572, endPoint y: 121, distance: 665.1
click at [266, 85] on icon "button" at bounding box center [272, 87] width 13 height 22
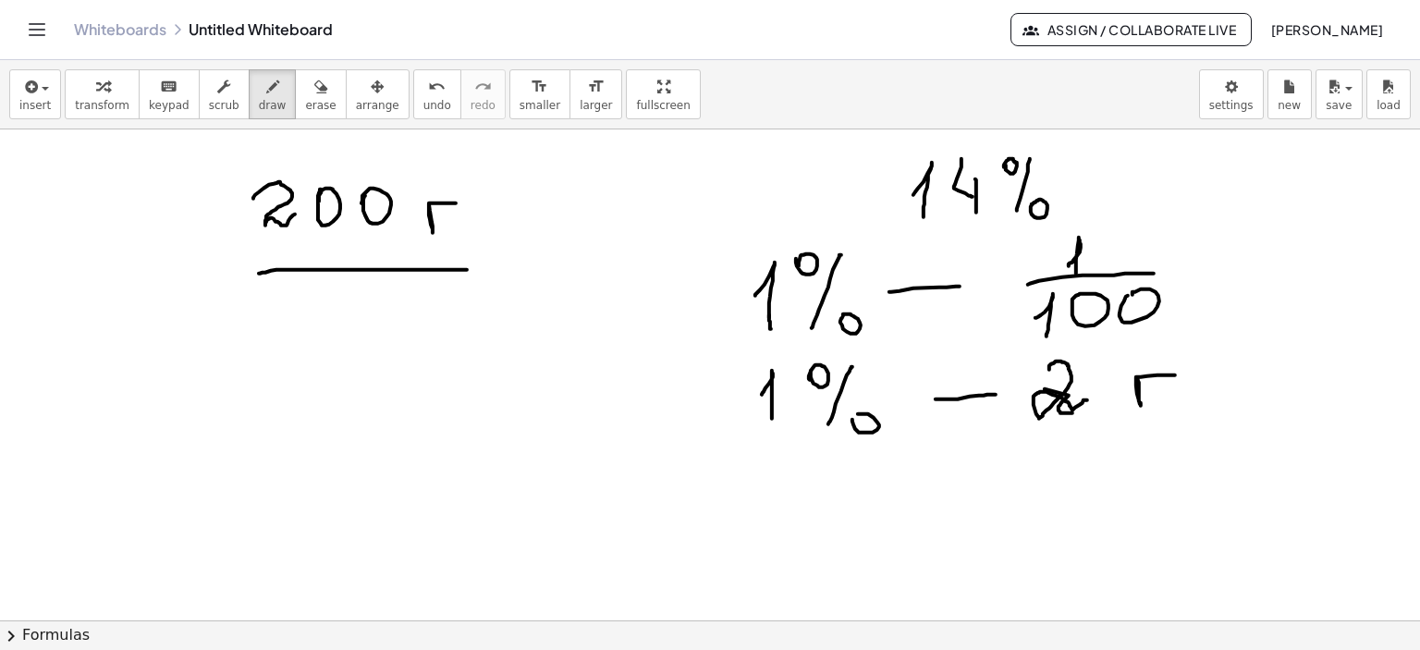
drag, startPoint x: 1138, startPoint y: 379, endPoint x: 1187, endPoint y: 375, distance: 49.2
drag, startPoint x: 772, startPoint y: 520, endPoint x: 781, endPoint y: 543, distance: 24.6
drag, startPoint x: 830, startPoint y: 478, endPoint x: 829, endPoint y: 513, distance: 35.2
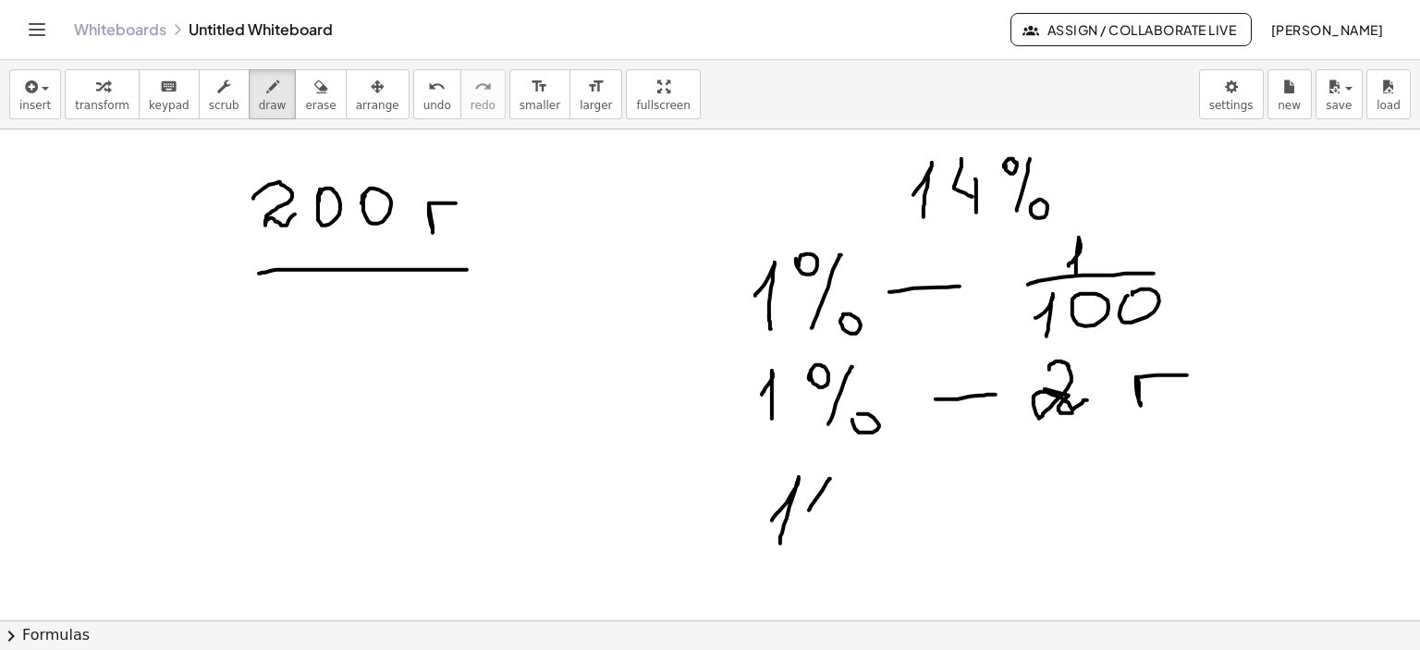
drag, startPoint x: 832, startPoint y: 507, endPoint x: 826, endPoint y: 533, distance: 26.7
drag, startPoint x: 867, startPoint y: 477, endPoint x: 878, endPoint y: 485, distance: 13.3
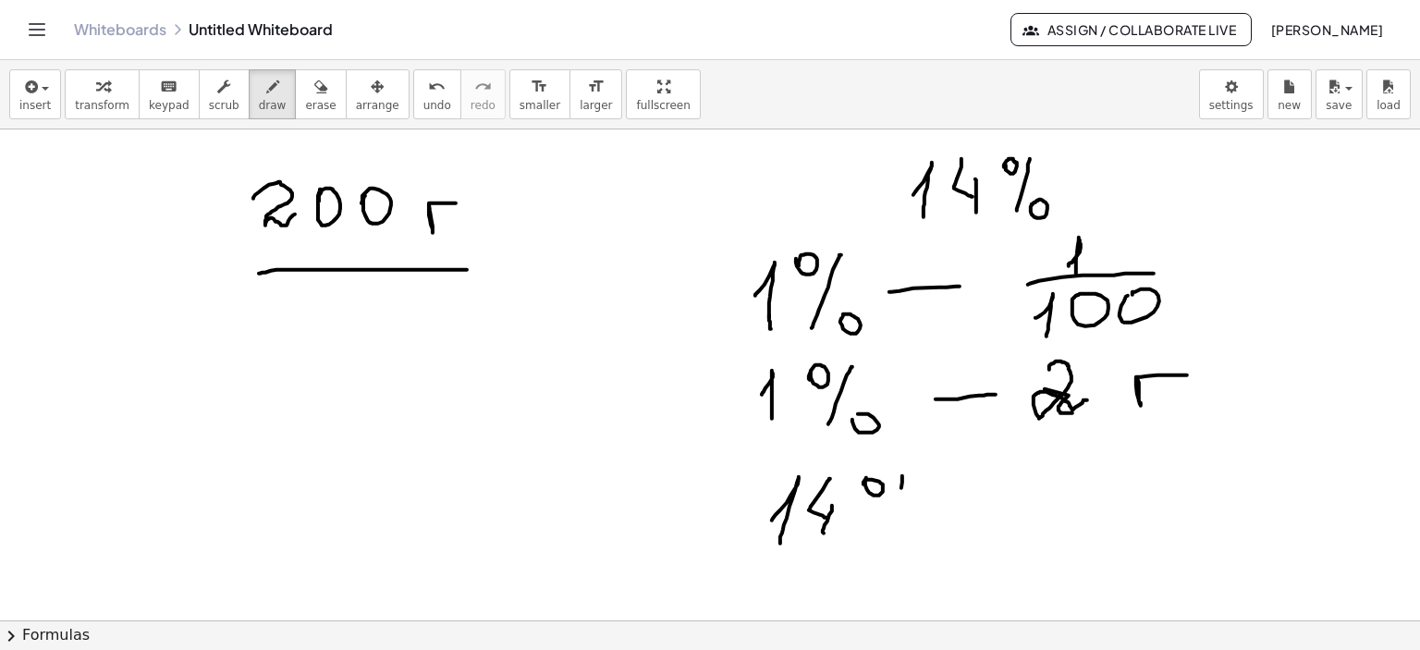
drag, startPoint x: 902, startPoint y: 487, endPoint x: 881, endPoint y: 539, distance: 55.6
drag, startPoint x: 906, startPoint y: 525, endPoint x: 973, endPoint y: 506, distance: 69.4
drag, startPoint x: 944, startPoint y: 508, endPoint x: 1014, endPoint y: 508, distance: 69.4
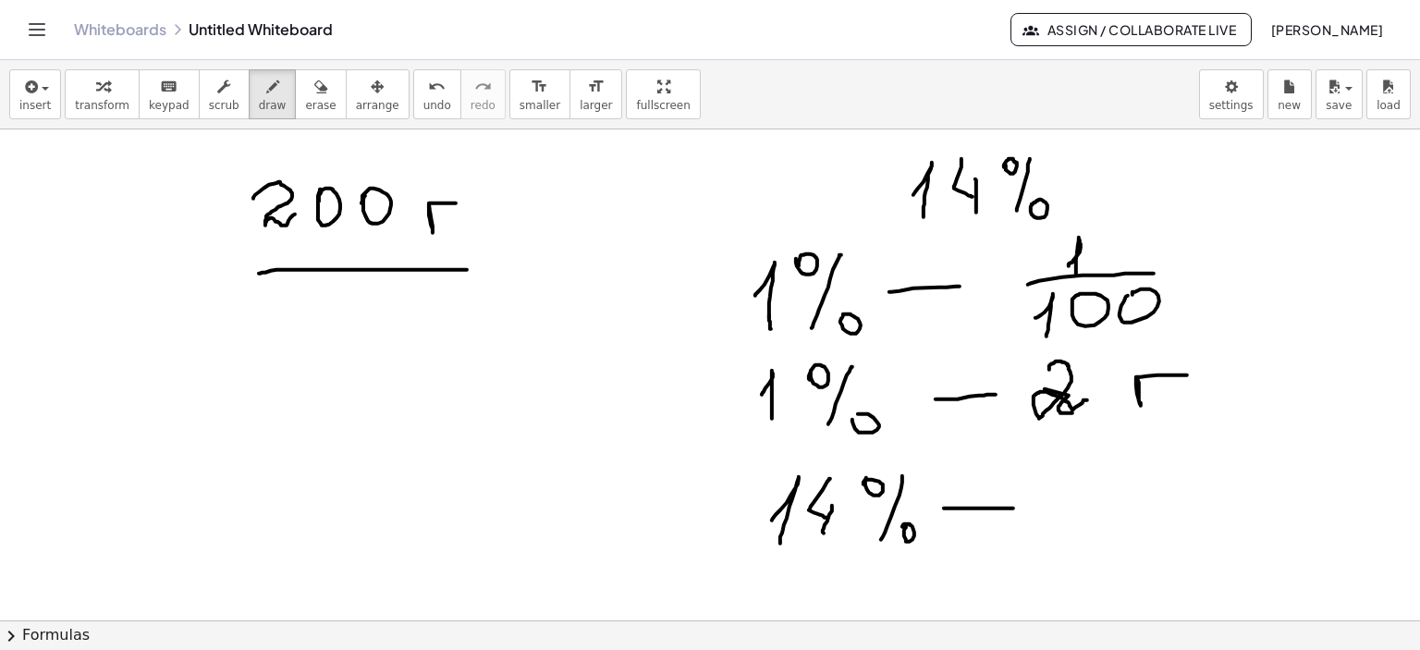
drag, startPoint x: 1058, startPoint y: 487, endPoint x: 1097, endPoint y: 506, distance: 43.0
drag, startPoint x: 1127, startPoint y: 497, endPoint x: 1165, endPoint y: 468, distance: 47.5
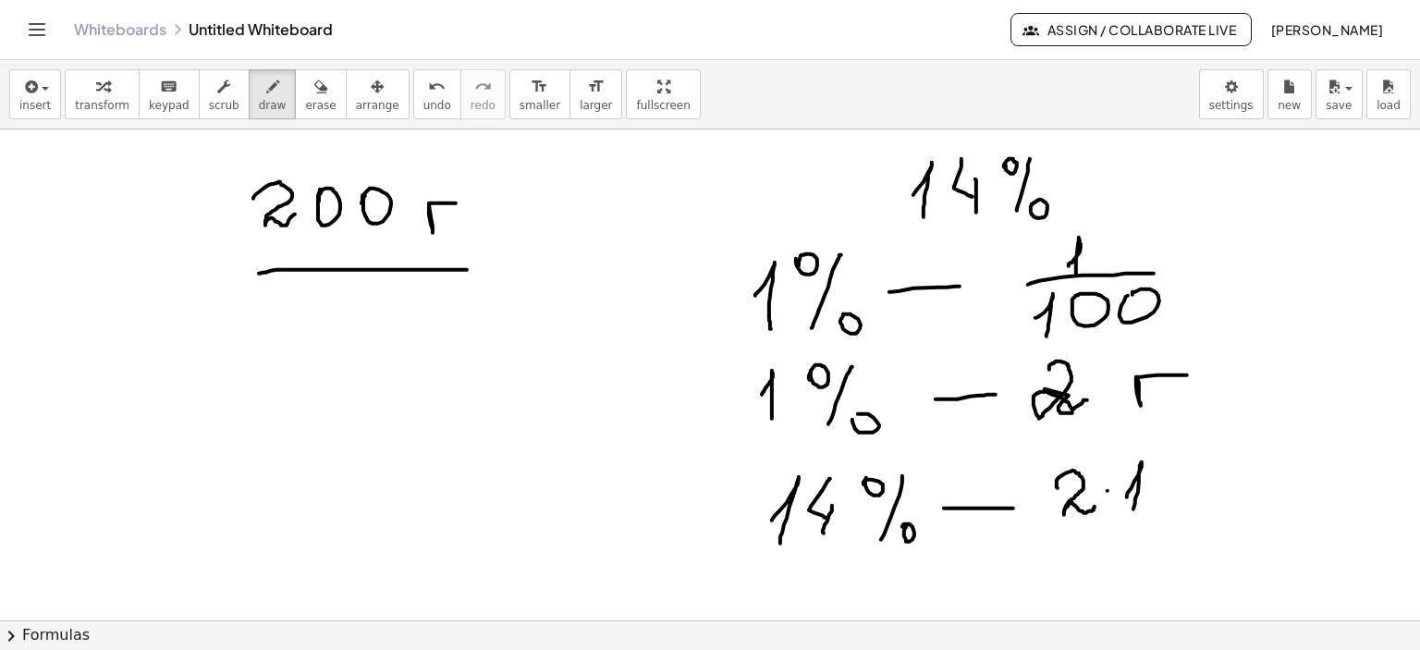
drag, startPoint x: 1169, startPoint y: 458, endPoint x: 1179, endPoint y: 495, distance: 38.4
drag, startPoint x: 1184, startPoint y: 479, endPoint x: 1232, endPoint y: 485, distance: 48.4
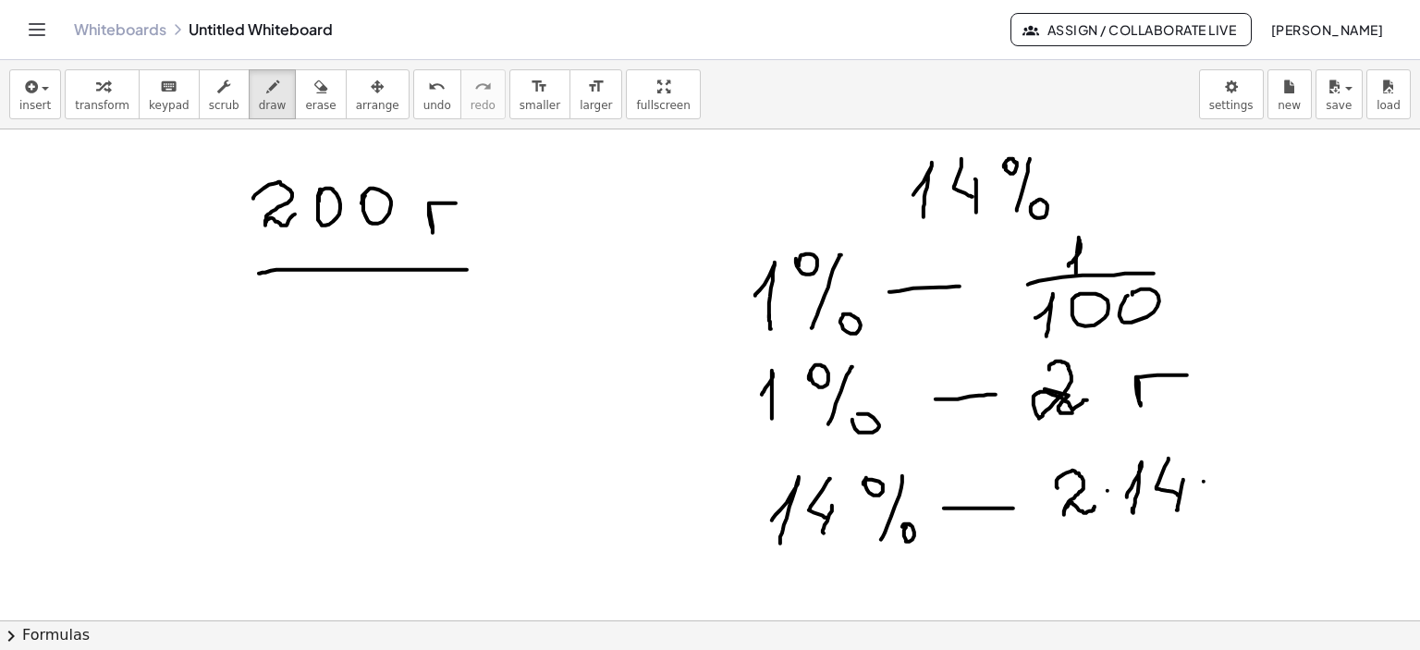
drag, startPoint x: 1204, startPoint y: 481, endPoint x: 1236, endPoint y: 482, distance: 31.5
drag, startPoint x: 1205, startPoint y: 500, endPoint x: 1266, endPoint y: 486, distance: 62.6
drag, startPoint x: 1261, startPoint y: 479, endPoint x: 1291, endPoint y: 498, distance: 35.4
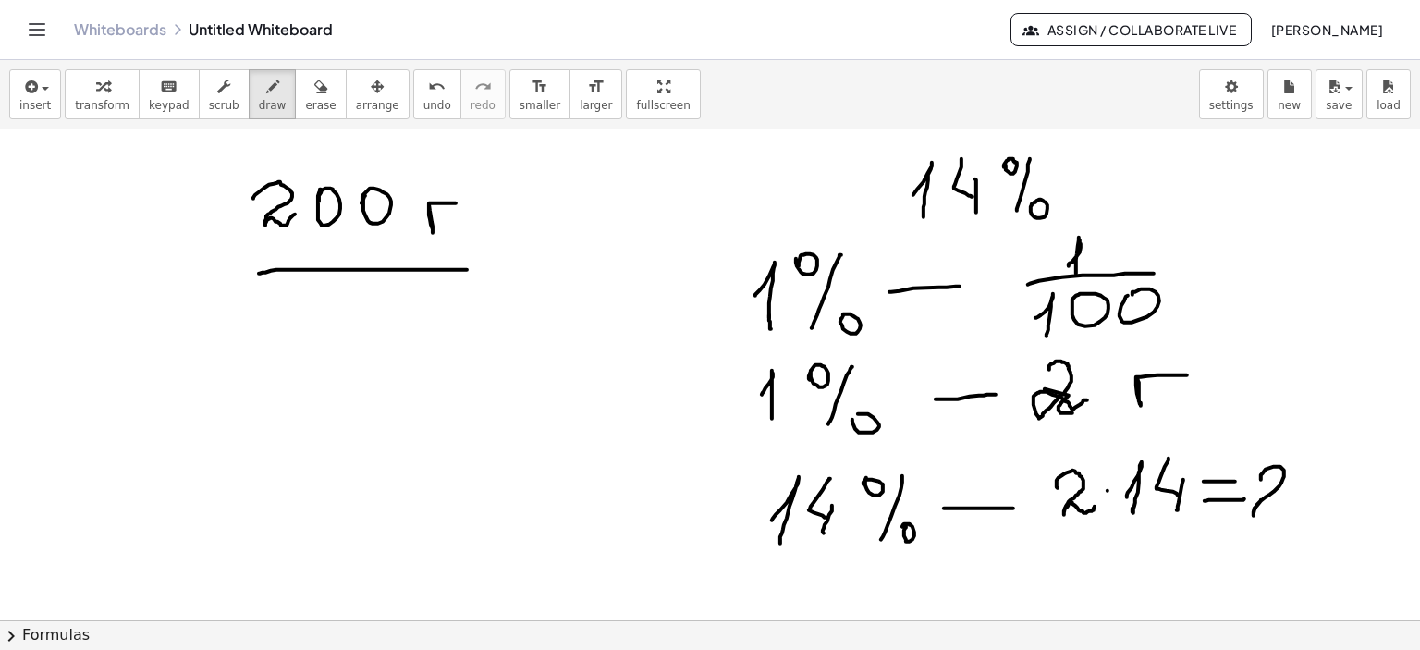
drag, startPoint x: 1348, startPoint y: 486, endPoint x: 1375, endPoint y: 481, distance: 27.2
drag, startPoint x: 80, startPoint y: 381, endPoint x: 96, endPoint y: 405, distance: 29.2
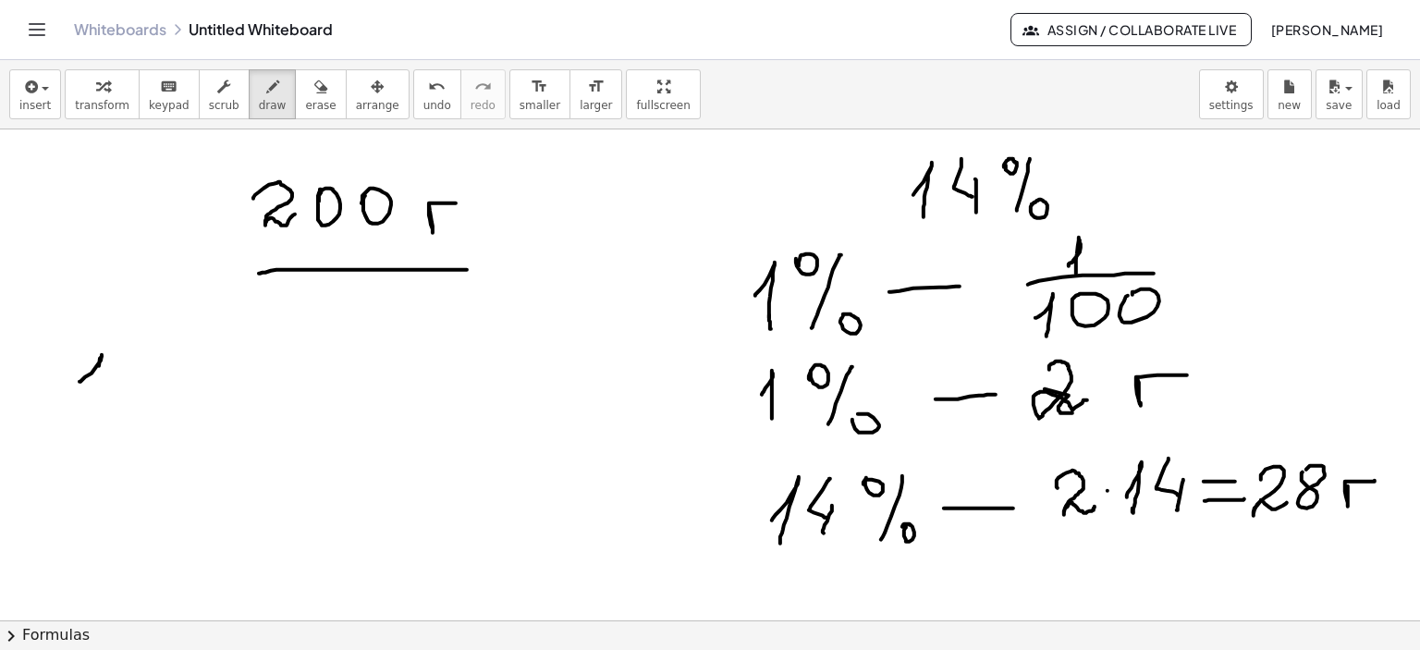
drag, startPoint x: 135, startPoint y: 358, endPoint x: 118, endPoint y: 396, distance: 41.4
drag, startPoint x: 133, startPoint y: 362, endPoint x: 166, endPoint y: 360, distance: 33.3
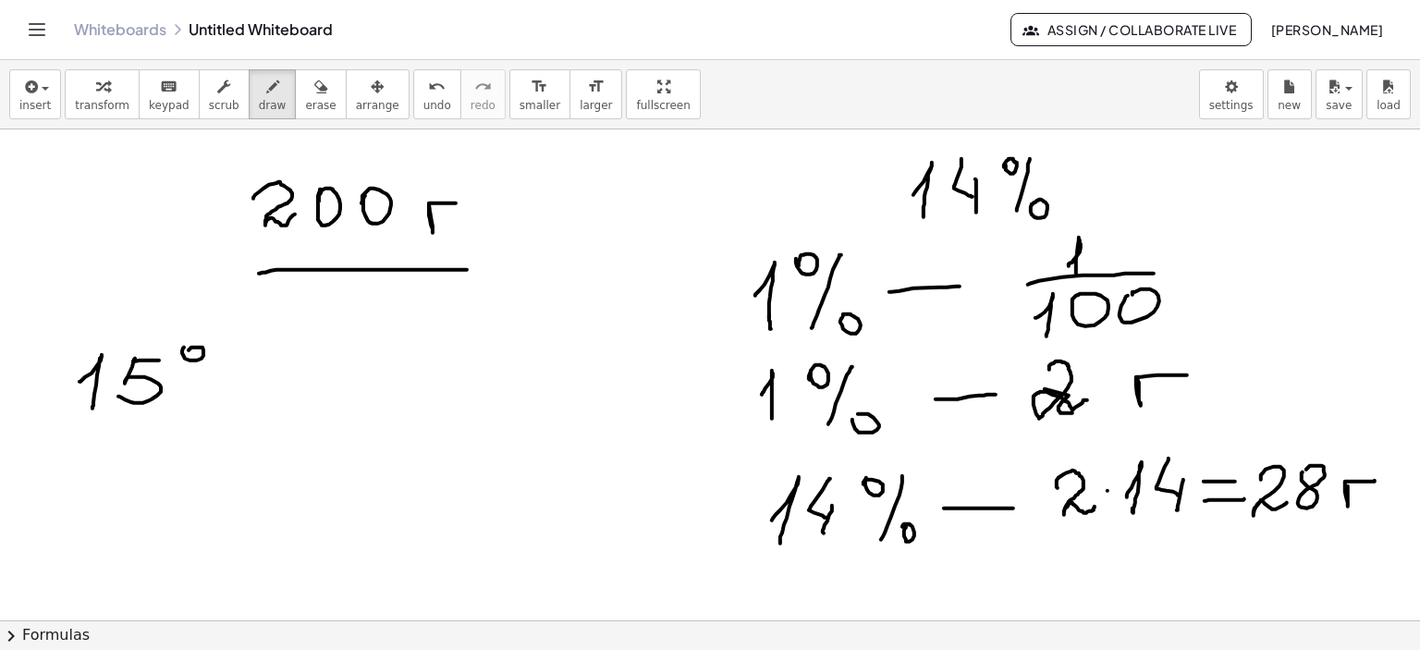
drag, startPoint x: 182, startPoint y: 352, endPoint x: 191, endPoint y: 358, distance: 10.0
drag, startPoint x: 226, startPoint y: 353, endPoint x: 196, endPoint y: 403, distance: 58.0
drag, startPoint x: 227, startPoint y: 409, endPoint x: 226, endPoint y: 396, distance: 13.0
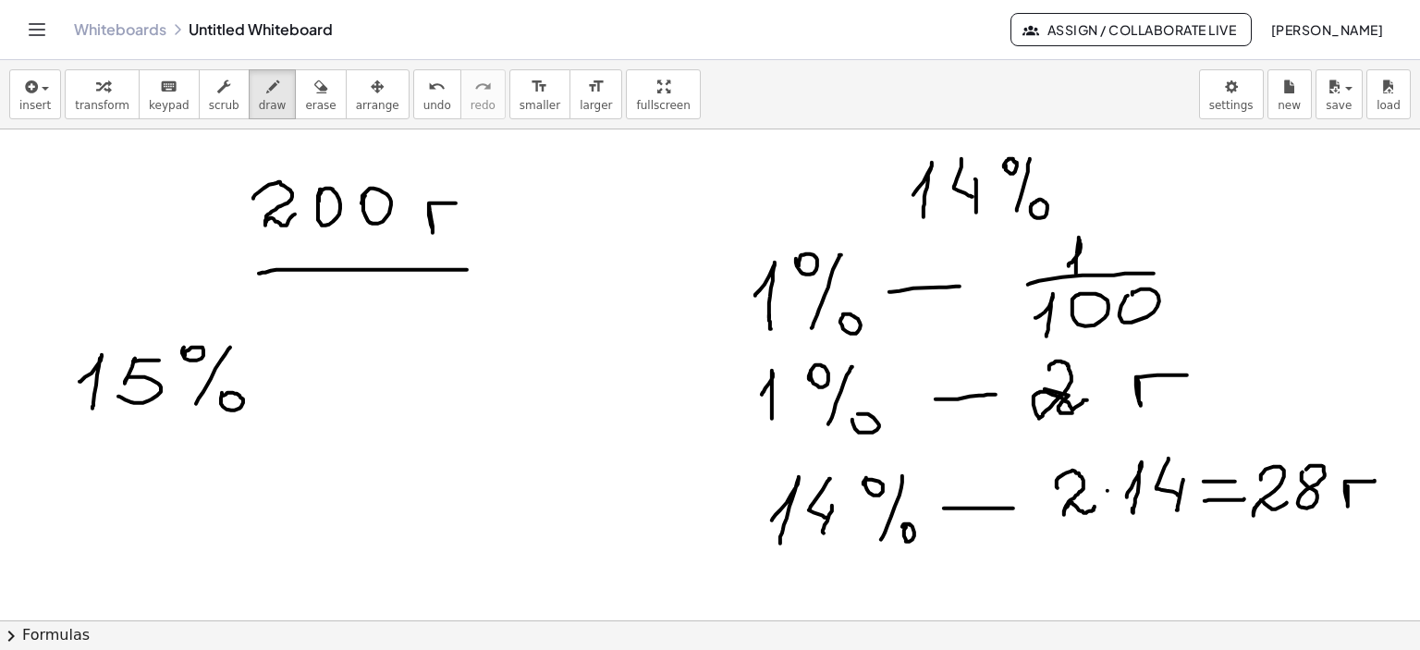
drag, startPoint x: 264, startPoint y: 373, endPoint x: 348, endPoint y: 369, distance: 83.3
drag, startPoint x: 397, startPoint y: 350, endPoint x: 421, endPoint y: 377, distance: 36.0
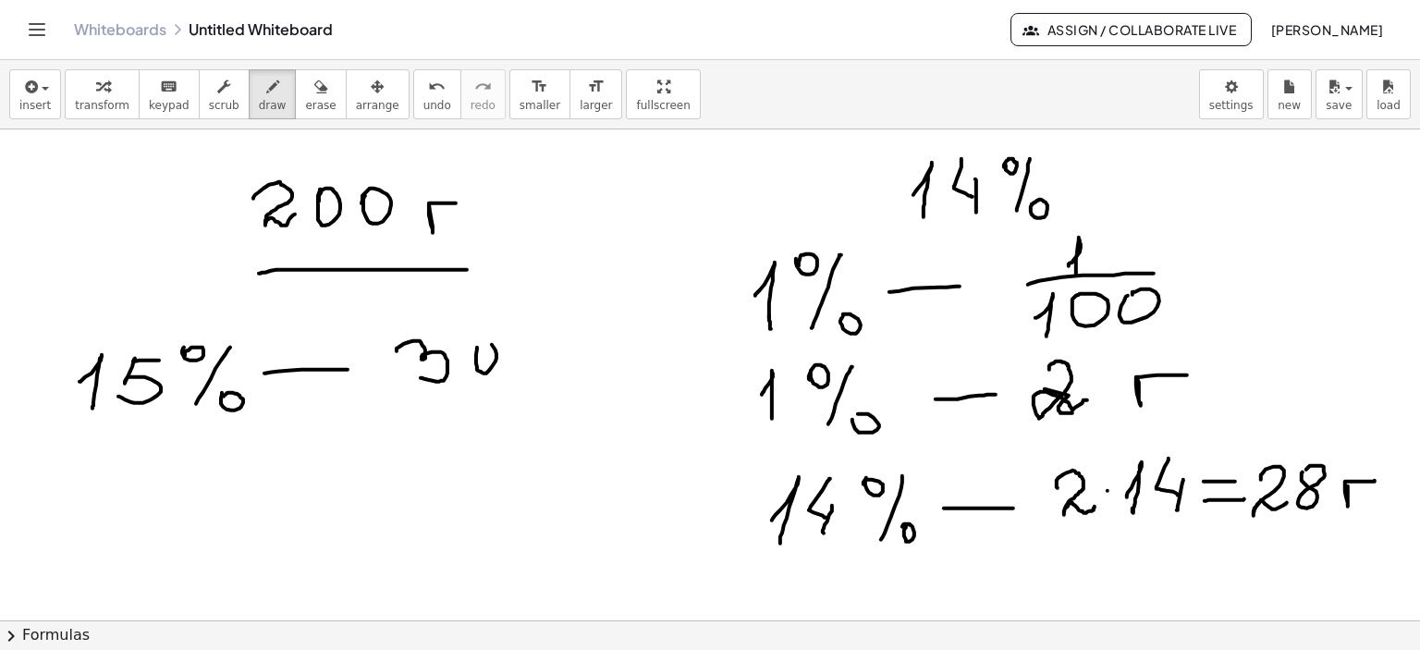
drag, startPoint x: 476, startPoint y: 363, endPoint x: 558, endPoint y: 365, distance: 81.4
drag, startPoint x: 536, startPoint y: 354, endPoint x: 570, endPoint y: 352, distance: 33.3
drag, startPoint x: 122, startPoint y: 471, endPoint x: 119, endPoint y: 495, distance: 24.2
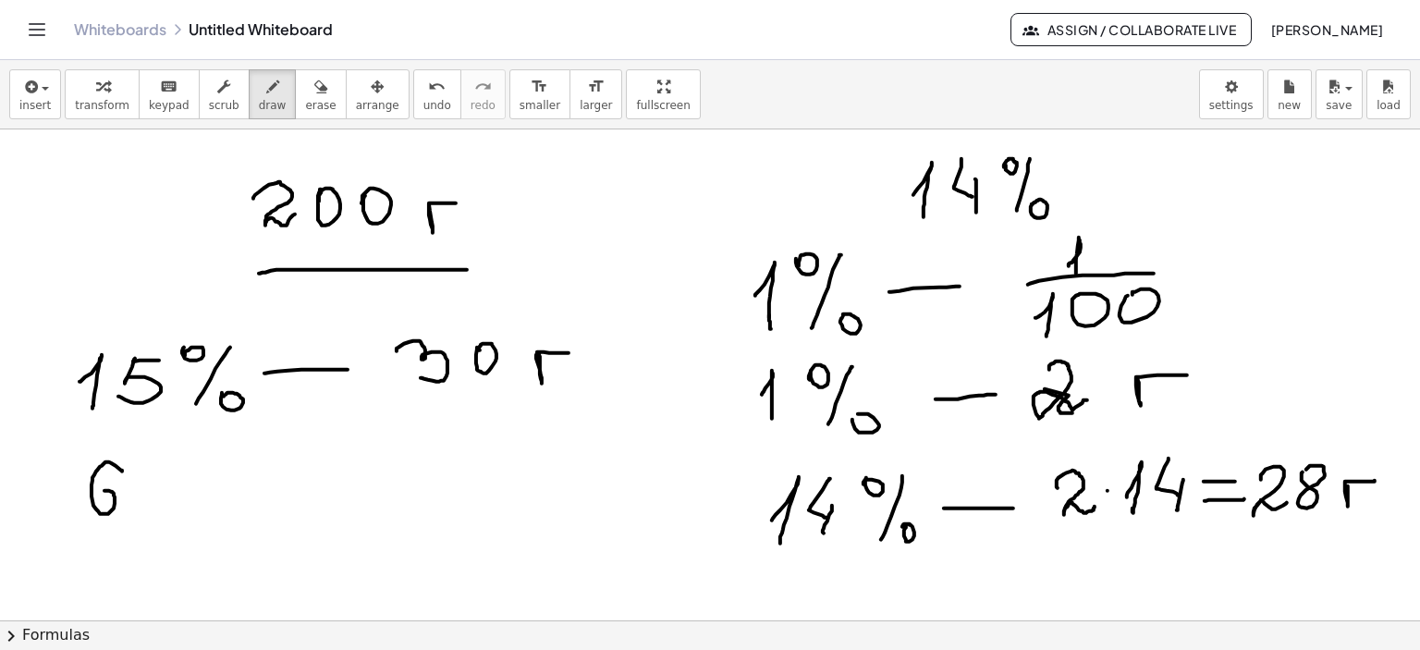
drag, startPoint x: 199, startPoint y: 454, endPoint x: 222, endPoint y: 454, distance: 23.1
drag, startPoint x: 232, startPoint y: 447, endPoint x: 200, endPoint y: 513, distance: 74.0
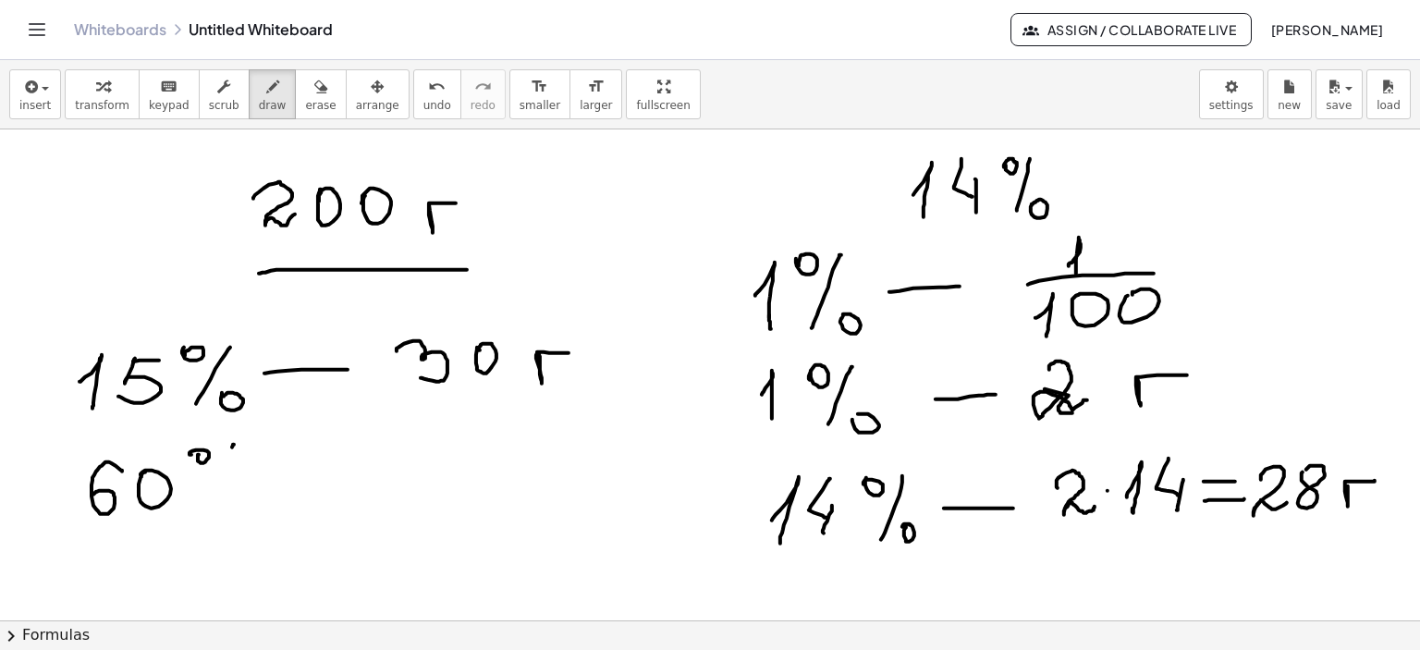
drag, startPoint x: 322, startPoint y: 478, endPoint x: 396, endPoint y: 477, distance: 74.0
drag, startPoint x: 424, startPoint y: 483, endPoint x: 443, endPoint y: 495, distance: 22.1
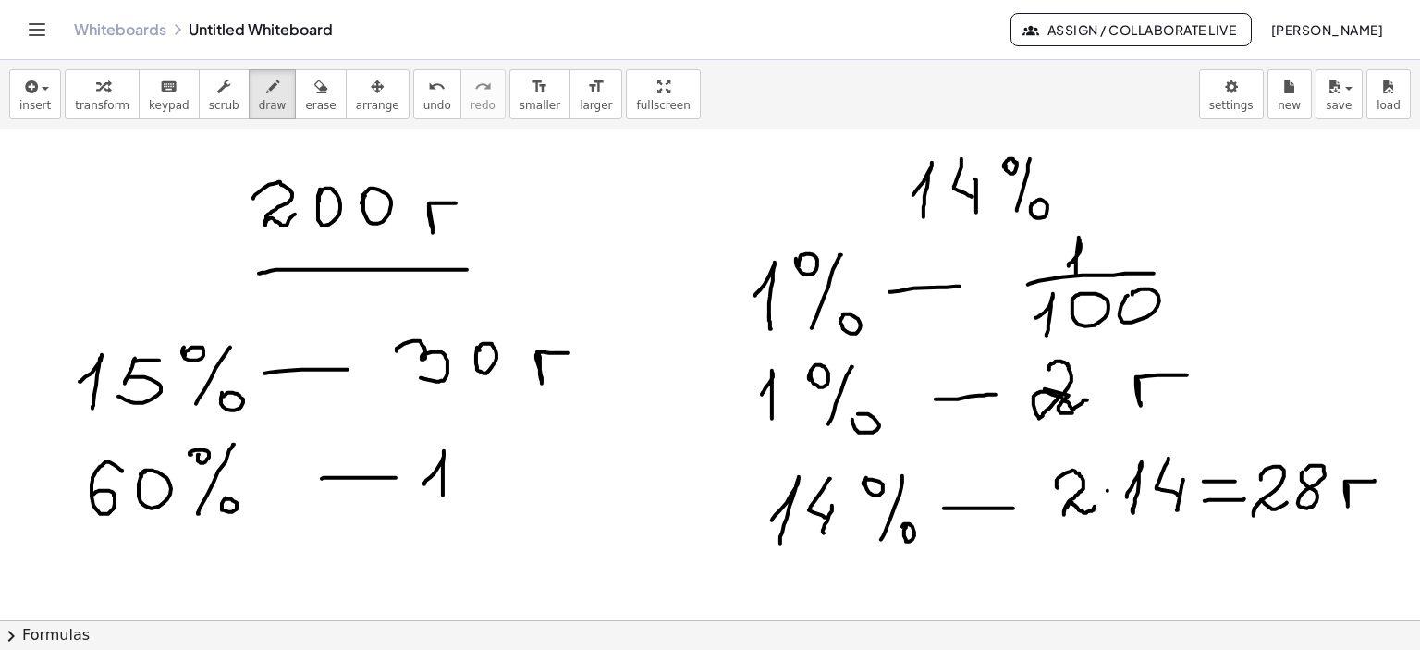
drag, startPoint x: 466, startPoint y: 459, endPoint x: 524, endPoint y: 453, distance: 58.5
drag, startPoint x: 523, startPoint y: 447, endPoint x: 545, endPoint y: 473, distance: 33.5
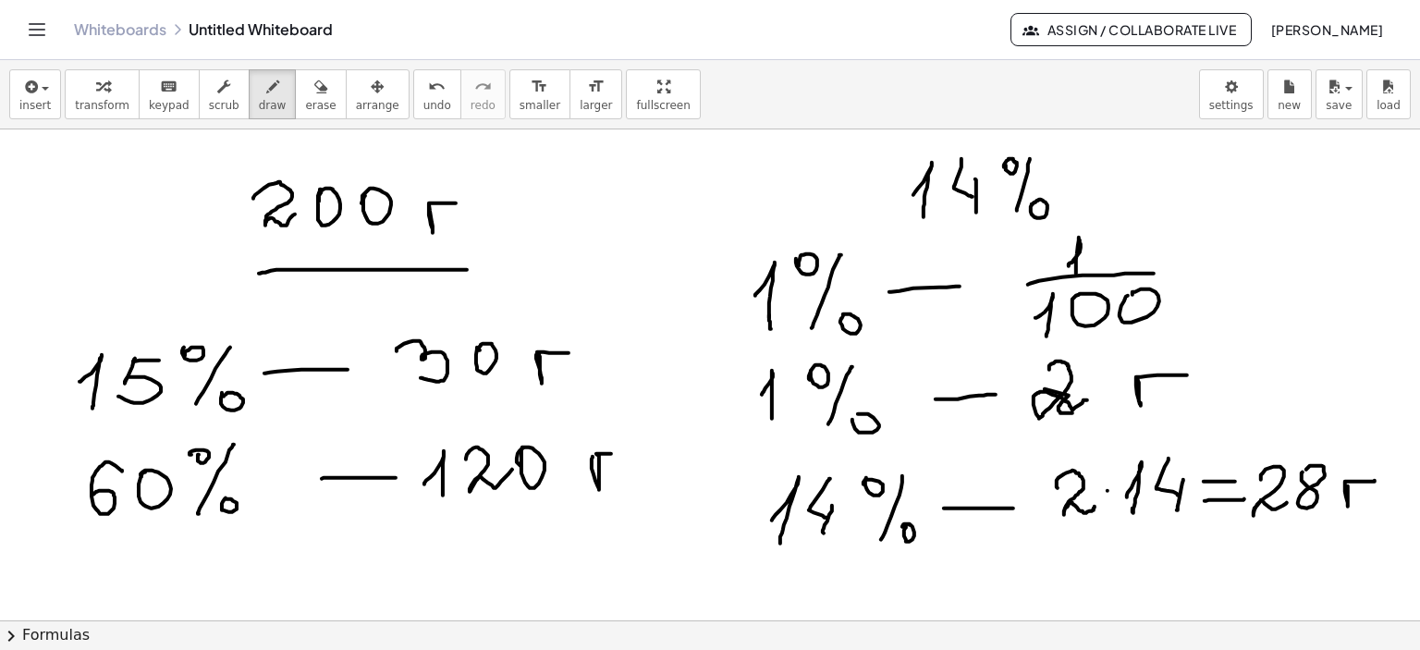
drag, startPoint x: 593, startPoint y: 456, endPoint x: 629, endPoint y: 453, distance: 36.2
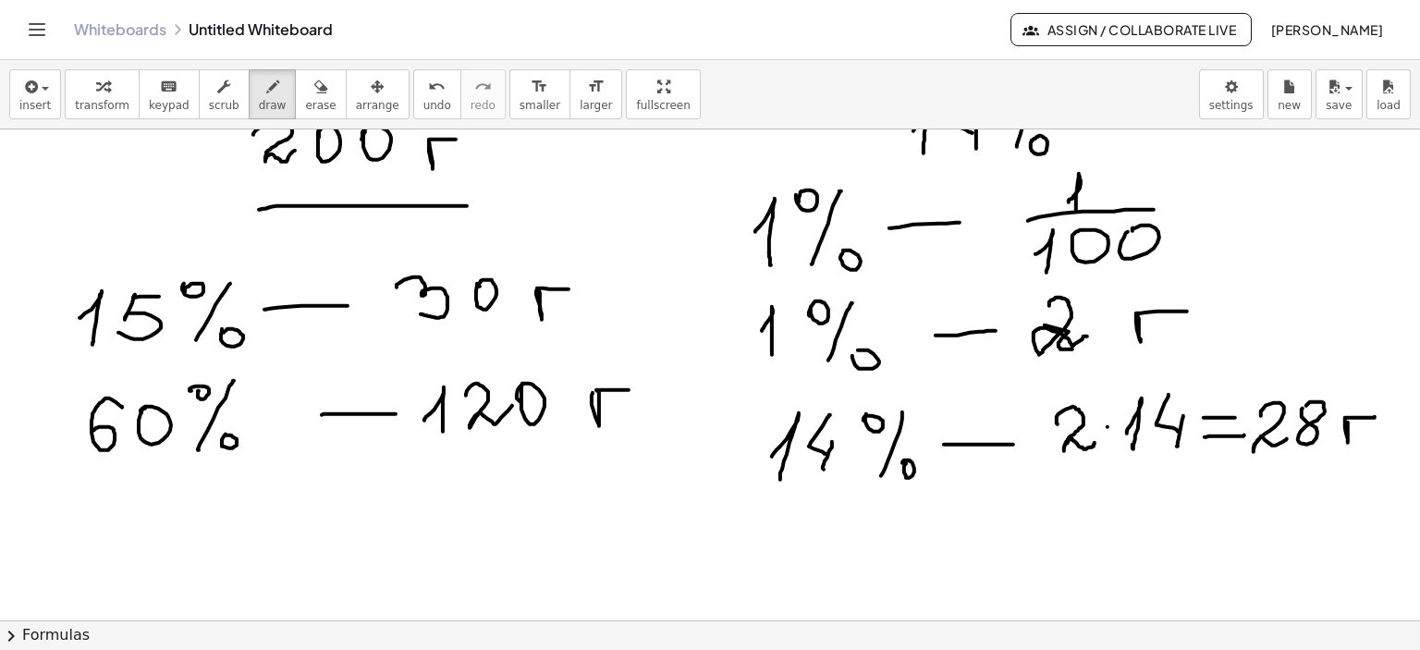
scroll to position [1582, 0]
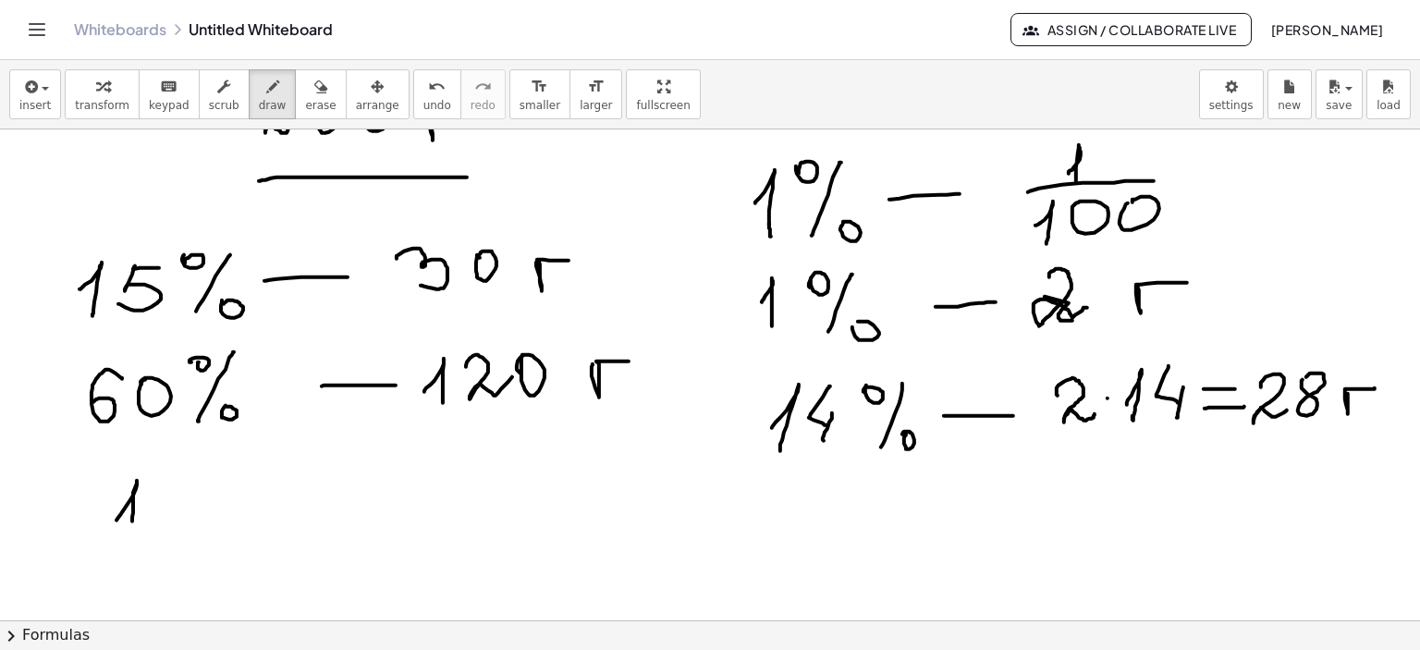
drag, startPoint x: 117, startPoint y: 520, endPoint x: 141, endPoint y: 516, distance: 25.2
drag, startPoint x: 166, startPoint y: 521, endPoint x: 208, endPoint y: 486, distance: 53.9
drag, startPoint x: 208, startPoint y: 513, endPoint x: 218, endPoint y: 480, distance: 34.8
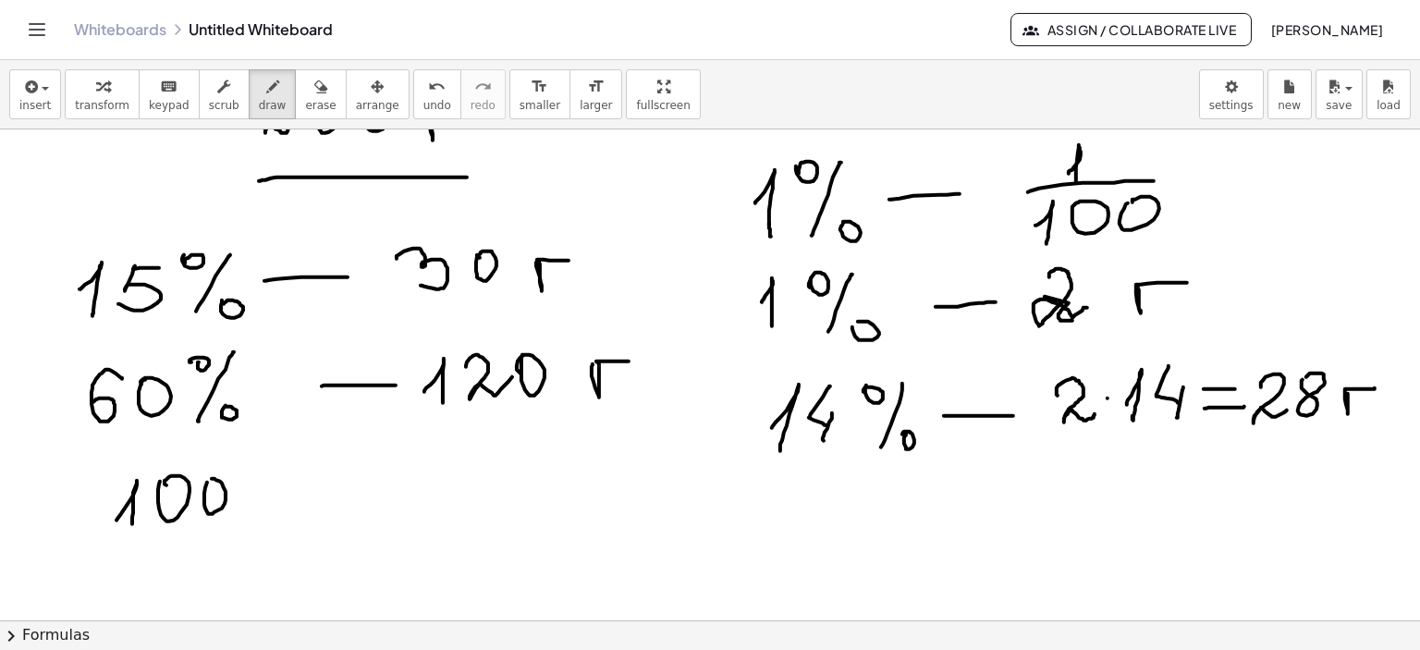
drag, startPoint x: 269, startPoint y: 463, endPoint x: 315, endPoint y: 461, distance: 46.3
drag, startPoint x: 307, startPoint y: 461, endPoint x: 275, endPoint y: 524, distance: 71.6
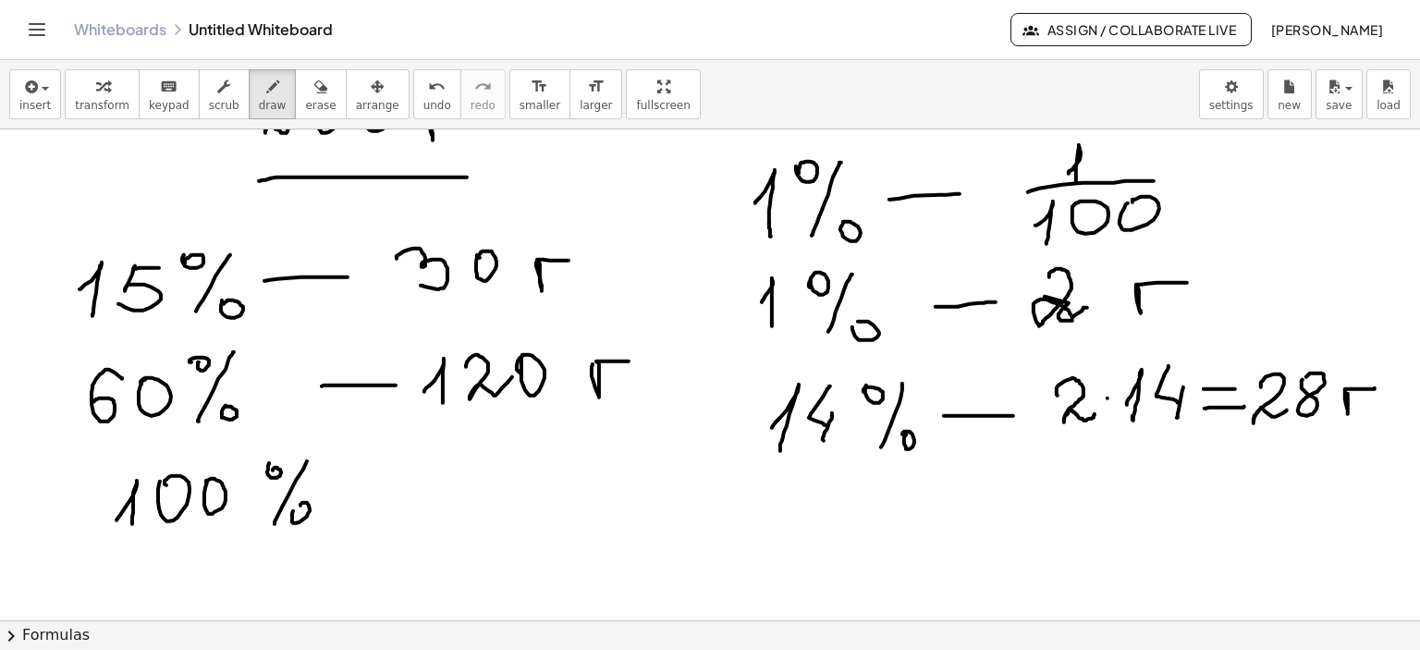
drag, startPoint x: 292, startPoint y: 513, endPoint x: 351, endPoint y: 503, distance: 60.1
drag, startPoint x: 413, startPoint y: 490, endPoint x: 427, endPoint y: 487, distance: 14.1
drag, startPoint x: 462, startPoint y: 458, endPoint x: 518, endPoint y: 467, distance: 56.3
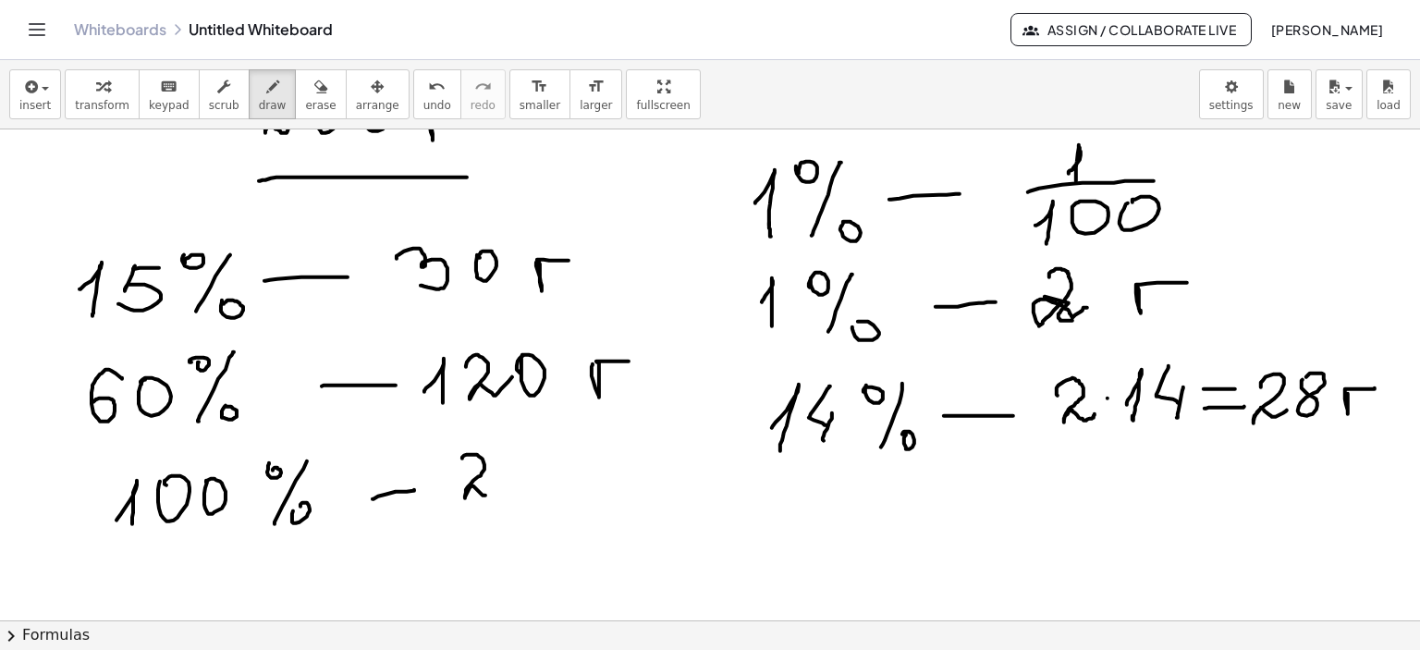
drag, startPoint x: 515, startPoint y: 465, endPoint x: 544, endPoint y: 469, distance: 28.9
drag, startPoint x: 544, startPoint y: 461, endPoint x: 547, endPoint y: 476, distance: 15.3
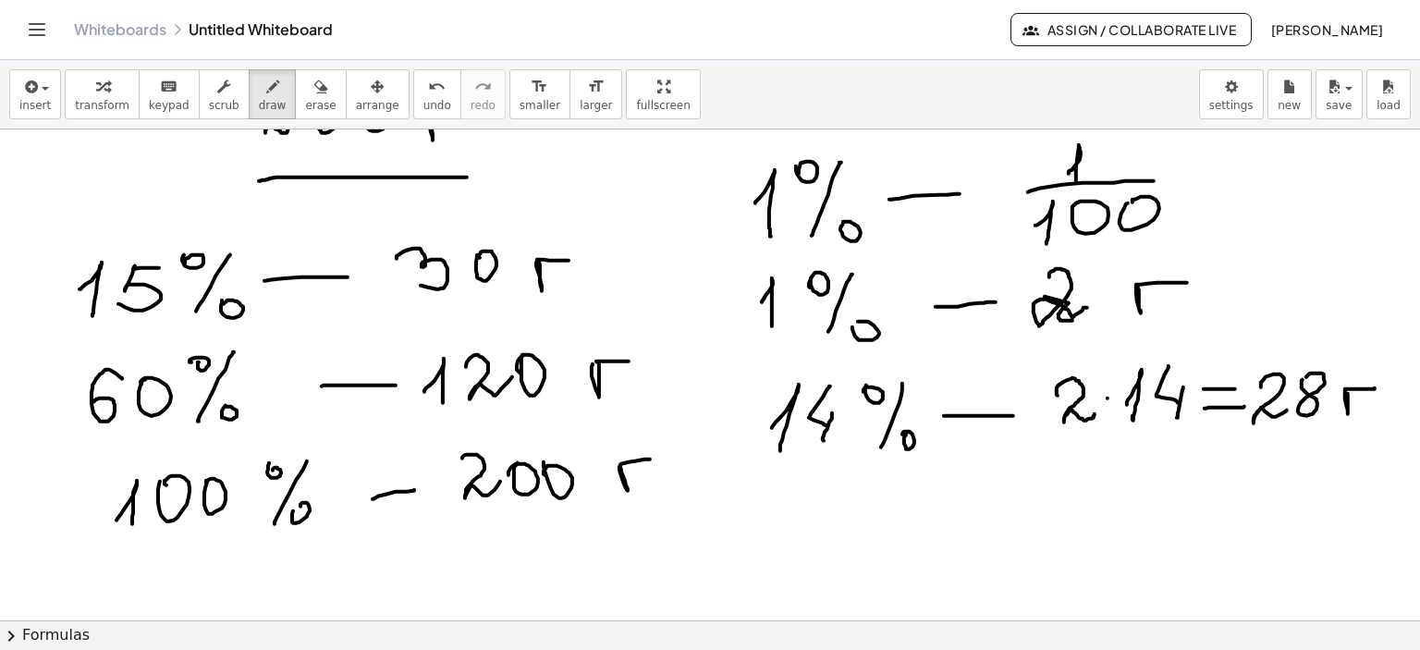
drag, startPoint x: 627, startPoint y: 489, endPoint x: 650, endPoint y: 459, distance: 38.3
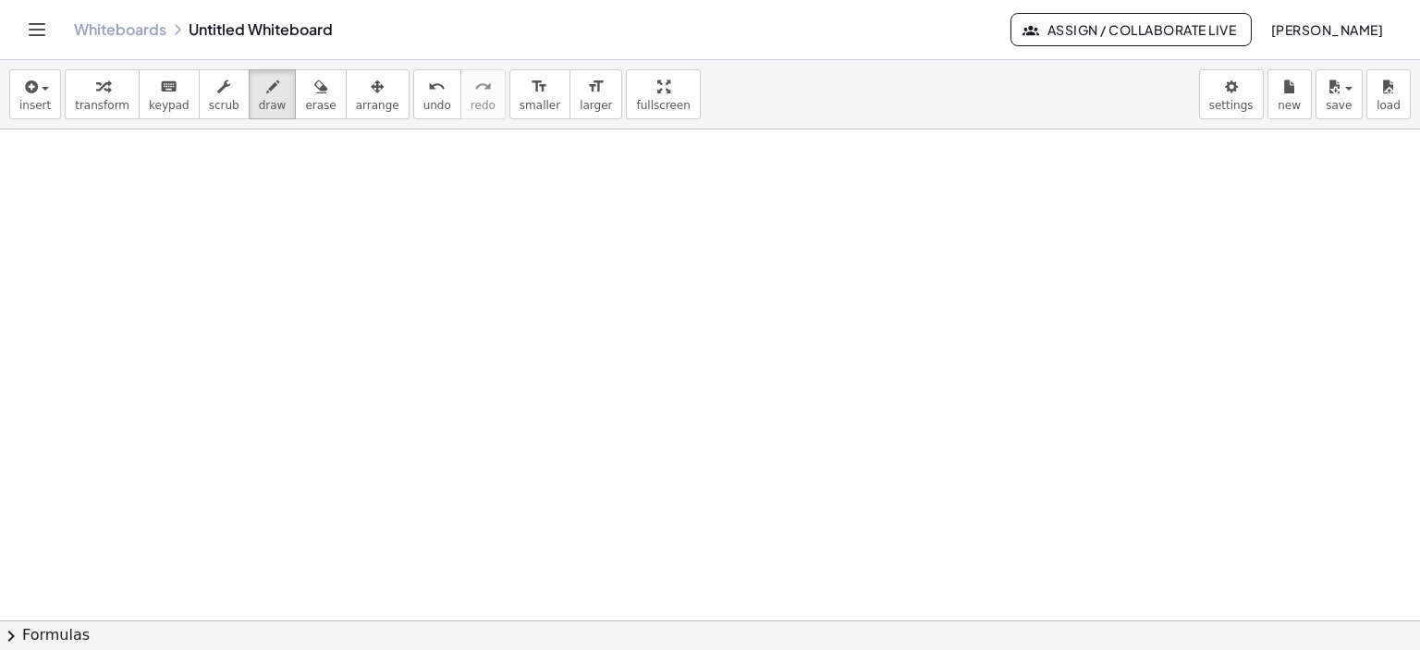
scroll to position [2259, 0]
drag, startPoint x: 228, startPoint y: 209, endPoint x: 240, endPoint y: 237, distance: 30.2
drag, startPoint x: 273, startPoint y: 170, endPoint x: 309, endPoint y: 209, distance: 53.0
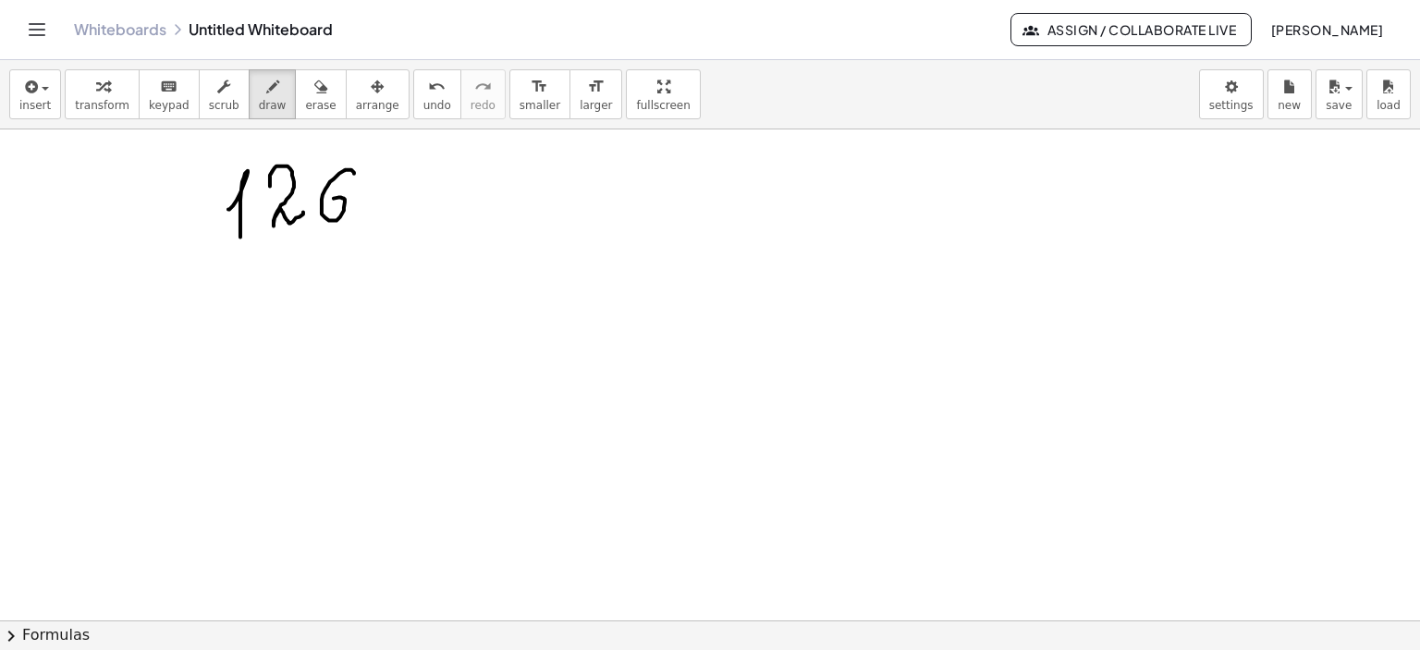
drag, startPoint x: 354, startPoint y: 173, endPoint x: 381, endPoint y: 187, distance: 30.2
drag, startPoint x: 375, startPoint y: 184, endPoint x: 387, endPoint y: 191, distance: 13.7
drag, startPoint x: 428, startPoint y: 189, endPoint x: 436, endPoint y: 206, distance: 19.1
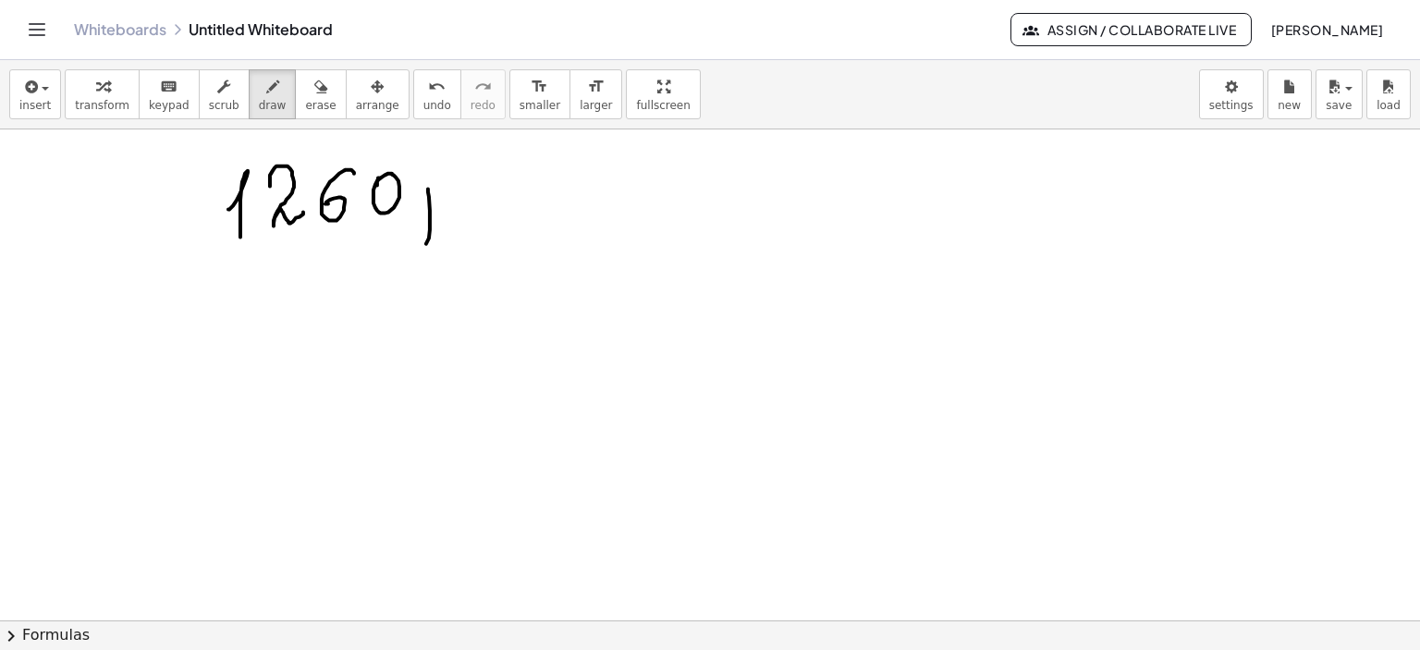
drag, startPoint x: 434, startPoint y: 191, endPoint x: 437, endPoint y: 207, distance: 17.1
drag, startPoint x: 511, startPoint y: 191, endPoint x: 562, endPoint y: 191, distance: 50.9
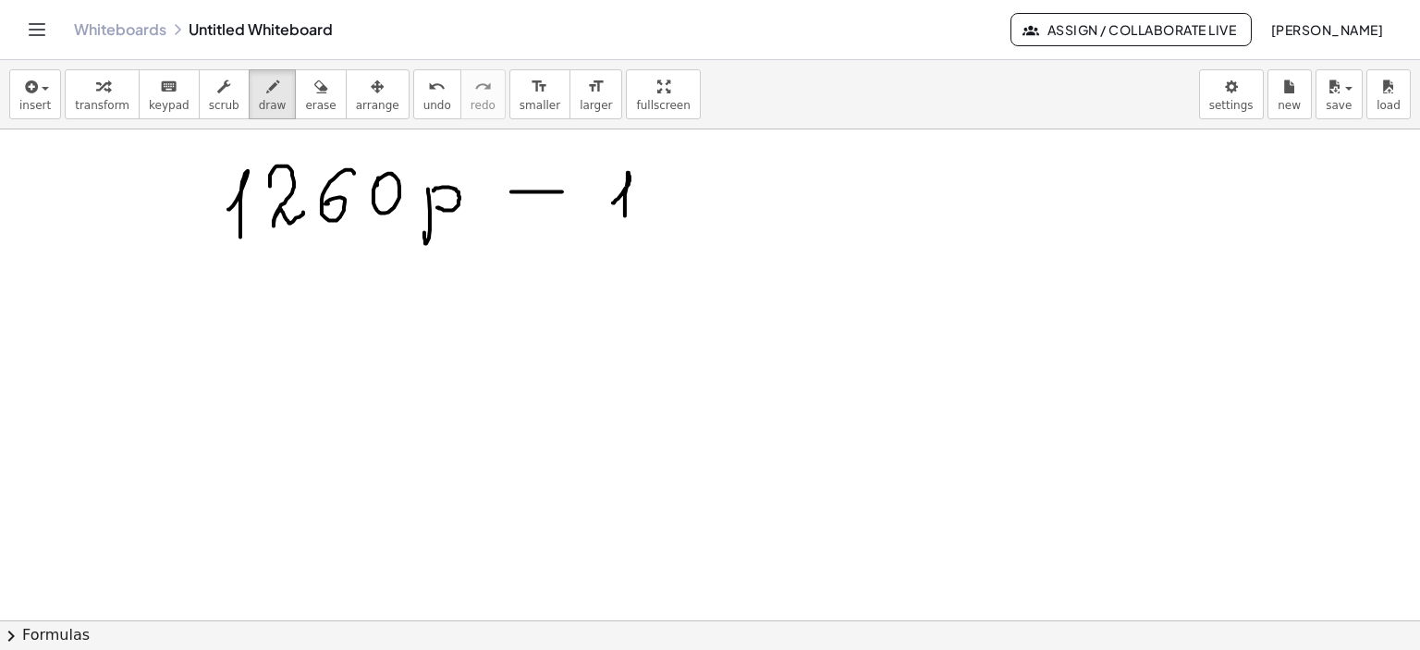
drag, startPoint x: 613, startPoint y: 203, endPoint x: 633, endPoint y: 214, distance: 22.4
drag, startPoint x: 656, startPoint y: 180, endPoint x: 670, endPoint y: 184, distance: 14.4
drag, startPoint x: 700, startPoint y: 177, endPoint x: 723, endPoint y: 179, distance: 23.3
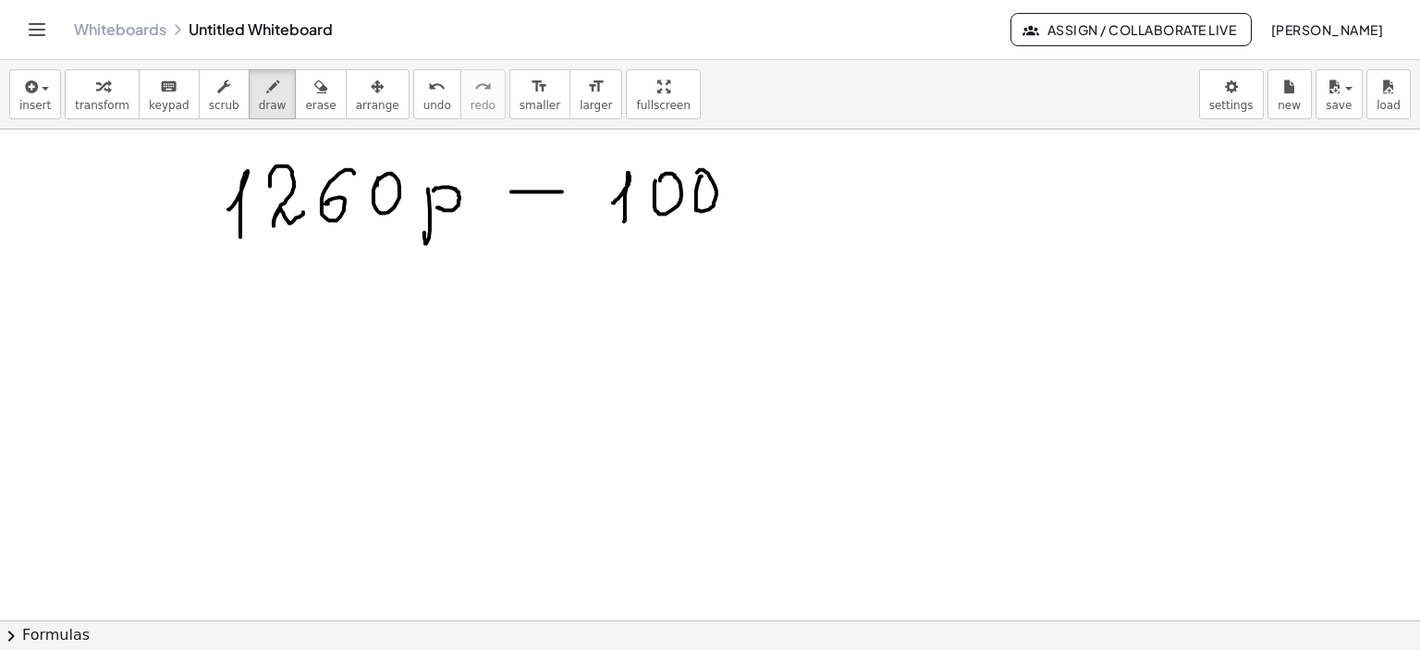
drag, startPoint x: 777, startPoint y: 191, endPoint x: 761, endPoint y: 216, distance: 29.5
drag, startPoint x: 784, startPoint y: 218, endPoint x: 774, endPoint y: 212, distance: 12.1
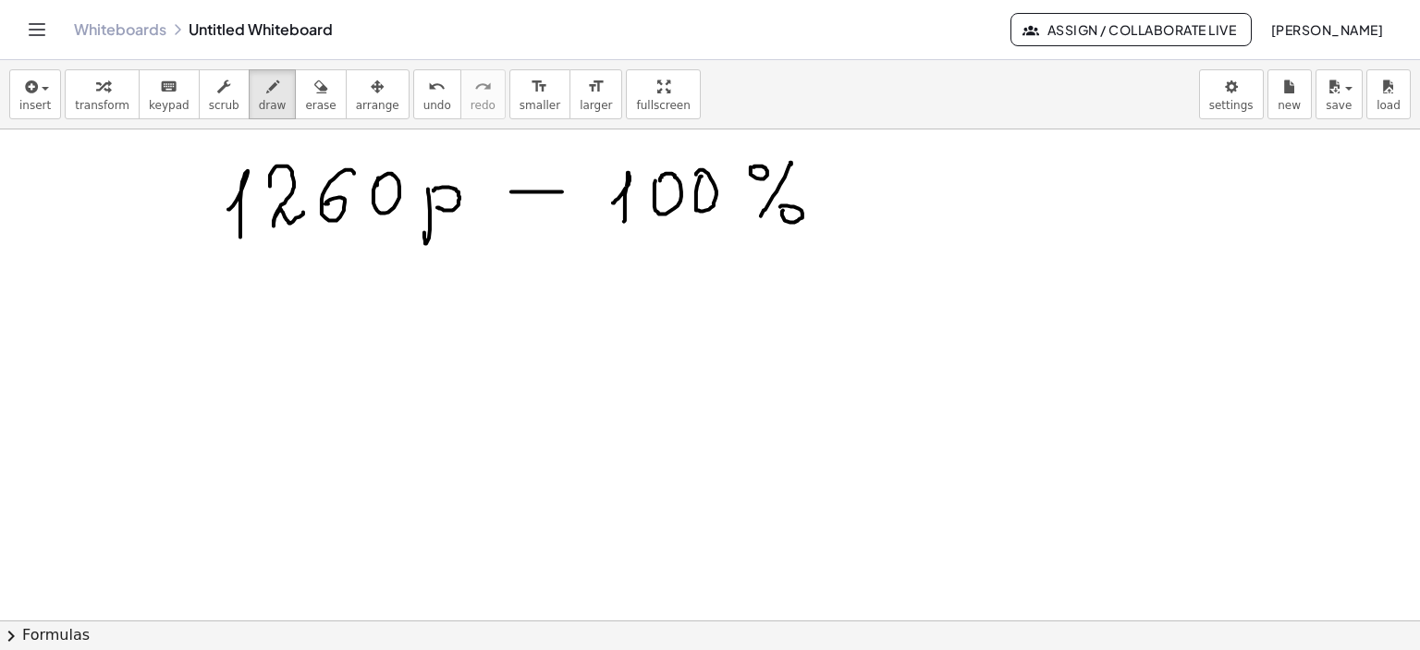
drag, startPoint x: 610, startPoint y: 301, endPoint x: 618, endPoint y: 321, distance: 21.6
drag, startPoint x: 699, startPoint y: 257, endPoint x: 670, endPoint y: 316, distance: 66.2
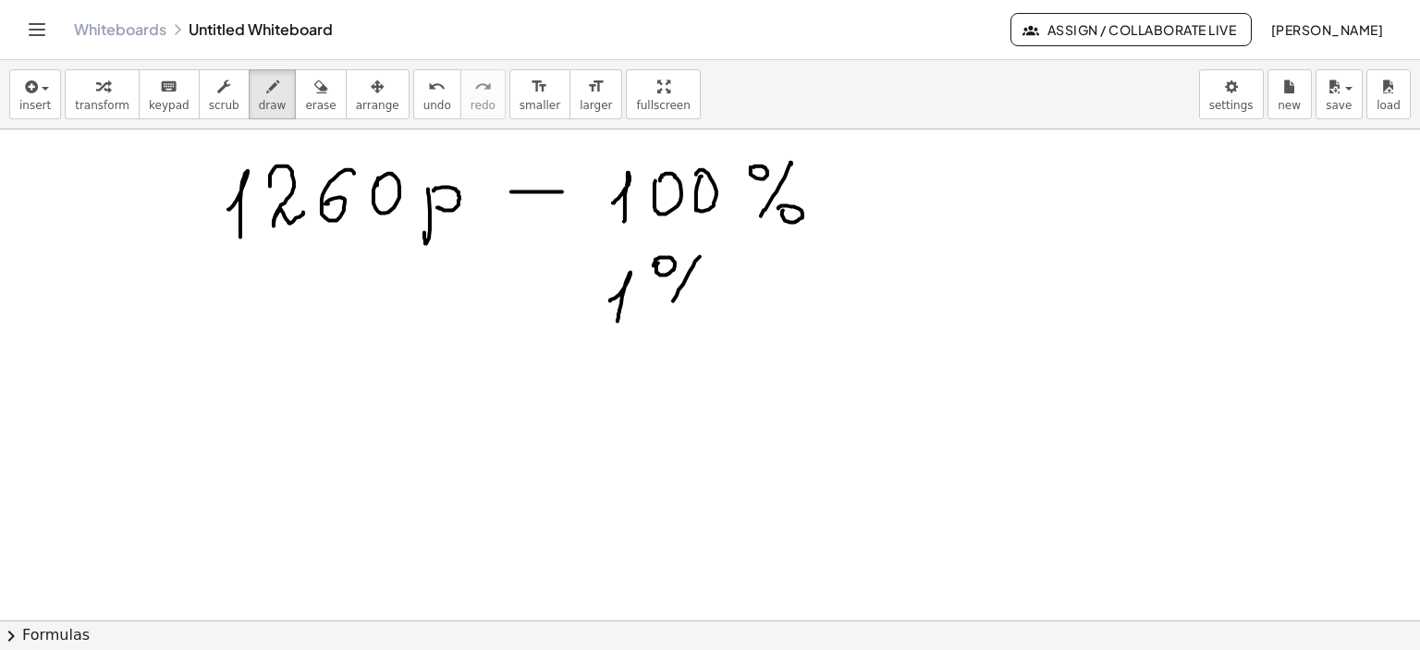
drag, startPoint x: 692, startPoint y: 328, endPoint x: 688, endPoint y: 308, distance: 20.7
drag, startPoint x: 746, startPoint y: 291, endPoint x: 812, endPoint y: 291, distance: 65.7
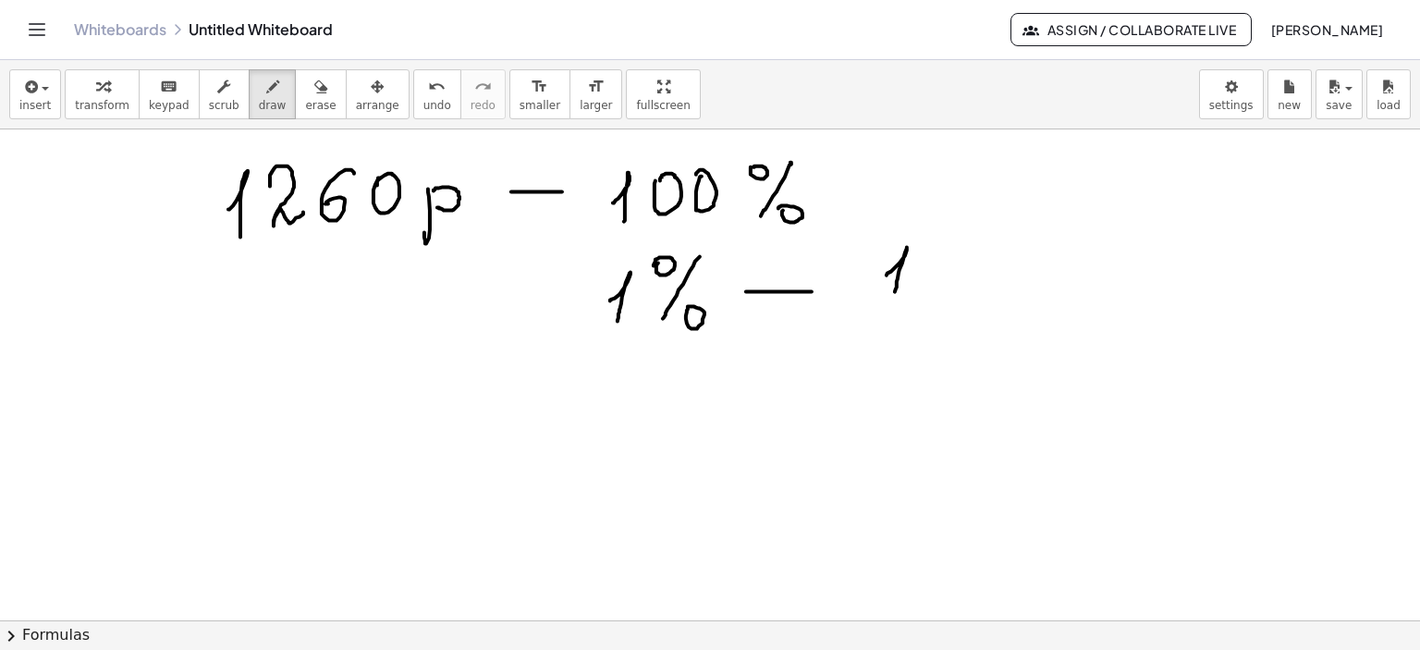
drag, startPoint x: 887, startPoint y: 275, endPoint x: 895, endPoint y: 291, distance: 18.6
drag, startPoint x: 847, startPoint y: 299, endPoint x: 965, endPoint y: 299, distance: 117.4
drag, startPoint x: 852, startPoint y: 334, endPoint x: 856, endPoint y: 345, distance: 12.0
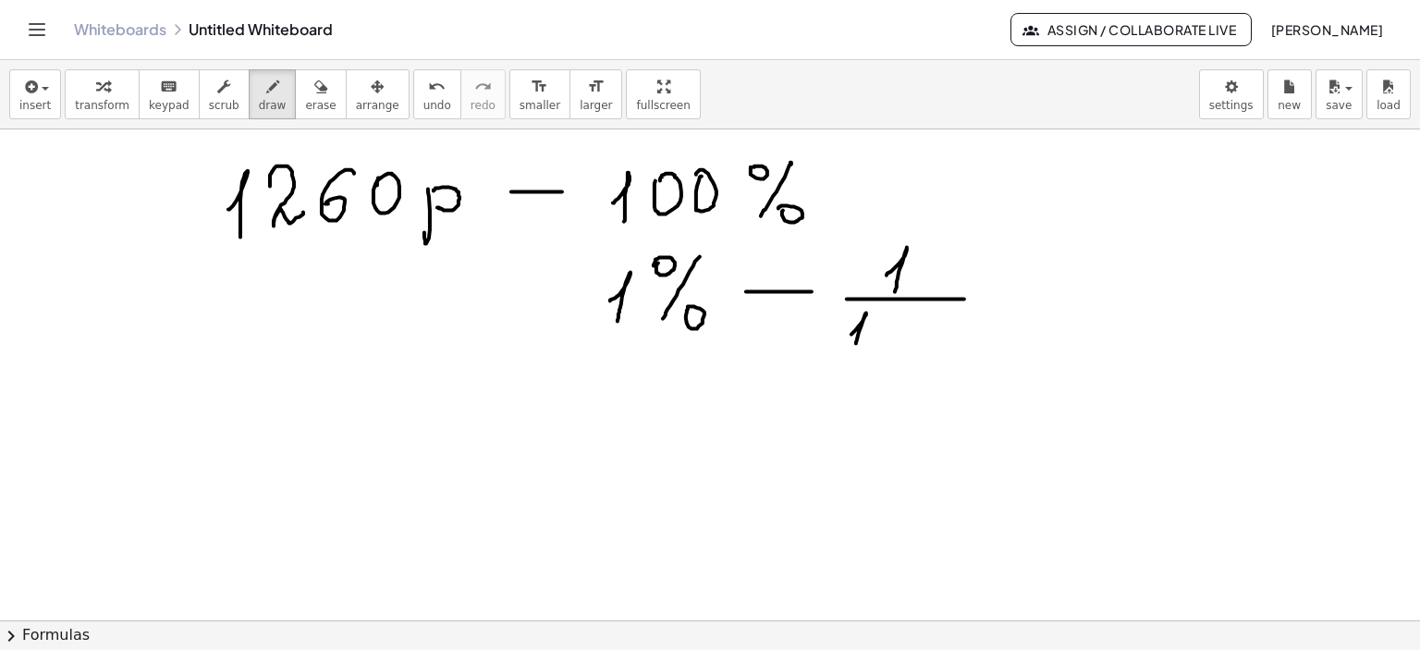
drag, startPoint x: 883, startPoint y: 336, endPoint x: 918, endPoint y: 328, distance: 35.9
drag, startPoint x: 939, startPoint y: 319, endPoint x: 928, endPoint y: 326, distance: 12.8
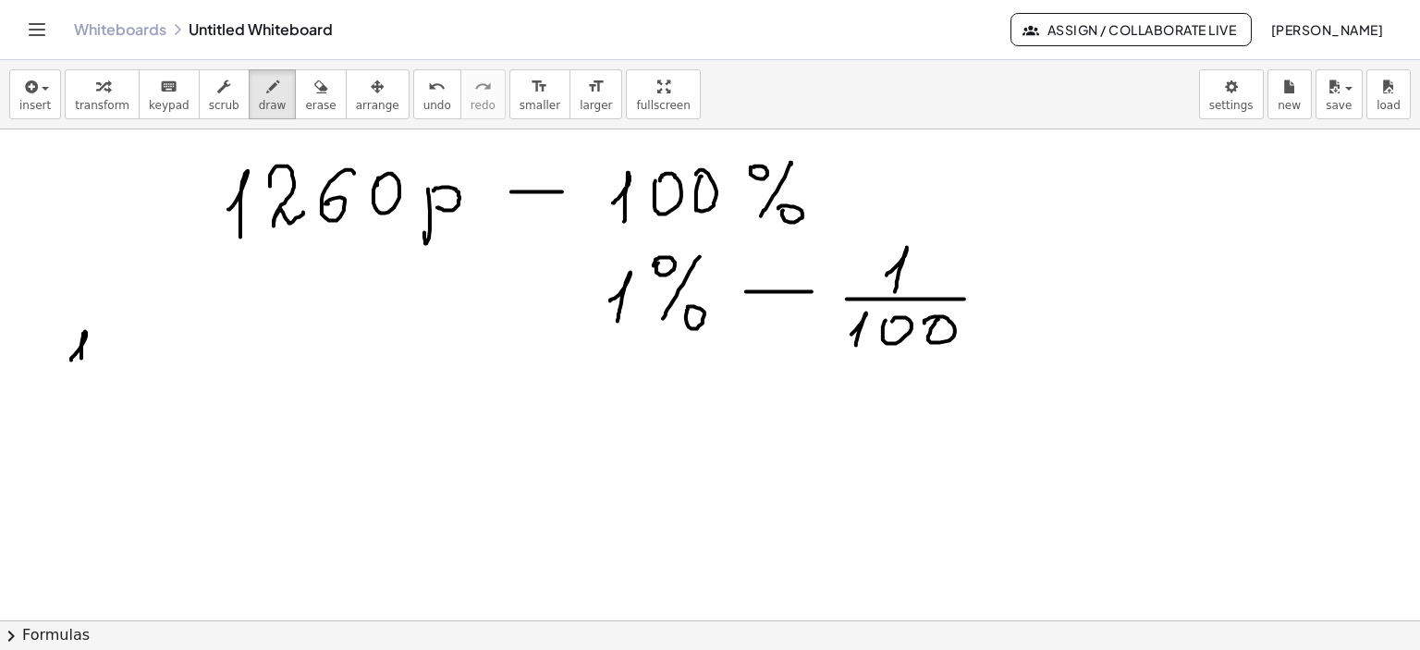
drag, startPoint x: 71, startPoint y: 360, endPoint x: 97, endPoint y: 369, distance: 27.5
drag, startPoint x: 106, startPoint y: 346, endPoint x: 148, endPoint y: 363, distance: 44.8
drag, startPoint x: 155, startPoint y: 371, endPoint x: 154, endPoint y: 389, distance: 18.6
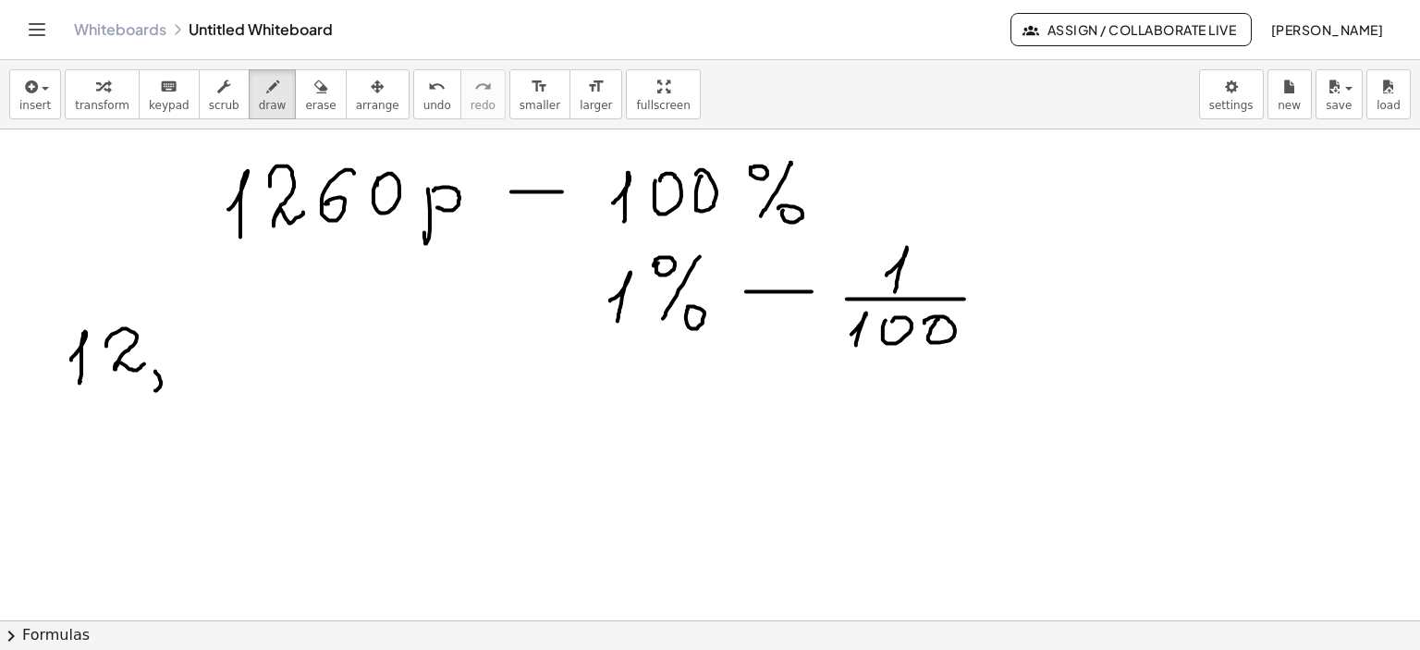
drag, startPoint x: 218, startPoint y: 333, endPoint x: 266, endPoint y: 359, distance: 54.6
drag, startPoint x: 263, startPoint y: 347, endPoint x: 256, endPoint y: 387, distance: 41.2
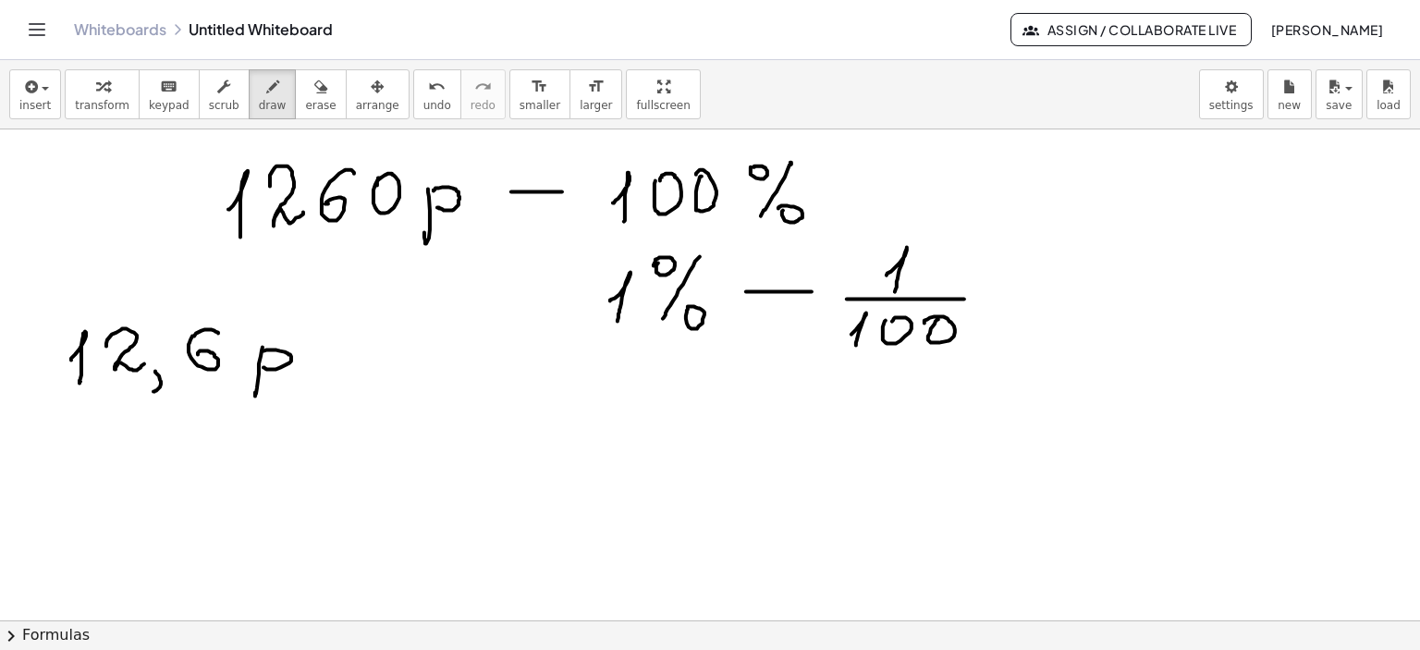
drag, startPoint x: 289, startPoint y: 354, endPoint x: 263, endPoint y: 367, distance: 29.0
drag, startPoint x: 340, startPoint y: 355, endPoint x: 371, endPoint y: 351, distance: 30.7
drag, startPoint x: 409, startPoint y: 345, endPoint x: 437, endPoint y: 338, distance: 28.5
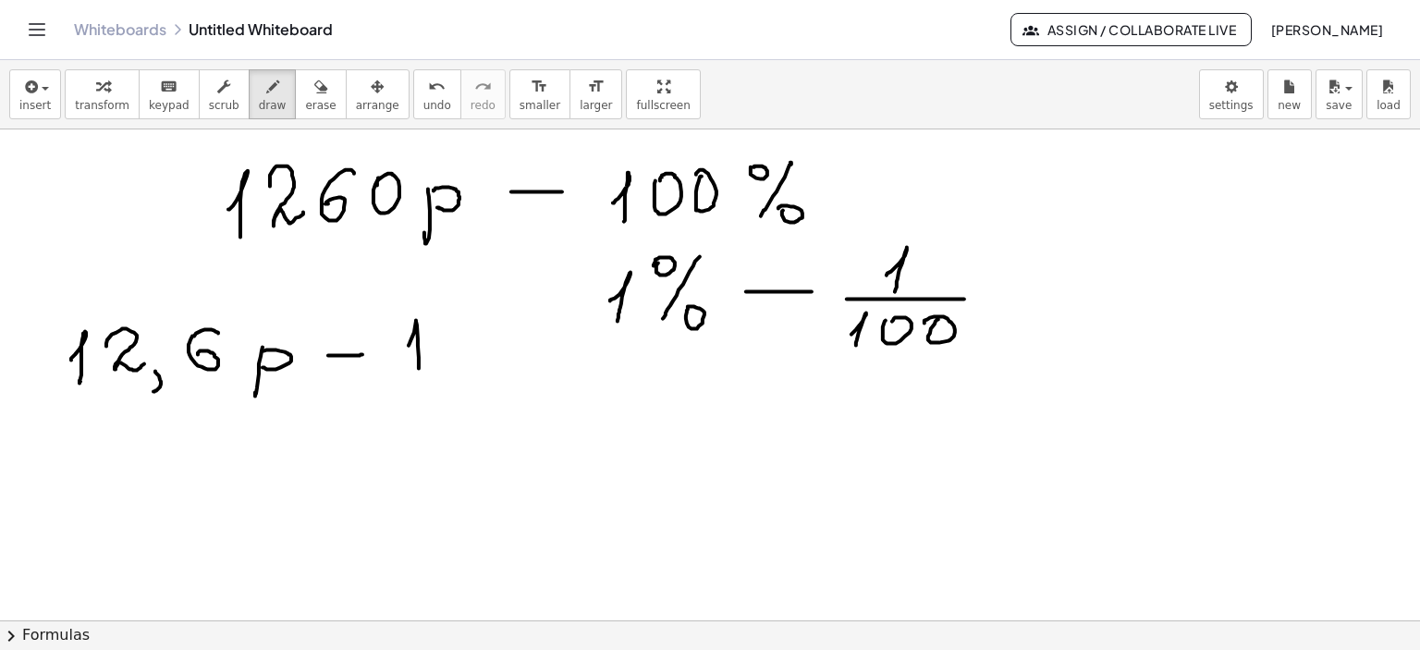
drag, startPoint x: 485, startPoint y: 311, endPoint x: 454, endPoint y: 363, distance: 60.9
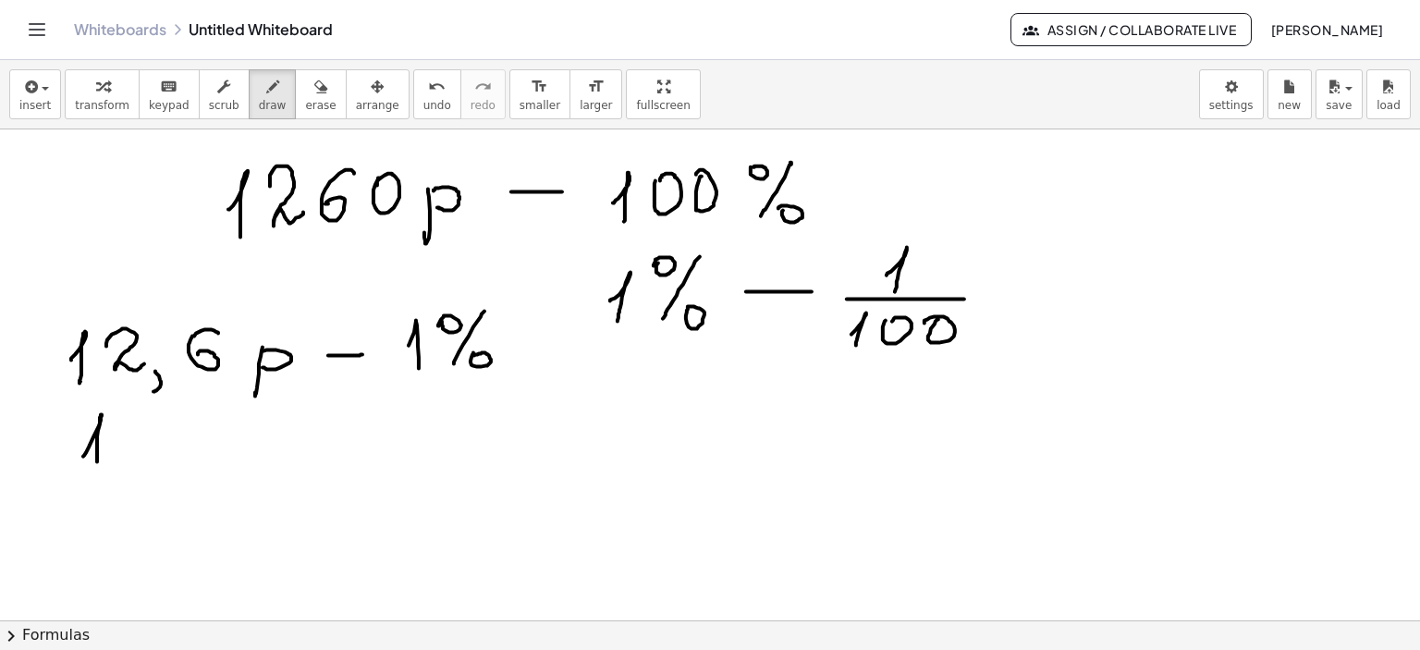
drag, startPoint x: 83, startPoint y: 456, endPoint x: 96, endPoint y: 464, distance: 15.4
drag, startPoint x: 127, startPoint y: 431, endPoint x: 162, endPoint y: 465, distance: 49.0
drag, startPoint x: 163, startPoint y: 465, endPoint x: 190, endPoint y: 454, distance: 29.0
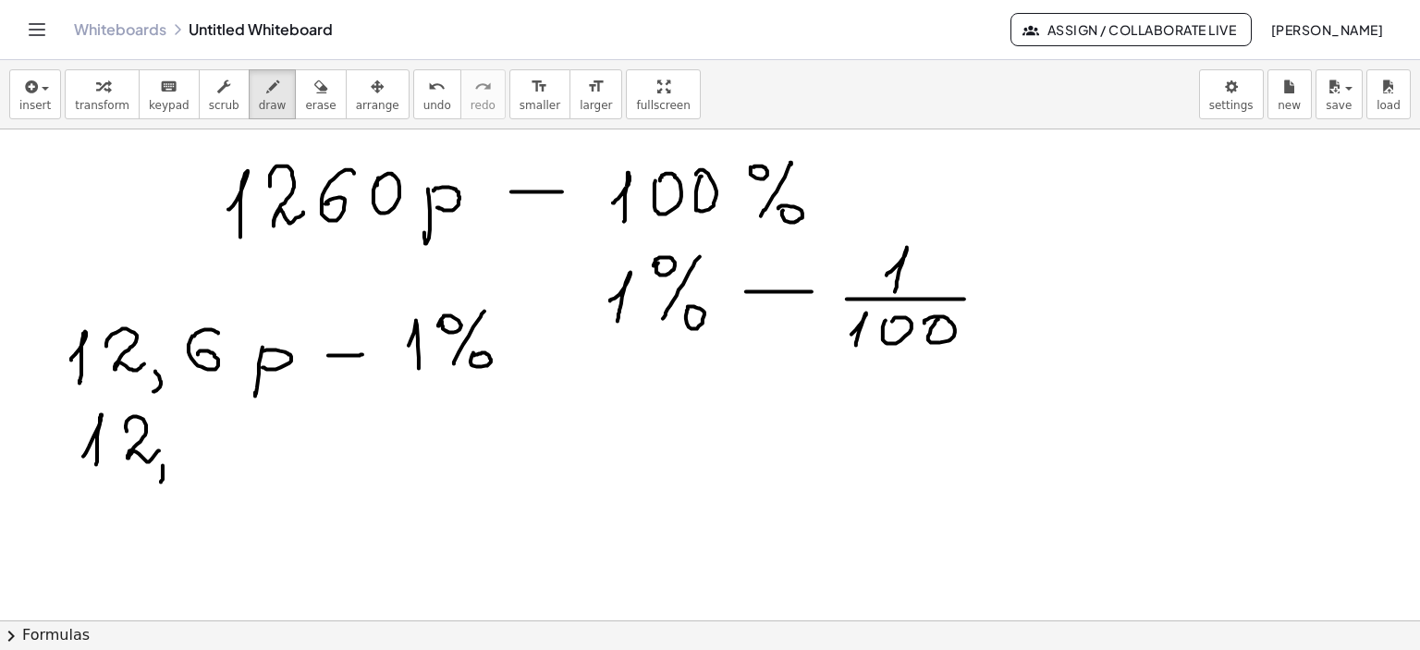
drag, startPoint x: 207, startPoint y: 424, endPoint x: 248, endPoint y: 447, distance: 46.4
drag, startPoint x: 266, startPoint y: 437, endPoint x: 274, endPoint y: 452, distance: 16.5
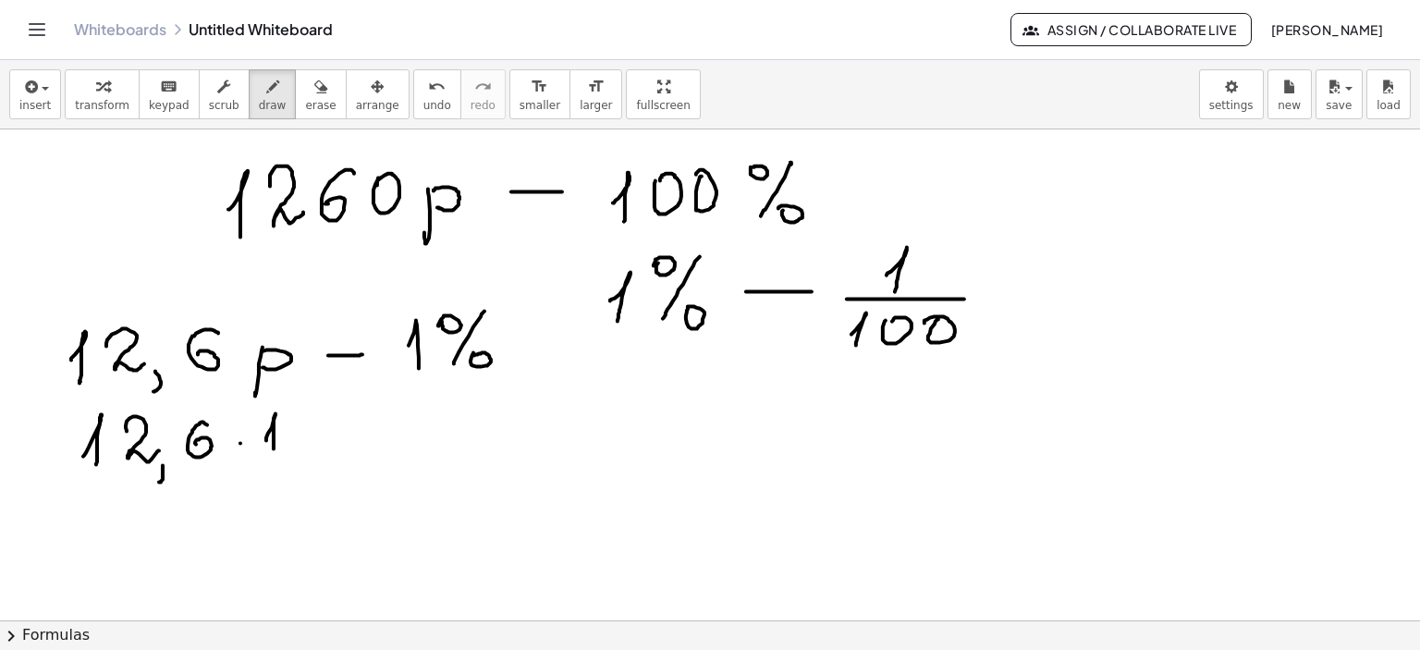
drag, startPoint x: 315, startPoint y: 415, endPoint x: 374, endPoint y: 418, distance: 58.3
drag, startPoint x: 381, startPoint y: 427, endPoint x: 424, endPoint y: 424, distance: 42.6
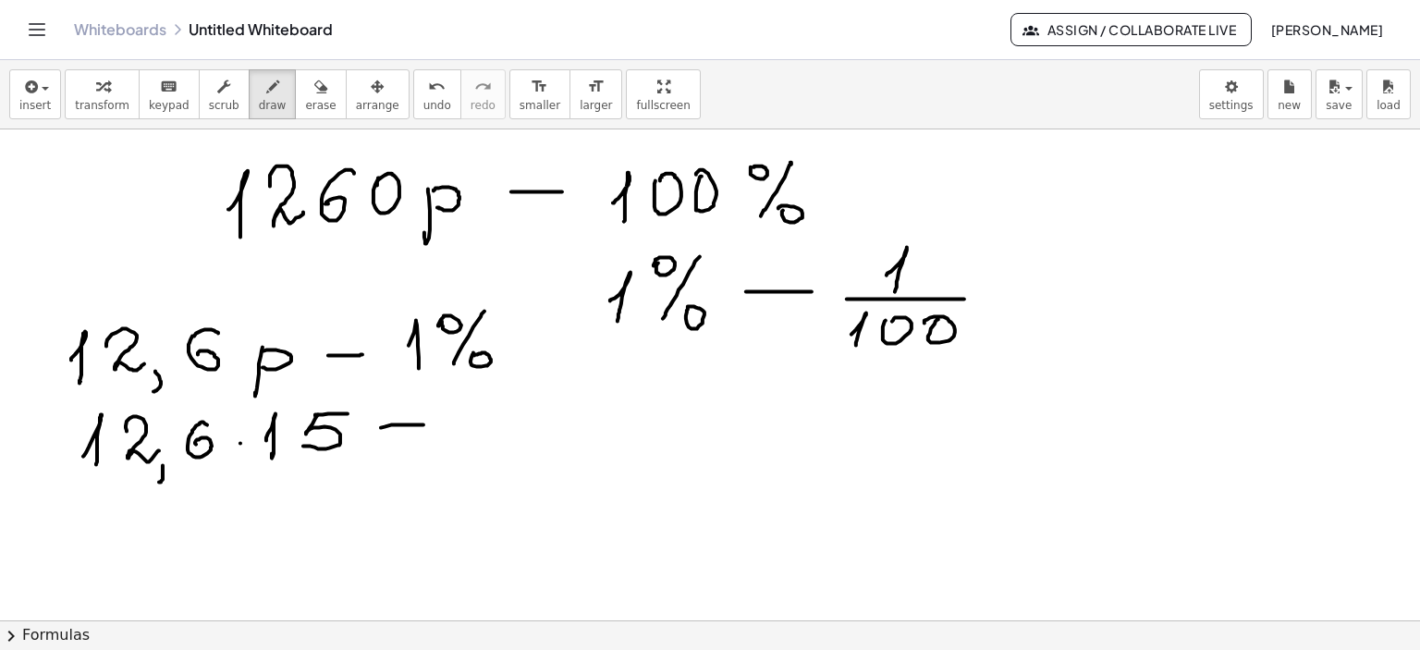
drag, startPoint x: 388, startPoint y: 440, endPoint x: 437, endPoint y: 436, distance: 48.3
drag, startPoint x: 474, startPoint y: 433, endPoint x: 510, endPoint y: 424, distance: 36.1
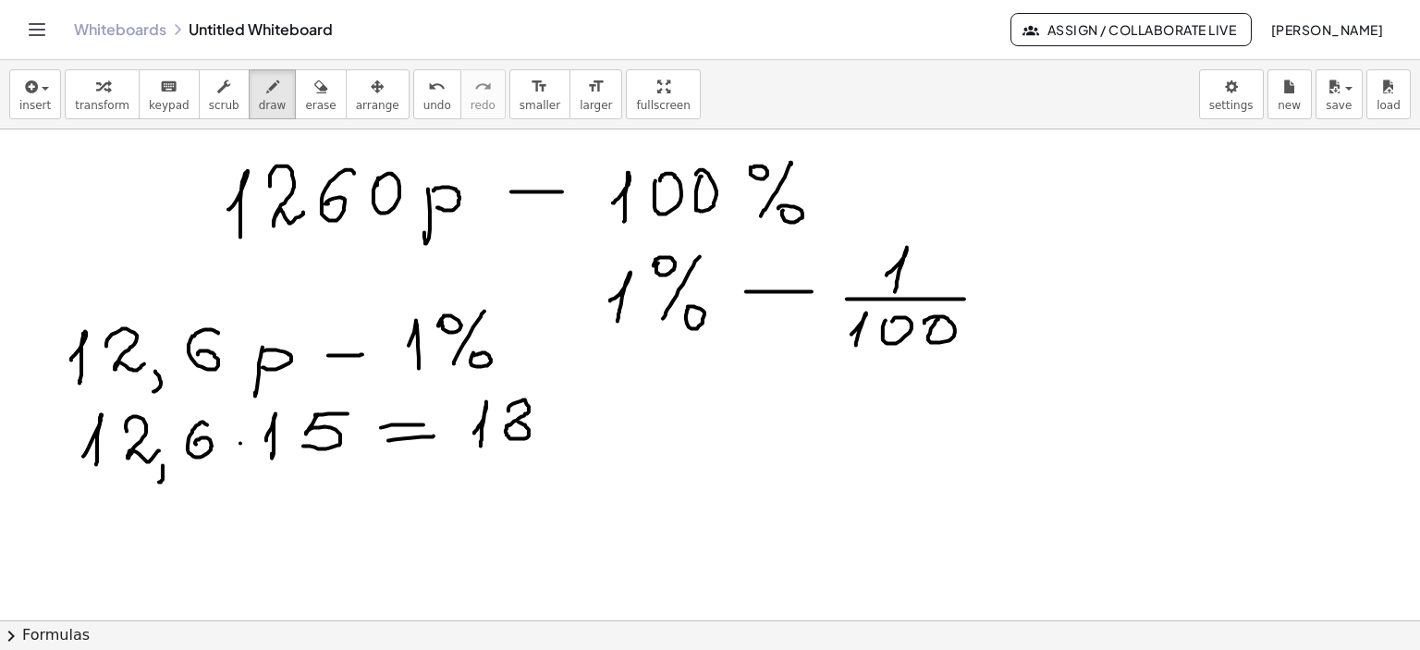
drag, startPoint x: 545, startPoint y: 402, endPoint x: 562, endPoint y: 412, distance: 19.9
drag, startPoint x: 560, startPoint y: 403, endPoint x: 547, endPoint y: 437, distance: 35.7
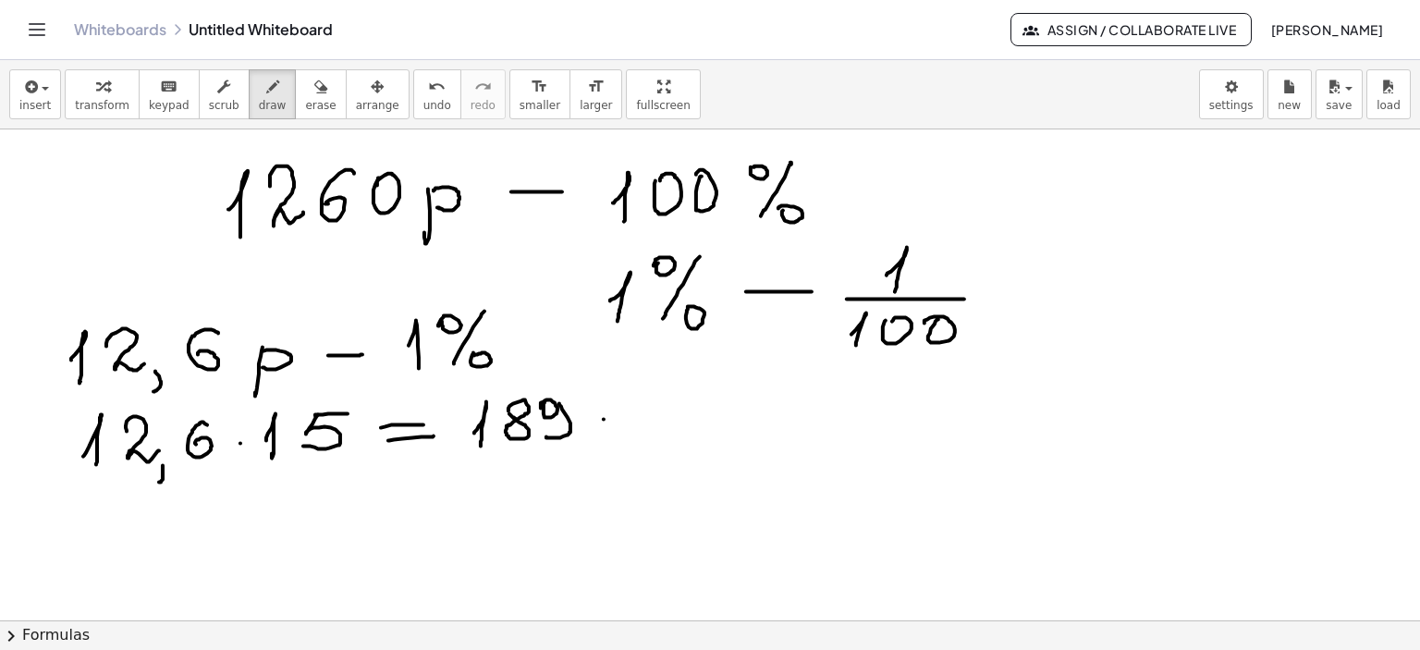
drag, startPoint x: 604, startPoint y: 419, endPoint x: 604, endPoint y: 460, distance: 40.7
drag, startPoint x: 609, startPoint y: 421, endPoint x: 607, endPoint y: 437, distance: 16.9
drag, startPoint x: 301, startPoint y: 530, endPoint x: 313, endPoint y: 552, distance: 25.2
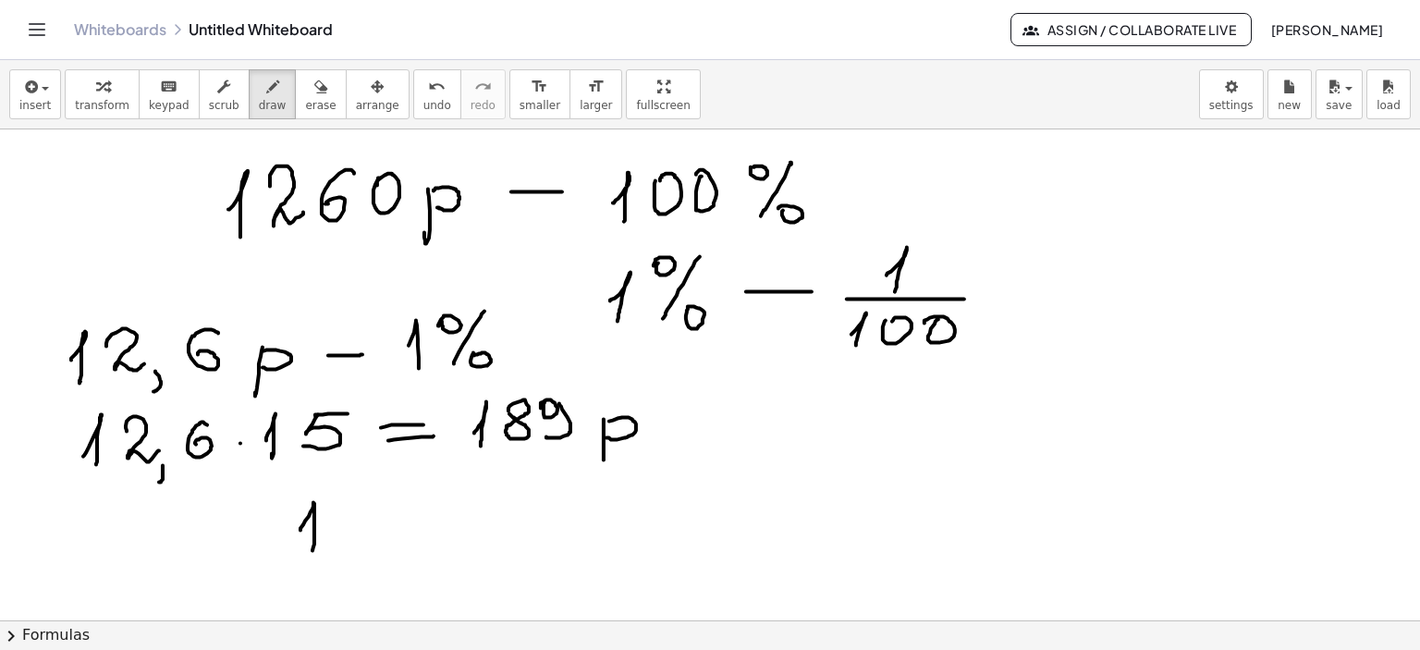
drag, startPoint x: 337, startPoint y: 519, endPoint x: 369, endPoint y: 535, distance: 36.4
drag, startPoint x: 405, startPoint y: 510, endPoint x: 396, endPoint y: 532, distance: 24.0
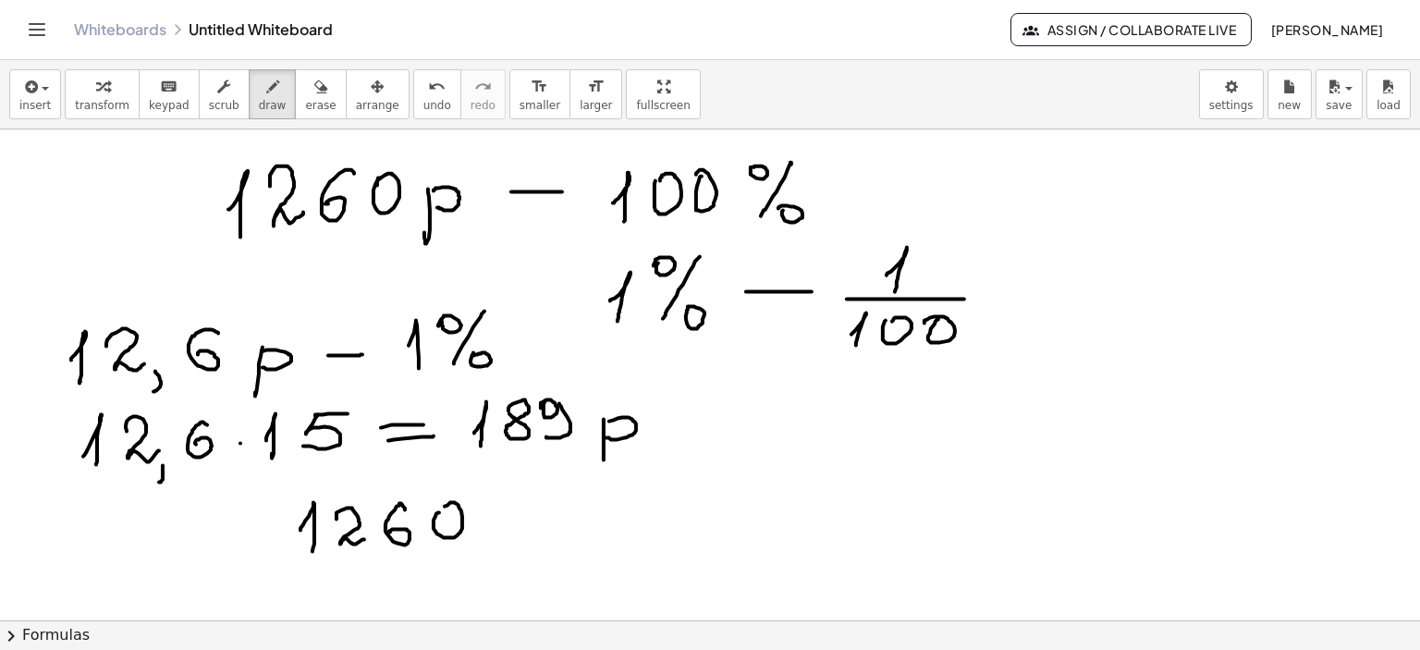
drag, startPoint x: 439, startPoint y: 512, endPoint x: 487, endPoint y: 524, distance: 49.6
drag, startPoint x: 492, startPoint y: 523, endPoint x: 522, endPoint y: 523, distance: 29.6
drag, startPoint x: 563, startPoint y: 523, endPoint x: 576, endPoint y: 535, distance: 18.3
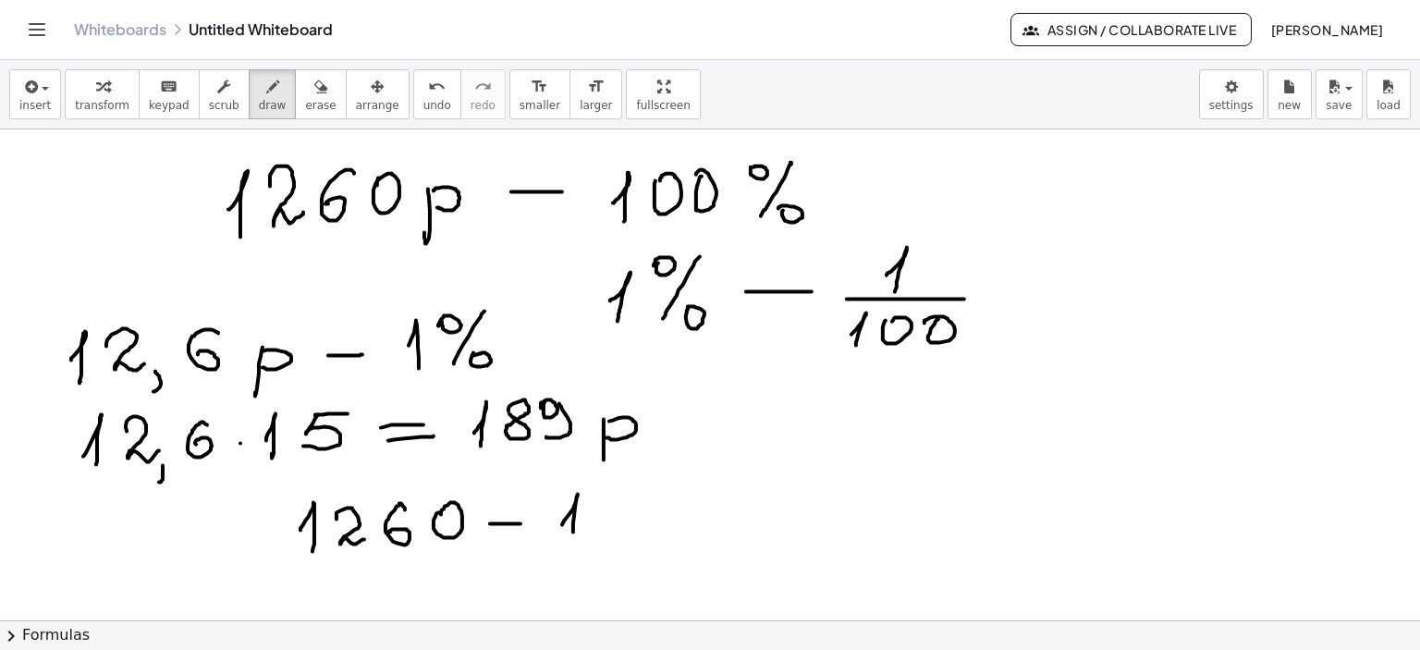
drag, startPoint x: 675, startPoint y: 491, endPoint x: 656, endPoint y: 523, distance: 37.7
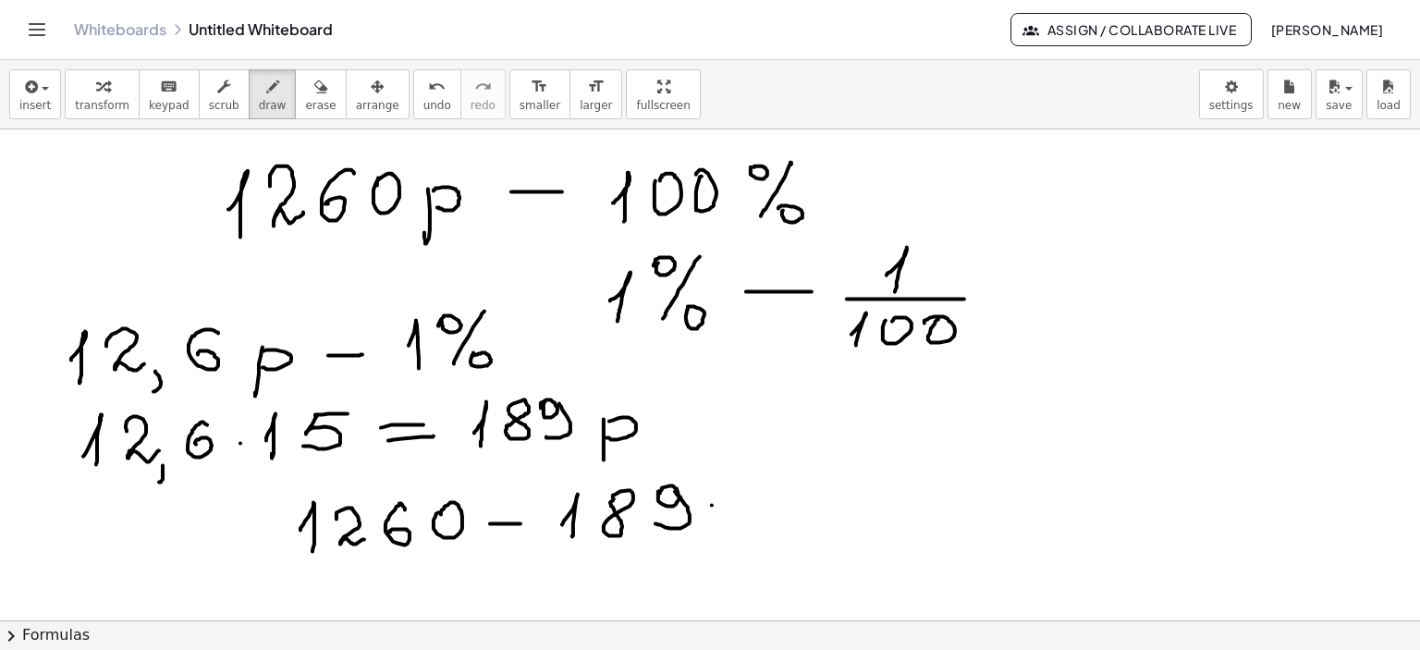
drag, startPoint x: 712, startPoint y: 505, endPoint x: 755, endPoint y: 505, distance: 42.5
drag, startPoint x: 714, startPoint y: 521, endPoint x: 745, endPoint y: 515, distance: 31.9
drag, startPoint x: 774, startPoint y: 519, endPoint x: 790, endPoint y: 523, distance: 16.4
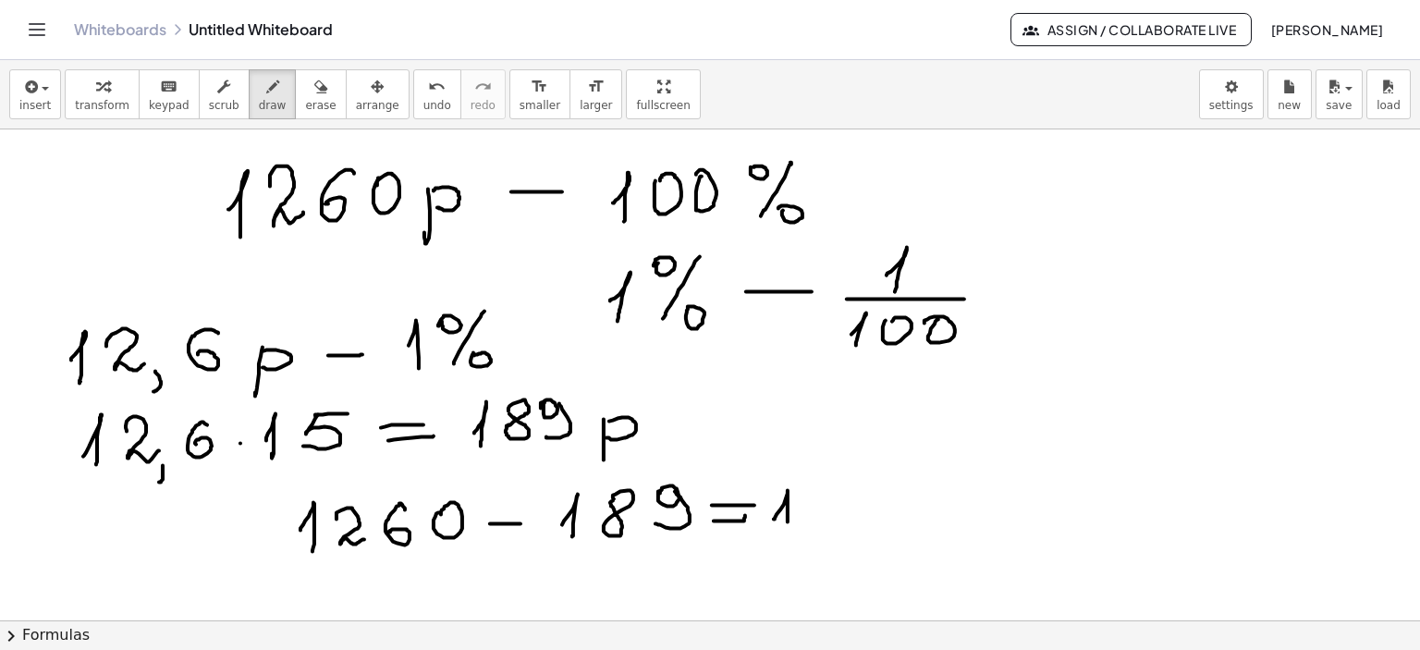
drag, startPoint x: 807, startPoint y: 495, endPoint x: 852, endPoint y: 508, distance: 46.2
drag, startPoint x: 856, startPoint y: 496, endPoint x: 867, endPoint y: 520, distance: 26.5
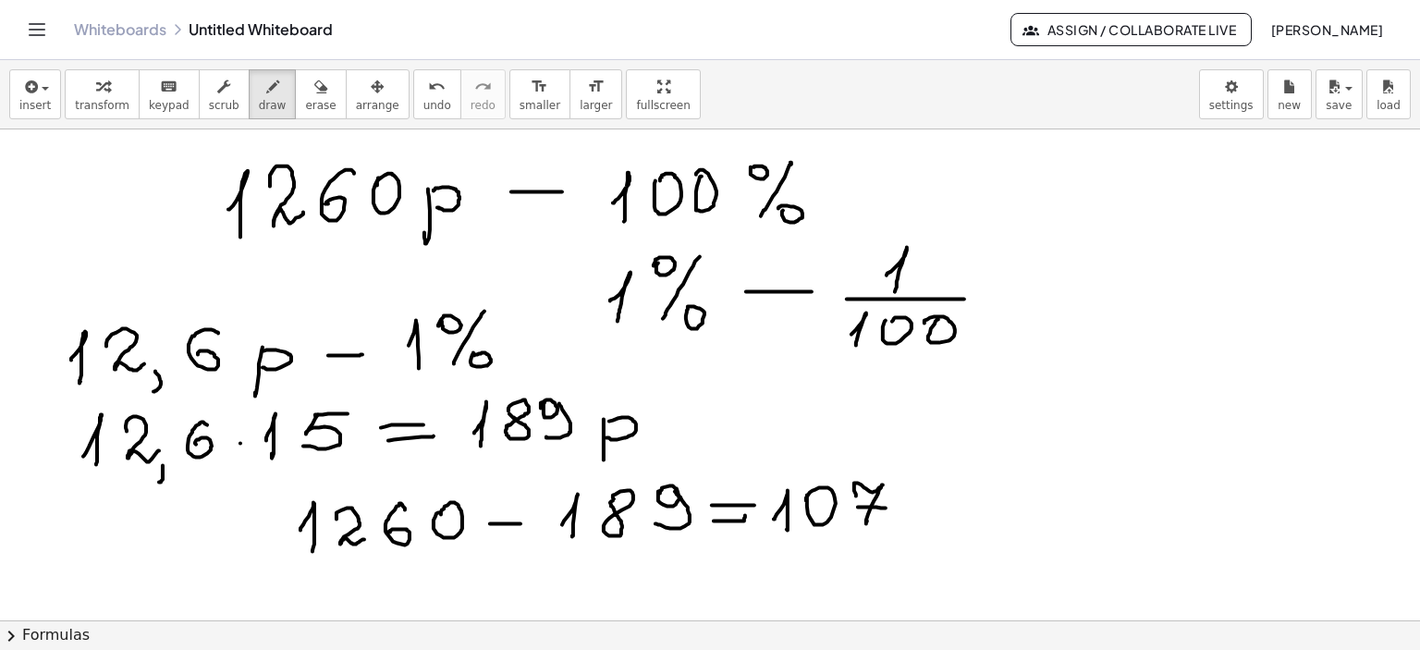
drag, startPoint x: 858, startPoint y: 507, endPoint x: 886, endPoint y: 508, distance: 27.8
drag, startPoint x: 907, startPoint y: 509, endPoint x: 965, endPoint y: 506, distance: 58.3
drag, startPoint x: 965, startPoint y: 498, endPoint x: 978, endPoint y: 532, distance: 36.3
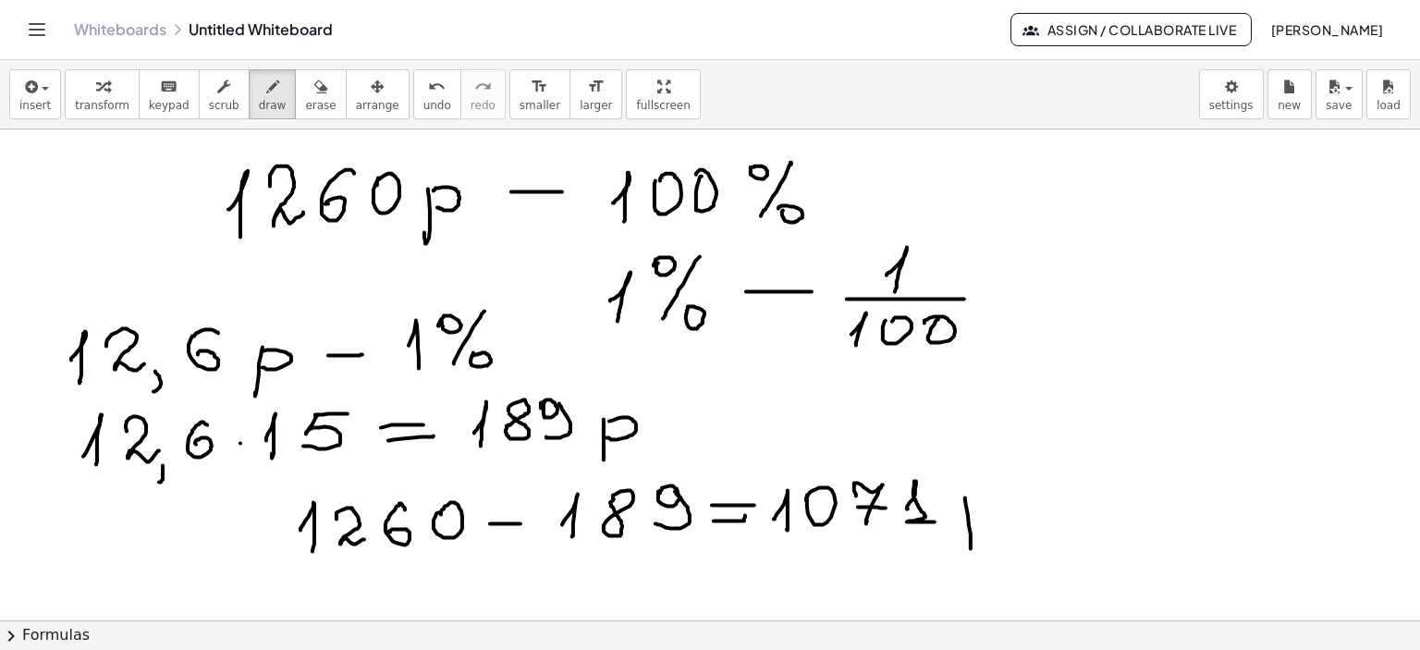
drag, startPoint x: 967, startPoint y: 506, endPoint x: 970, endPoint y: 523, distance: 16.9
drag, startPoint x: 1060, startPoint y: 173, endPoint x: 1090, endPoint y: 277, distance: 108.0
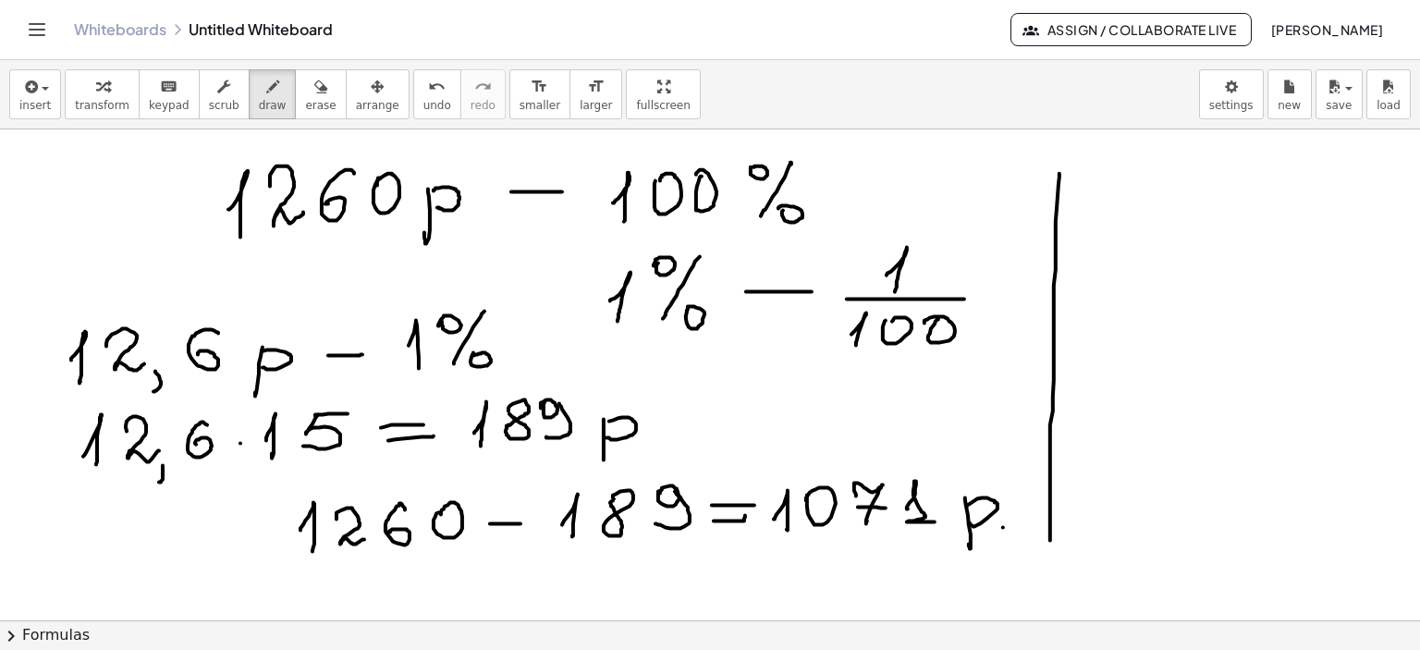
drag, startPoint x: 1096, startPoint y: 195, endPoint x: 1106, endPoint y: 209, distance: 17.2
drag, startPoint x: 1136, startPoint y: 170, endPoint x: 1129, endPoint y: 200, distance: 30.3
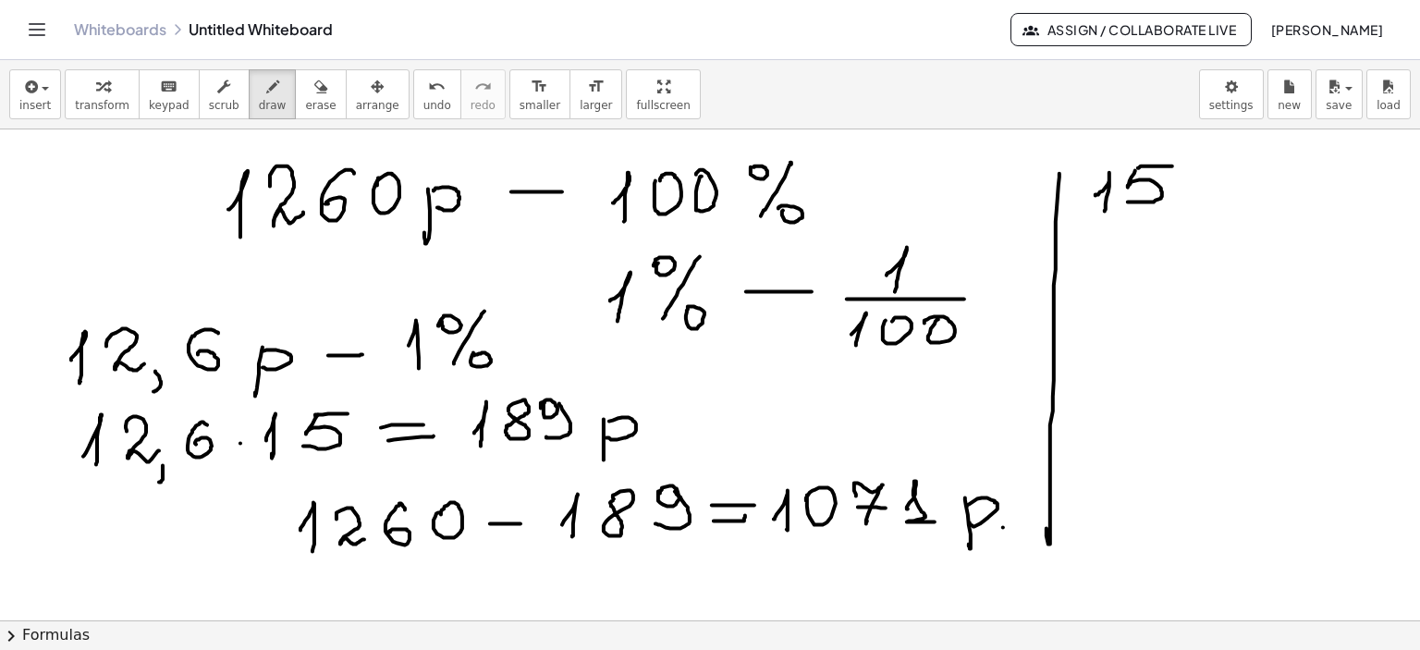
drag, startPoint x: 1138, startPoint y: 167, endPoint x: 1173, endPoint y: 166, distance: 34.3
drag, startPoint x: 1089, startPoint y: 225, endPoint x: 1217, endPoint y: 221, distance: 127.7
drag, startPoint x: 1086, startPoint y: 268, endPoint x: 1095, endPoint y: 286, distance: 19.9
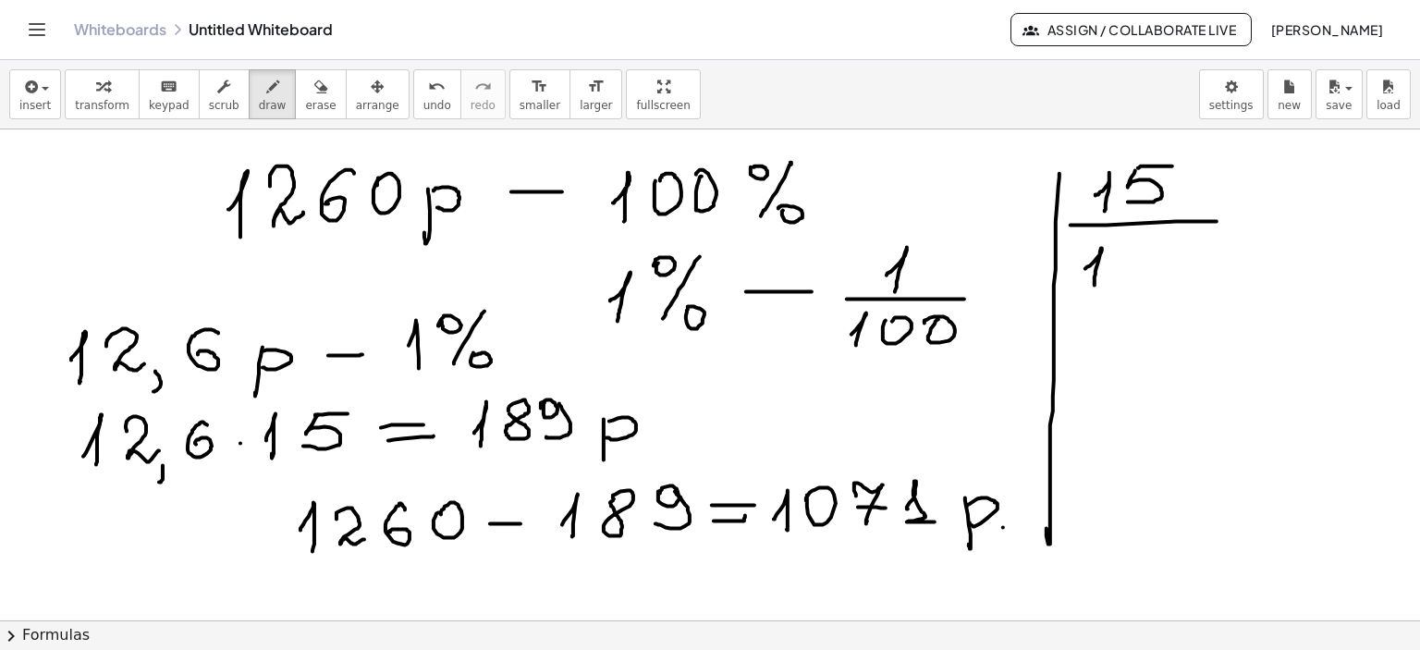
drag, startPoint x: 1125, startPoint y: 252, endPoint x: 1171, endPoint y: 258, distance: 46.7
